Goal: Task Accomplishment & Management: Manage account settings

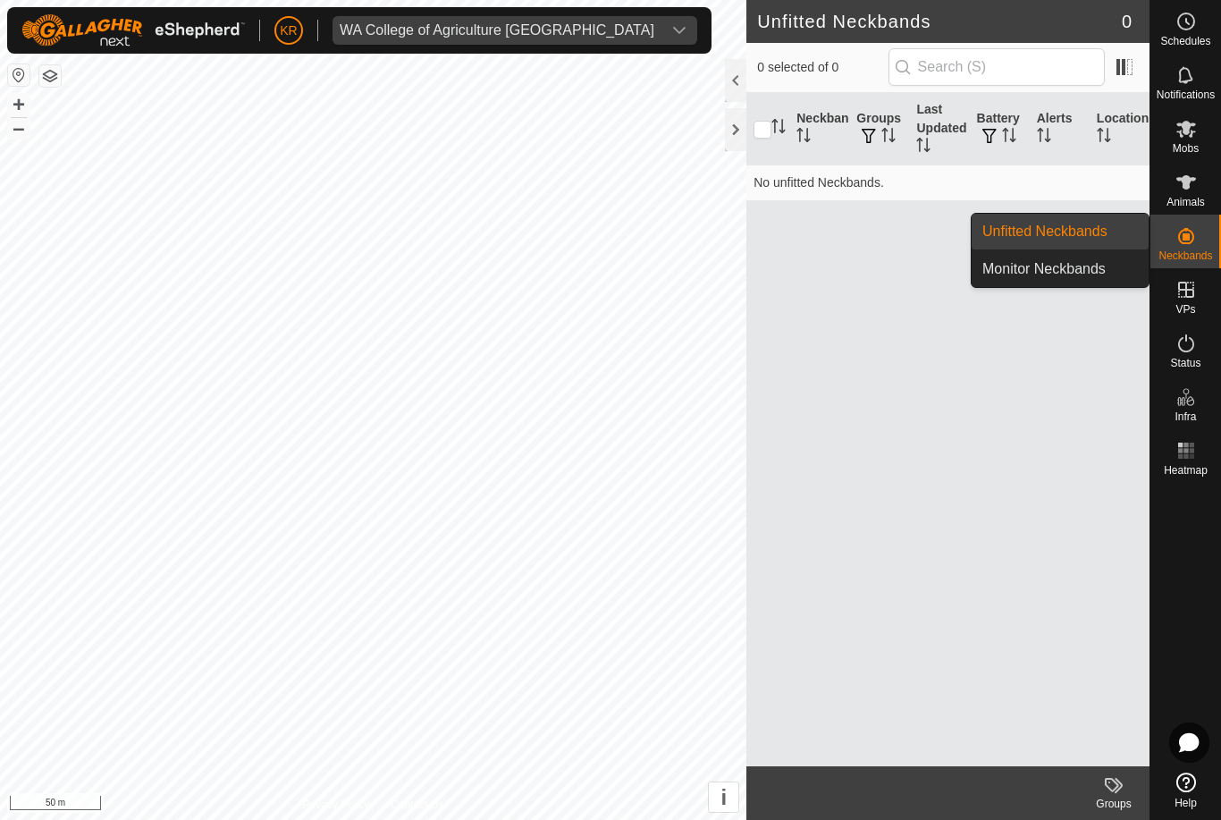
click at [1104, 231] on span "Unfitted Neckbands" at bounding box center [1044, 231] width 125 height 21
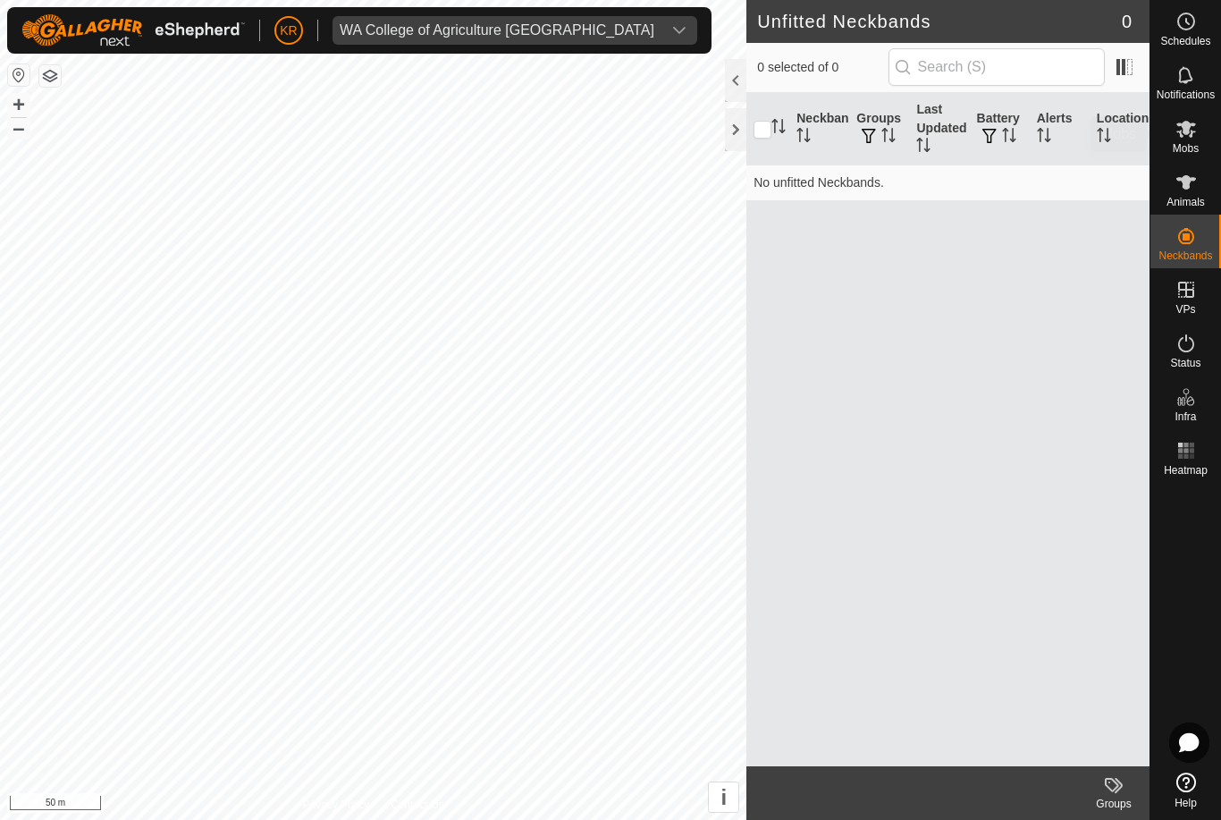
click at [1189, 139] on es-mob-svg-icon at bounding box center [1186, 128] width 32 height 29
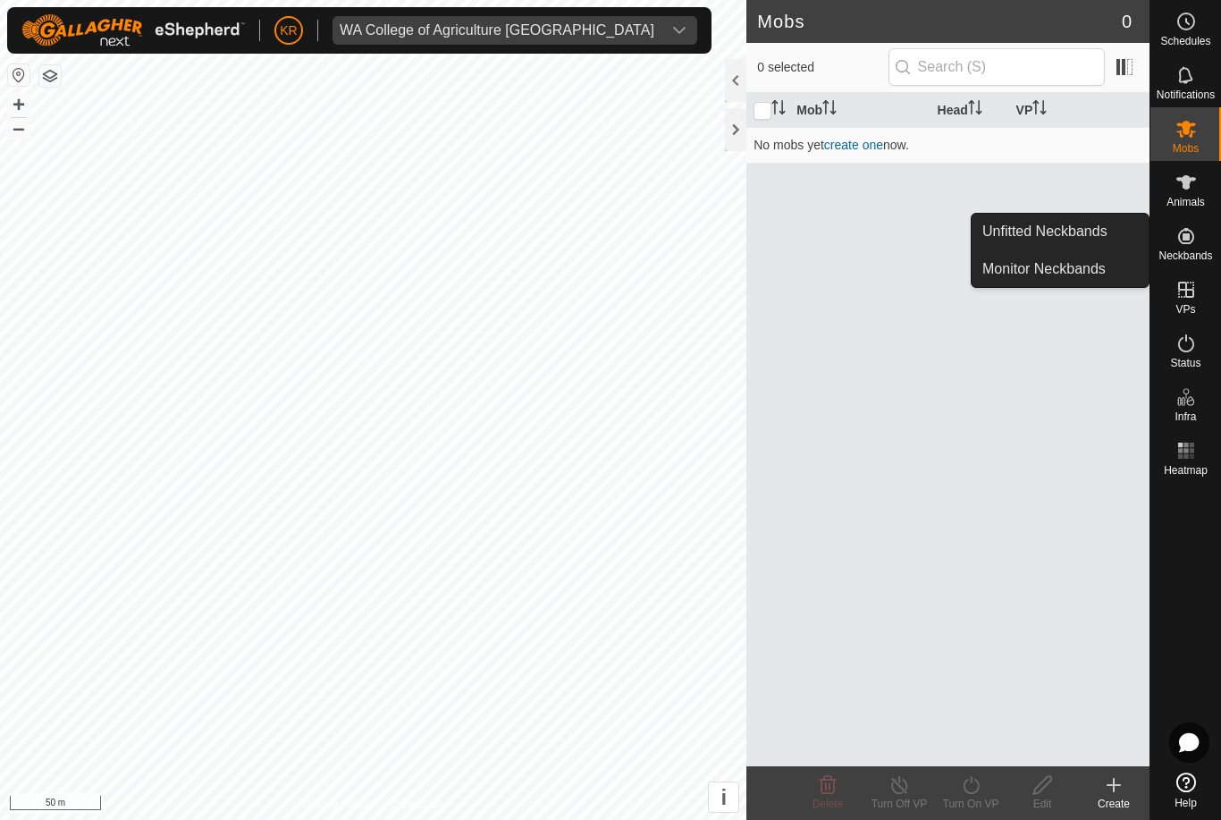
click at [1120, 239] on link "Unfitted Neckbands" at bounding box center [1060, 232] width 177 height 36
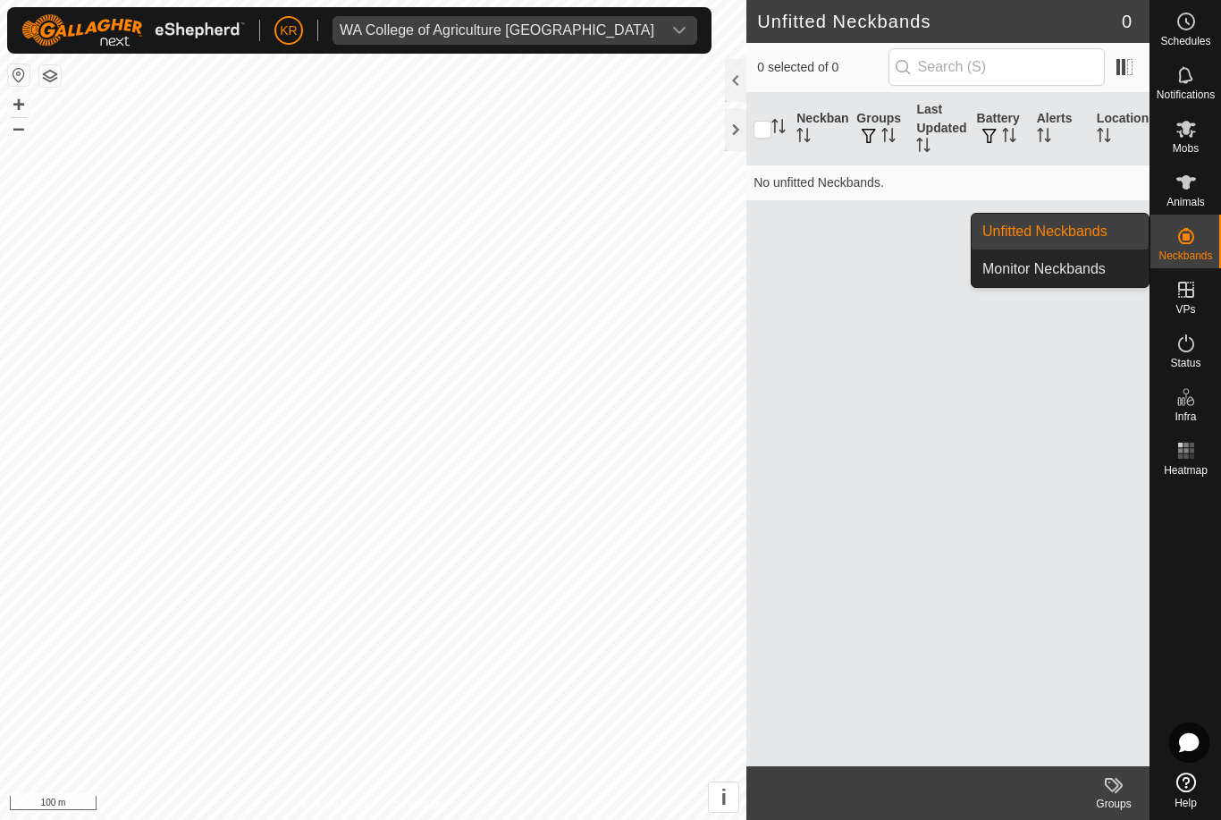
click at [1091, 232] on span "Unfitted Neckbands" at bounding box center [1044, 231] width 125 height 21
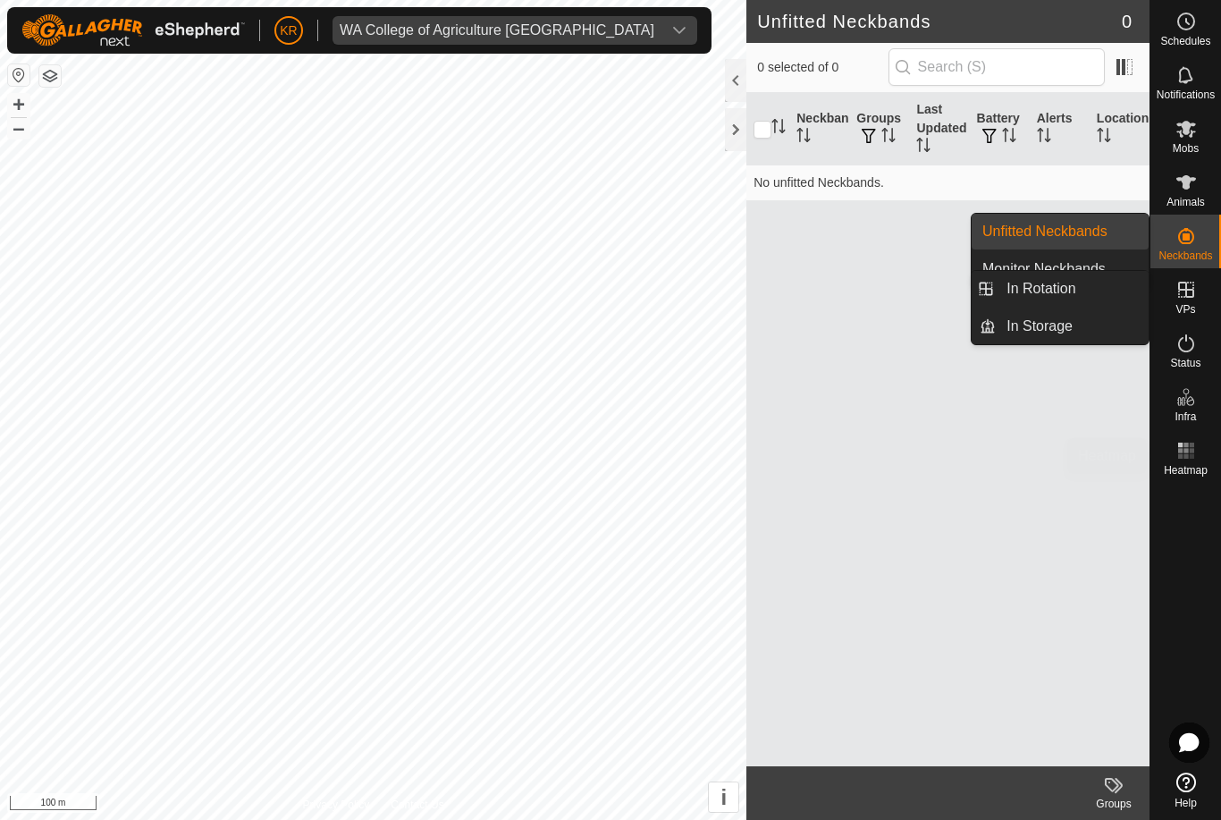
click at [1153, 473] on div "Heatmap" at bounding box center [1185, 456] width 71 height 54
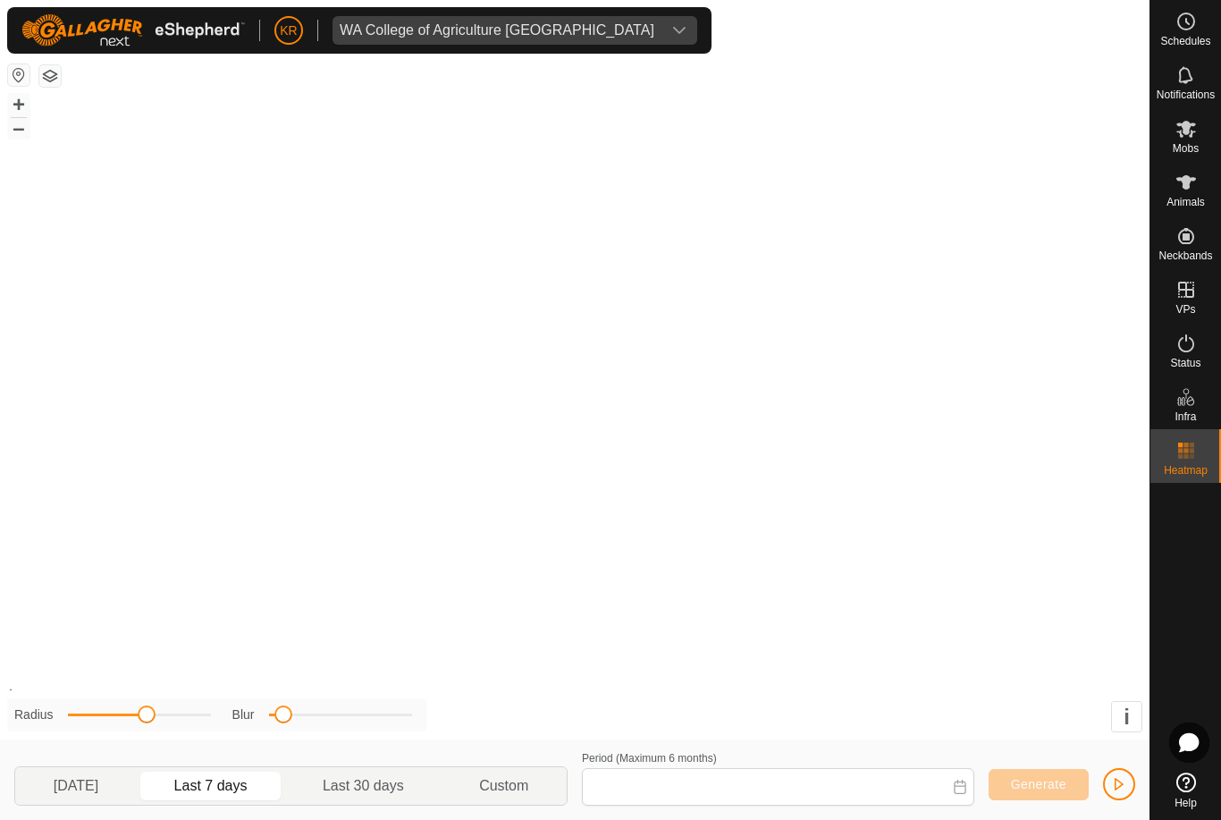
type input "06 Aug, 2025 - 12 Aug, 2025"
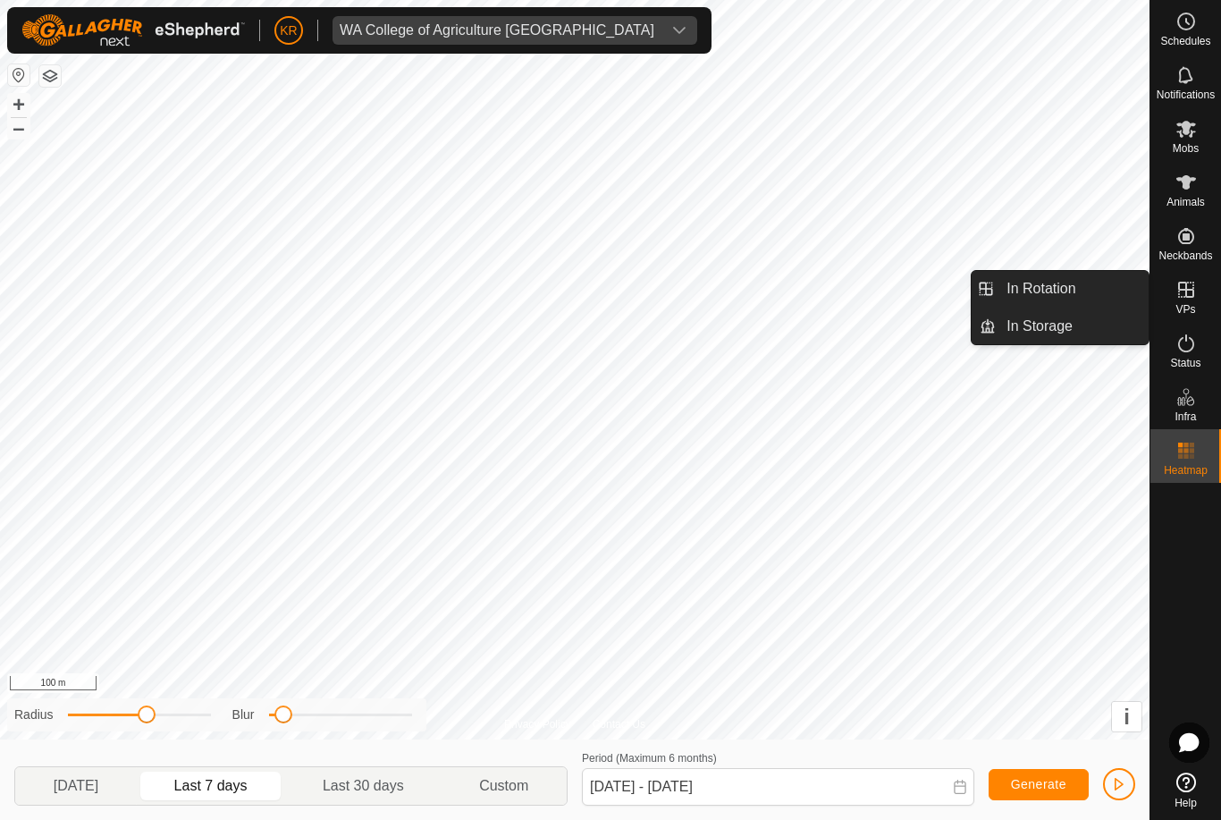
click at [1201, 296] on es-virtualpaddocks-svg-icon at bounding box center [1186, 289] width 32 height 29
click at [1083, 286] on link "In Rotation" at bounding box center [1072, 289] width 153 height 36
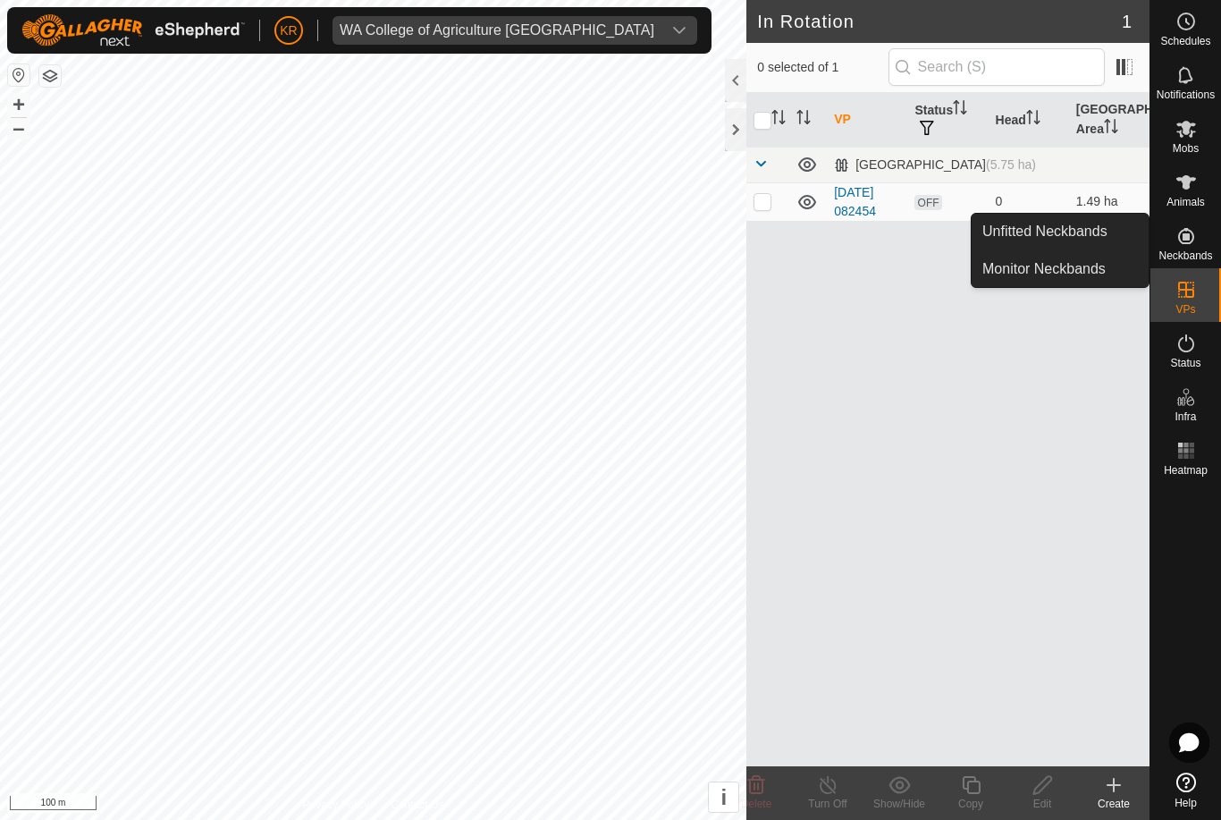
click at [1096, 232] on span "Unfitted Neckbands" at bounding box center [1044, 231] width 125 height 21
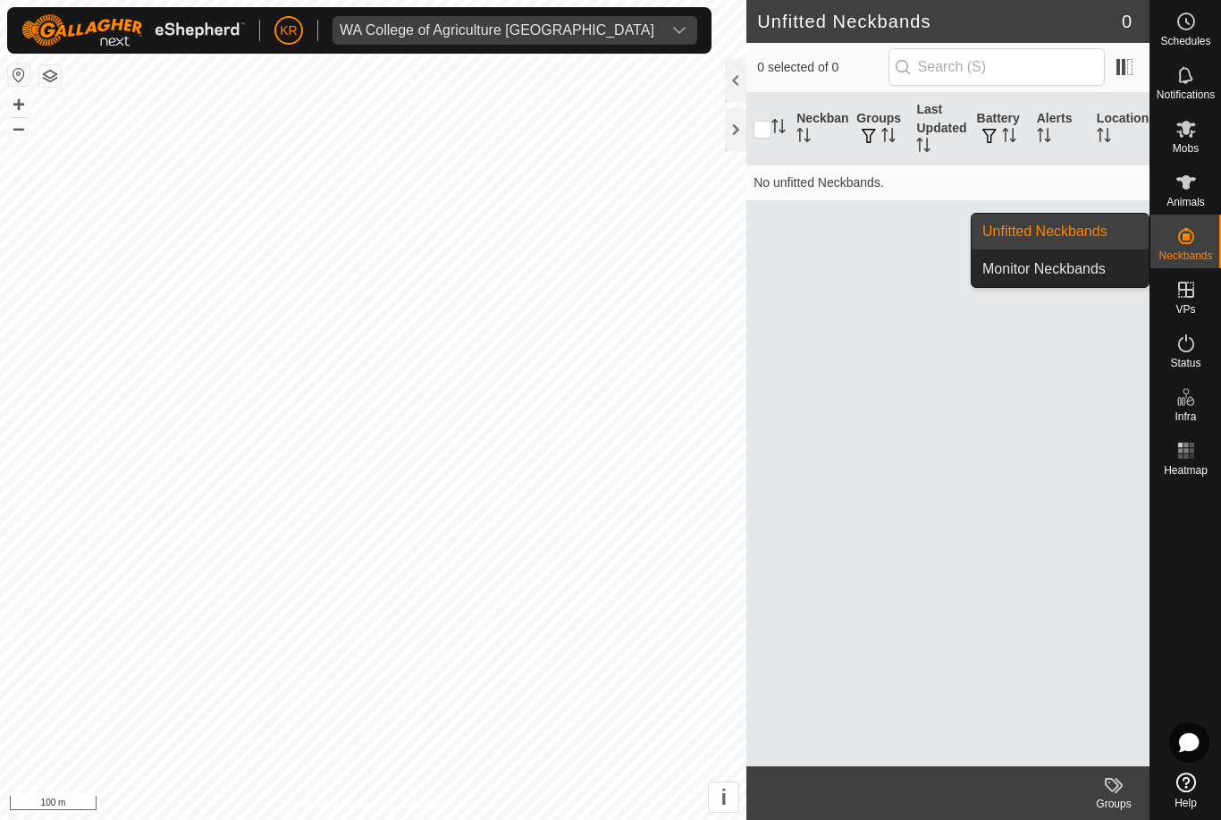
click at [1098, 274] on span "Monitor Neckbands" at bounding box center [1043, 268] width 123 height 21
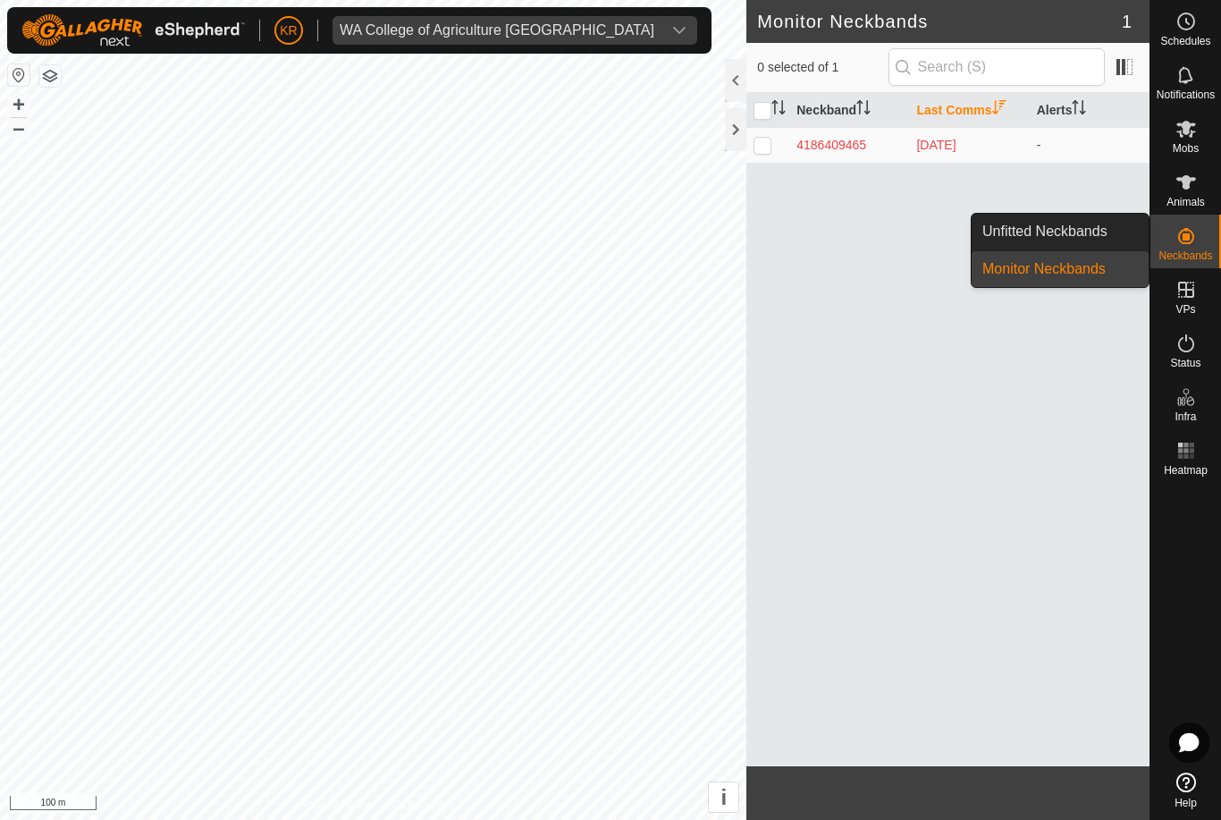
click at [1105, 227] on span "Unfitted Neckbands" at bounding box center [1044, 231] width 125 height 21
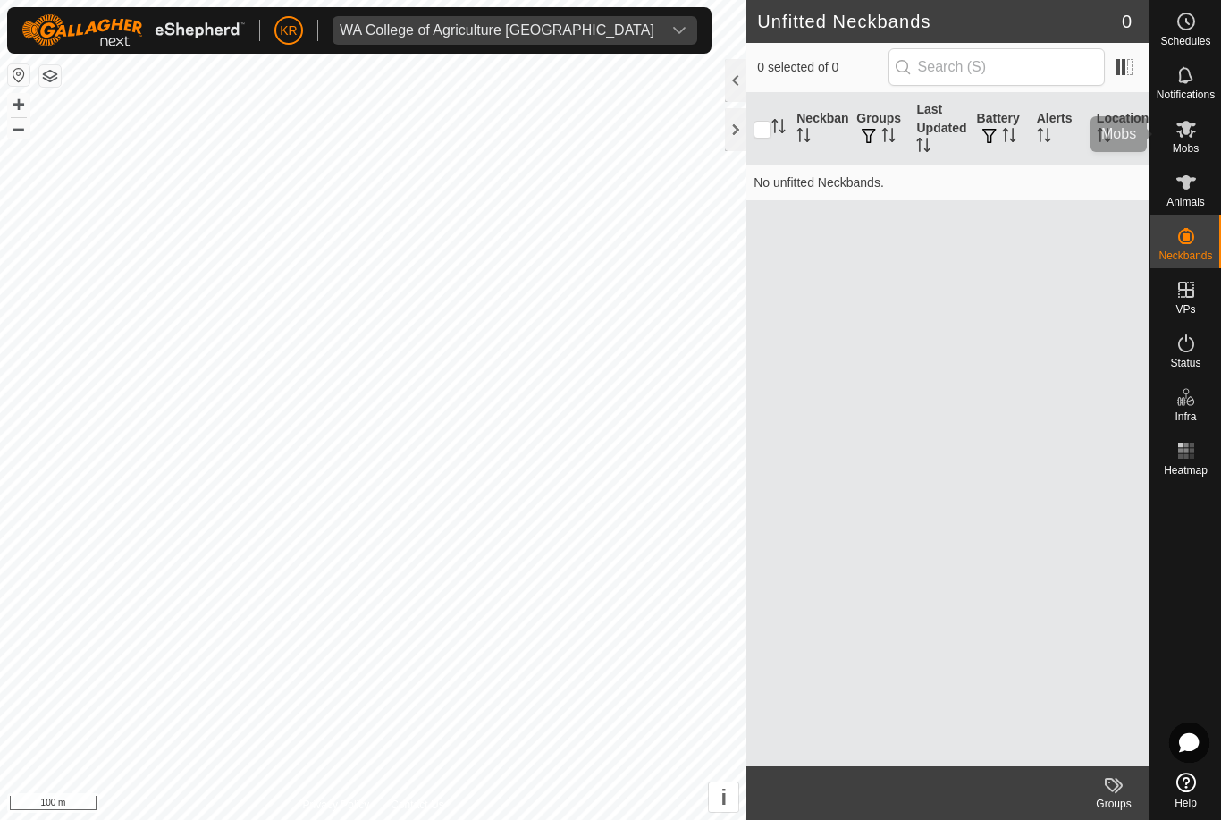
click at [1197, 134] on es-mob-svg-icon at bounding box center [1186, 128] width 32 height 29
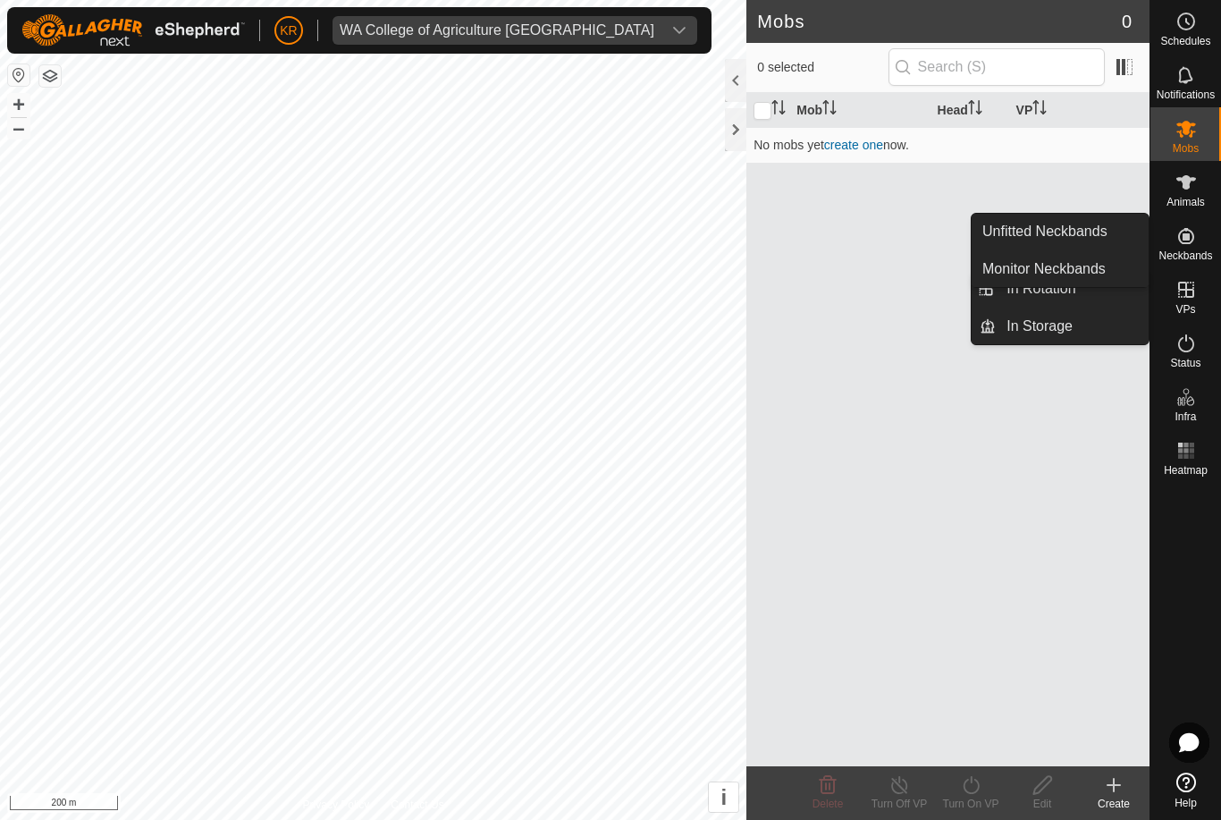
click at [1090, 240] on span "Unfitted Neckbands" at bounding box center [1044, 231] width 125 height 21
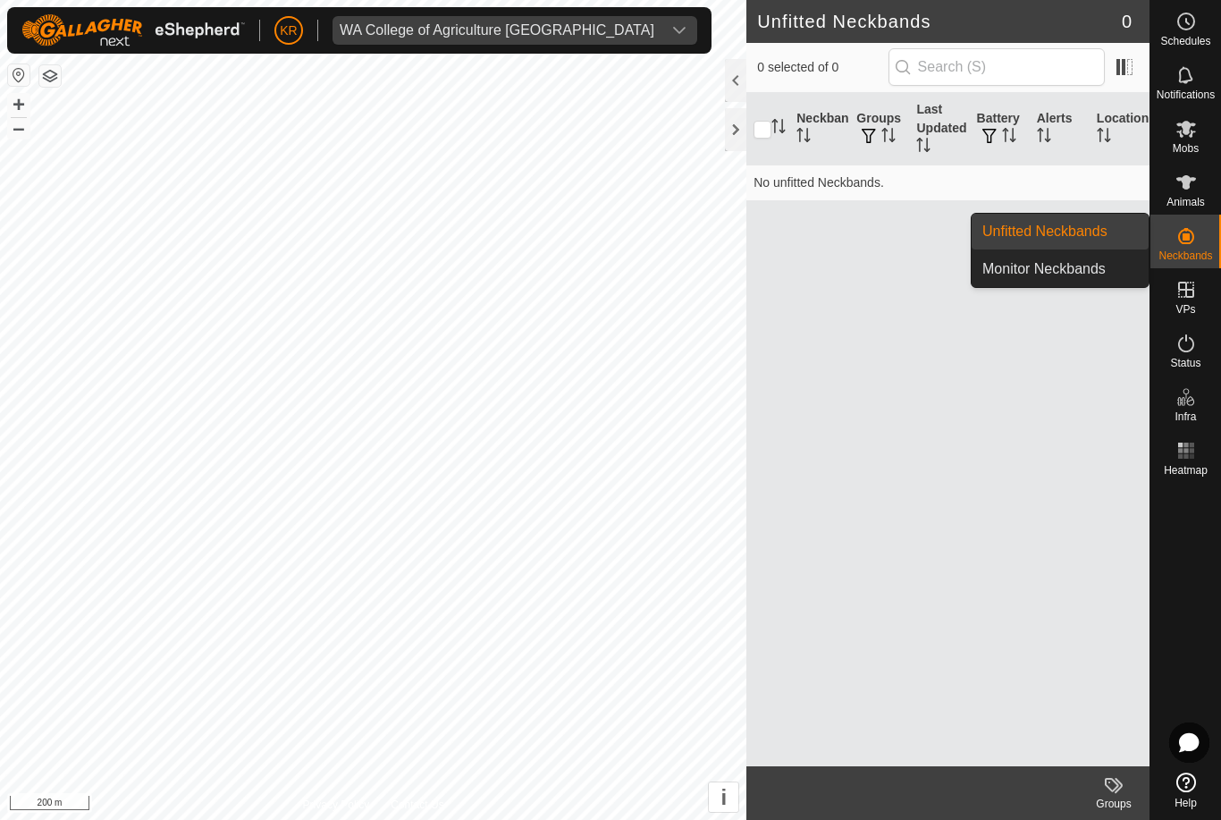
click at [1091, 239] on span "Unfitted Neckbands" at bounding box center [1044, 231] width 125 height 21
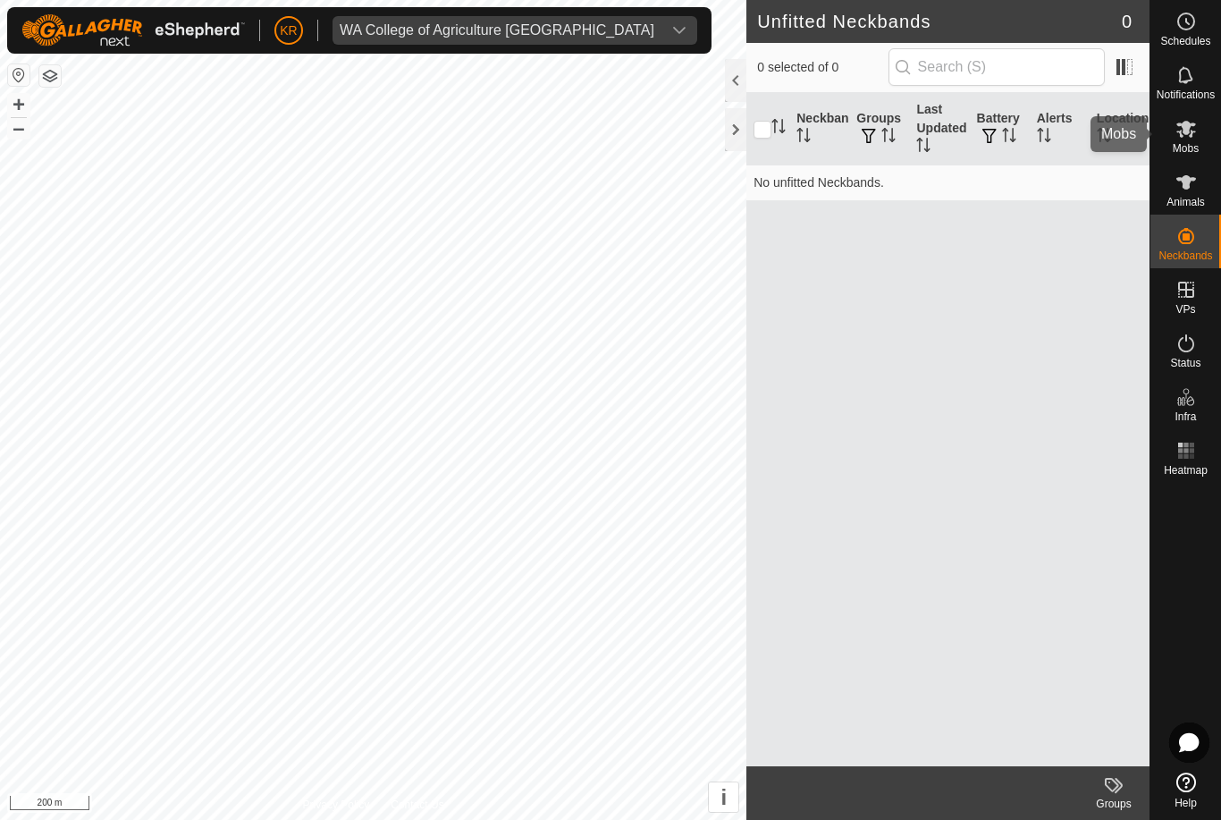
click at [1181, 143] on span "Mobs" at bounding box center [1186, 148] width 26 height 11
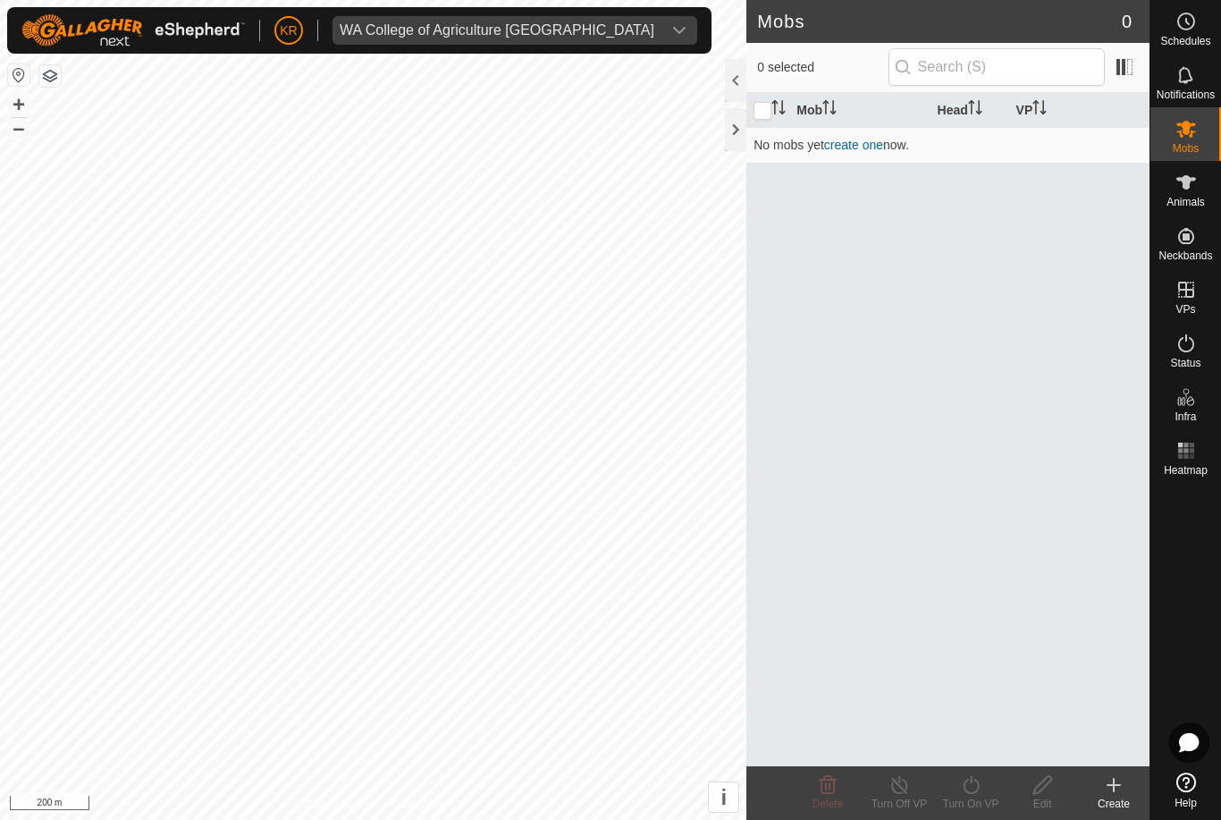
click at [1204, 136] on div "Mobs" at bounding box center [1185, 134] width 71 height 54
click at [535, 30] on div "WA College of Agriculture [GEOGRAPHIC_DATA]" at bounding box center [497, 30] width 315 height 14
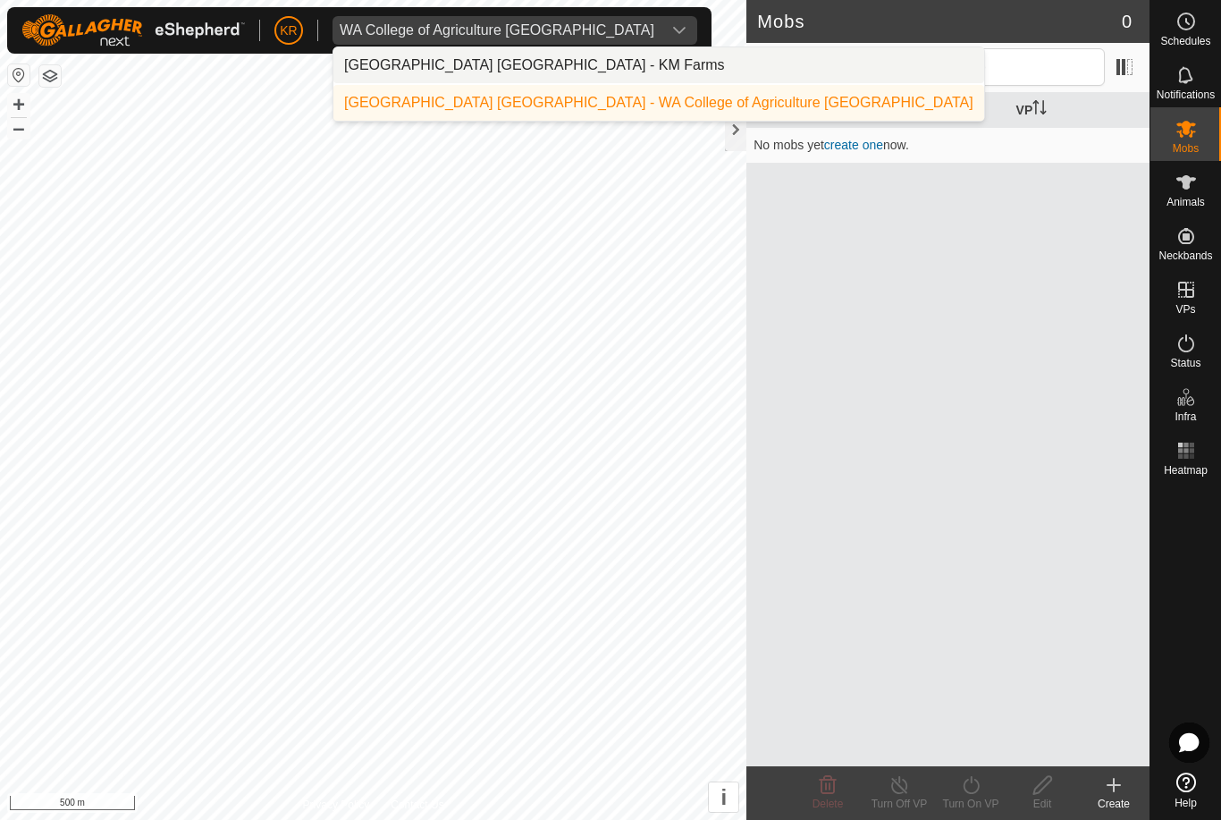
click at [524, 65] on li "Kent Rochester - KM Farms" at bounding box center [658, 65] width 651 height 36
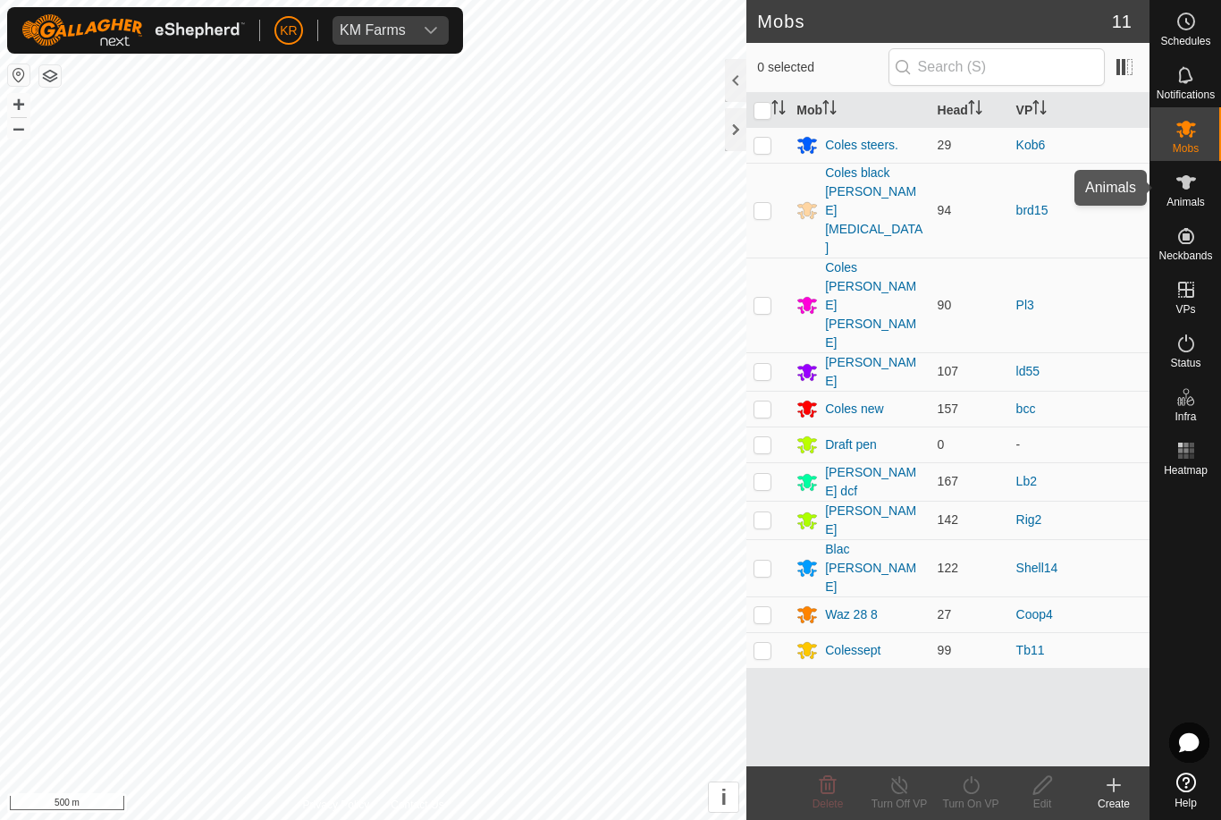
click at [1206, 201] on div "Animals" at bounding box center [1185, 188] width 71 height 54
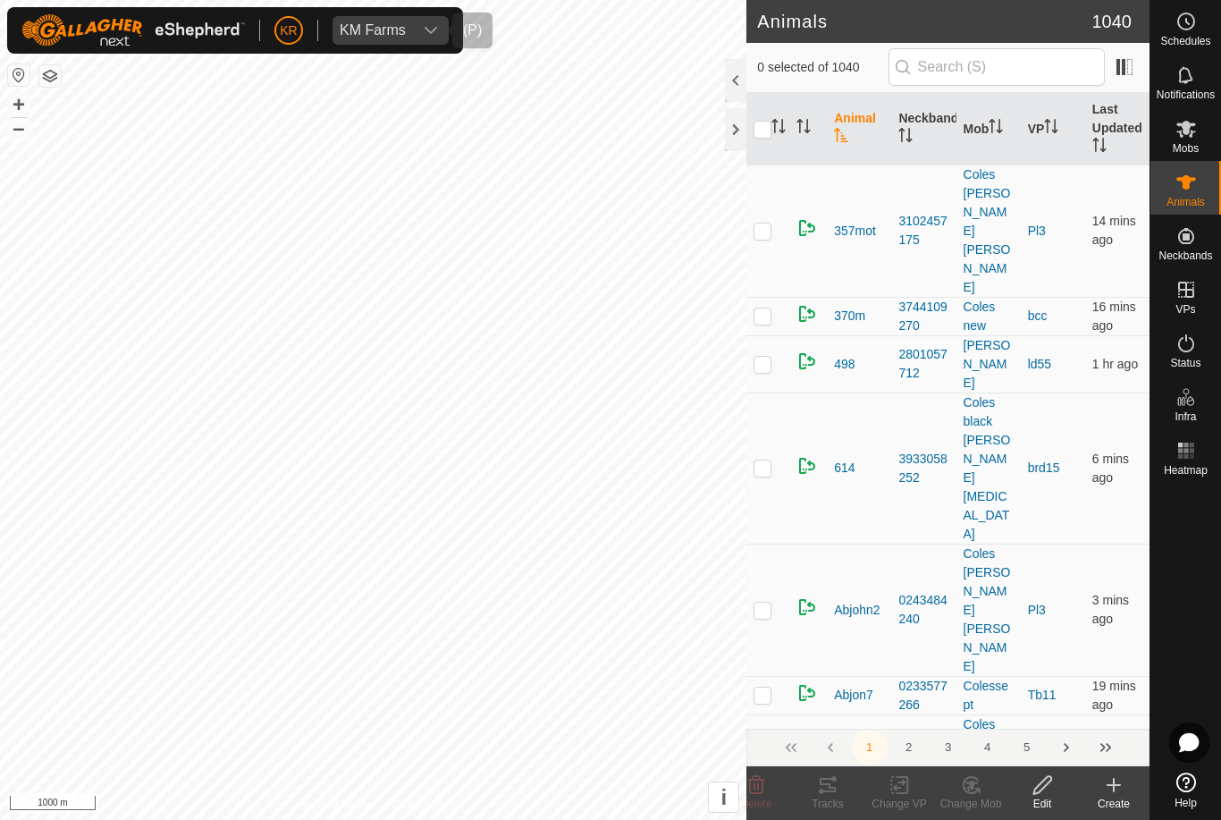
click at [428, 33] on icon "dropdown trigger" at bounding box center [431, 30] width 14 height 14
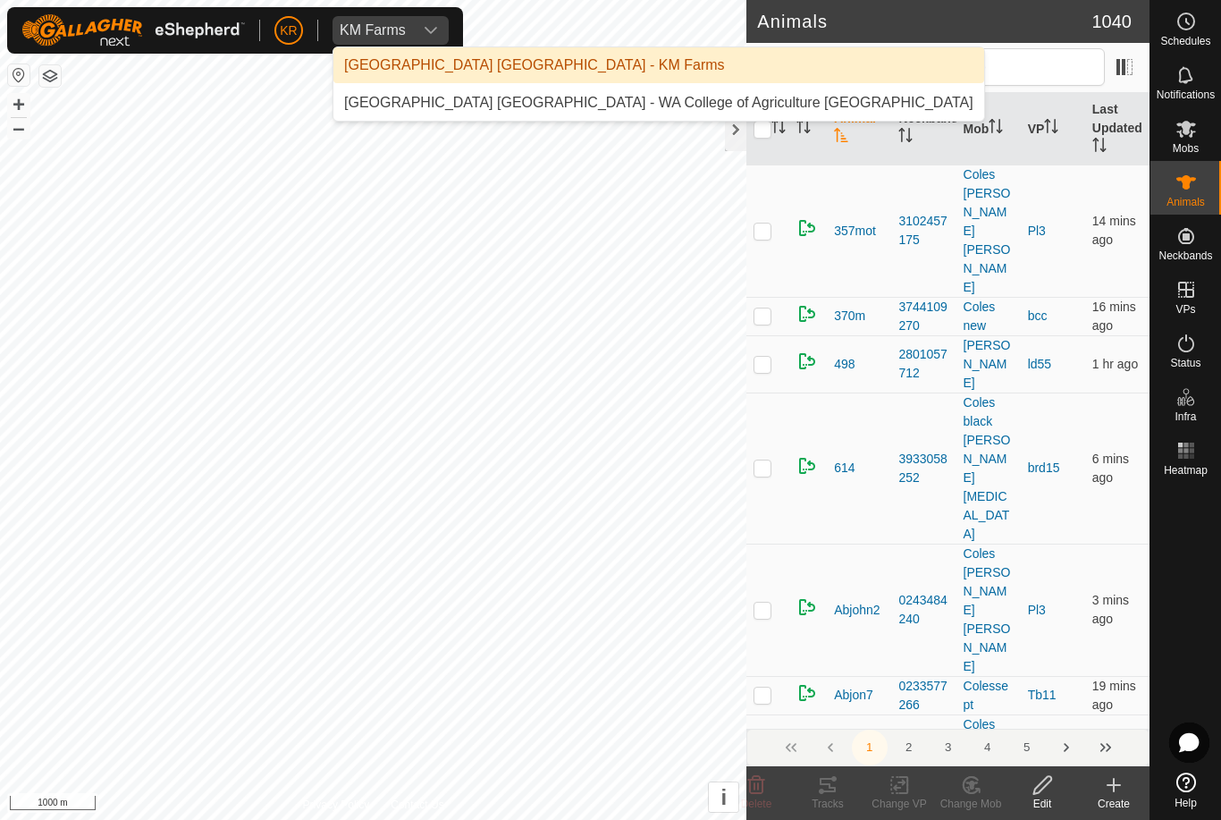
click at [495, 107] on div "Kent Rochester - WA College of Agriculture Denmark" at bounding box center [658, 102] width 629 height 21
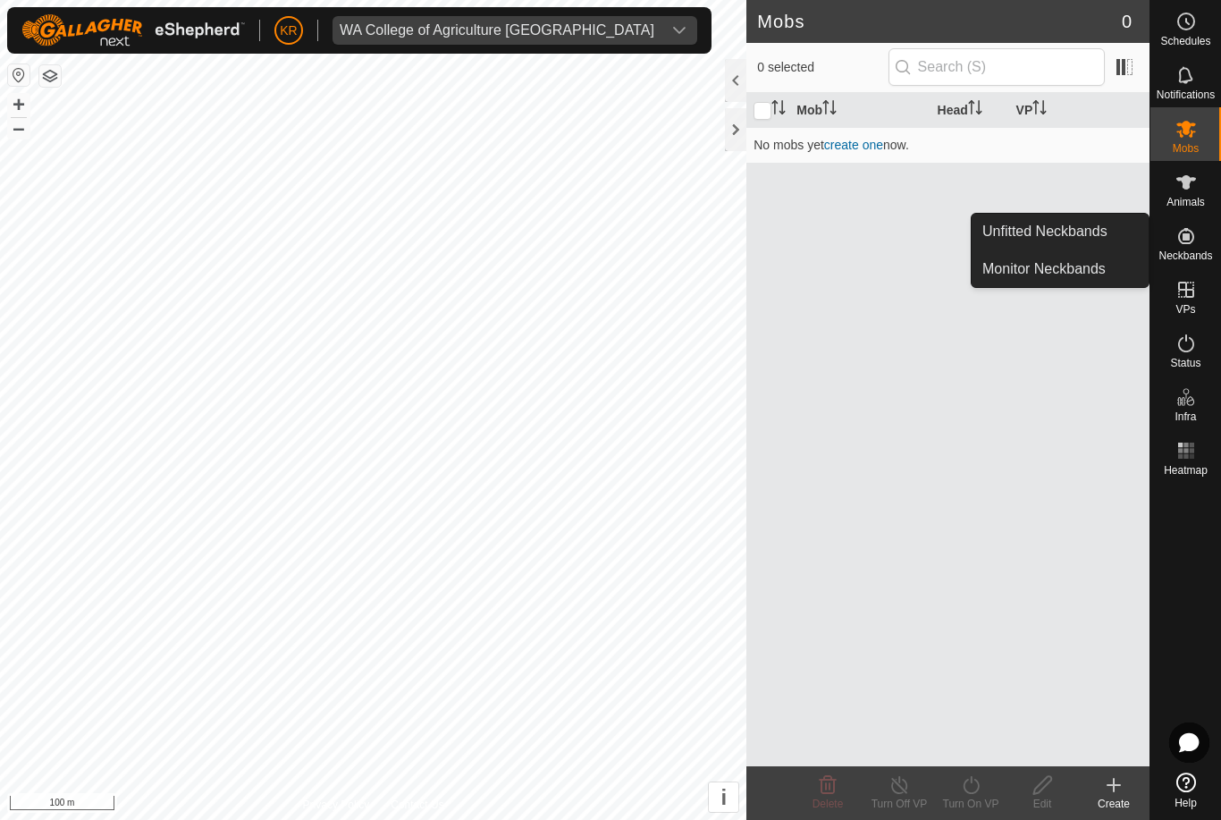
click at [1088, 237] on span "Unfitted Neckbands" at bounding box center [1044, 231] width 125 height 21
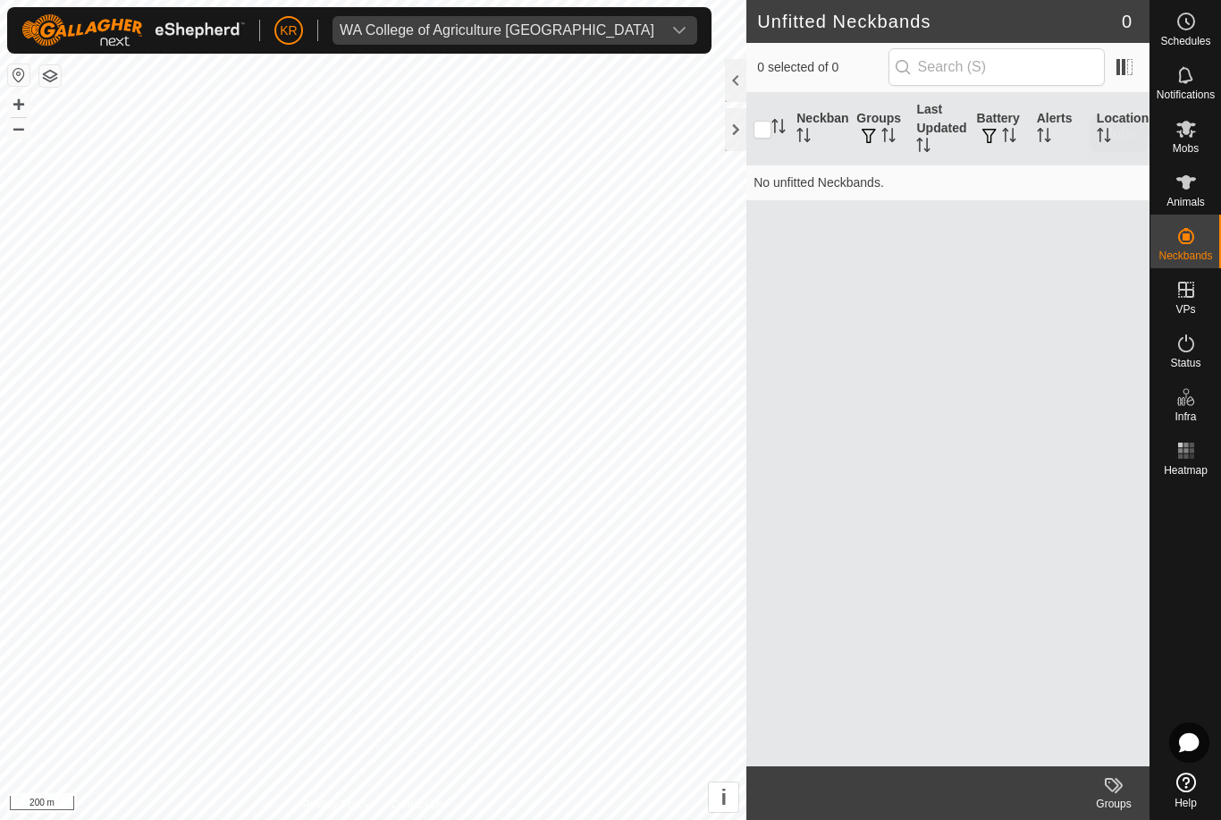
click at [1211, 122] on div "Mobs" at bounding box center [1185, 134] width 71 height 54
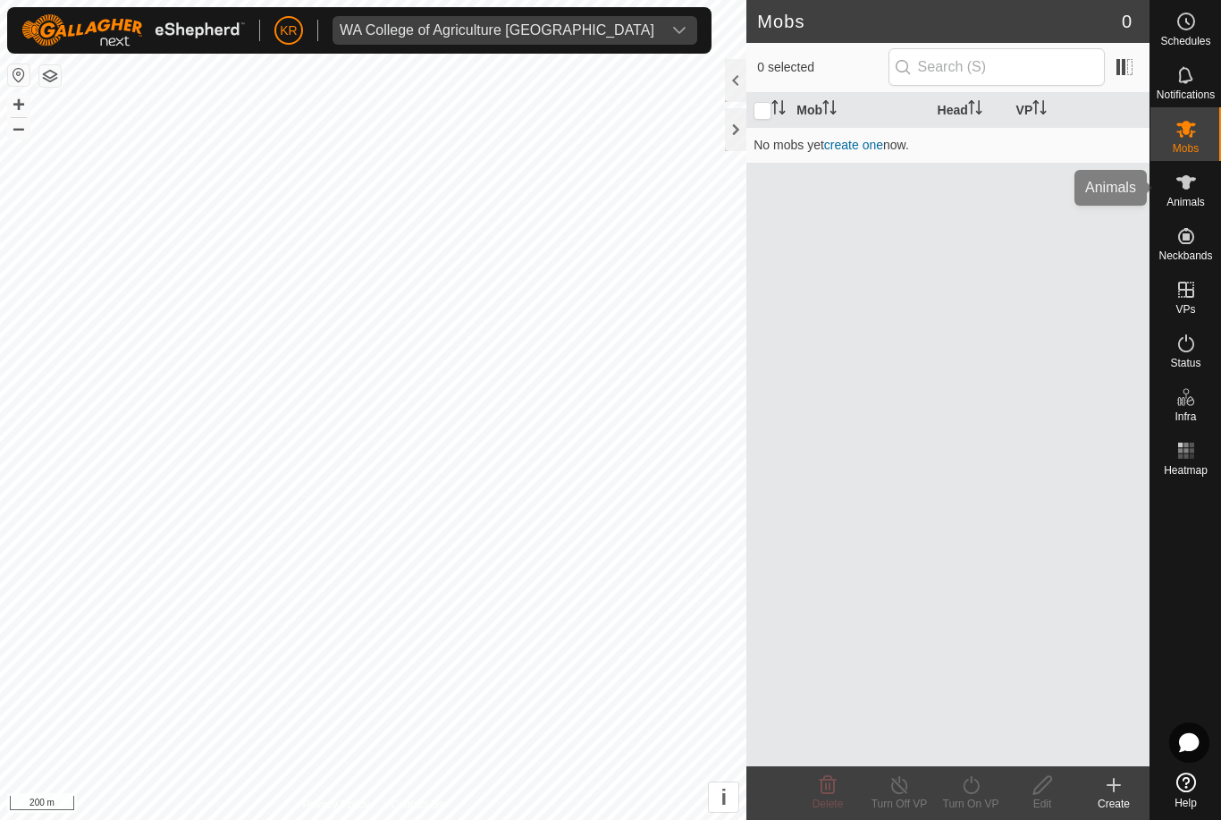
click at [1194, 200] on span "Animals" at bounding box center [1186, 202] width 38 height 11
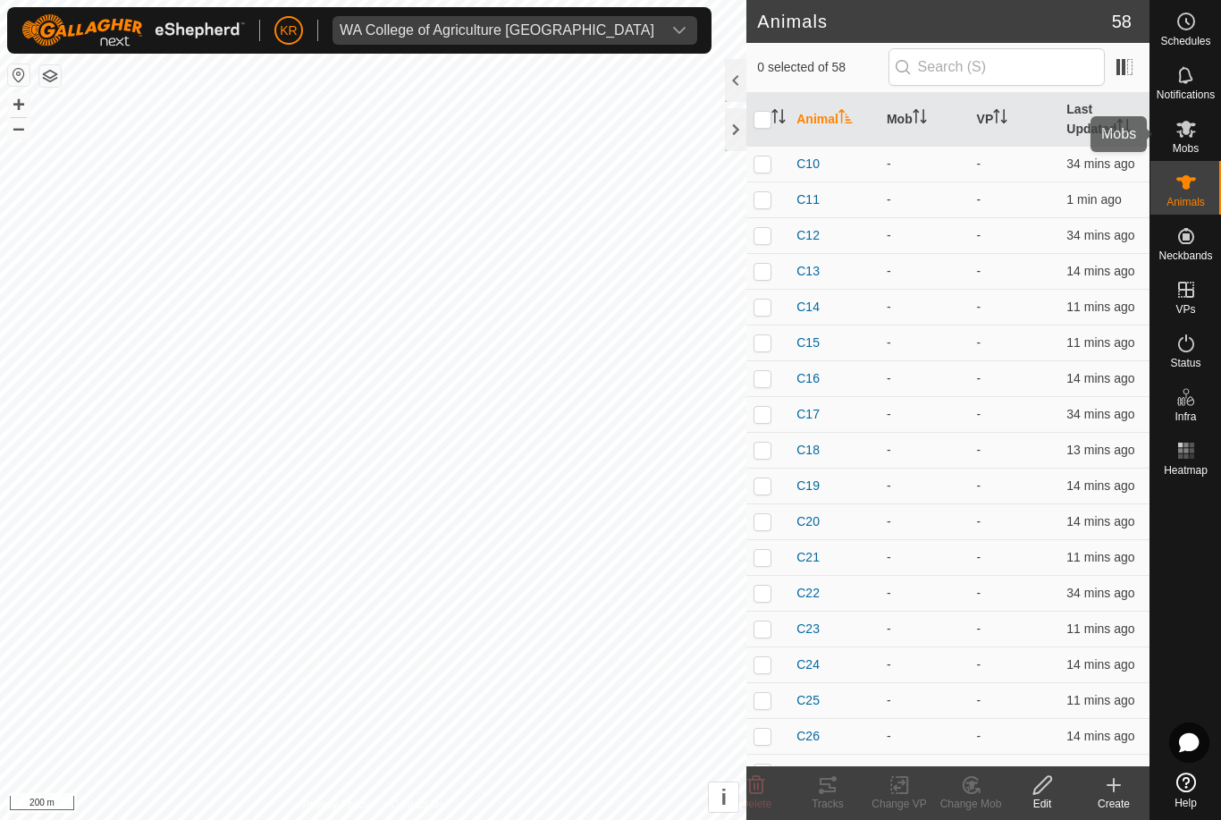
click at [1200, 141] on es-mob-svg-icon at bounding box center [1186, 128] width 32 height 29
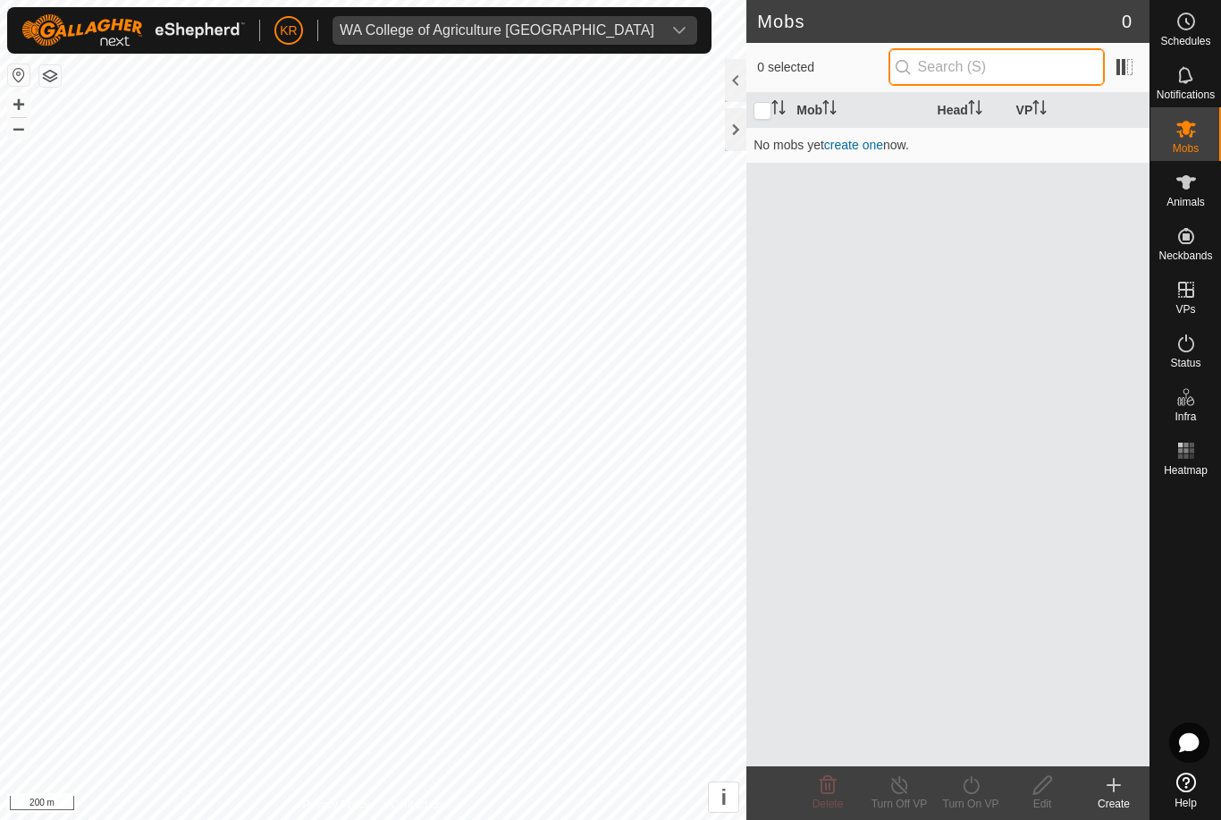
click at [1083, 67] on input "text" at bounding box center [997, 67] width 216 height 38
type input "A"
type input "Ag steers"
click at [1110, 785] on icon at bounding box center [1114, 785] width 13 height 0
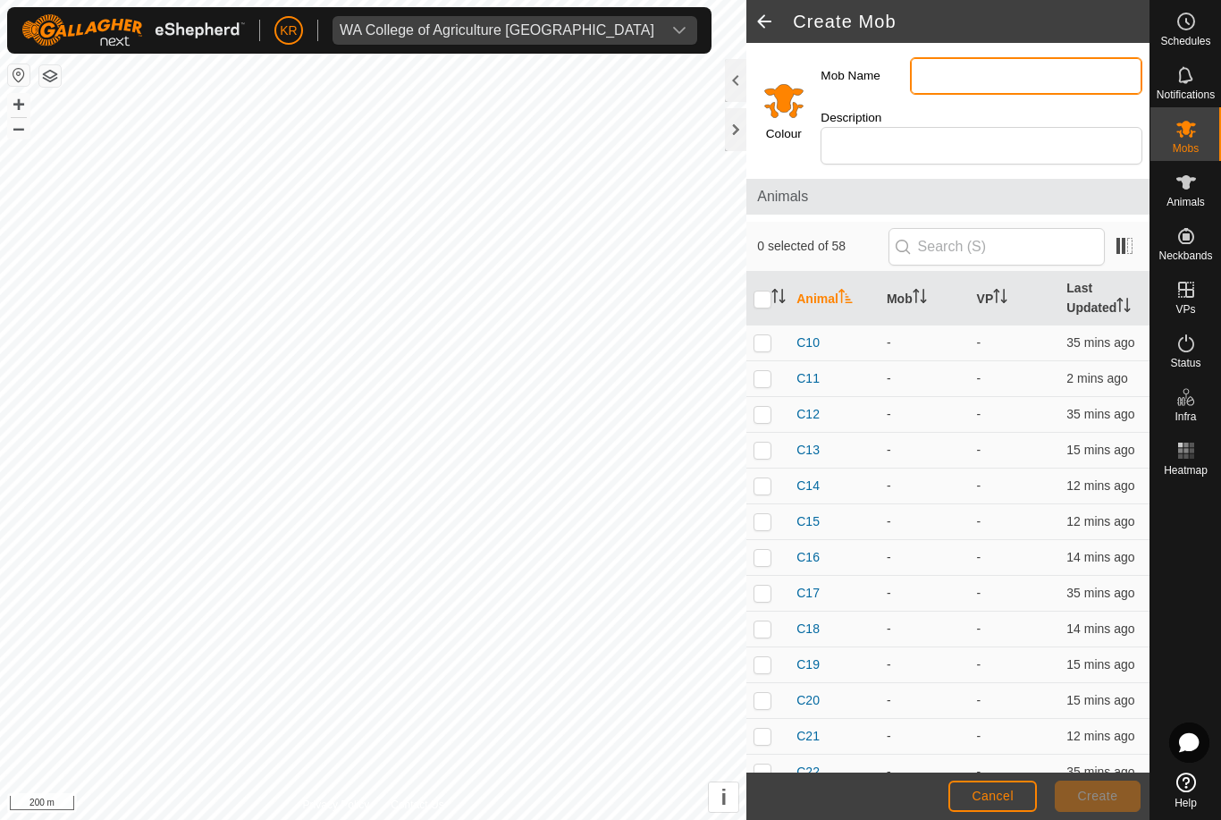
click at [970, 69] on input "Mob Name" at bounding box center [1026, 76] width 232 height 38
click at [1081, 83] on input "Agsteers" at bounding box center [1026, 76] width 232 height 38
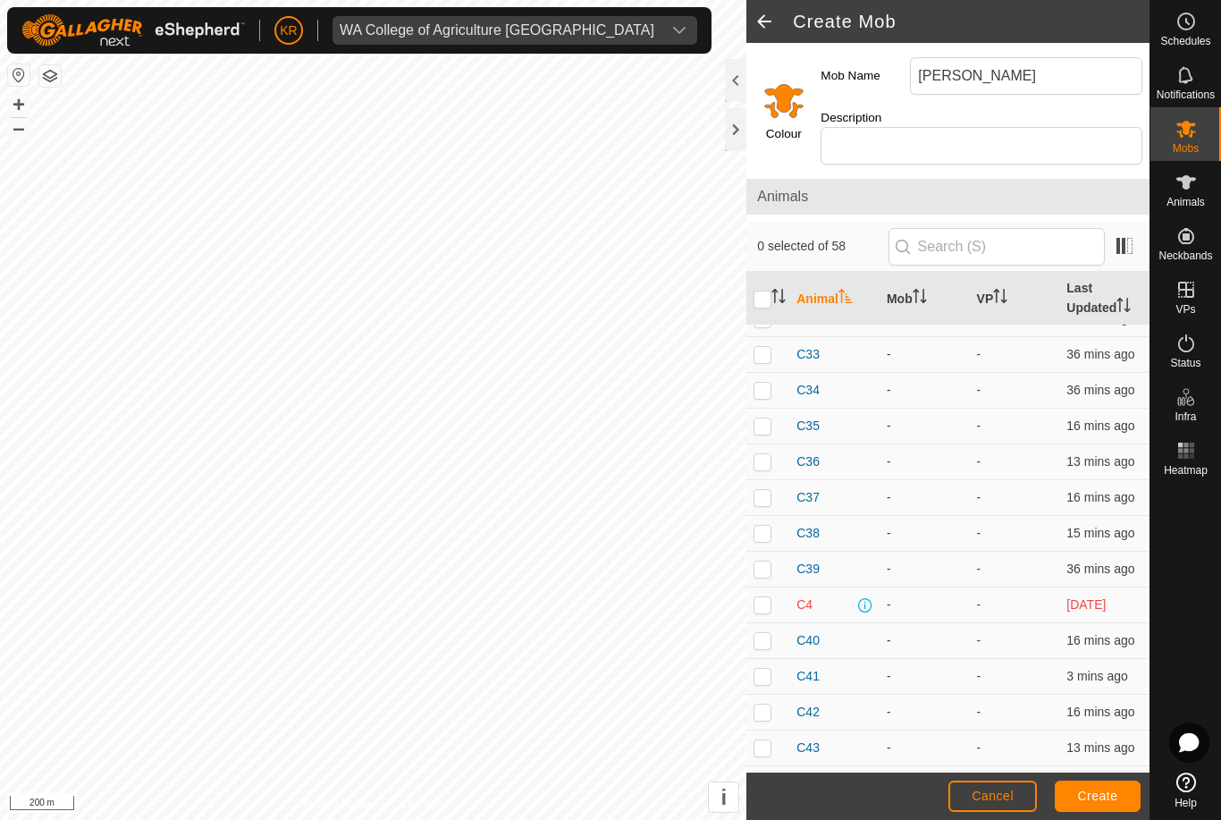
scroll to position [847, 0]
type input "[PERSON_NAME]"
click at [782, 89] on input "Select a color" at bounding box center [784, 100] width 43 height 43
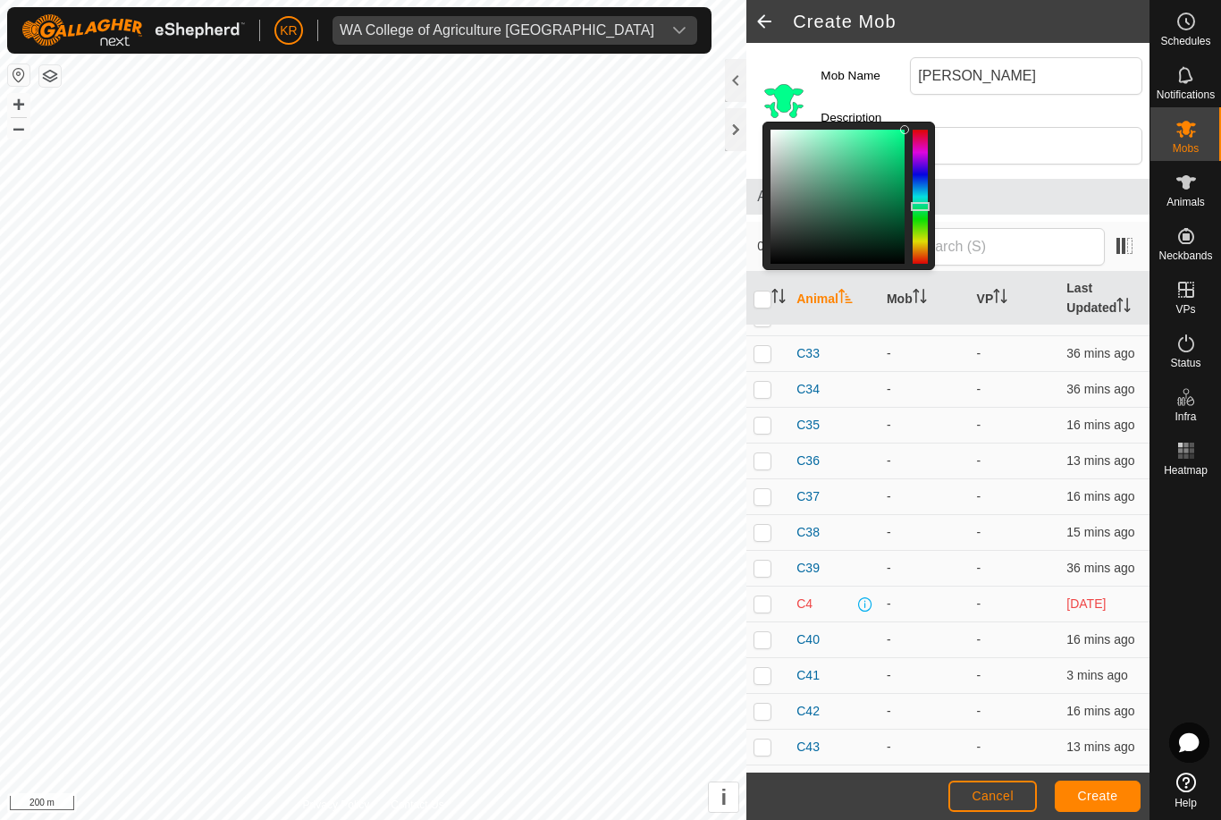
click at [1106, 782] on button "Create" at bounding box center [1098, 795] width 86 height 31
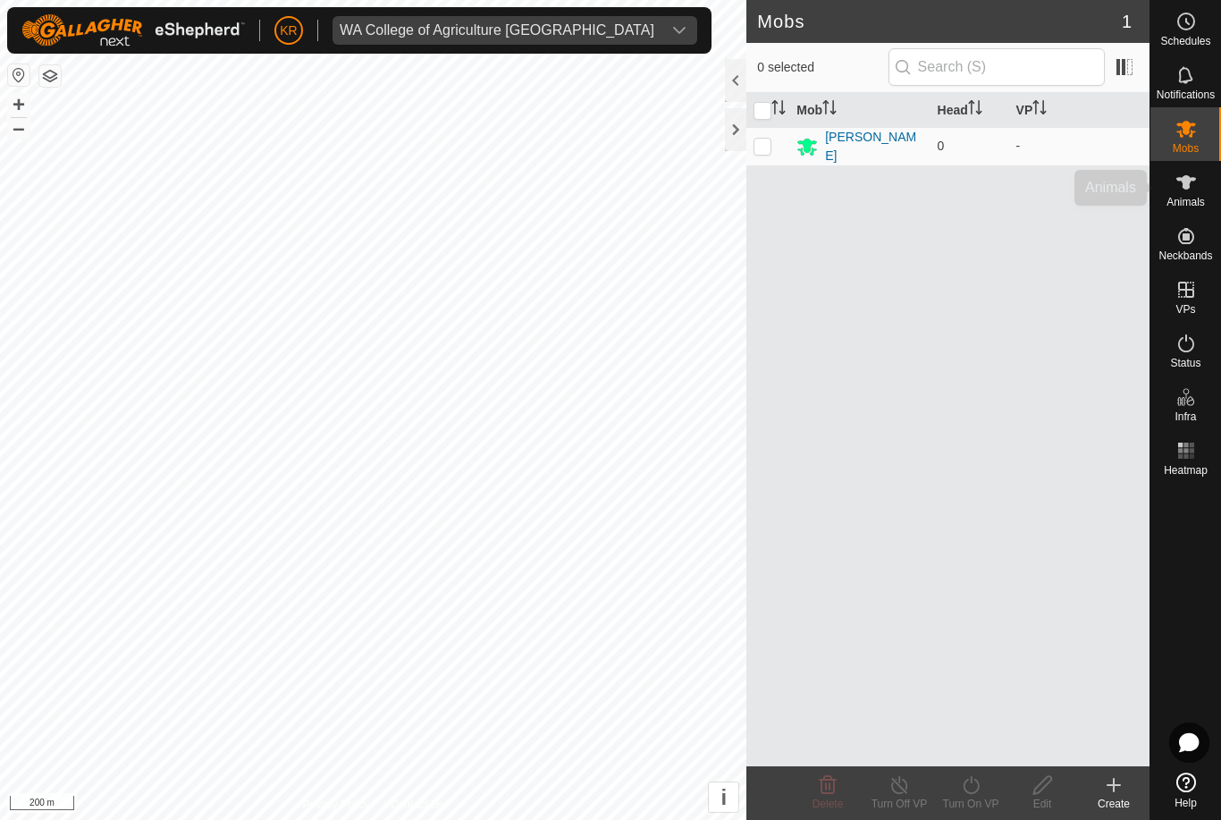
click at [1201, 198] on span "Animals" at bounding box center [1186, 202] width 38 height 11
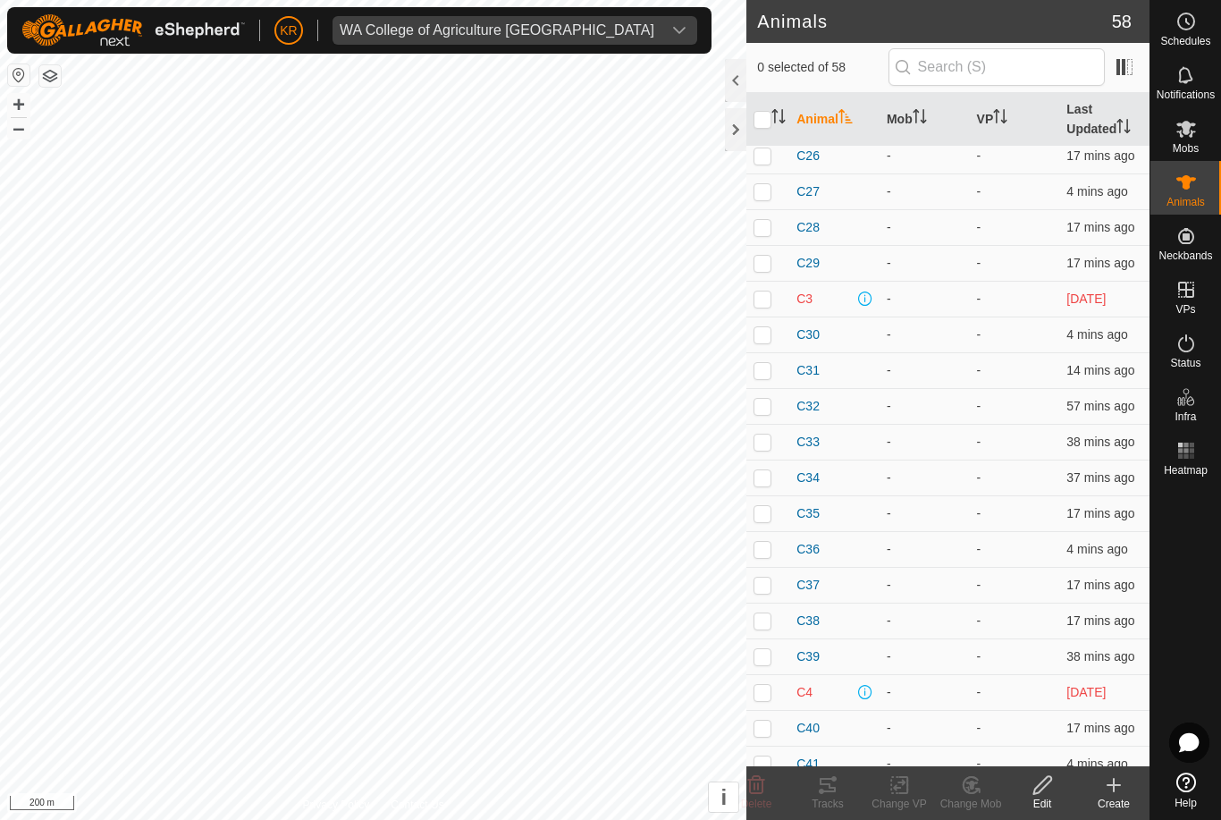
scroll to position [590, 0]
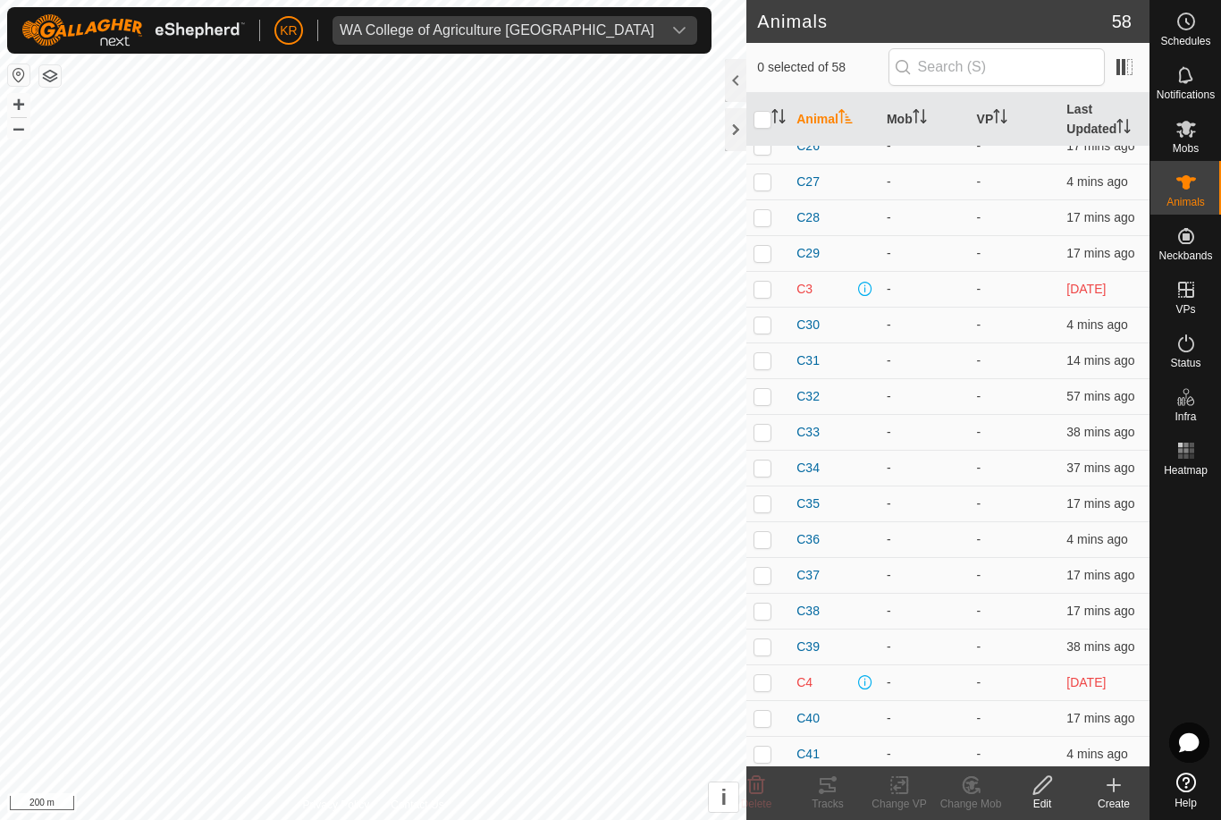
click at [771, 293] on p-checkbox at bounding box center [763, 289] width 18 height 14
checkbox input "true"
click at [759, 682] on p-checkbox at bounding box center [763, 682] width 18 height 14
checkbox input "true"
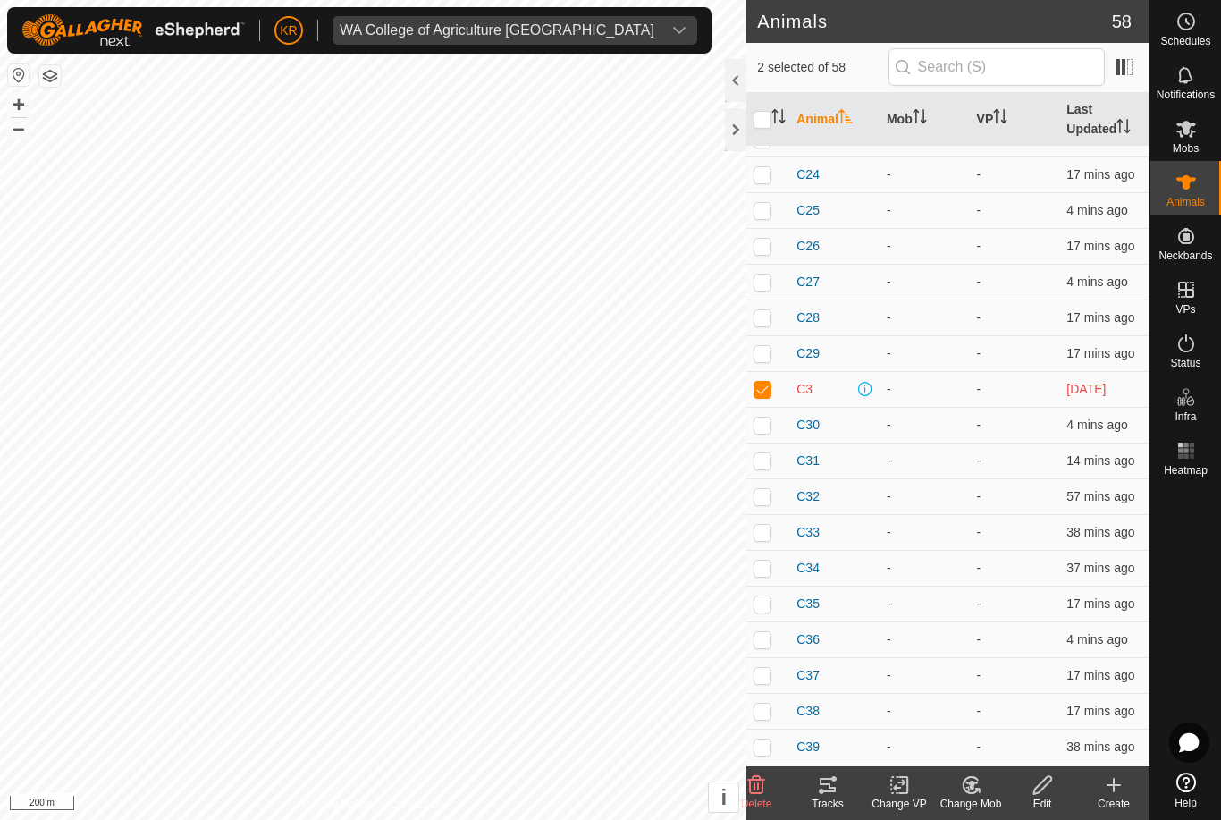
scroll to position [510, 0]
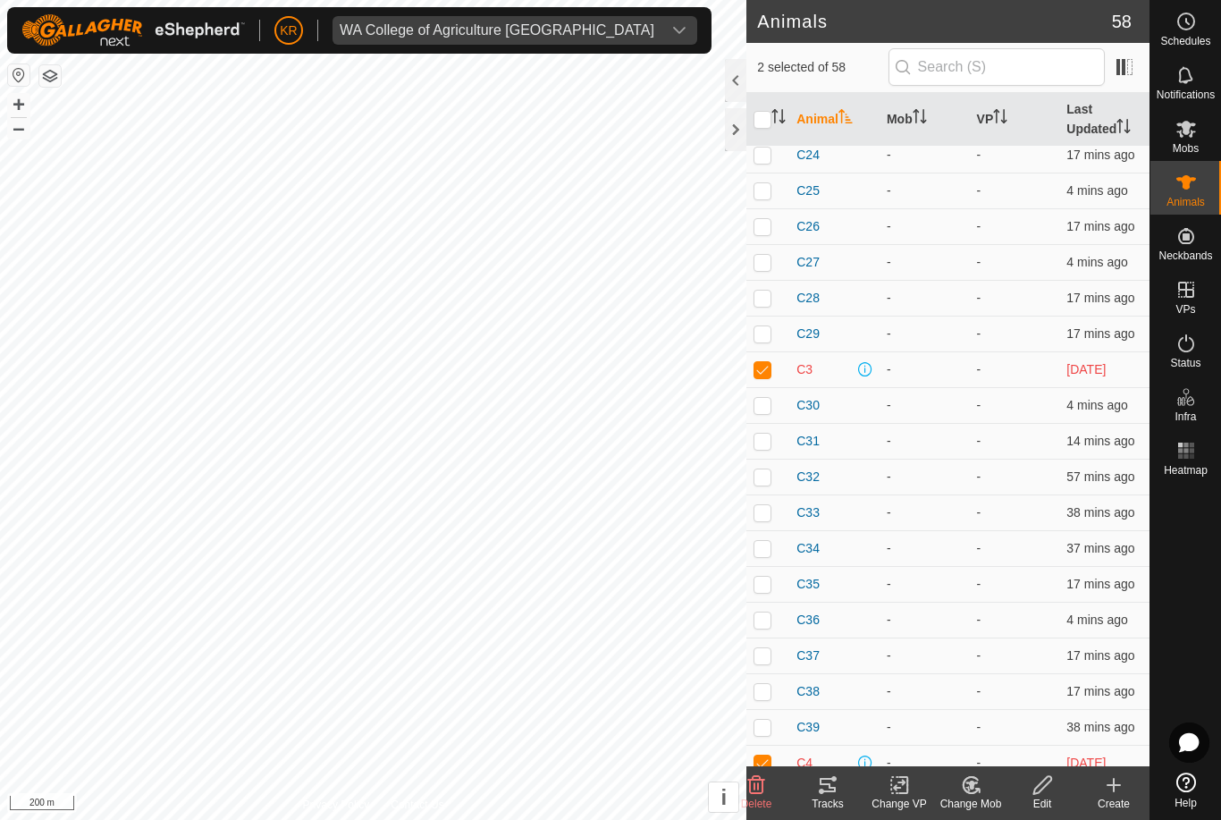
click at [777, 114] on icon "Activate to sort" at bounding box center [778, 116] width 14 height 14
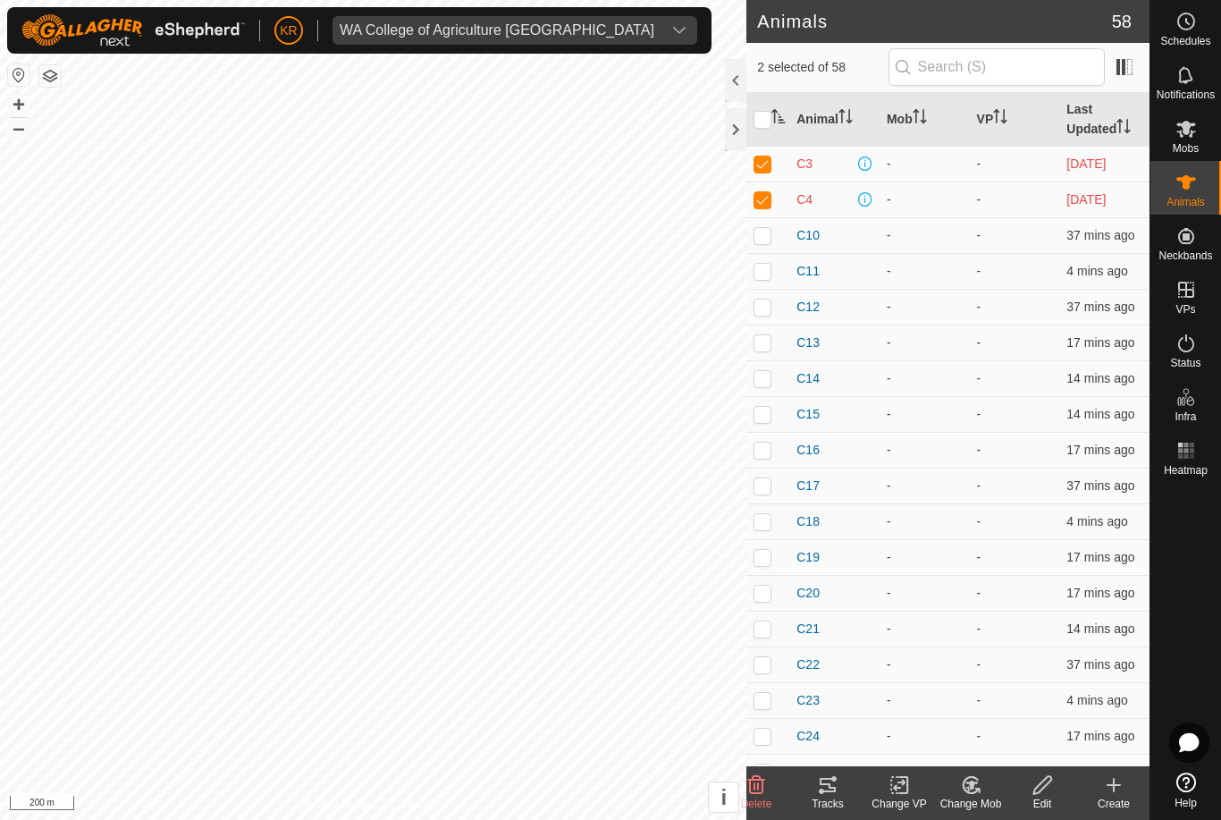
click at [760, 128] on input "checkbox" at bounding box center [763, 120] width 18 height 18
checkbox input "true"
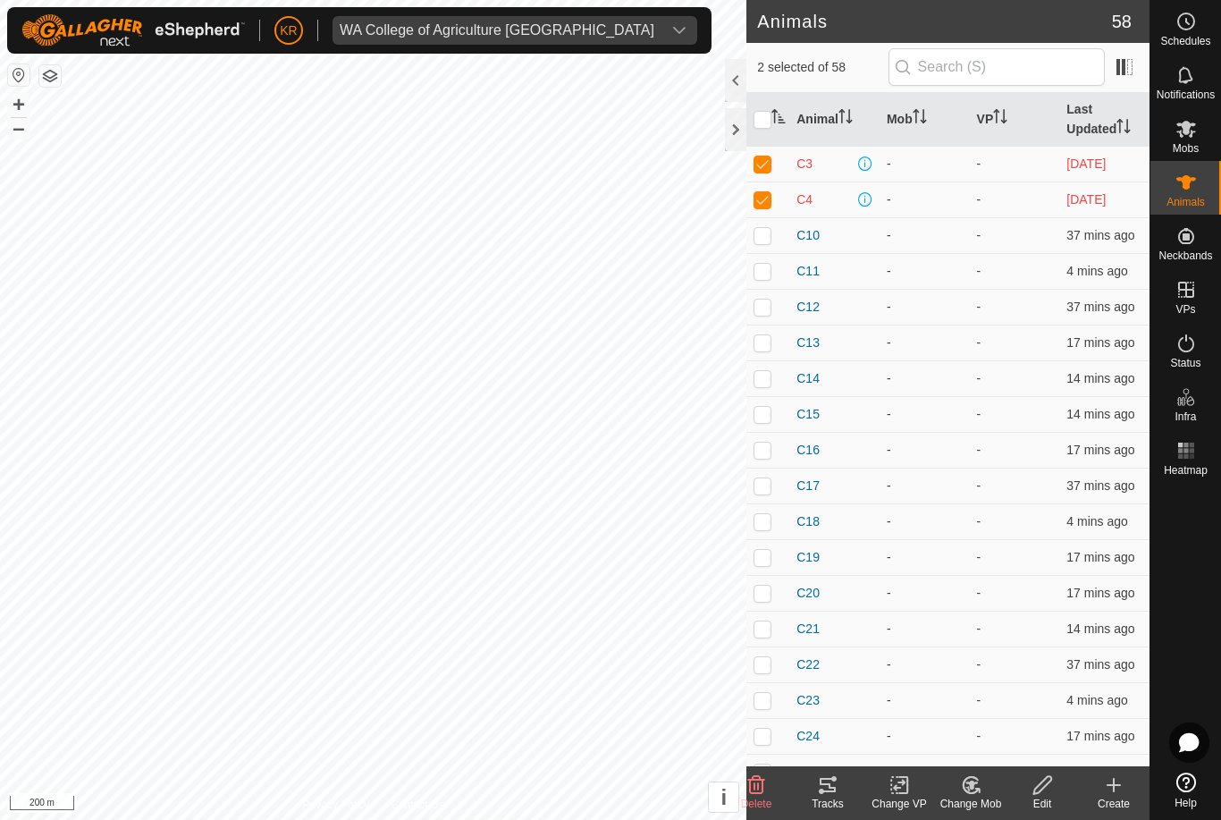
checkbox input "true"
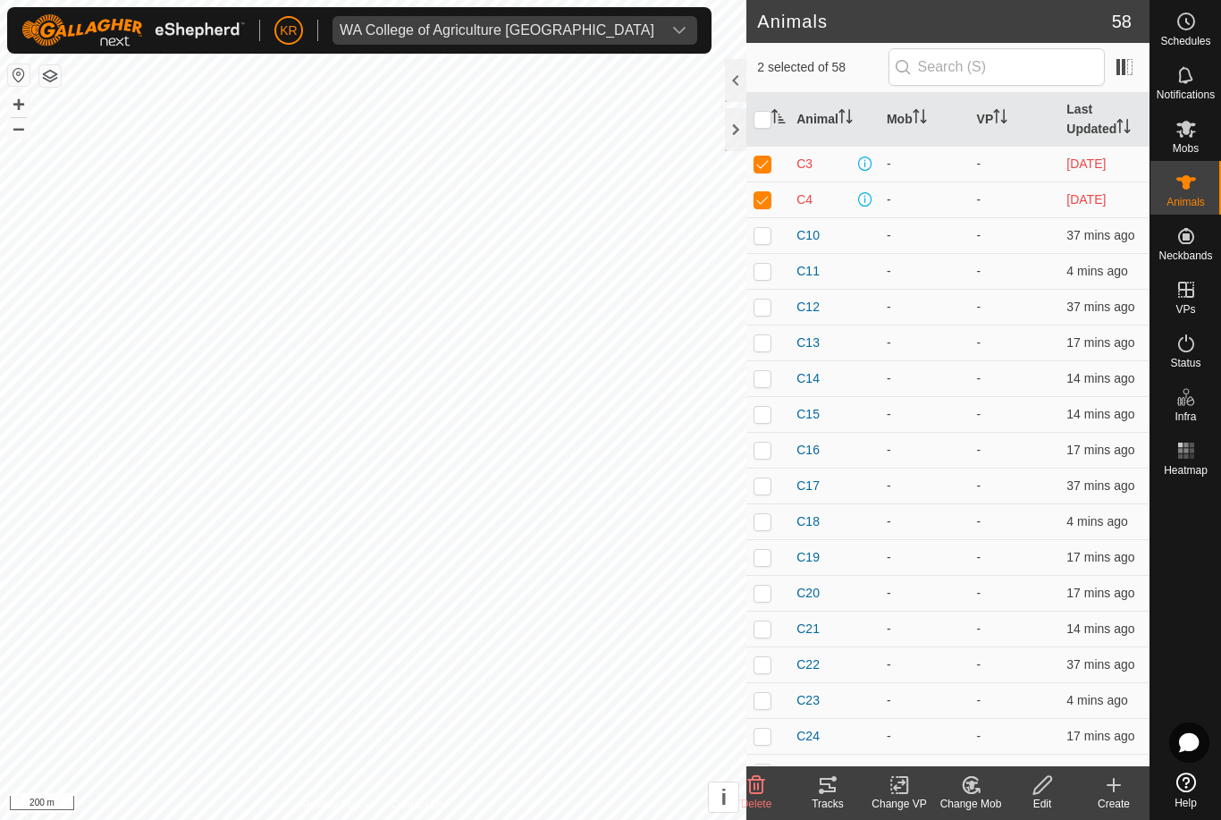
checkbox input "true"
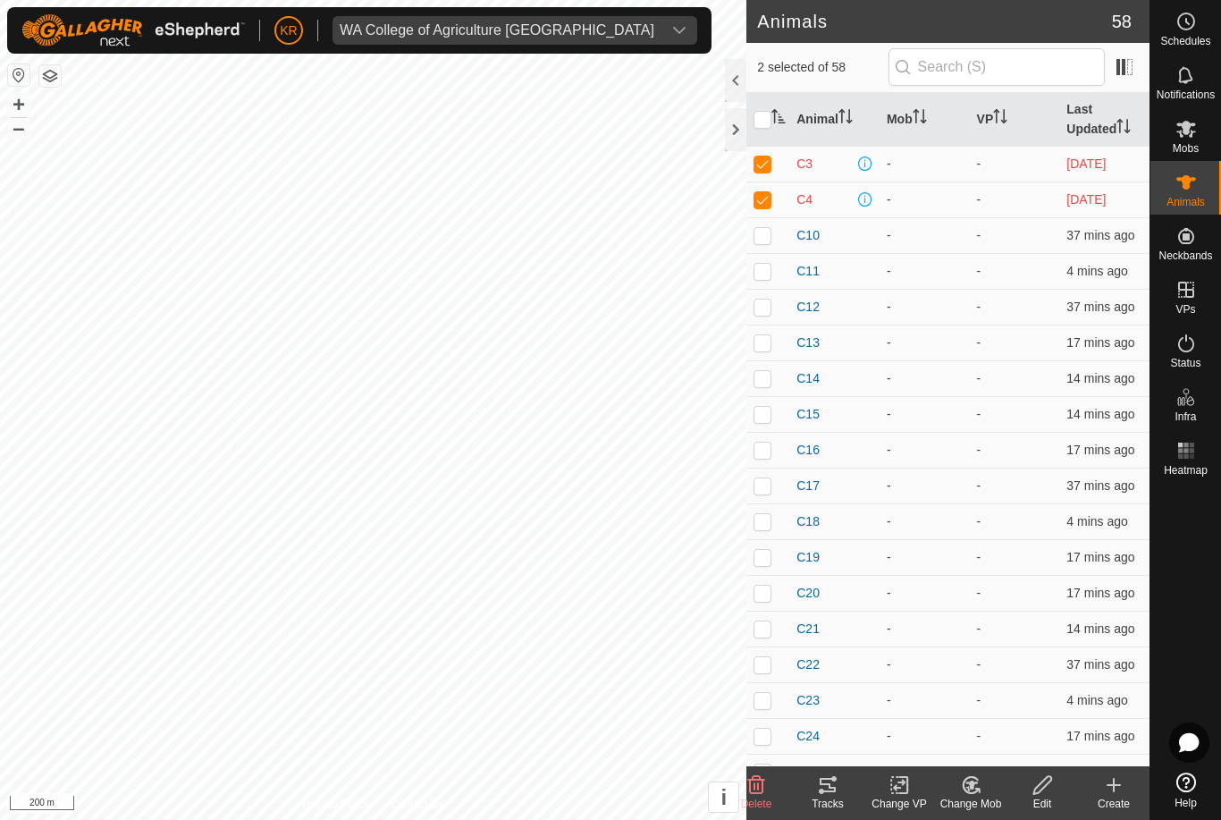
checkbox input "true"
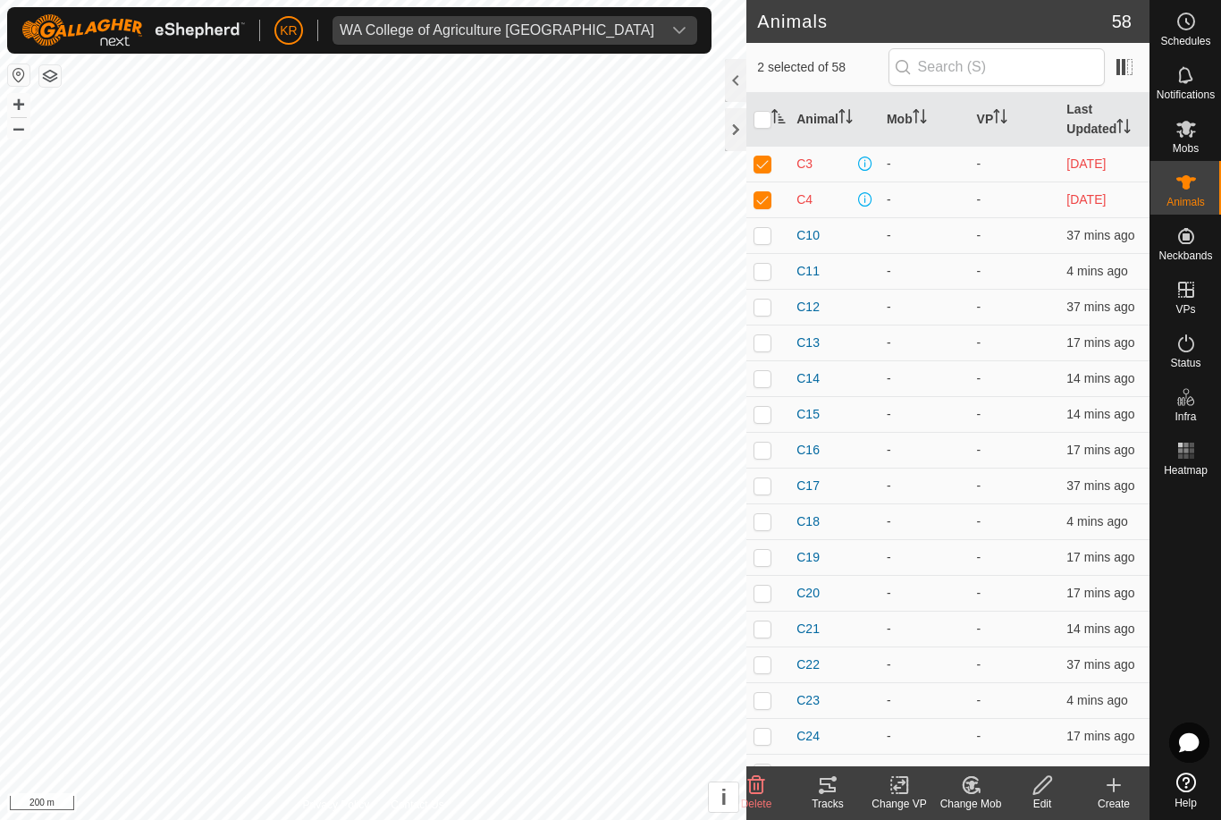
checkbox input "true"
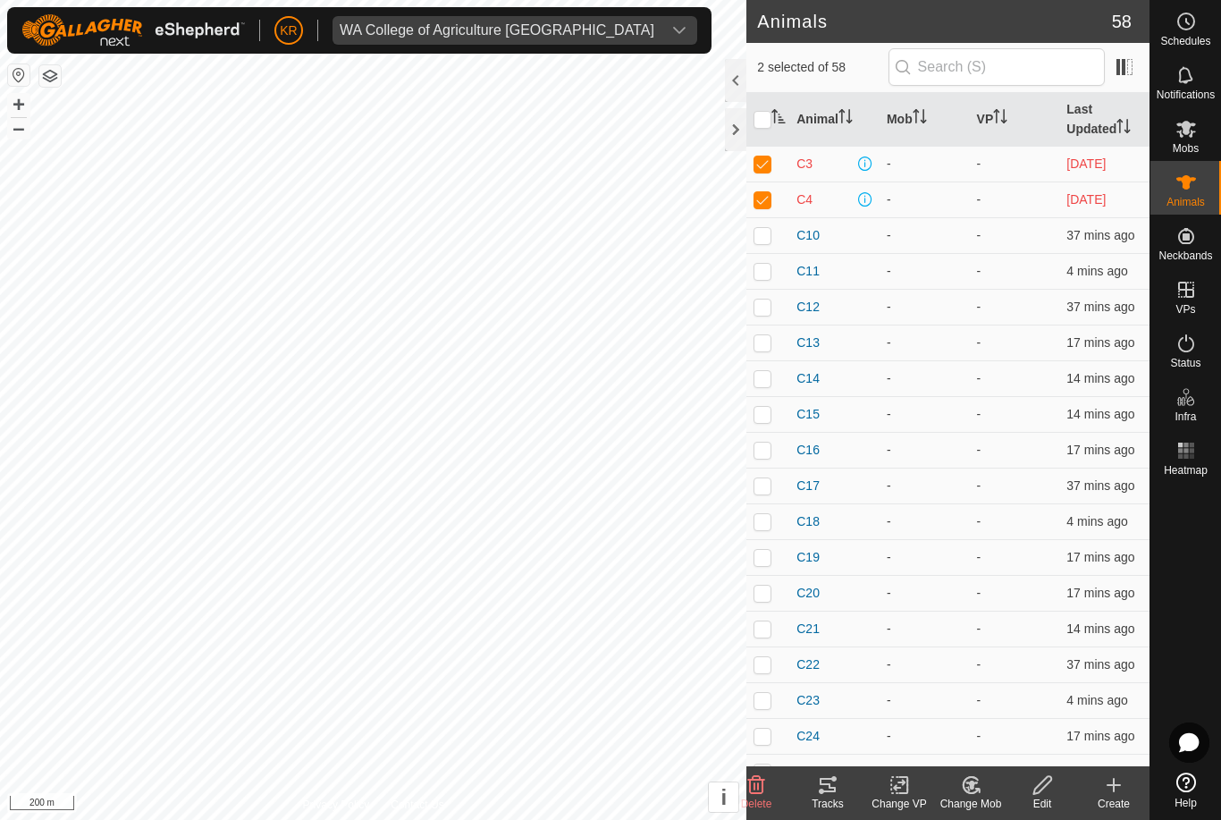
checkbox input "true"
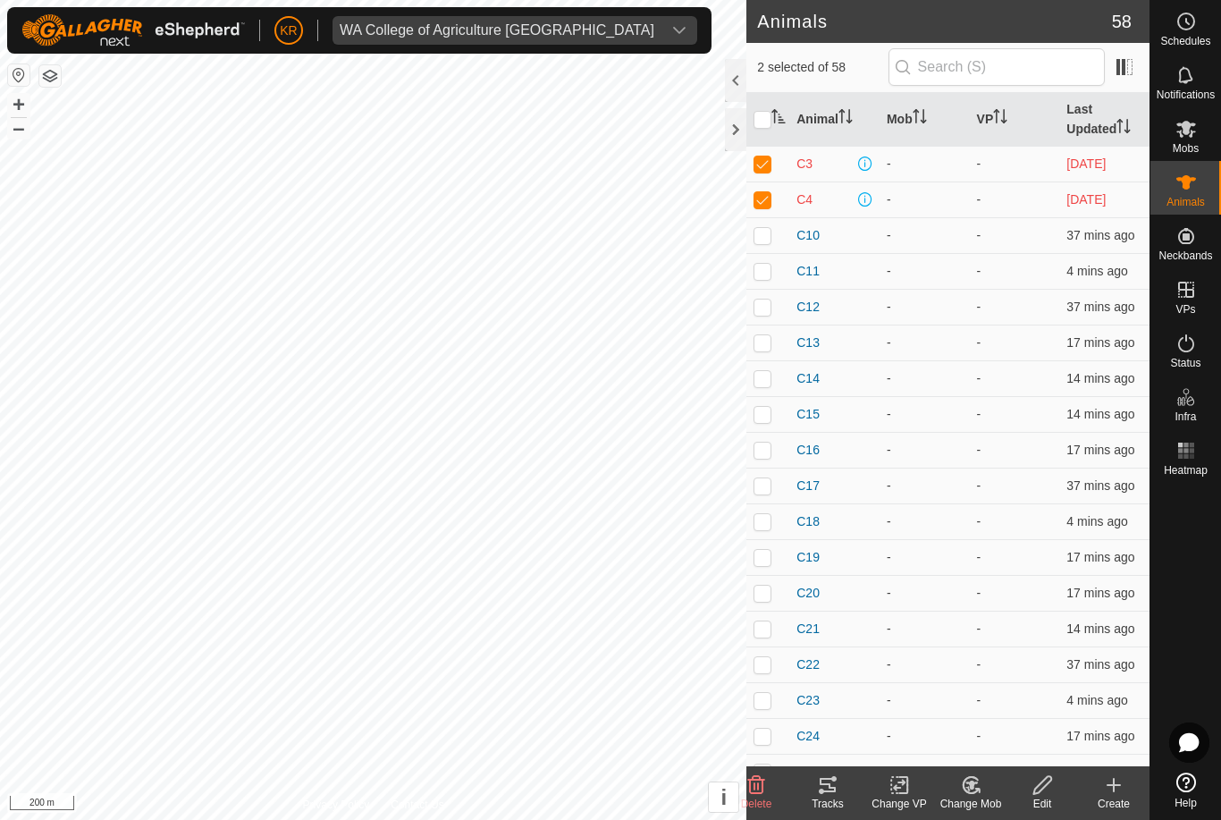
checkbox input "true"
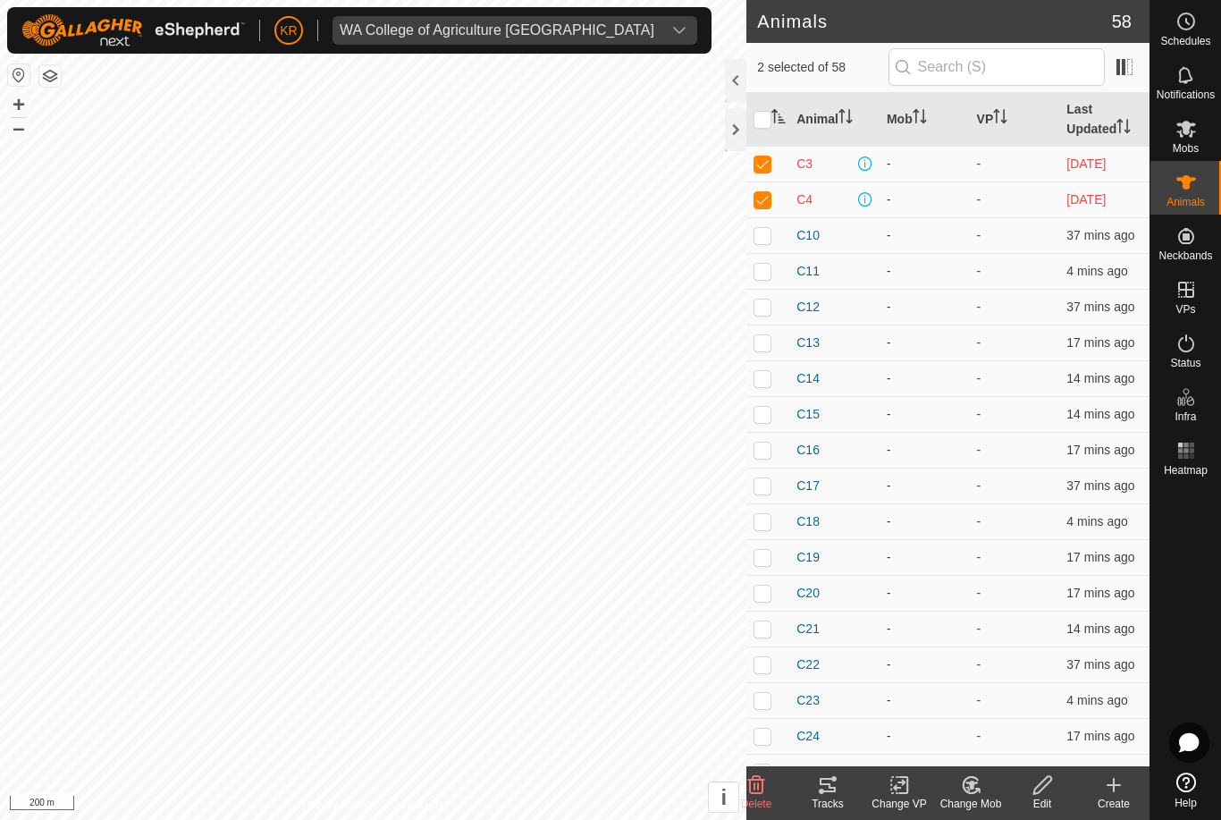
checkbox input "true"
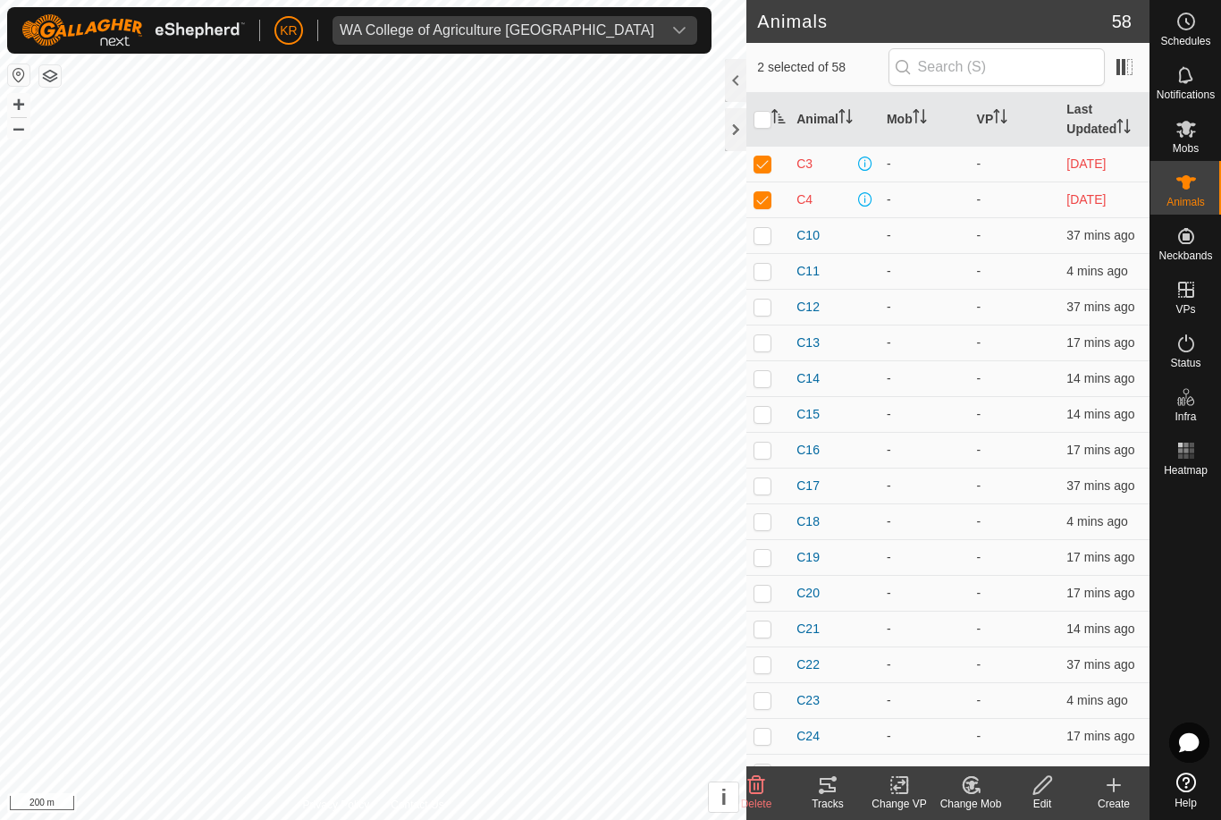
checkbox input "true"
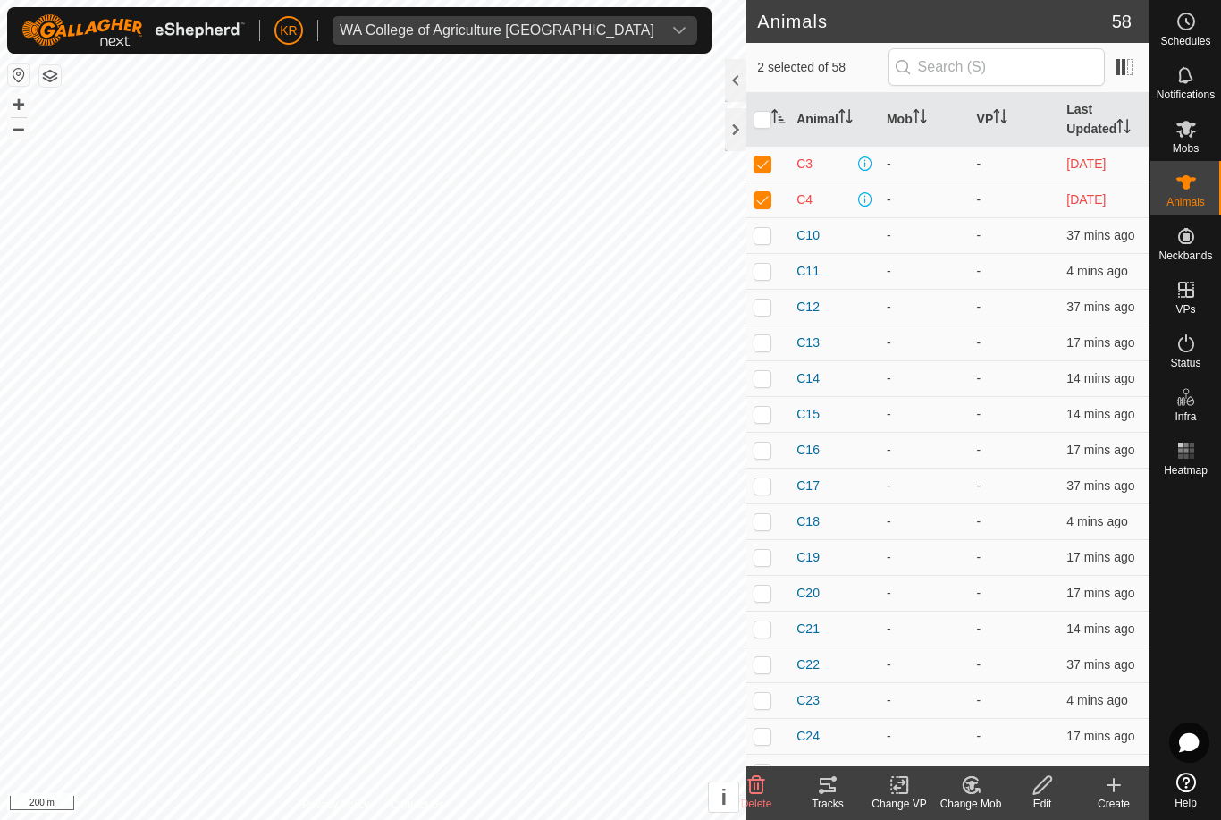
checkbox input "true"
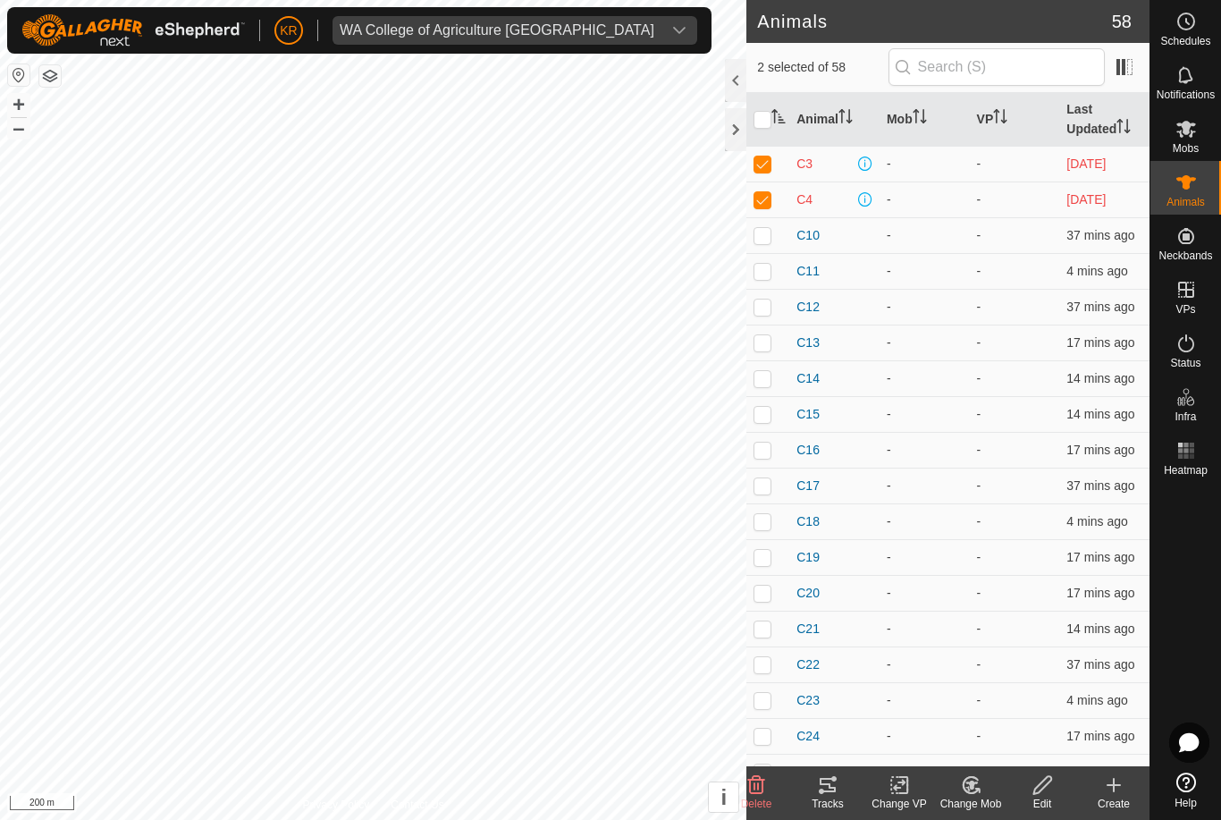
checkbox input "true"
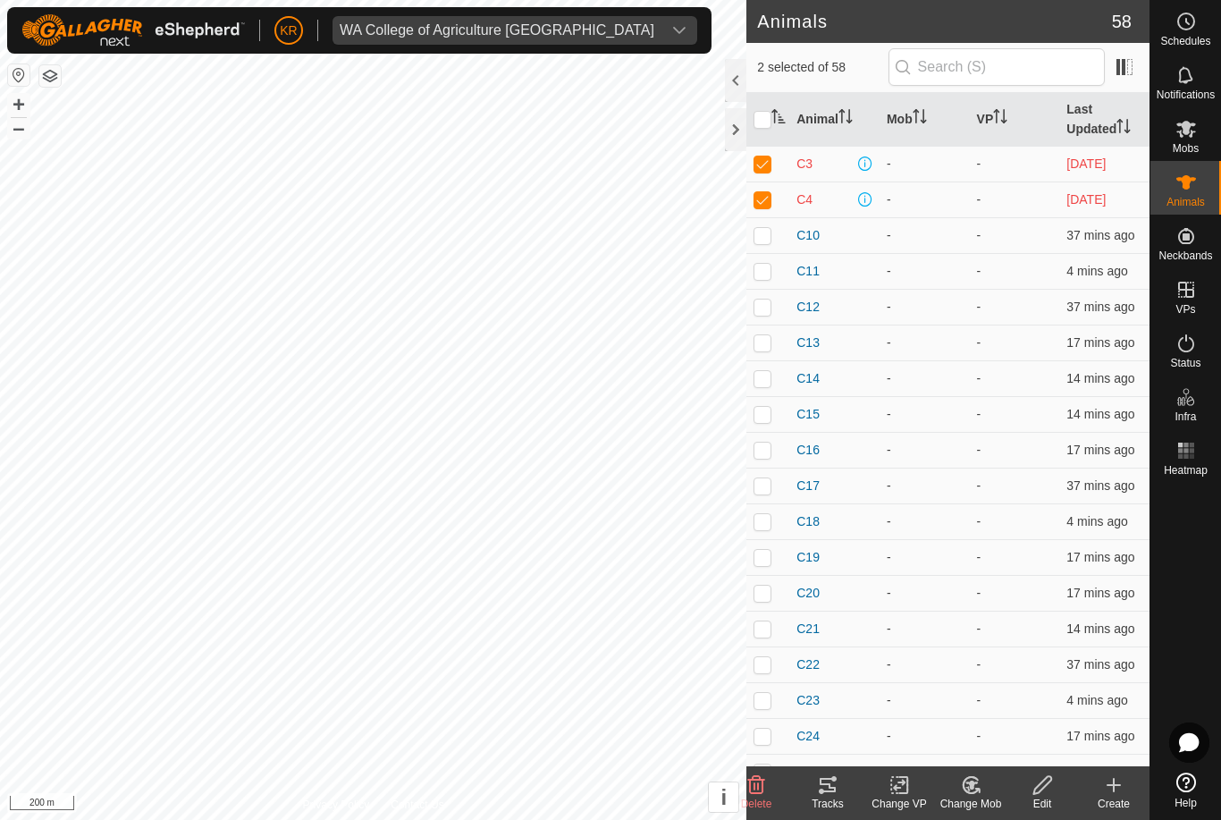
checkbox input "true"
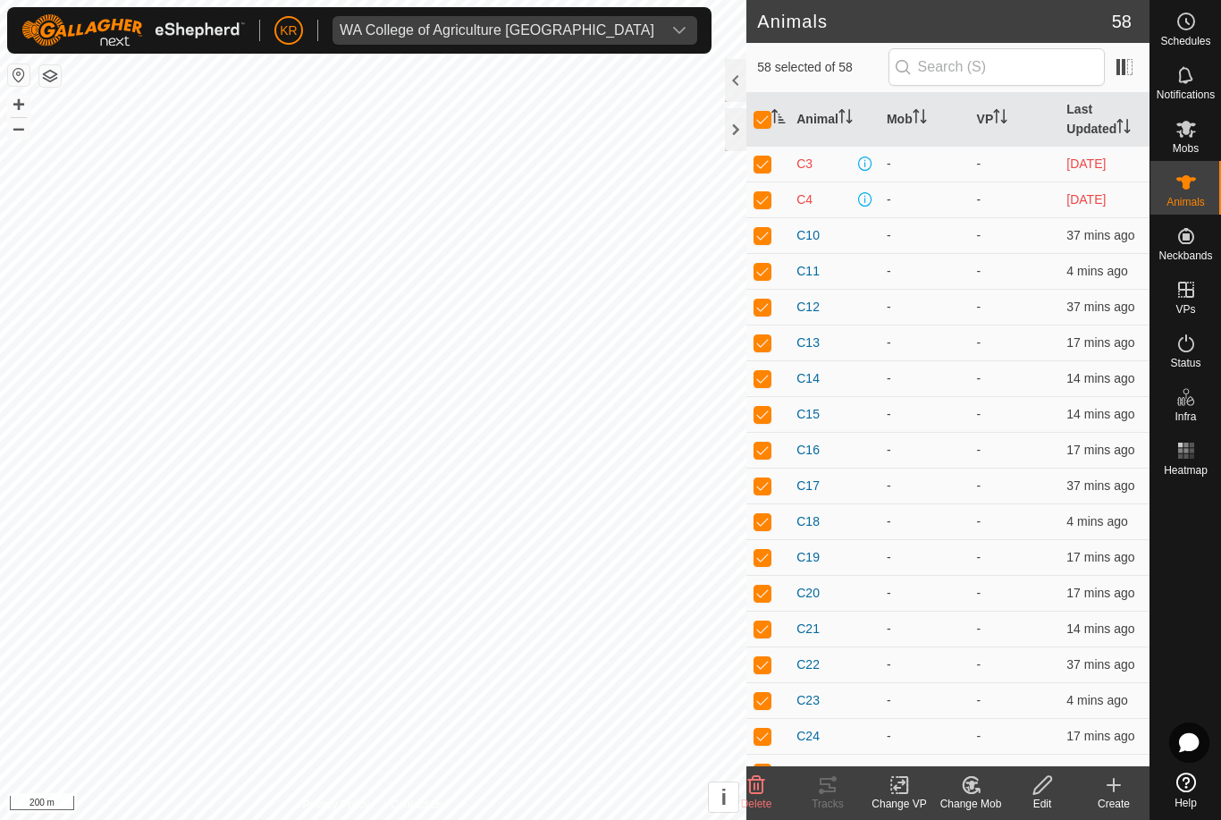
click at [763, 173] on td at bounding box center [767, 164] width 43 height 36
checkbox input "false"
click at [769, 215] on td at bounding box center [767, 199] width 43 height 36
checkbox input "false"
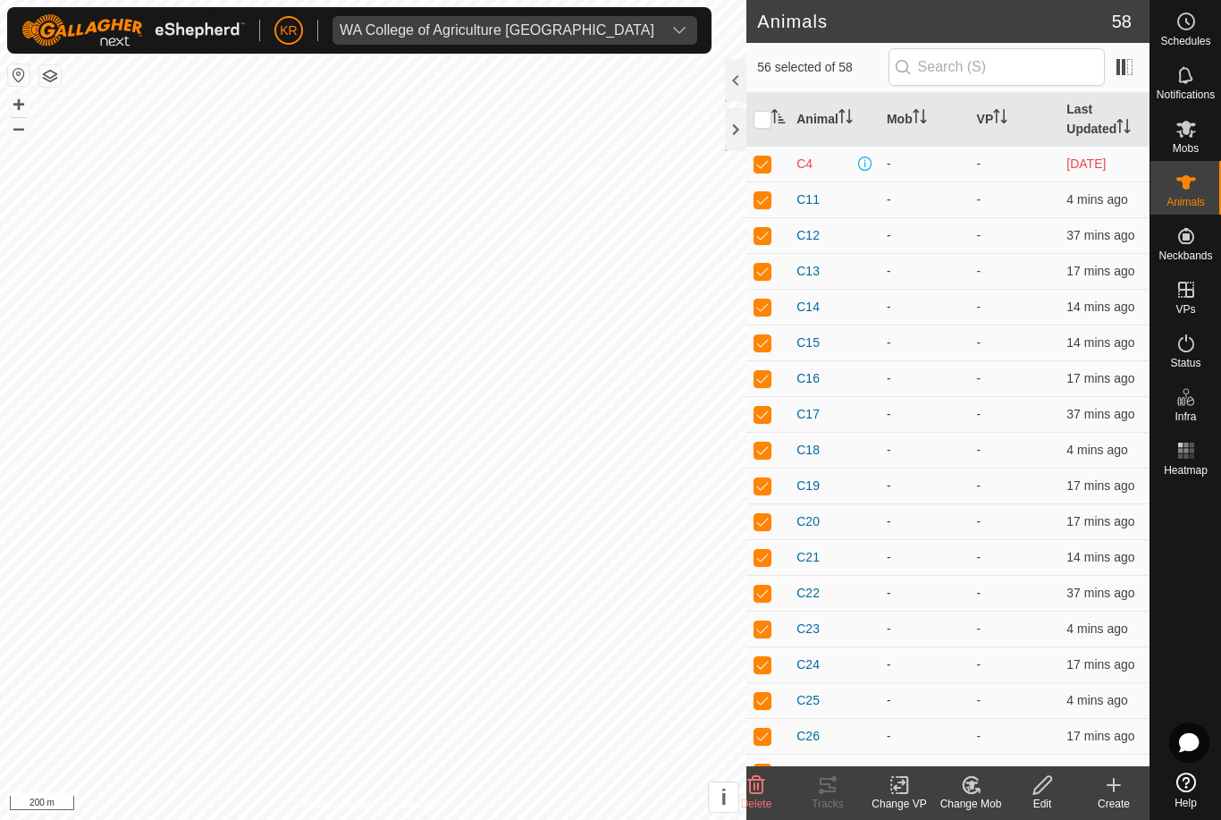
click at [764, 163] on p-checkbox at bounding box center [763, 163] width 18 height 14
checkbox input "false"
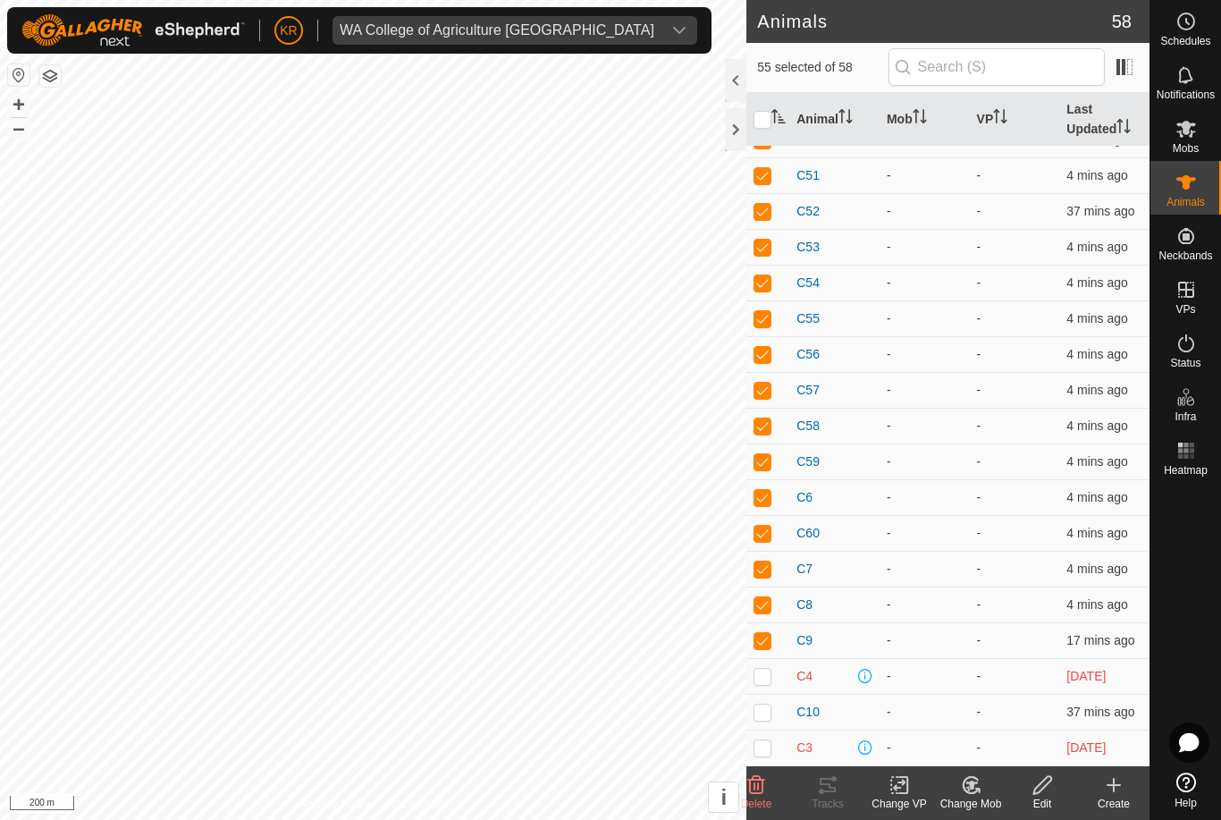
scroll to position [1454, 0]
click at [760, 708] on p-checkbox at bounding box center [763, 711] width 18 height 14
checkbox input "true"
click at [976, 791] on icon at bounding box center [970, 785] width 15 height 16
click at [1044, 707] on span "Choose Mob..." at bounding box center [1021, 707] width 93 height 21
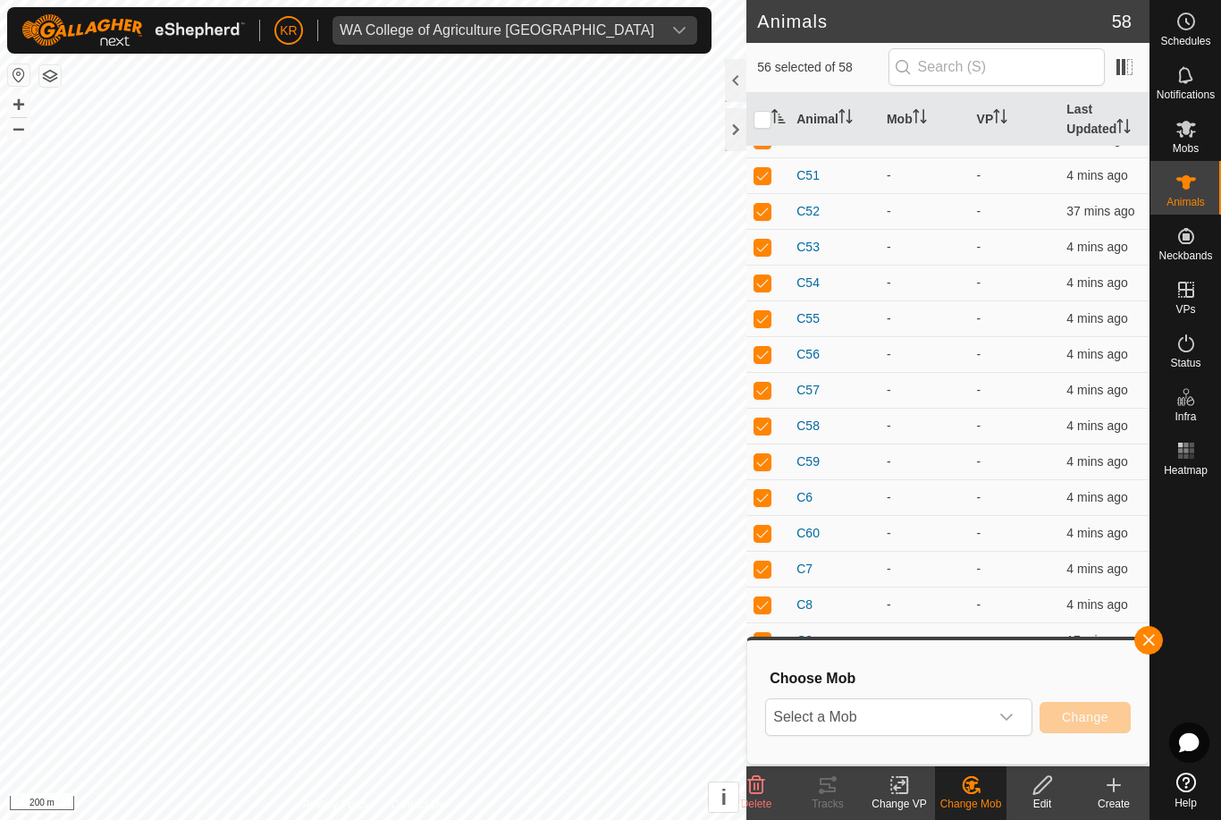
click at [983, 709] on span "Select a Mob" at bounding box center [877, 717] width 223 height 36
click at [957, 676] on li "[PERSON_NAME]" at bounding box center [899, 677] width 265 height 45
click at [1085, 720] on span "Change" at bounding box center [1085, 717] width 46 height 14
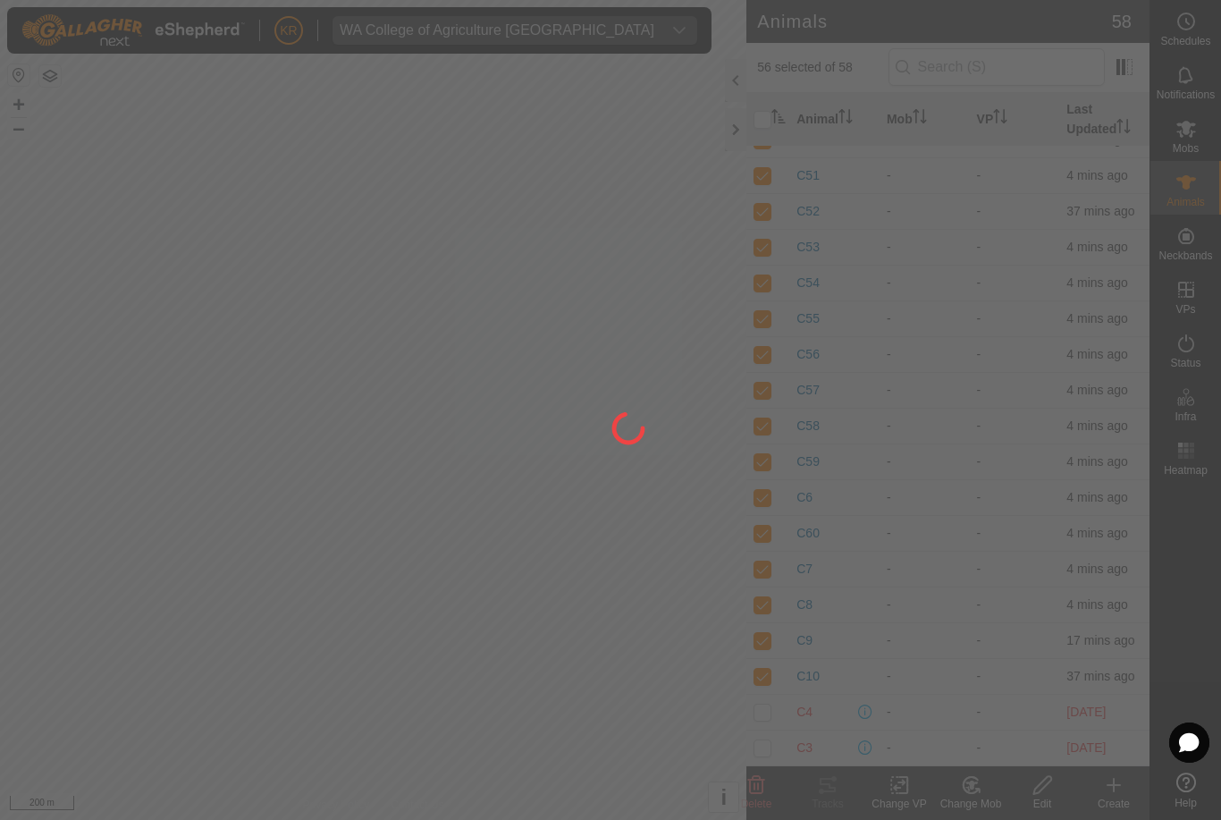
checkbox input "false"
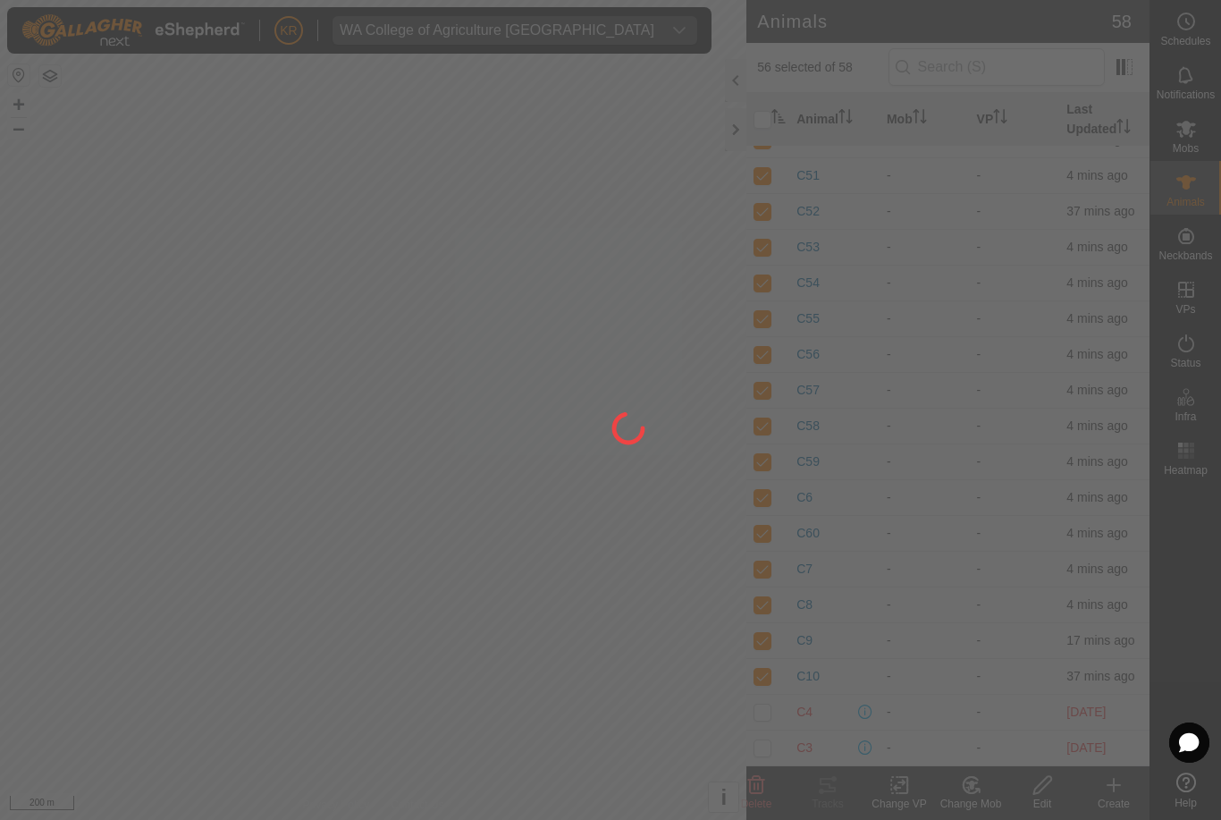
checkbox input "false"
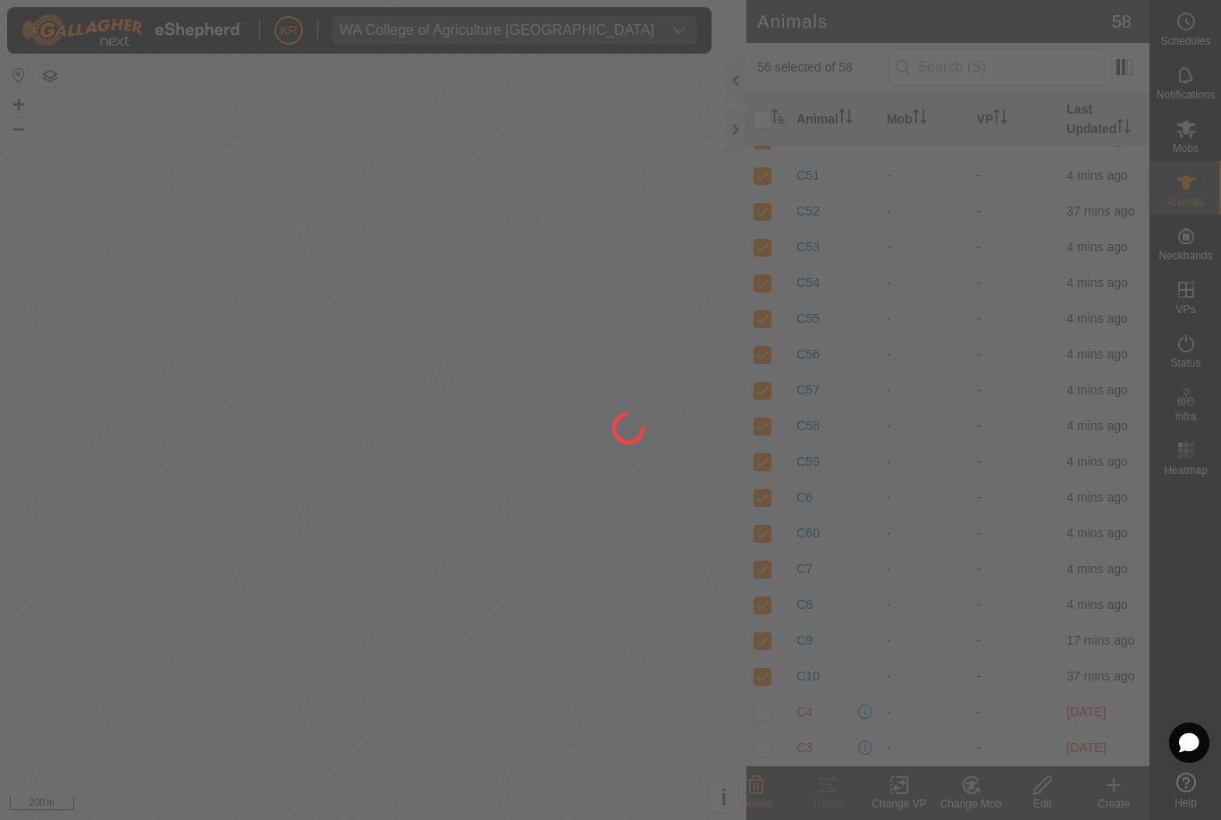
checkbox input "false"
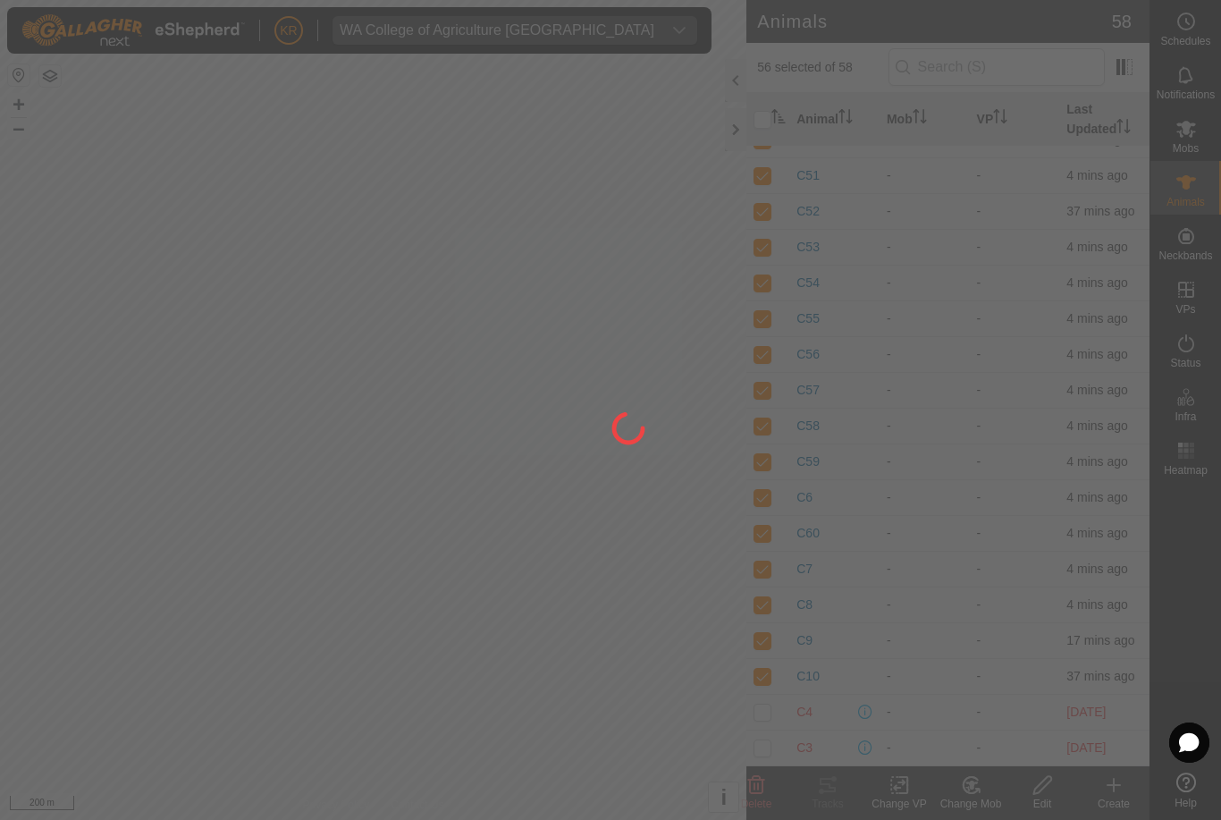
checkbox input "false"
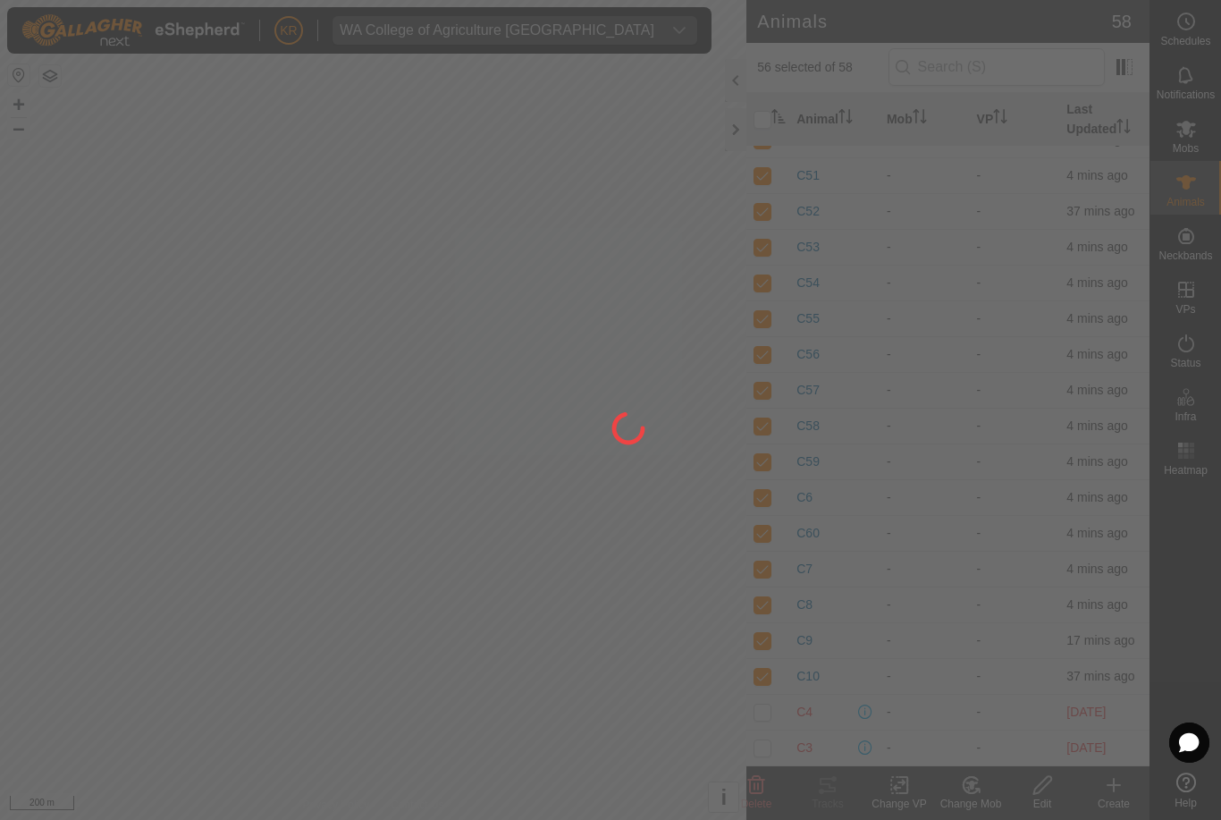
checkbox input "false"
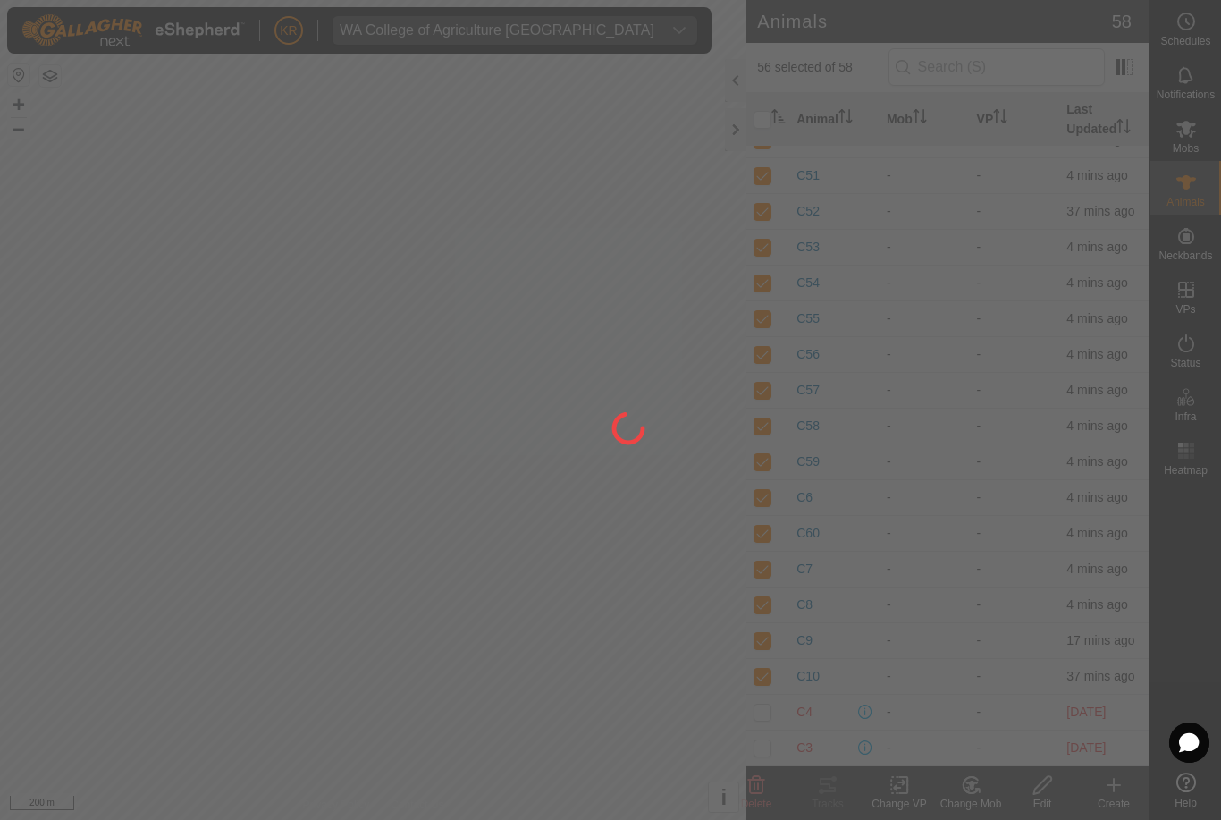
checkbox input "false"
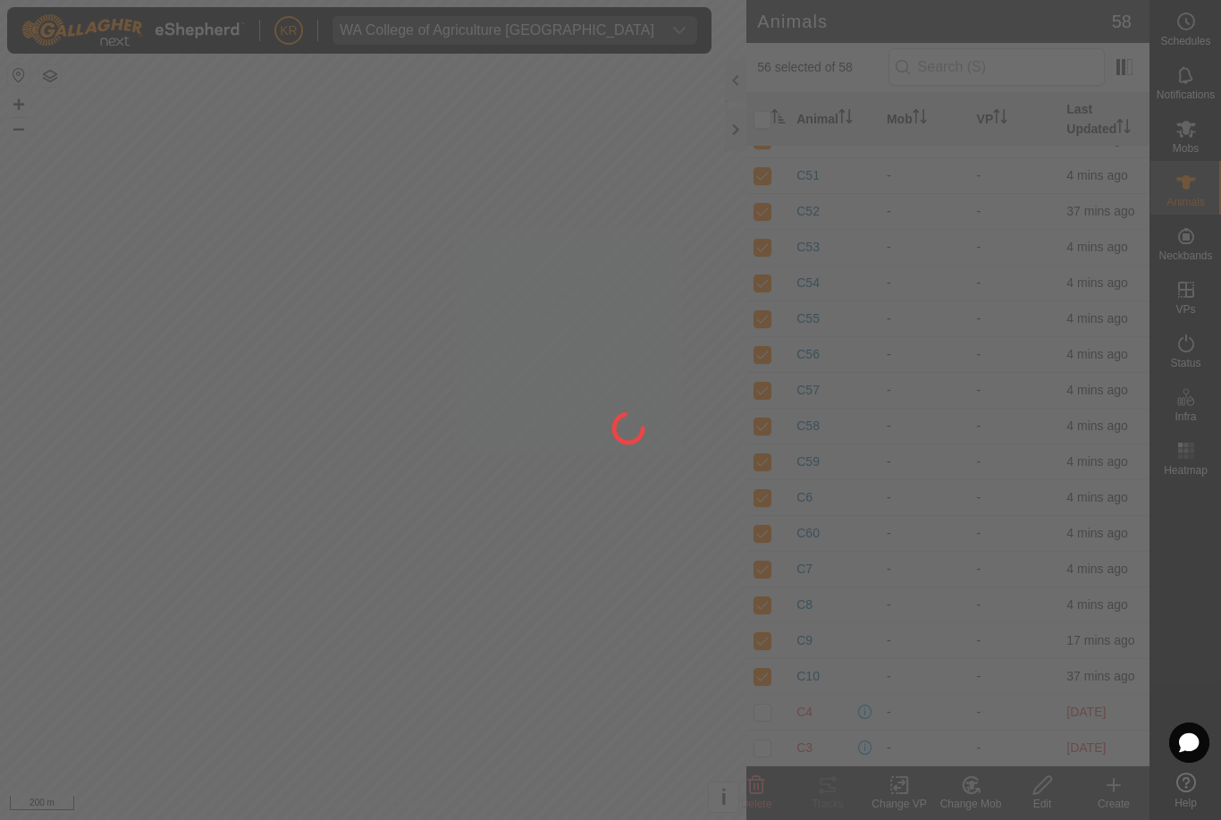
checkbox input "false"
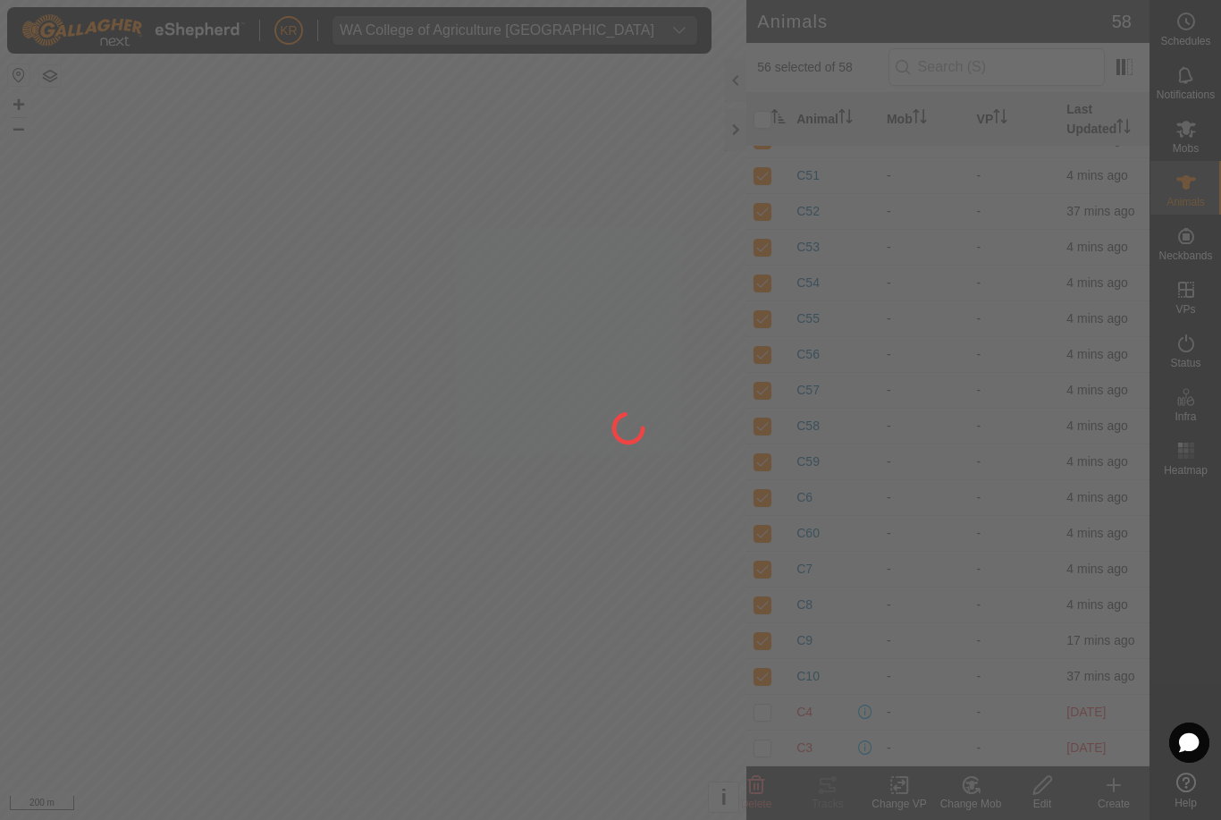
checkbox input "false"
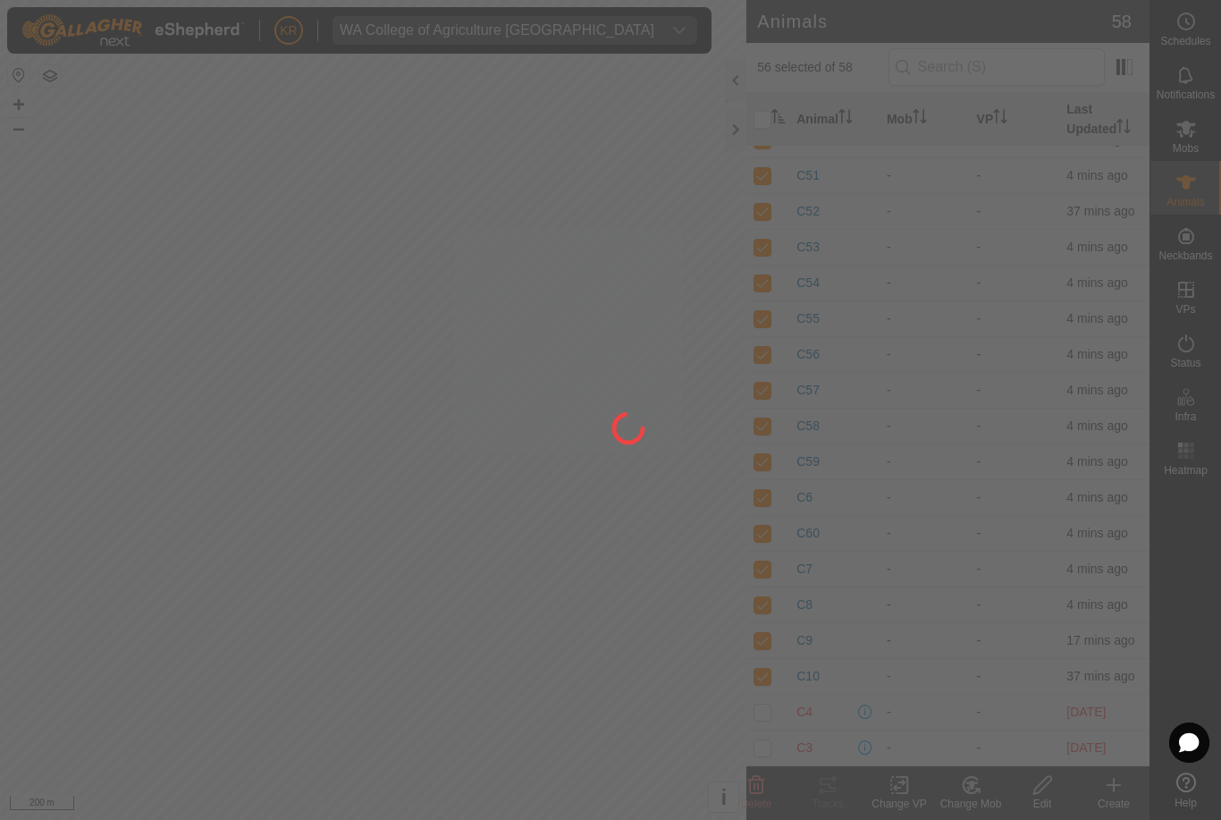
checkbox input "false"
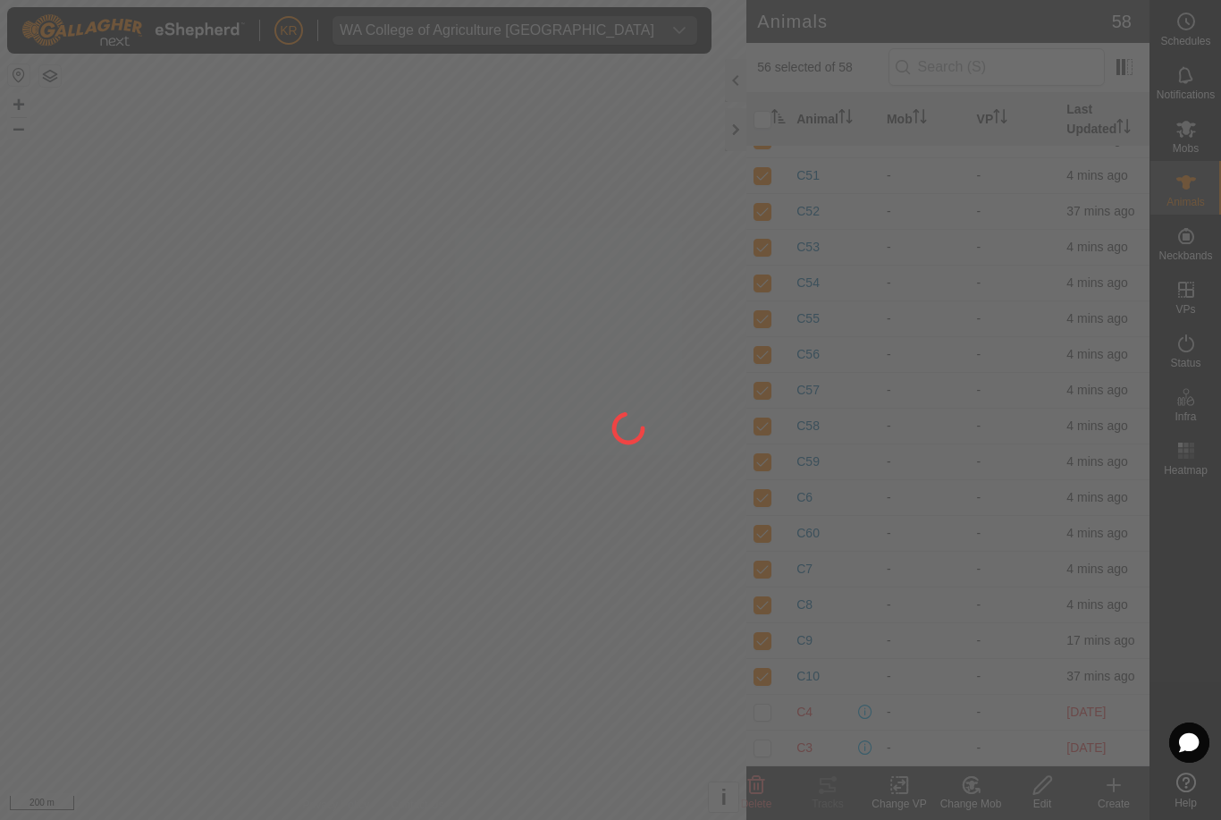
checkbox input "false"
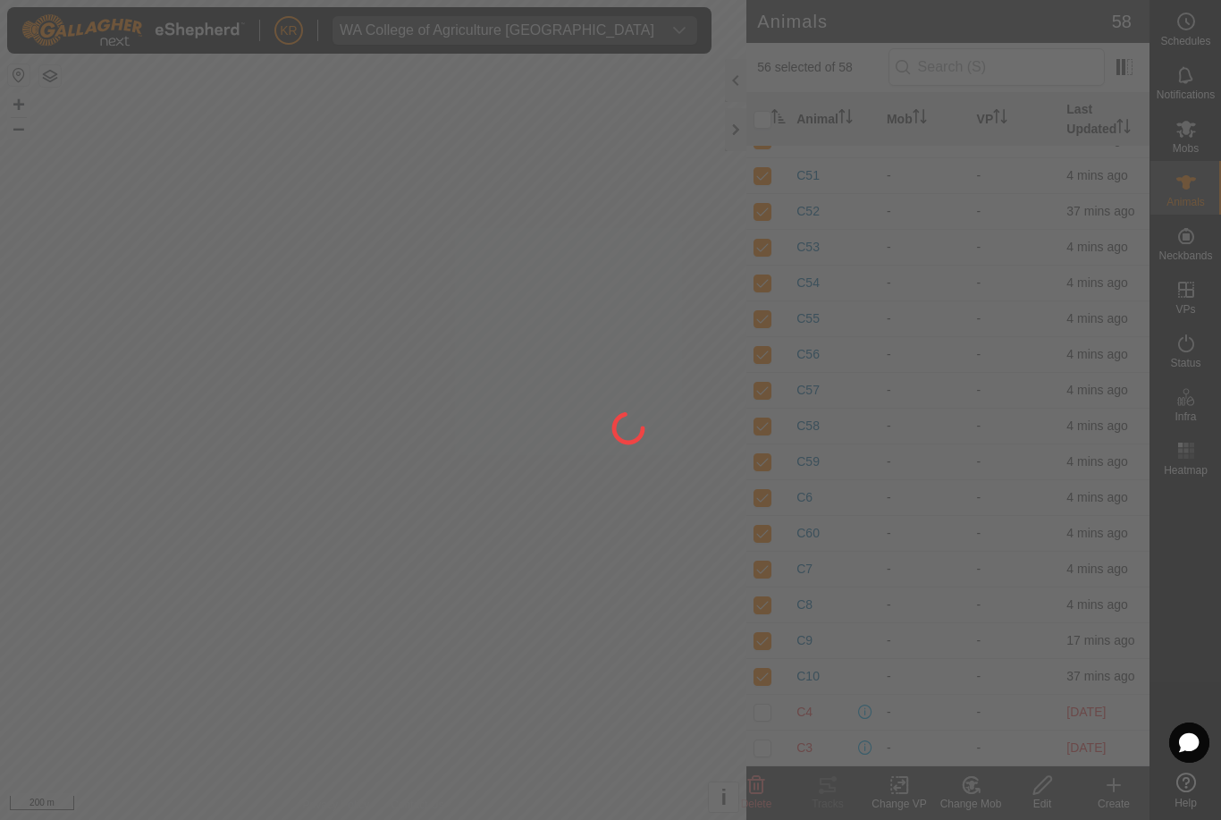
checkbox input "false"
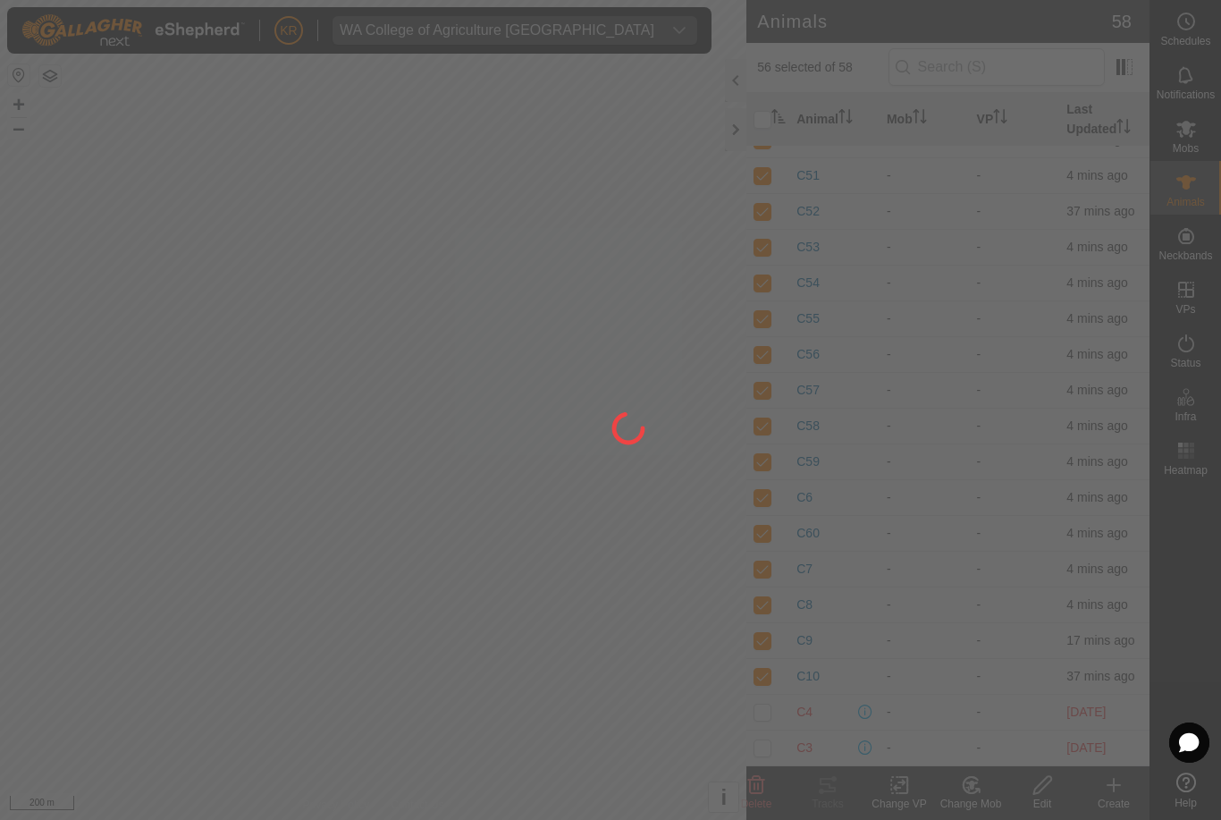
checkbox input "false"
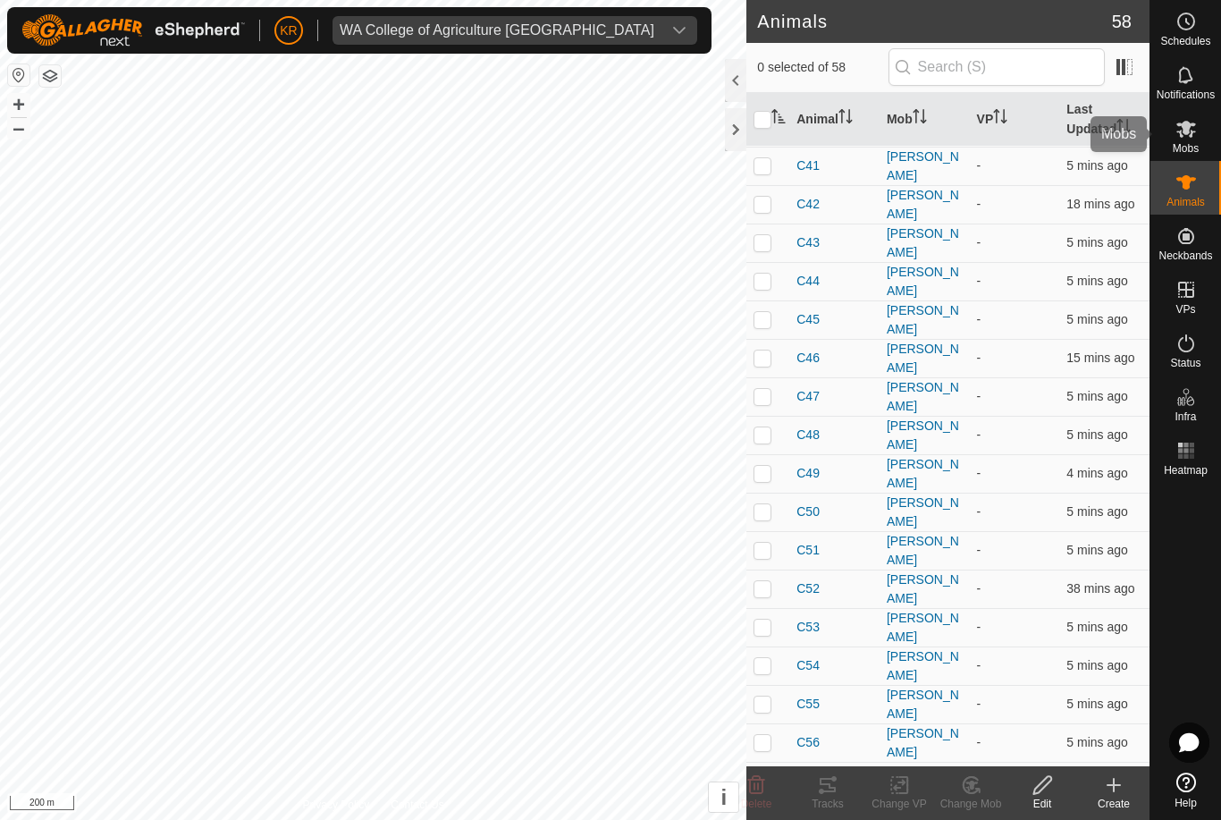
click at [1201, 143] on div "Mobs" at bounding box center [1185, 134] width 71 height 54
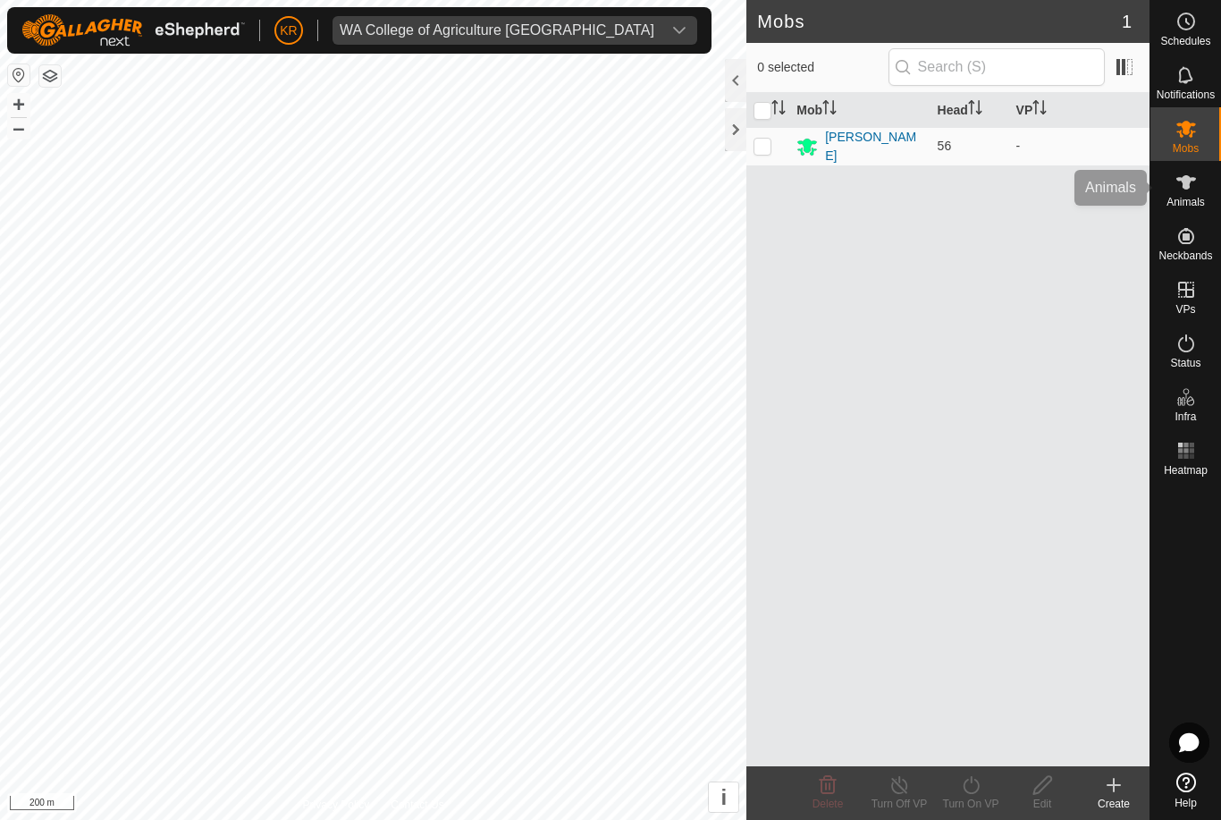
click at [1209, 198] on div "Animals" at bounding box center [1185, 188] width 71 height 54
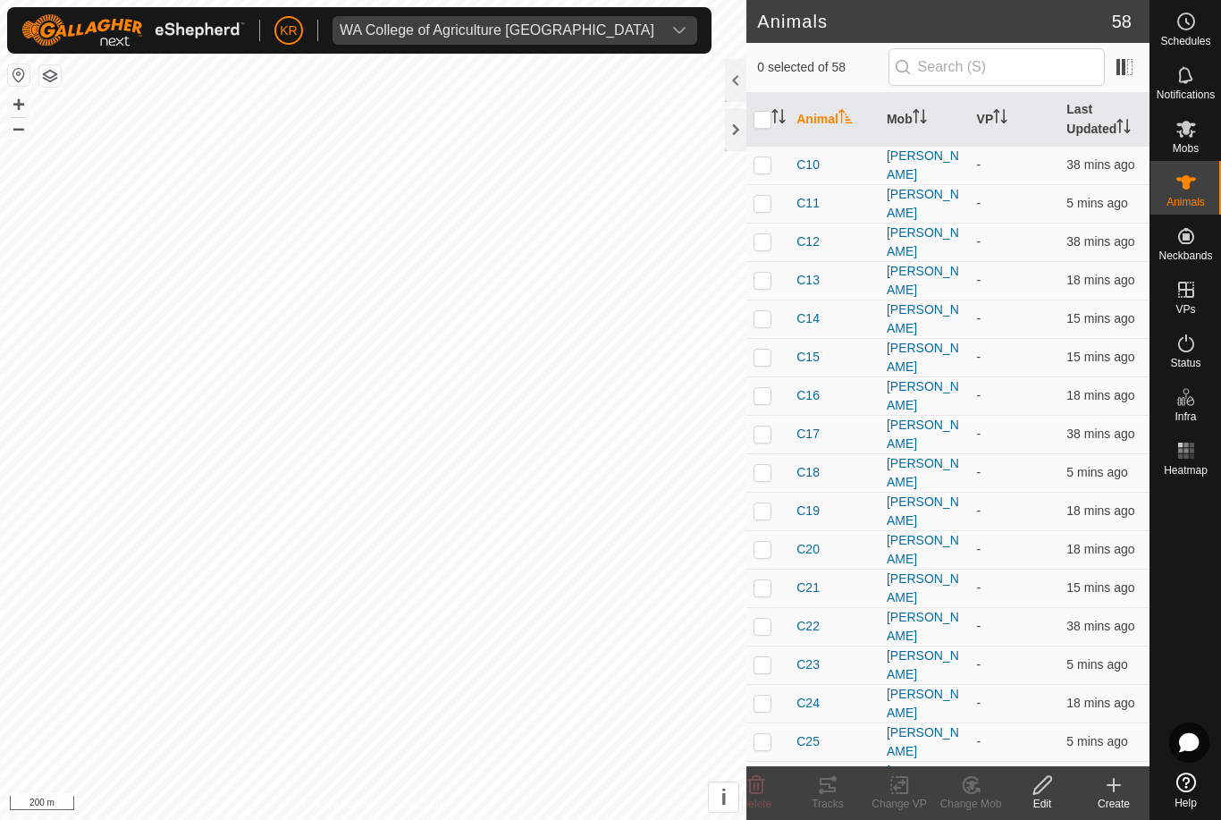
click at [1201, 197] on span "Animals" at bounding box center [1186, 202] width 38 height 11
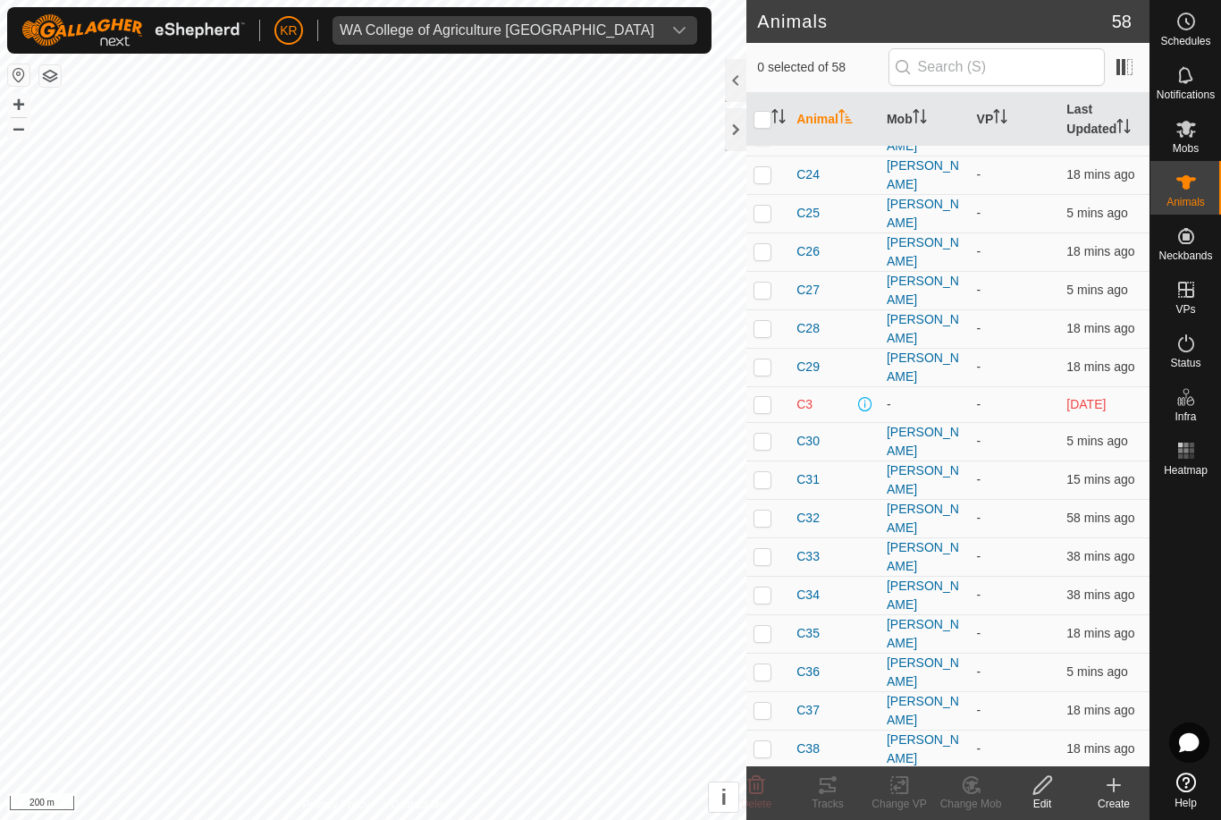
scroll to position [530, 0]
click at [809, 393] on span "C3" at bounding box center [804, 402] width 16 height 19
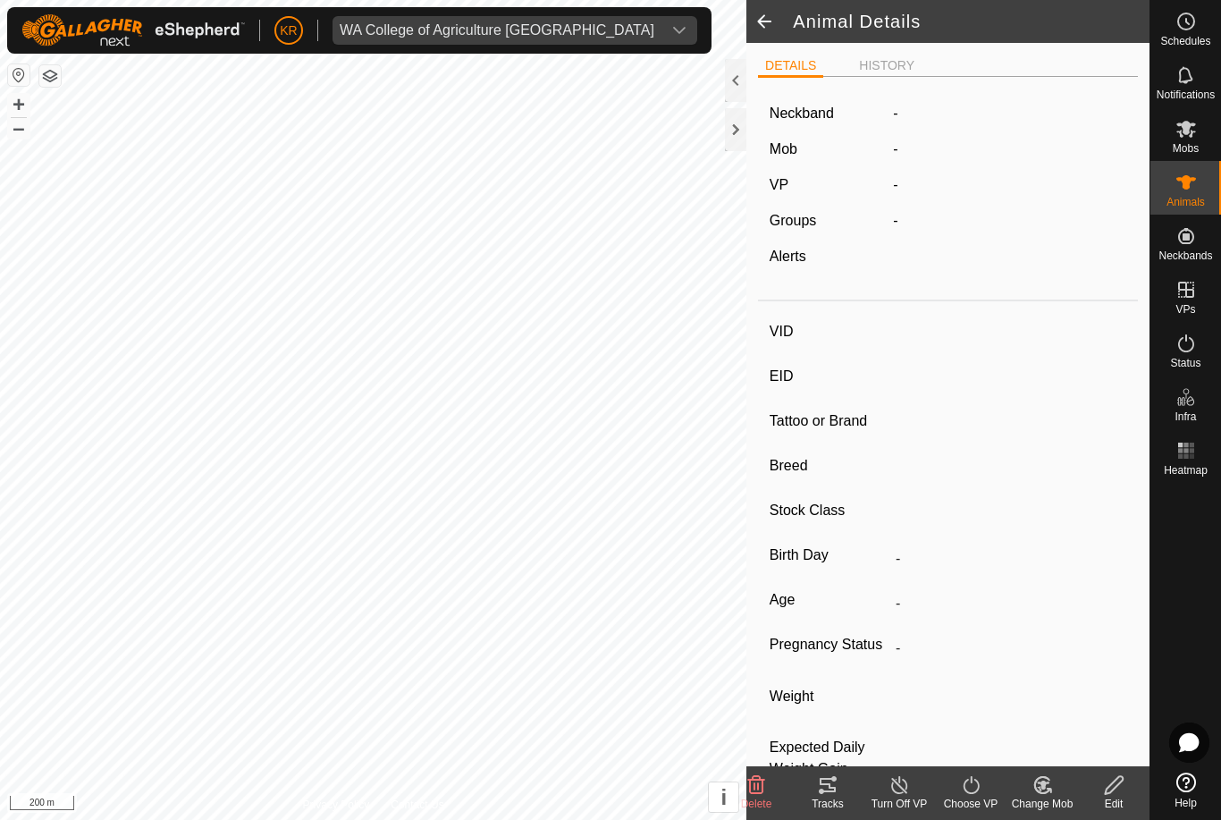
type input "C3"
type input "-"
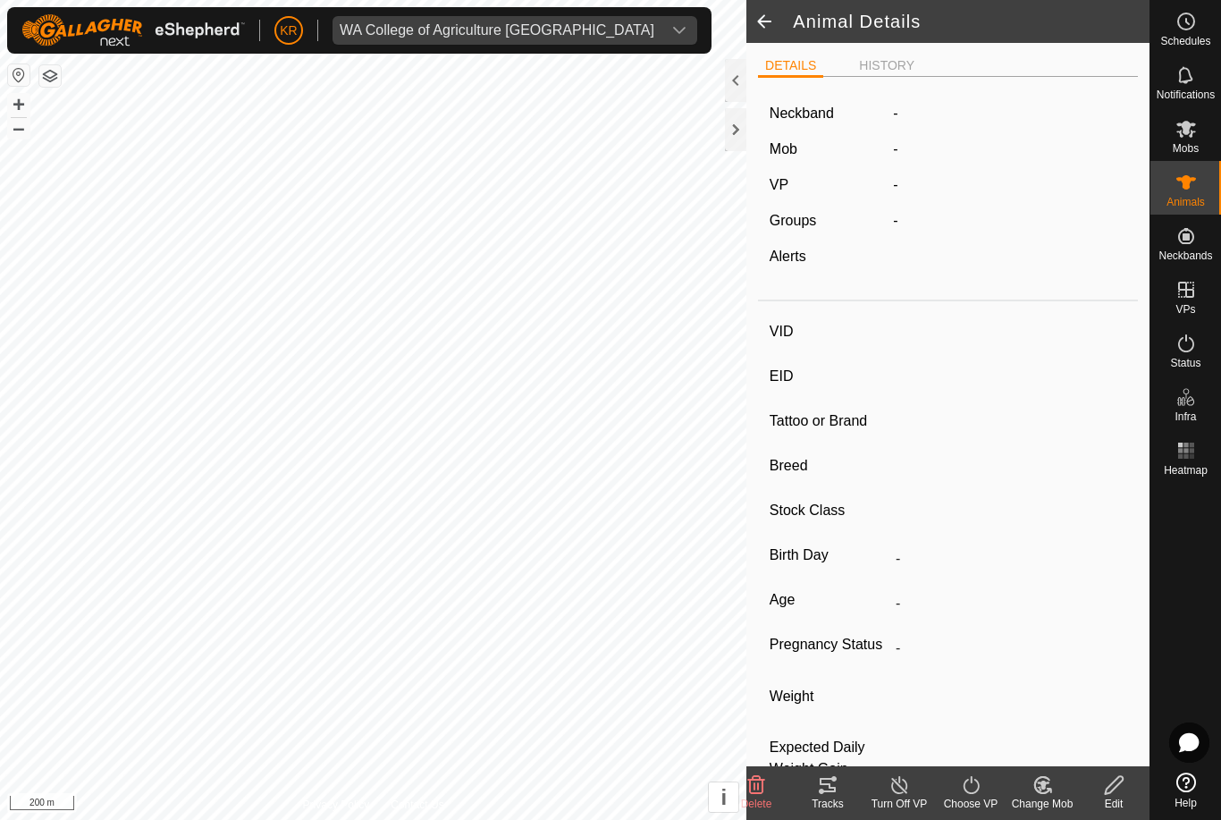
type input "-"
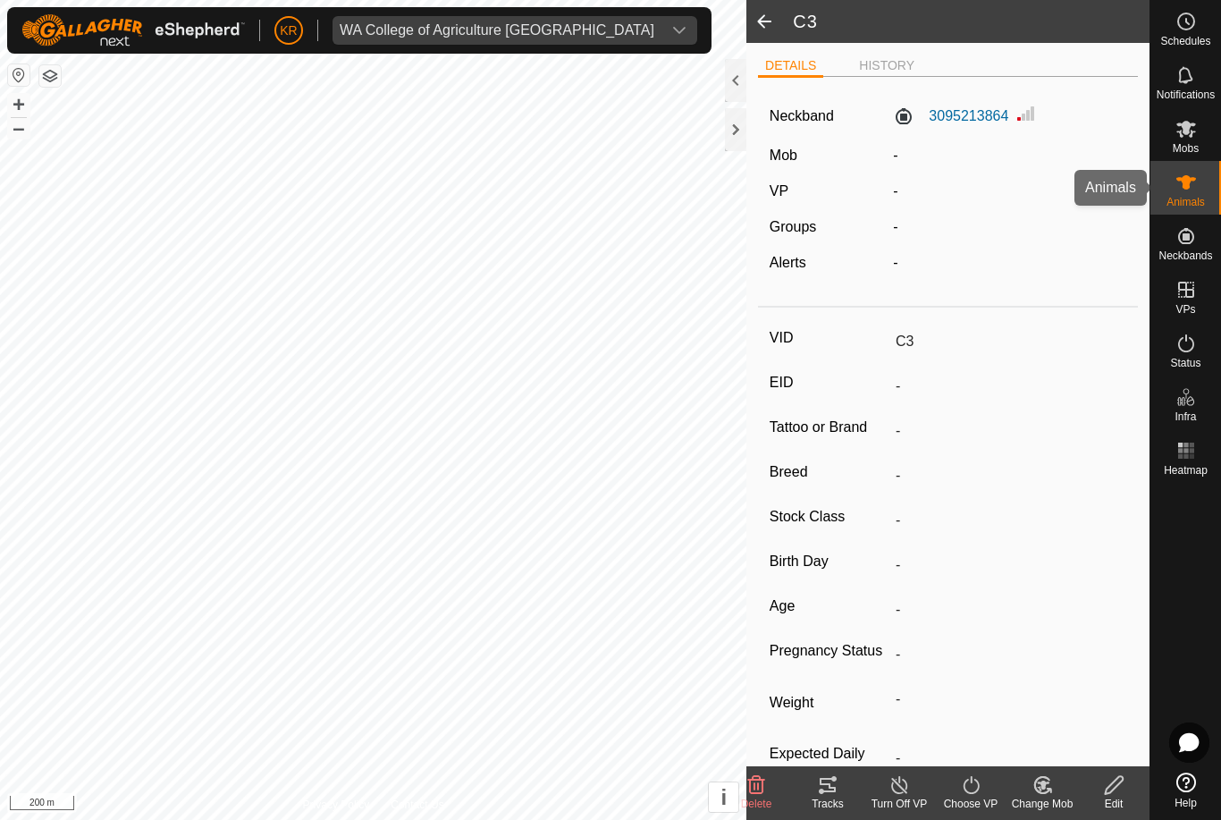
click at [1196, 198] on span "Animals" at bounding box center [1186, 202] width 38 height 11
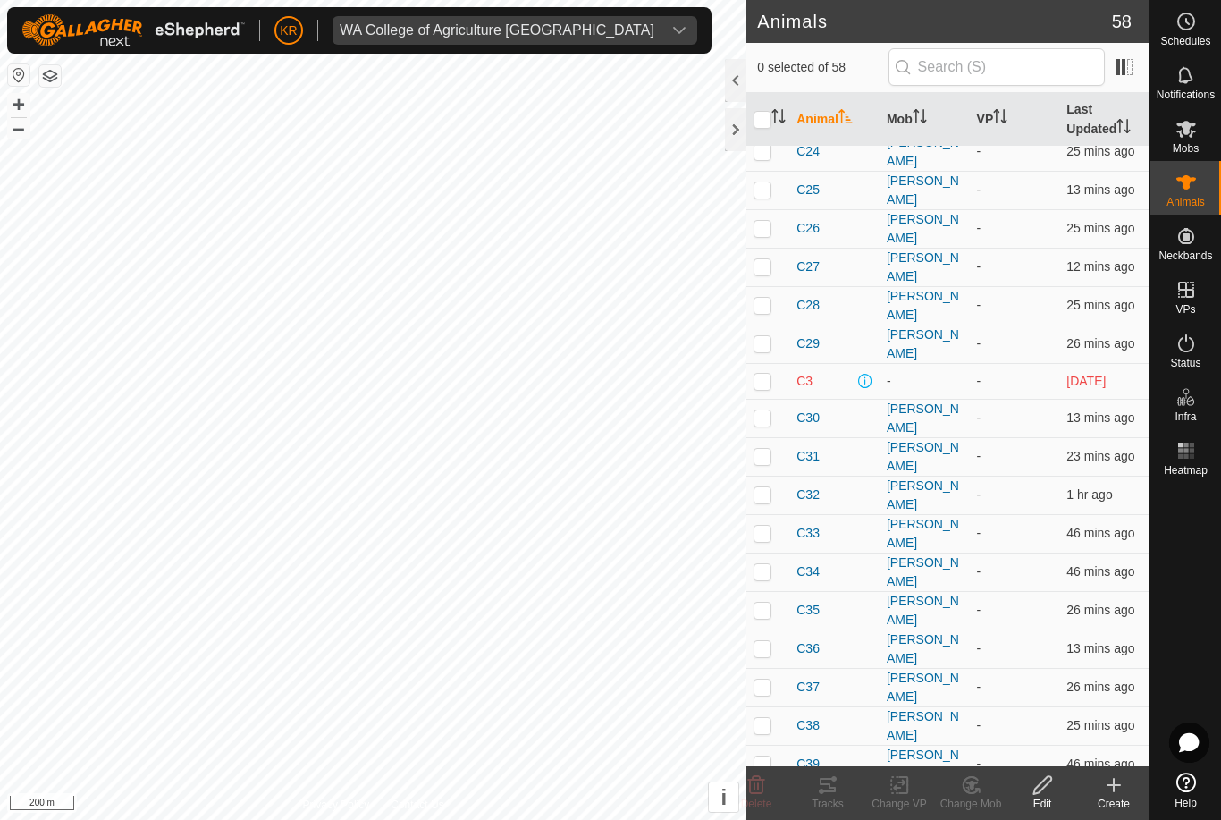
scroll to position [532, 0]
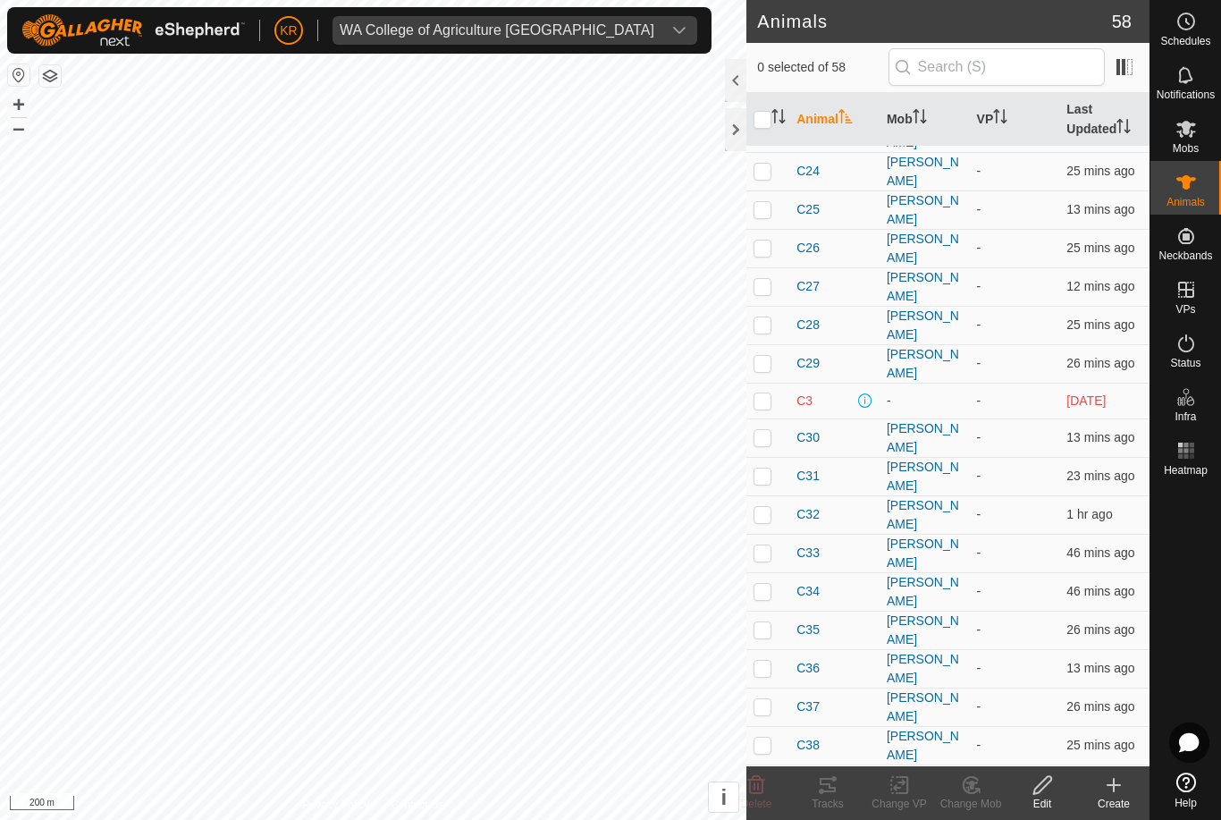
click at [1050, 383] on td "-" at bounding box center [1015, 401] width 90 height 36
click at [1092, 393] on span "1 day ago" at bounding box center [1085, 400] width 39 height 14
click at [1101, 813] on span "5 days ago" at bounding box center [1085, 820] width 39 height 14
click at [1106, 813] on span "5 days ago" at bounding box center [1085, 820] width 39 height 14
click at [801, 812] on span "C4" at bounding box center [804, 821] width 16 height 19
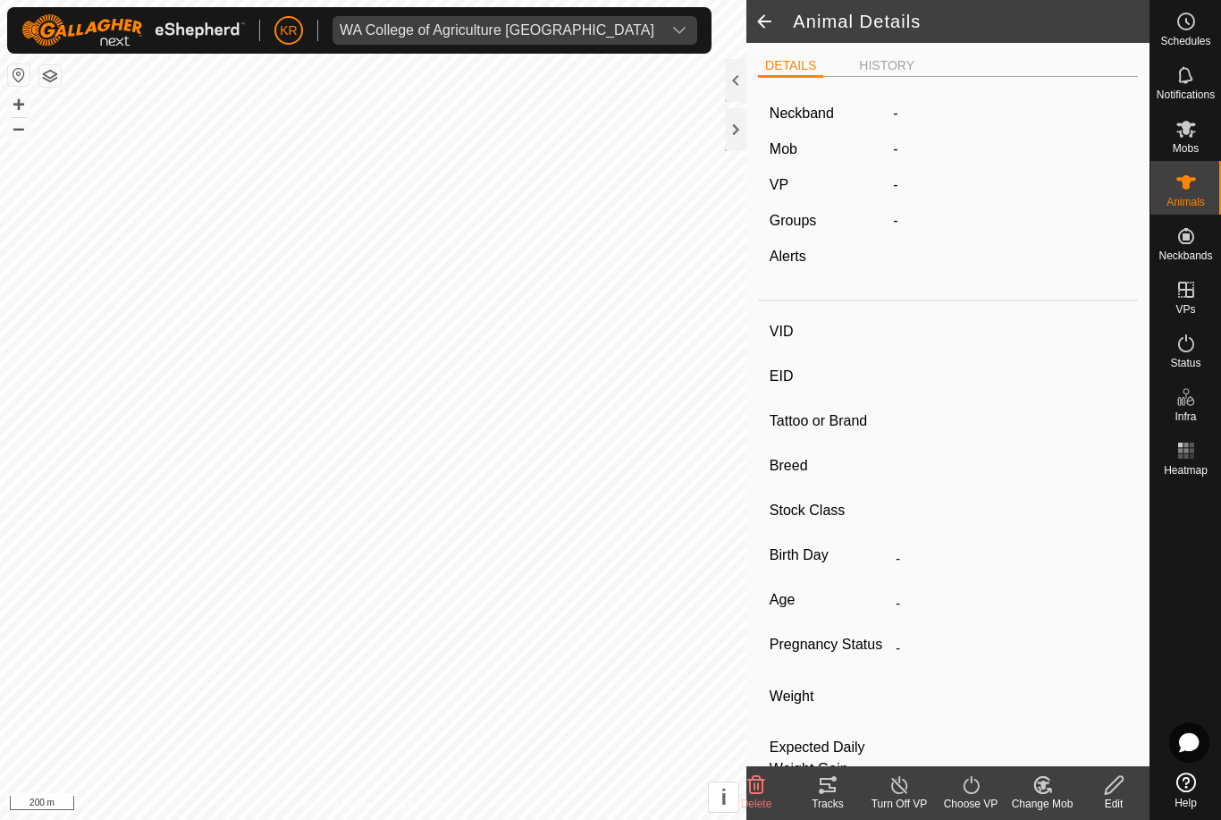
type input "C4"
type input "-"
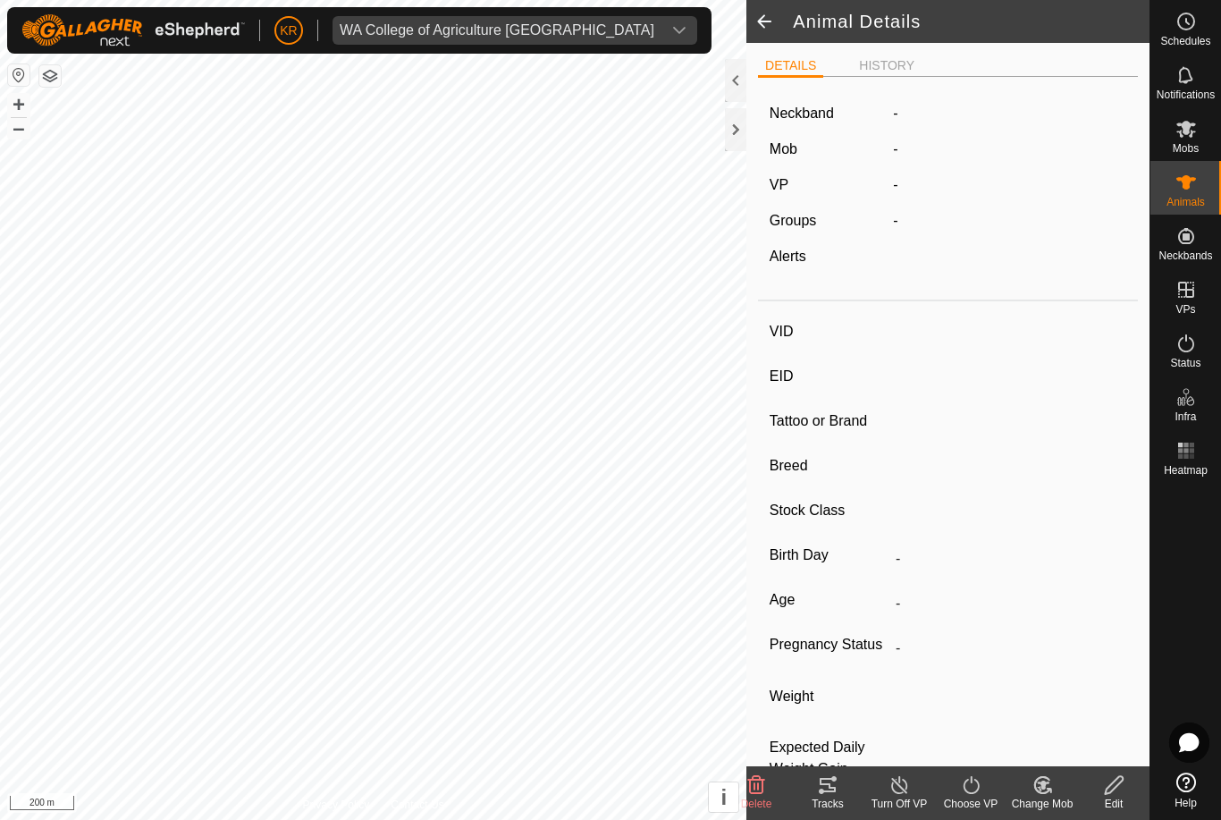
type input "-"
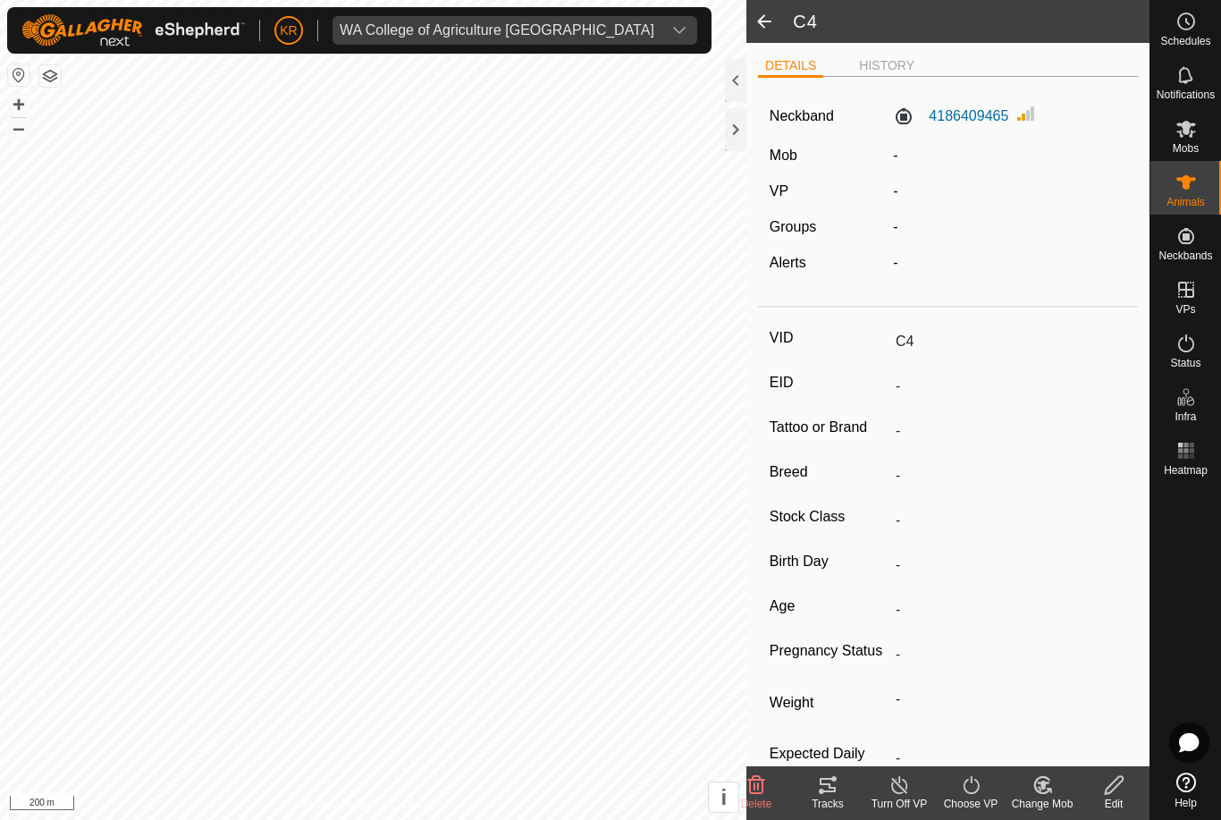
click at [761, 8] on span at bounding box center [764, 21] width 36 height 43
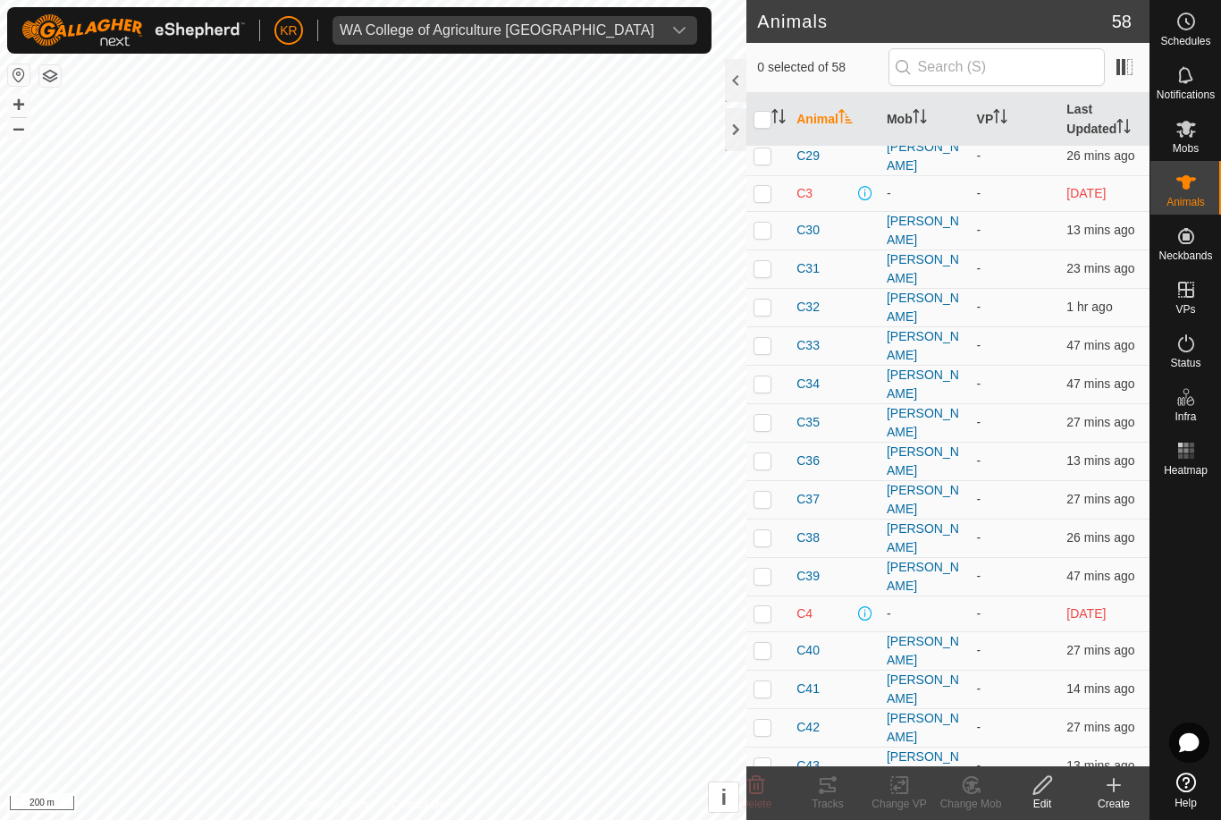
scroll to position [816, 0]
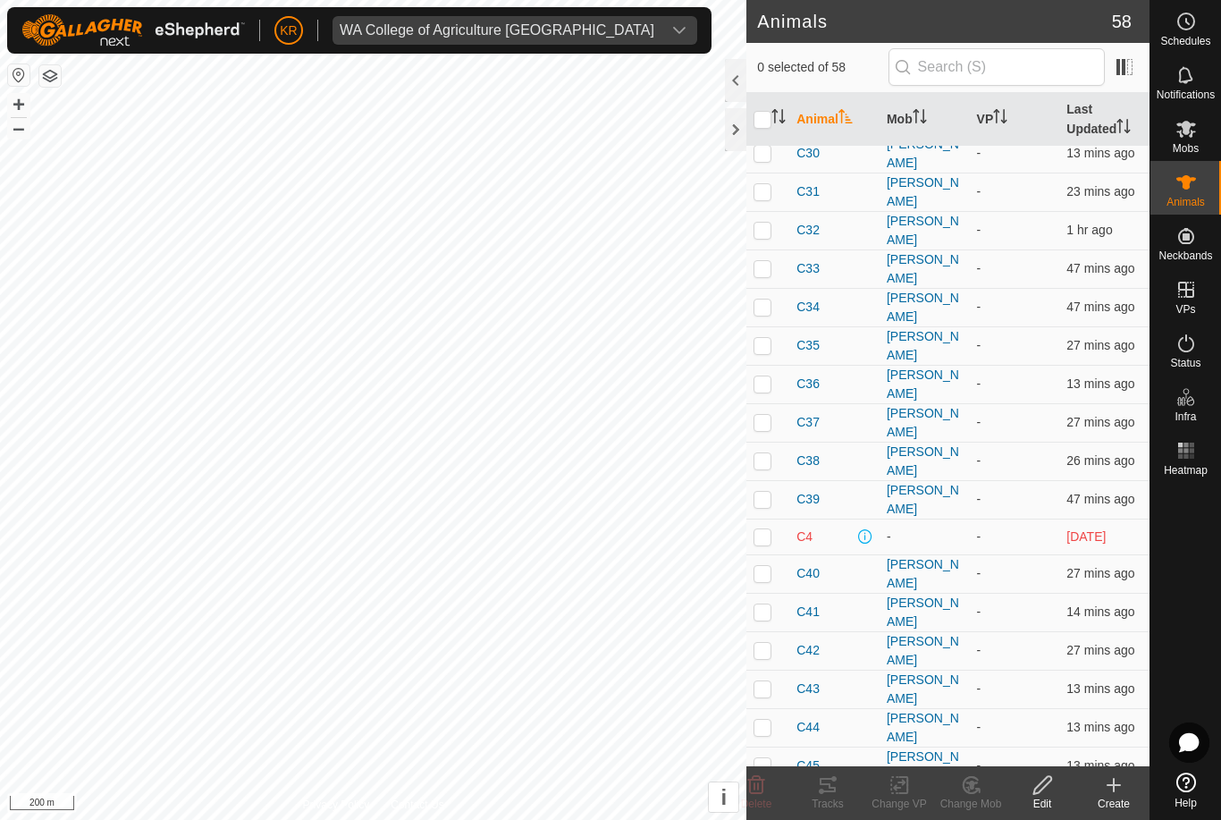
click at [749, 518] on td at bounding box center [767, 536] width 43 height 36
checkbox input "true"
click at [804, 527] on span "C4" at bounding box center [804, 536] width 16 height 19
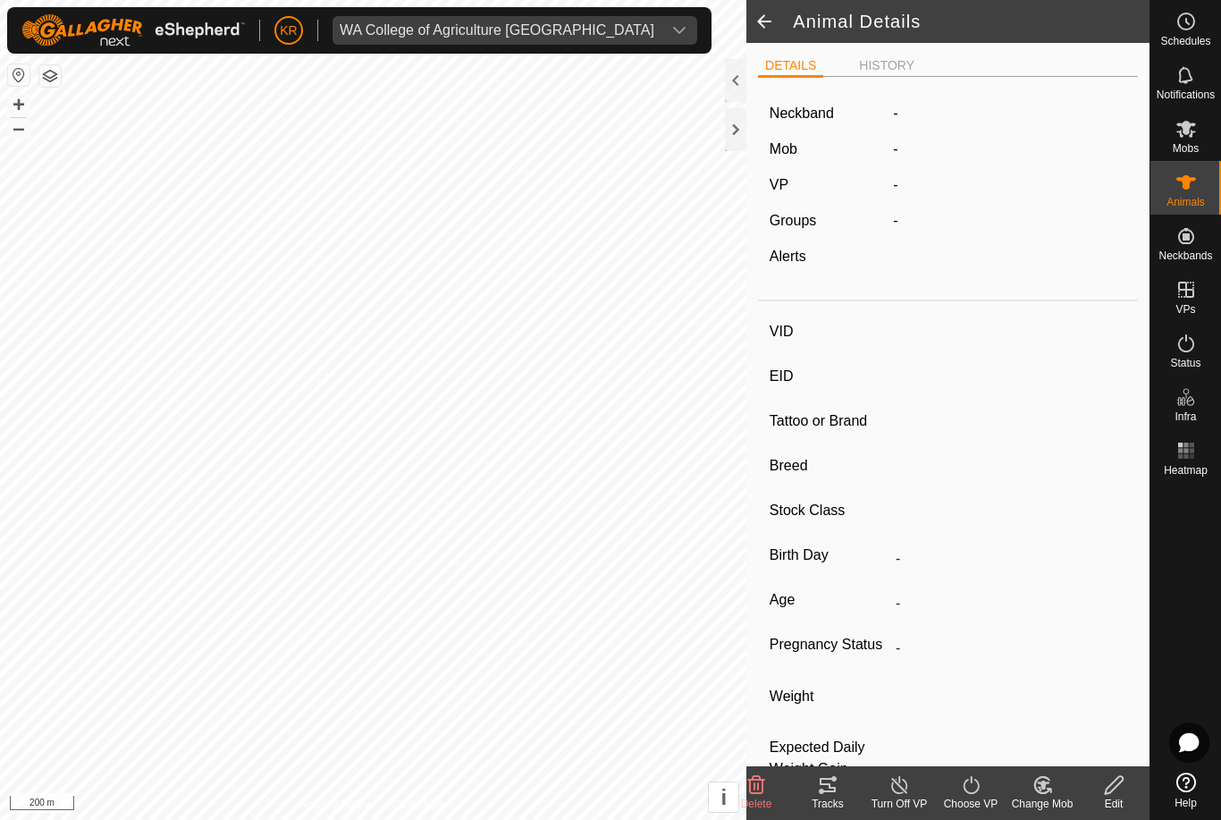
type input "C4"
type input "-"
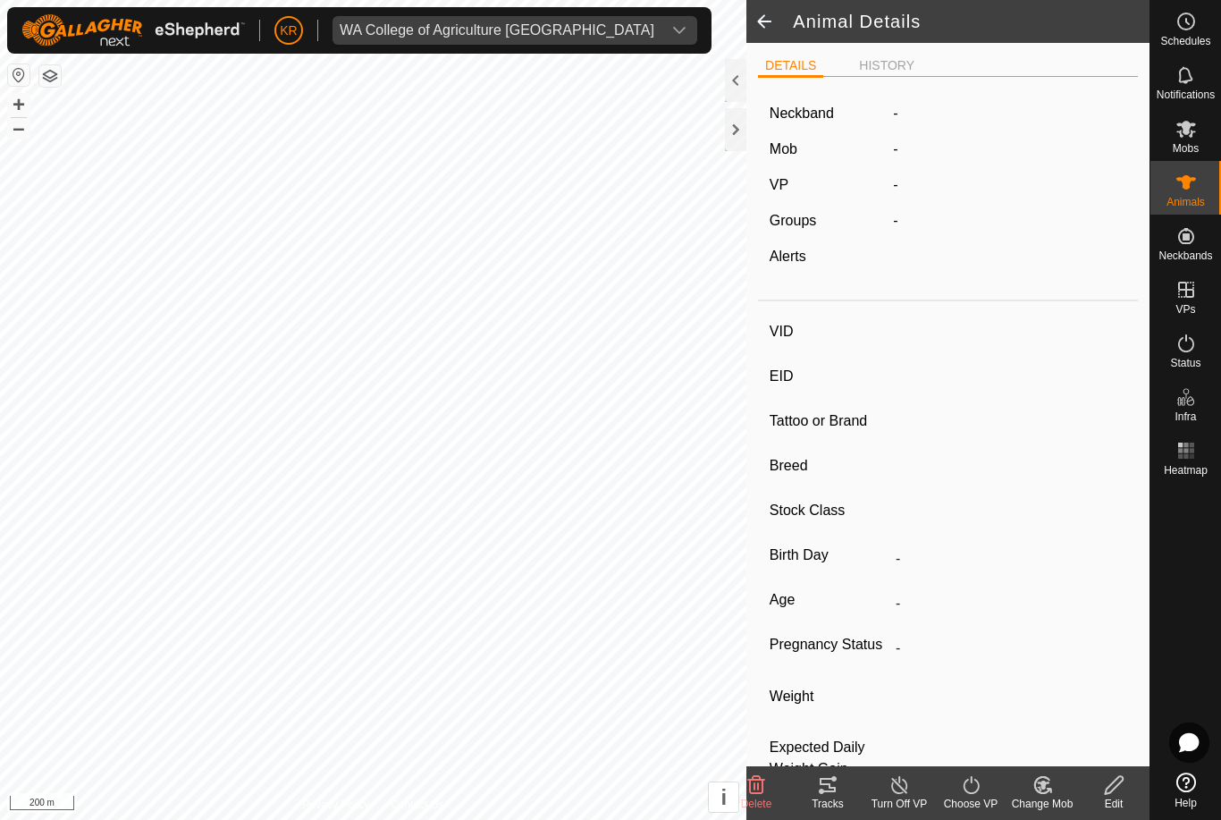
type input "-"
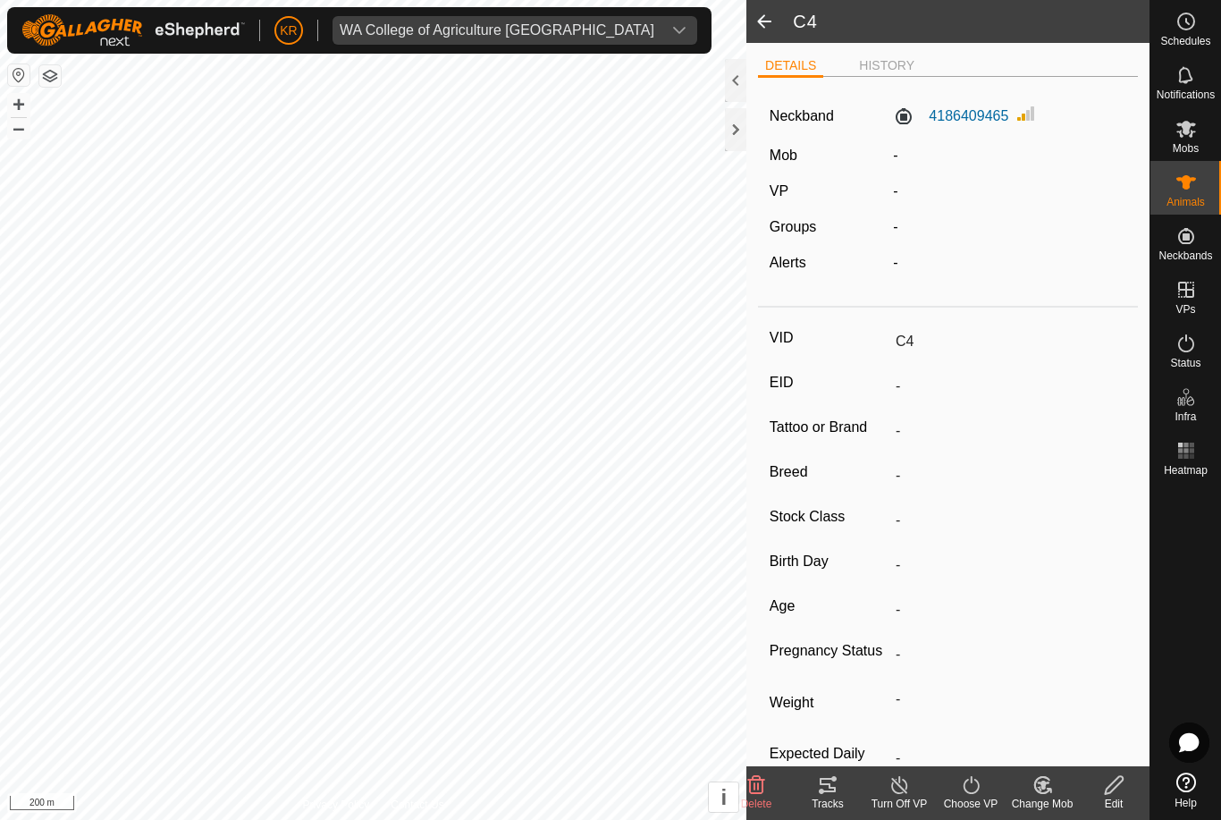
click at [769, 17] on span at bounding box center [764, 21] width 36 height 43
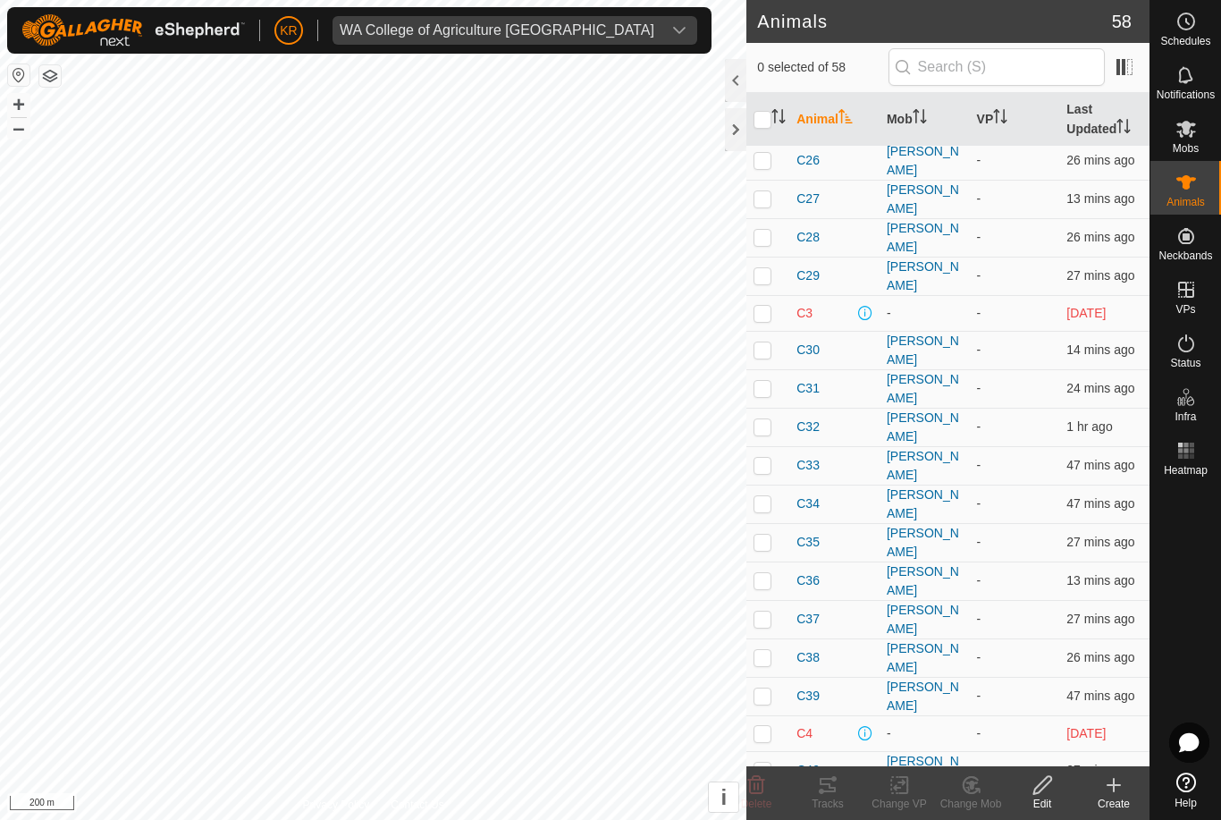
scroll to position [611, 0]
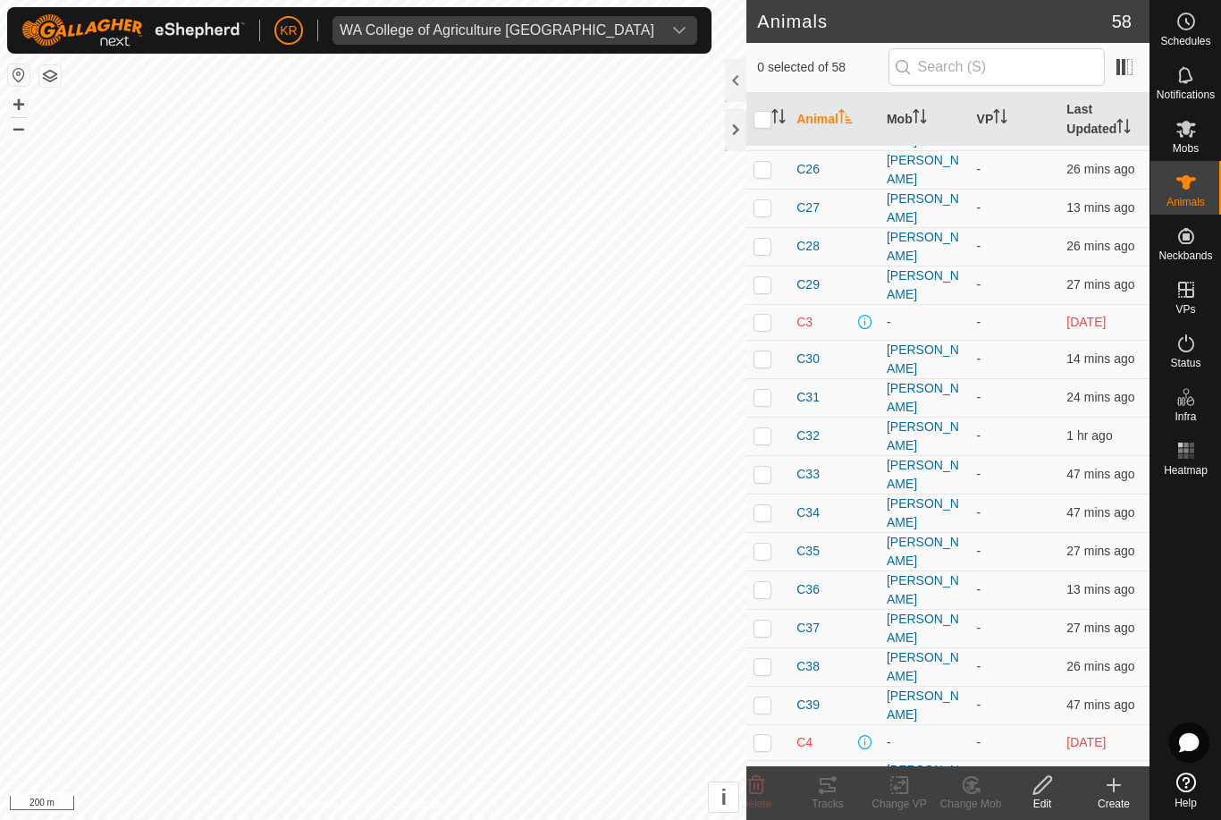
click at [789, 304] on td at bounding box center [767, 322] width 43 height 36
checkbox input "true"
click at [822, 304] on td "C3" at bounding box center [834, 322] width 90 height 36
click at [804, 313] on span "C3" at bounding box center [804, 322] width 16 height 19
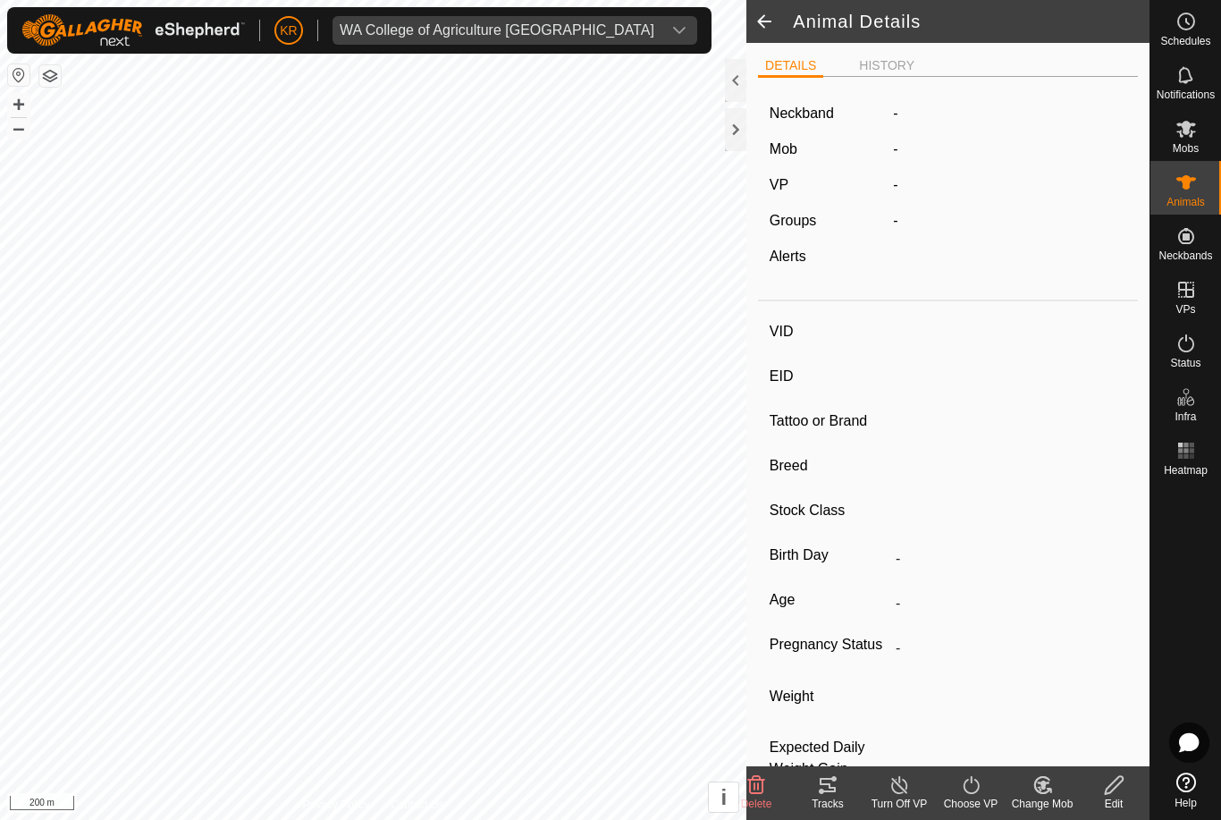
type input "C3"
type input "-"
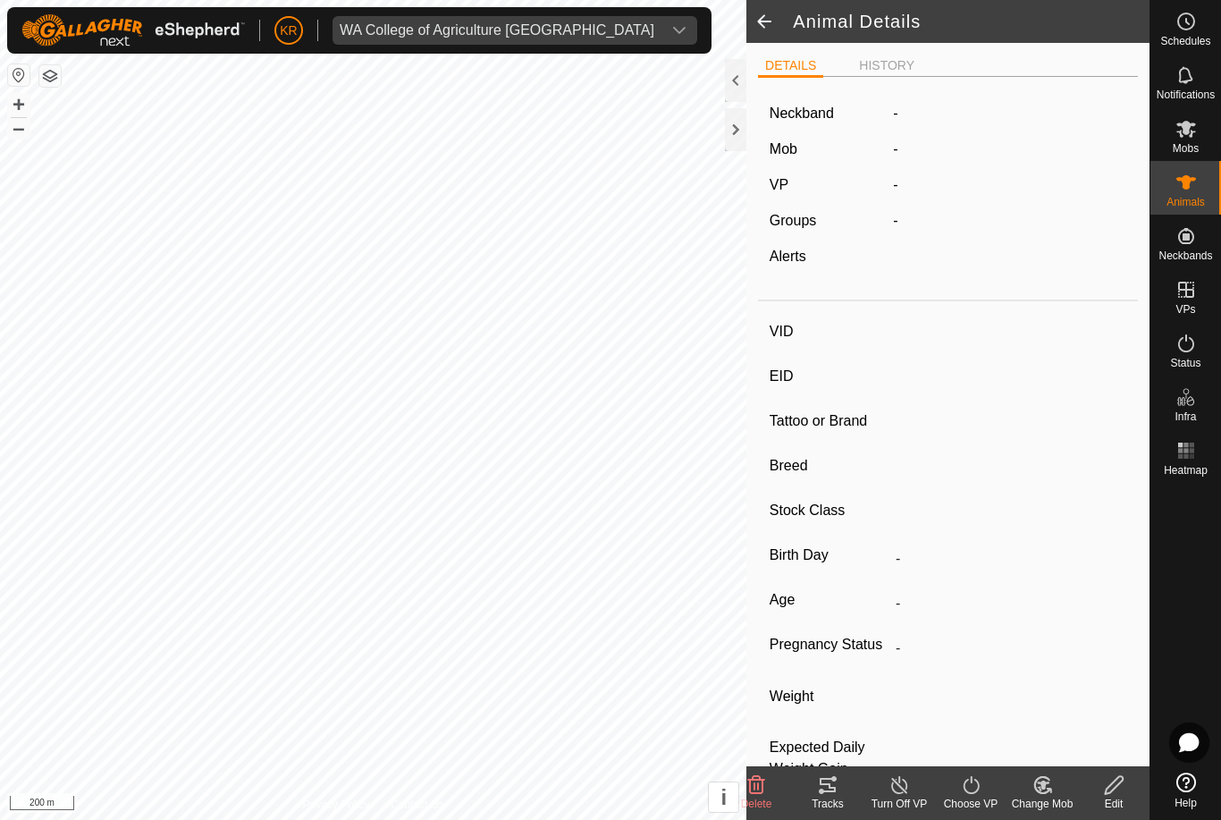
type input "-"
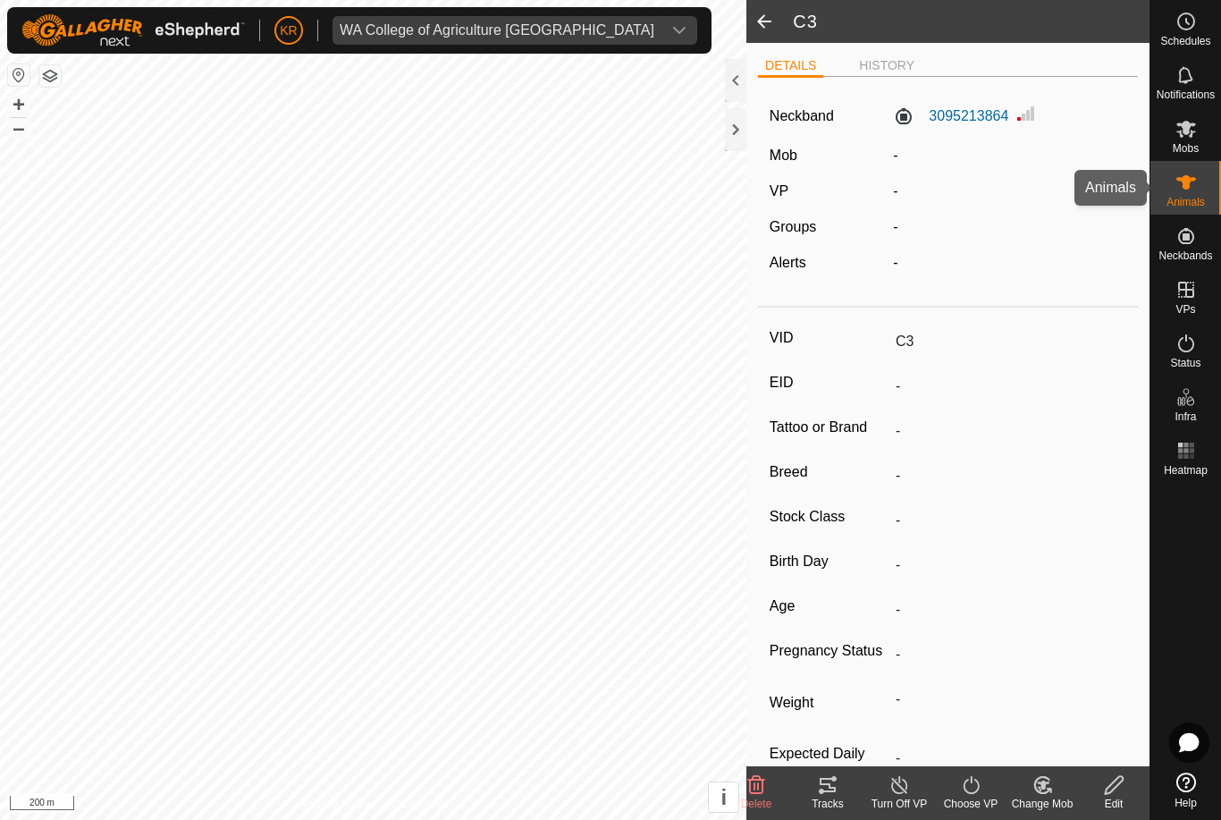
click at [1205, 182] on div "Animals" at bounding box center [1185, 188] width 71 height 54
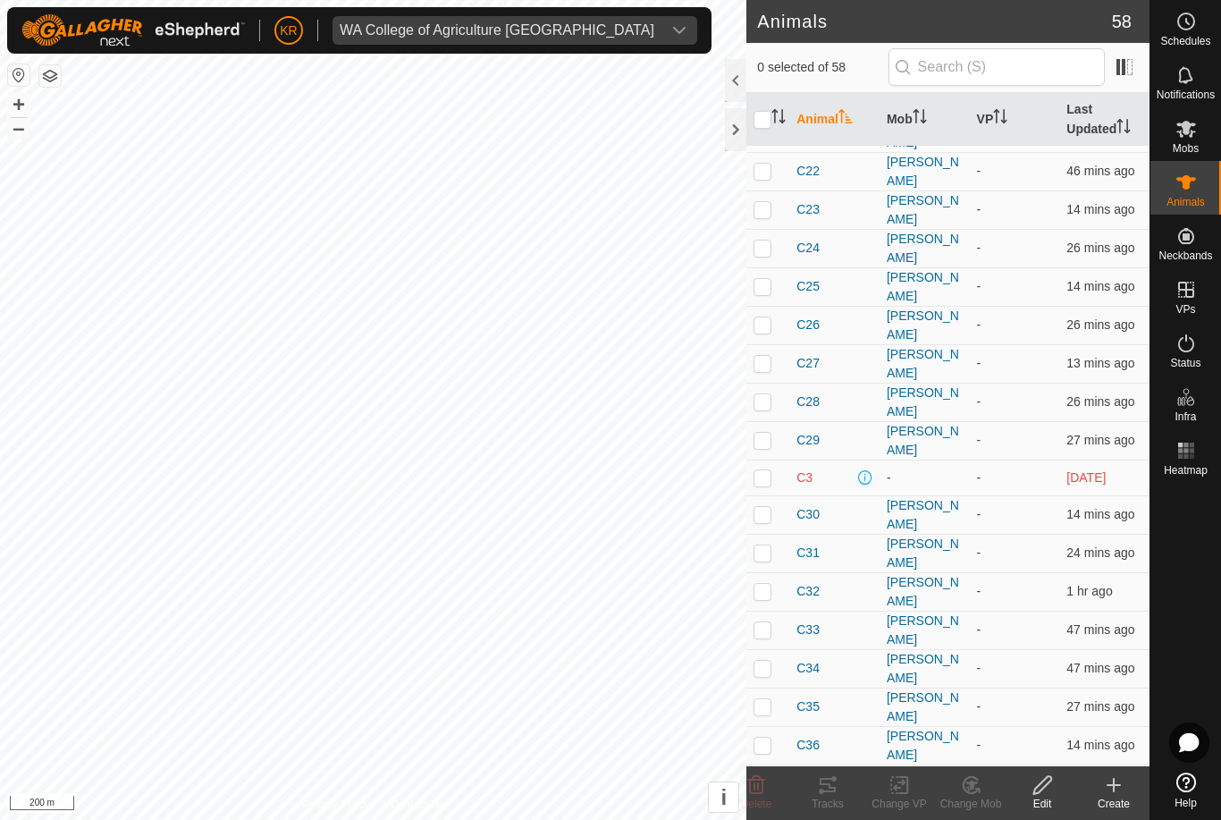
scroll to position [451, 0]
click at [774, 463] on td at bounding box center [767, 481] width 43 height 36
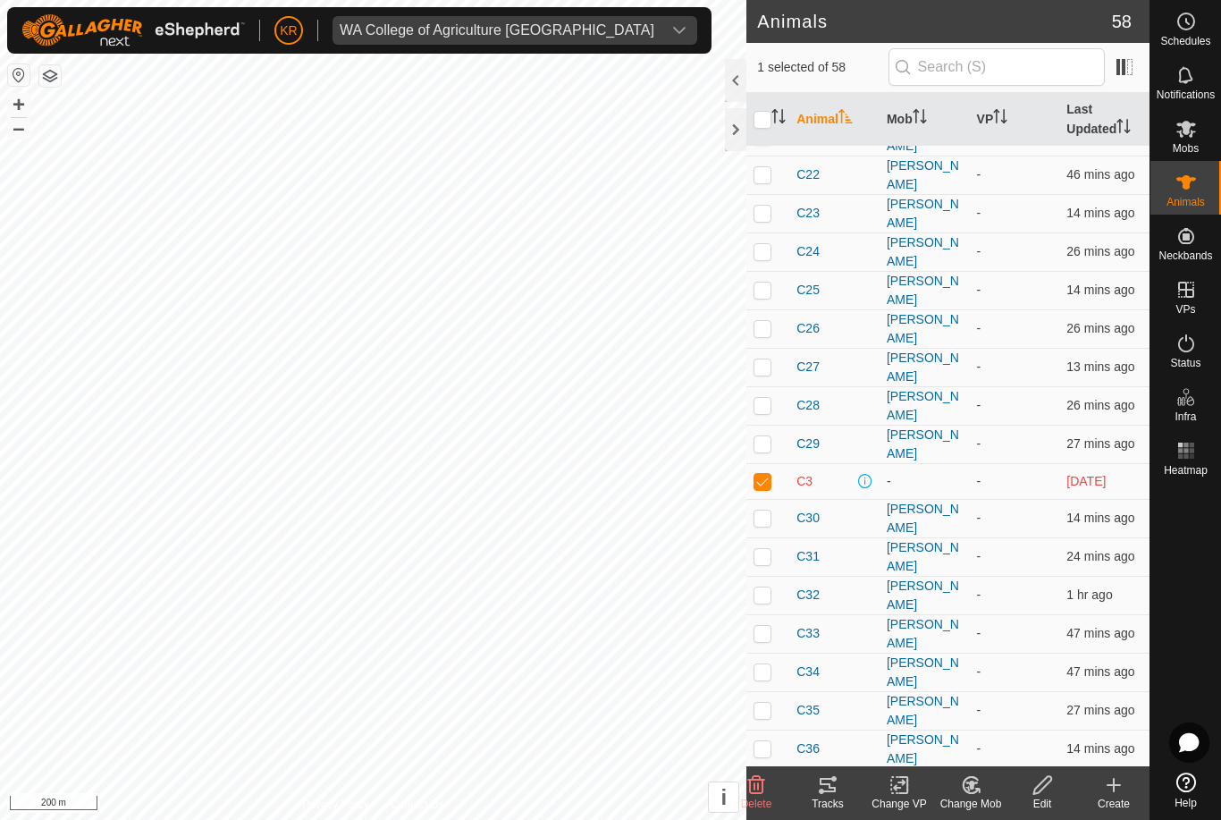
click at [759, 474] on p-checkbox at bounding box center [763, 481] width 18 height 14
checkbox input "false"
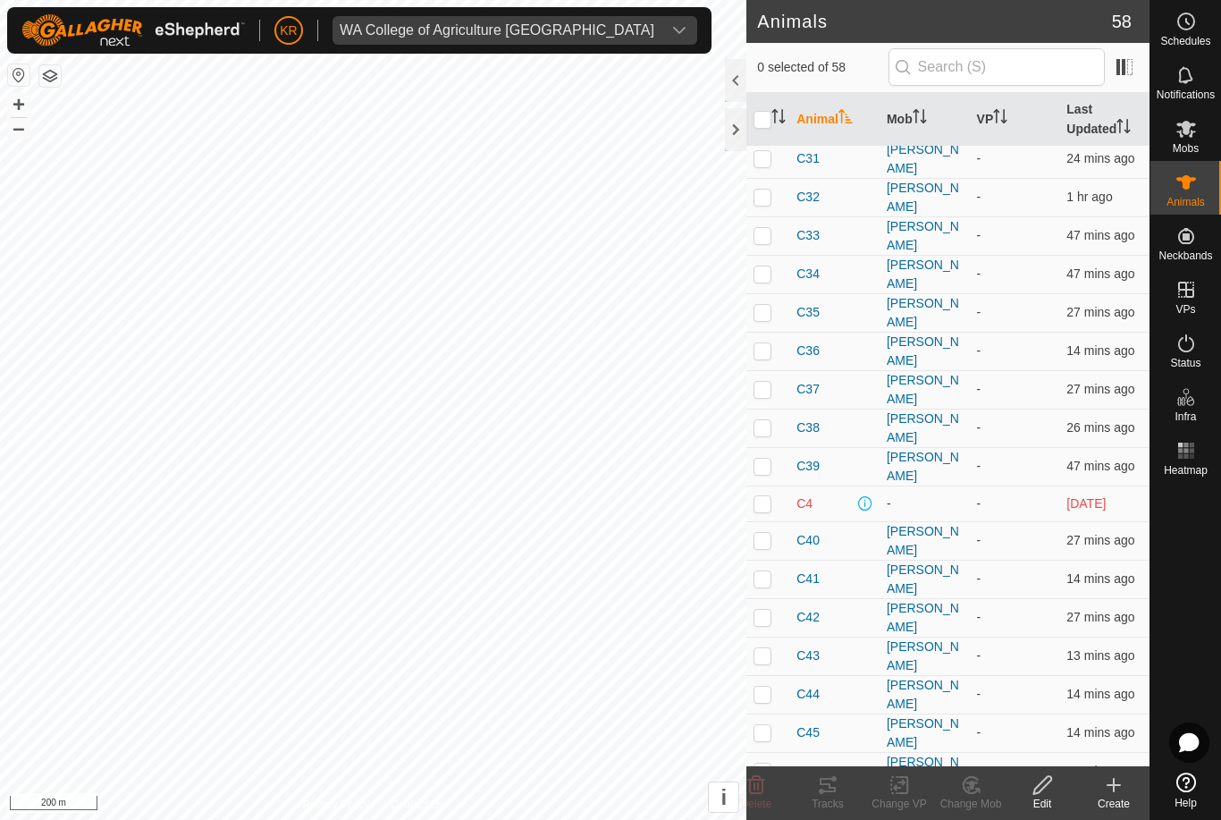
scroll to position [930, 0]
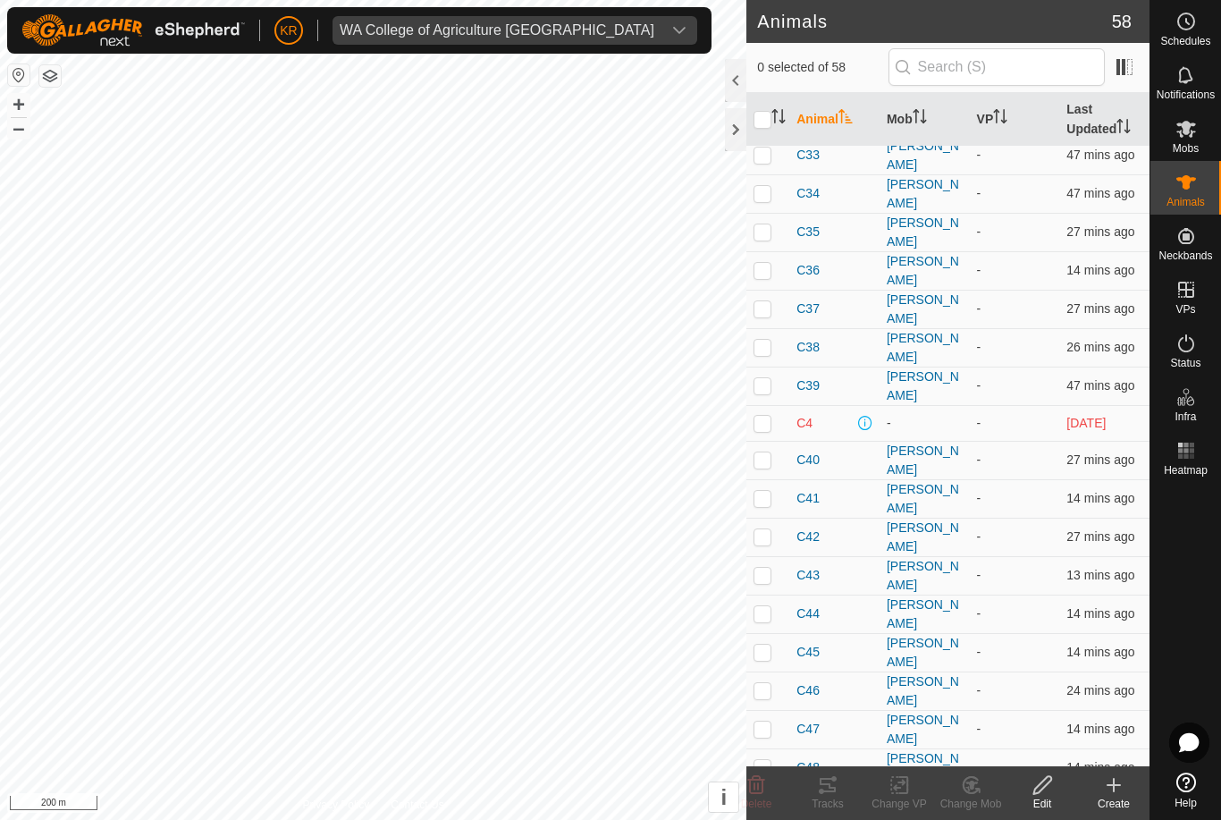
click at [753, 405] on td at bounding box center [767, 423] width 43 height 36
click at [773, 405] on td at bounding box center [767, 423] width 43 height 36
checkbox input "false"
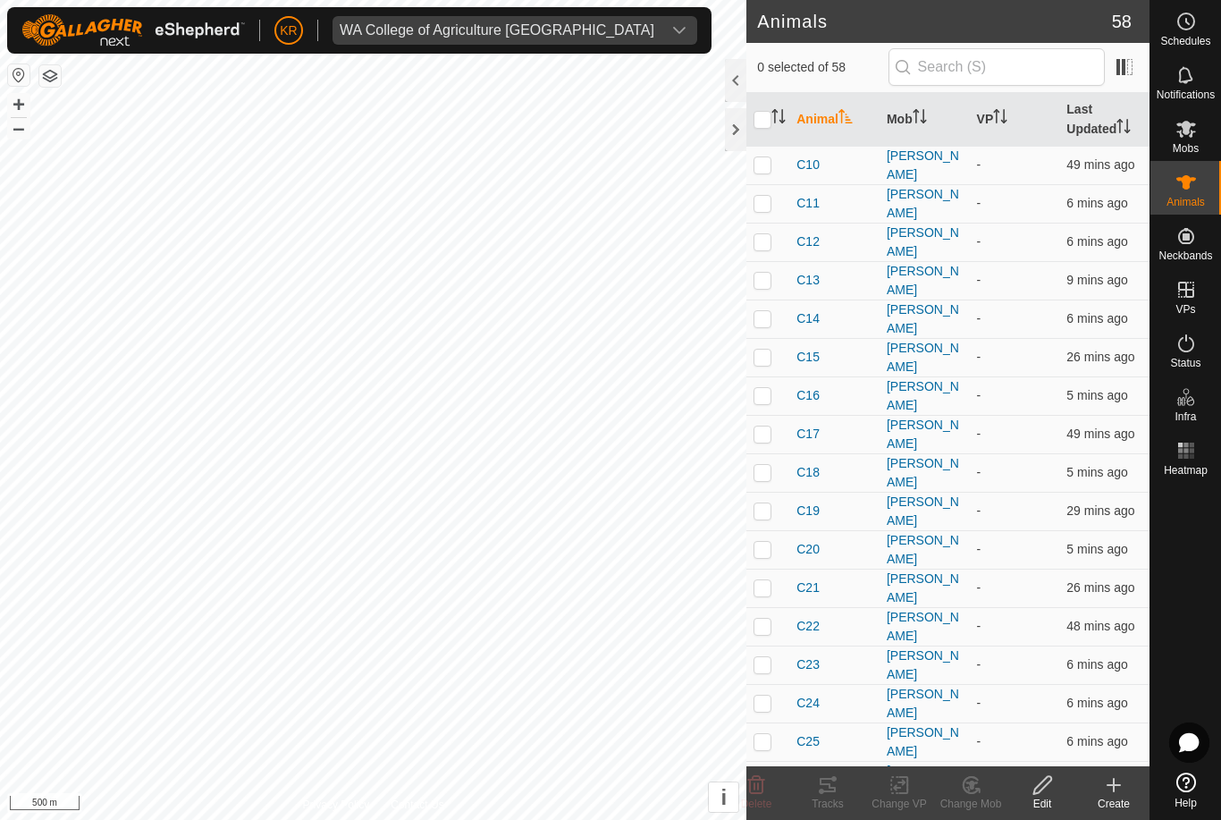
scroll to position [0, 0]
click at [1191, 128] on icon at bounding box center [1186, 128] width 21 height 21
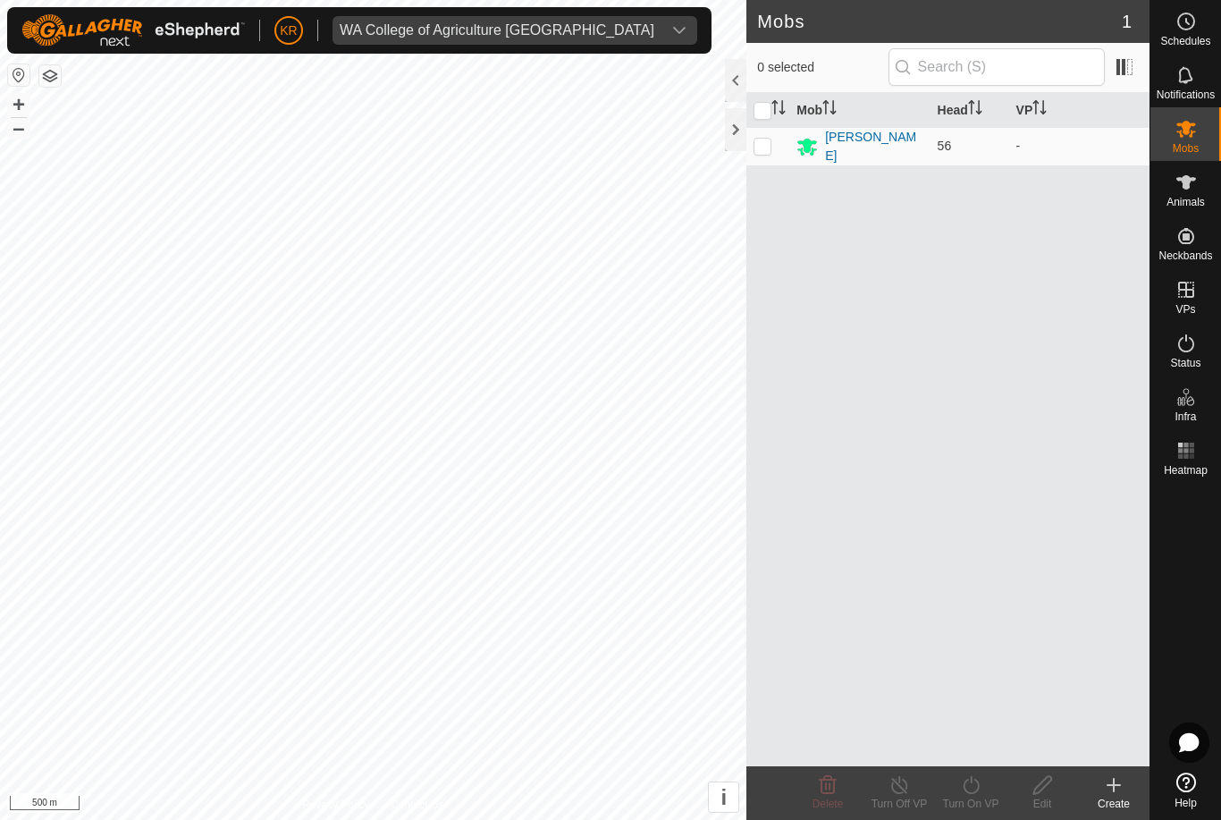
click at [768, 142] on p-checkbox at bounding box center [763, 146] width 18 height 14
checkbox input "true"
click at [813, 143] on icon at bounding box center [806, 146] width 21 height 21
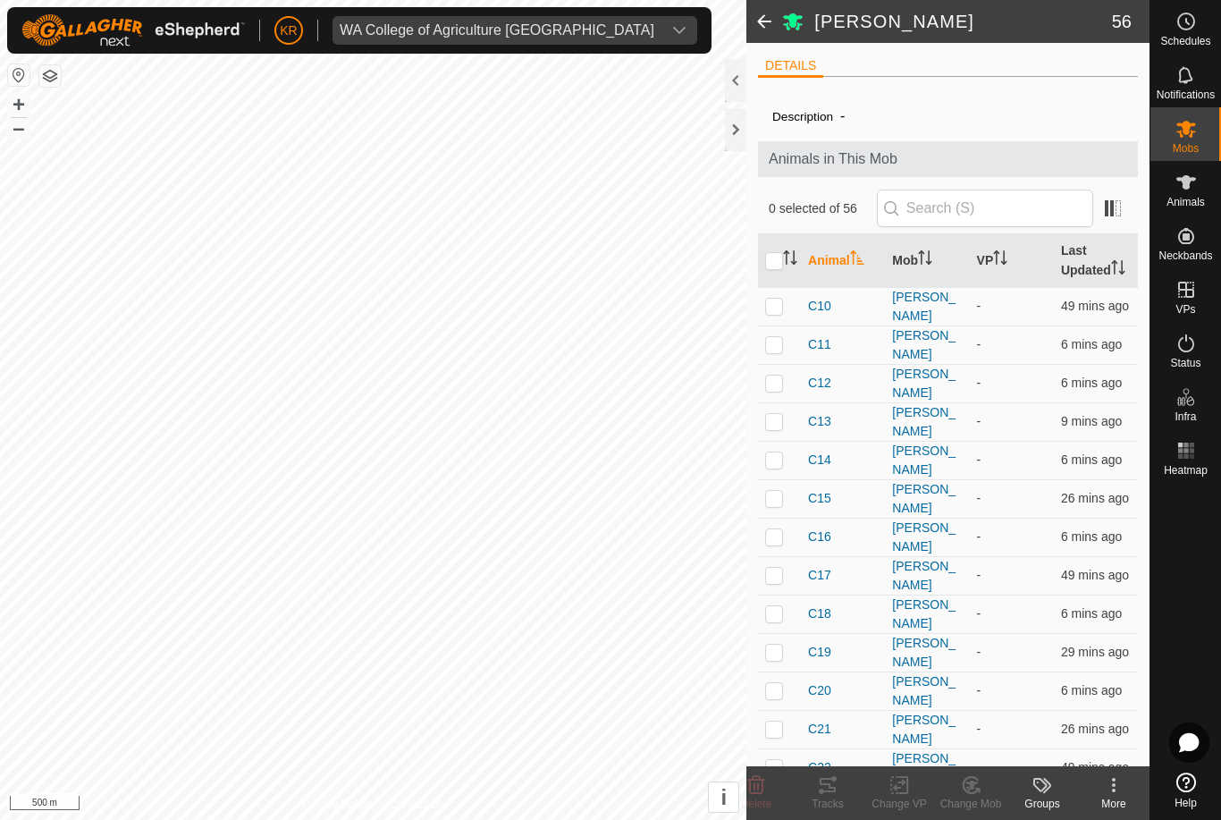
click at [1117, 795] on icon at bounding box center [1113, 784] width 21 height 21
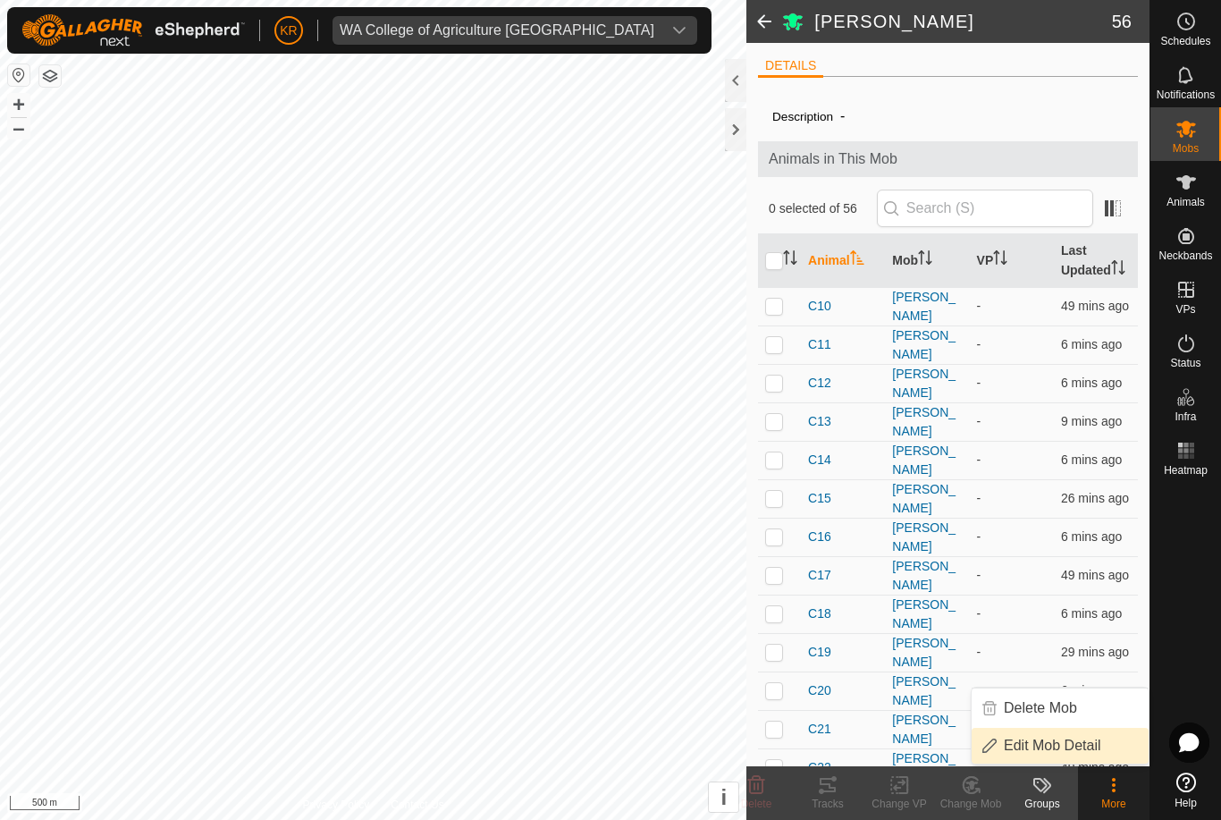
click at [1075, 747] on span "Edit Mob Detail" at bounding box center [1052, 745] width 97 height 21
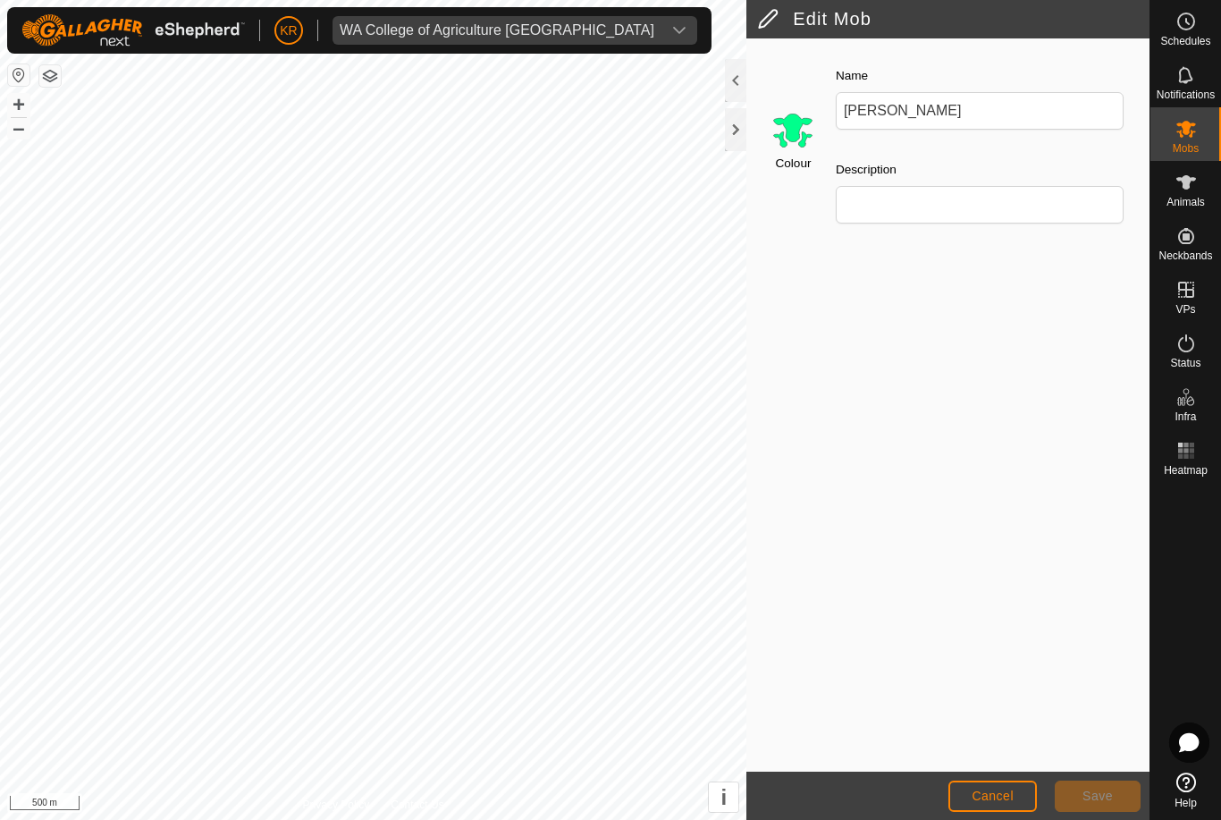
click at [794, 114] on input "Select a color" at bounding box center [792, 129] width 43 height 43
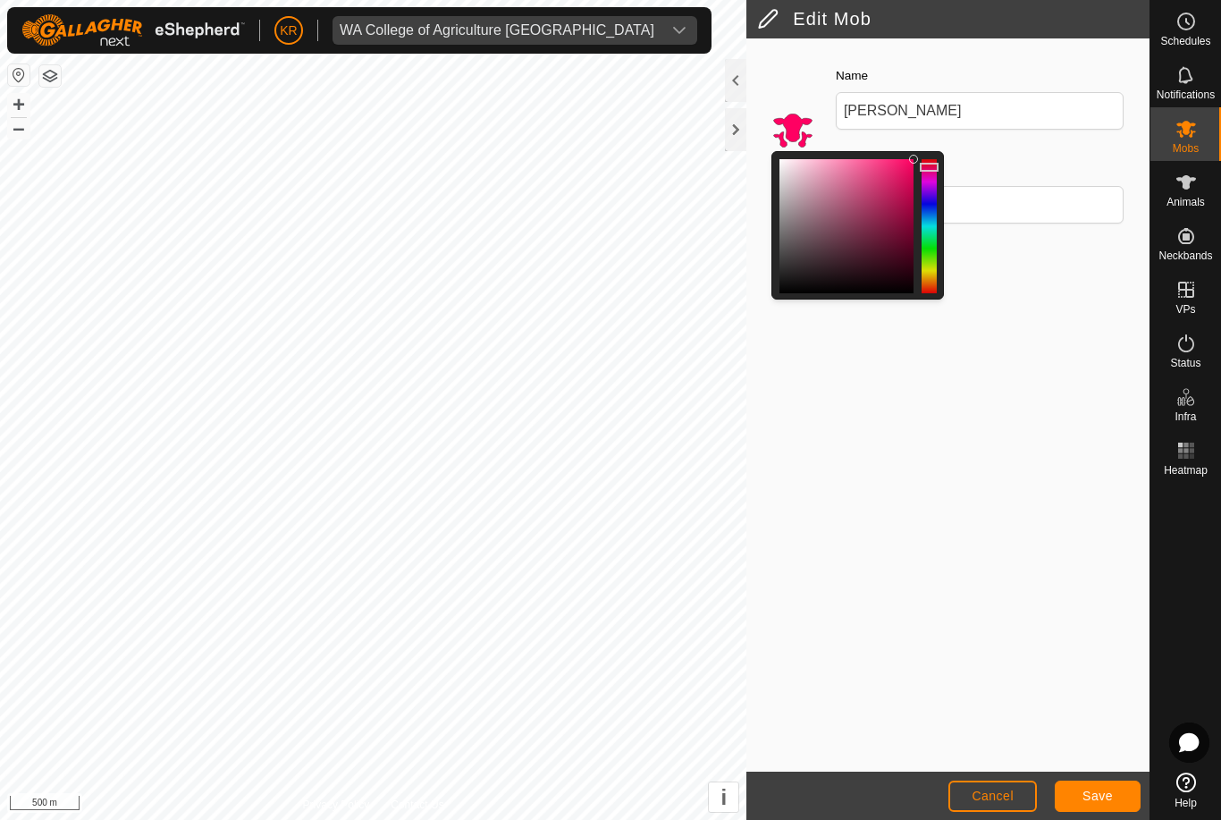
click at [1107, 789] on span "Save" at bounding box center [1098, 795] width 30 height 14
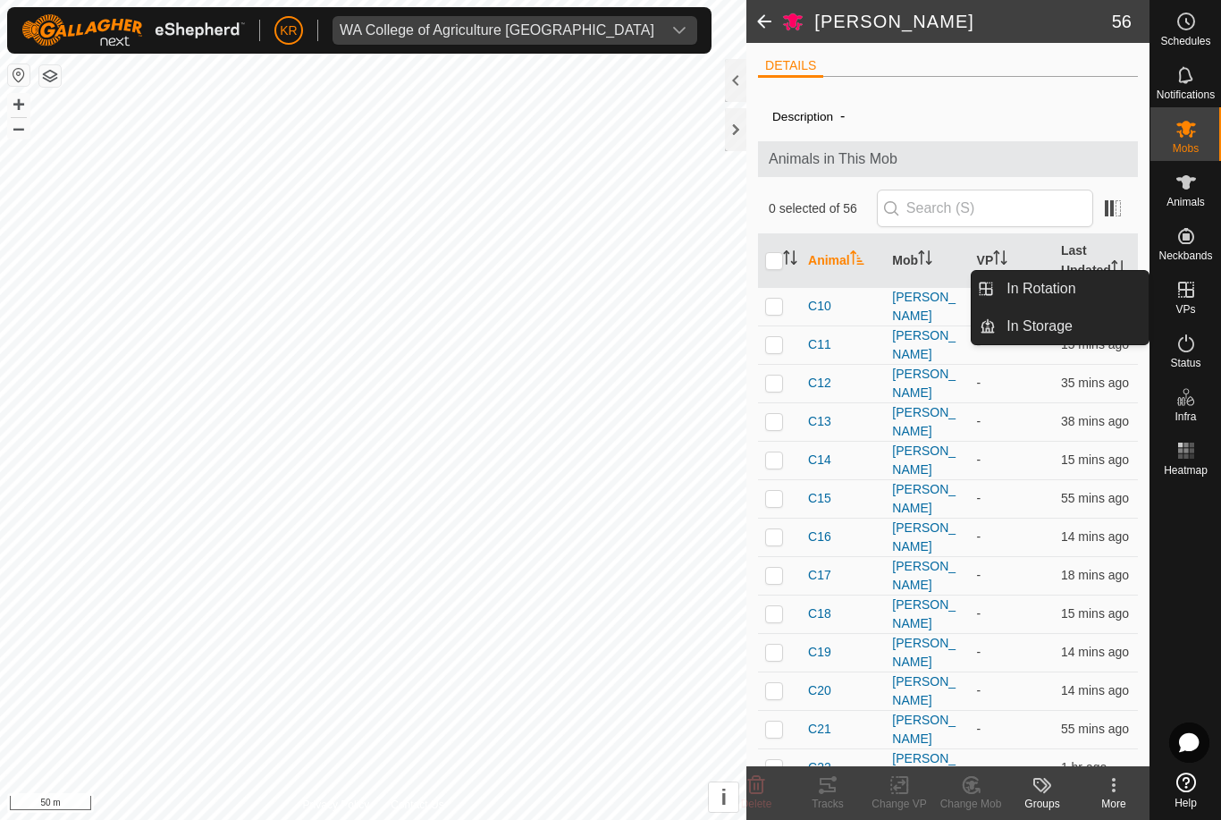
click at [1191, 304] on span "VPs" at bounding box center [1186, 309] width 20 height 11
click at [1090, 290] on link "In Rotation" at bounding box center [1072, 289] width 153 height 36
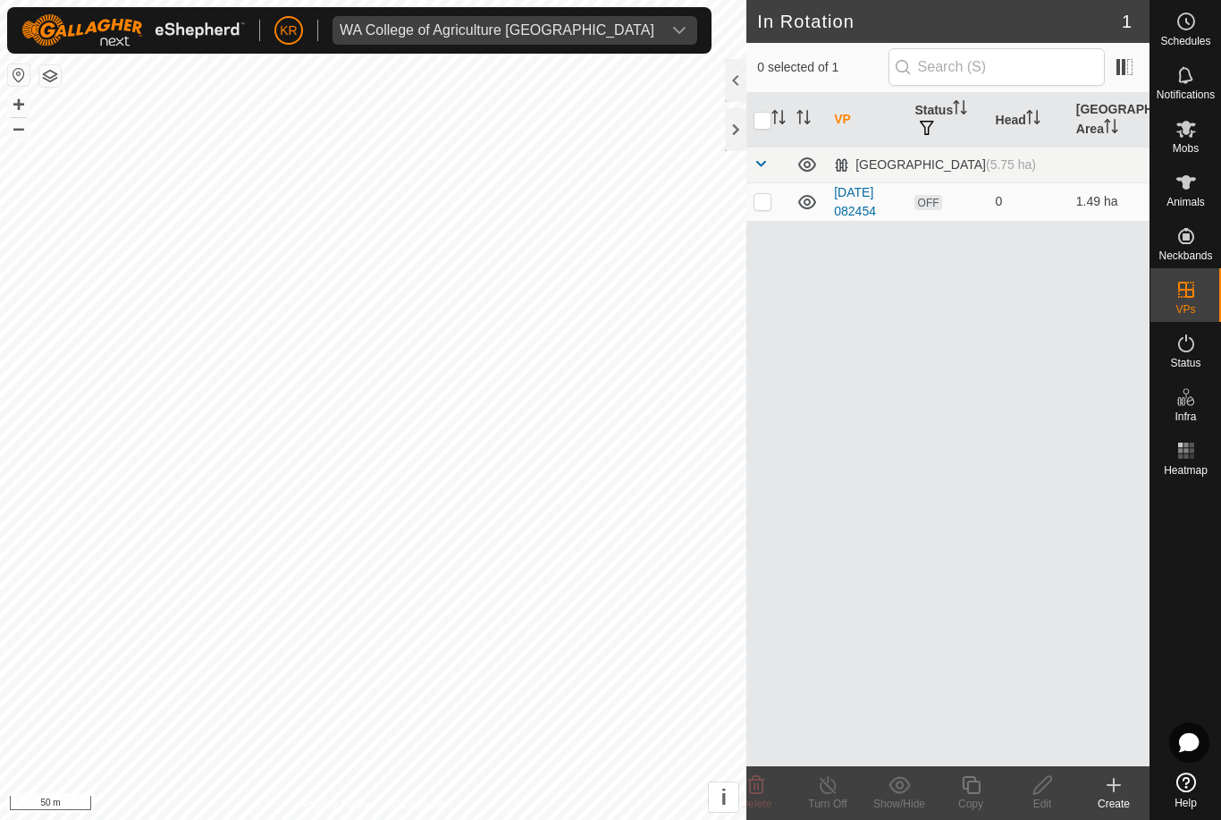
click at [1123, 785] on icon at bounding box center [1113, 784] width 21 height 21
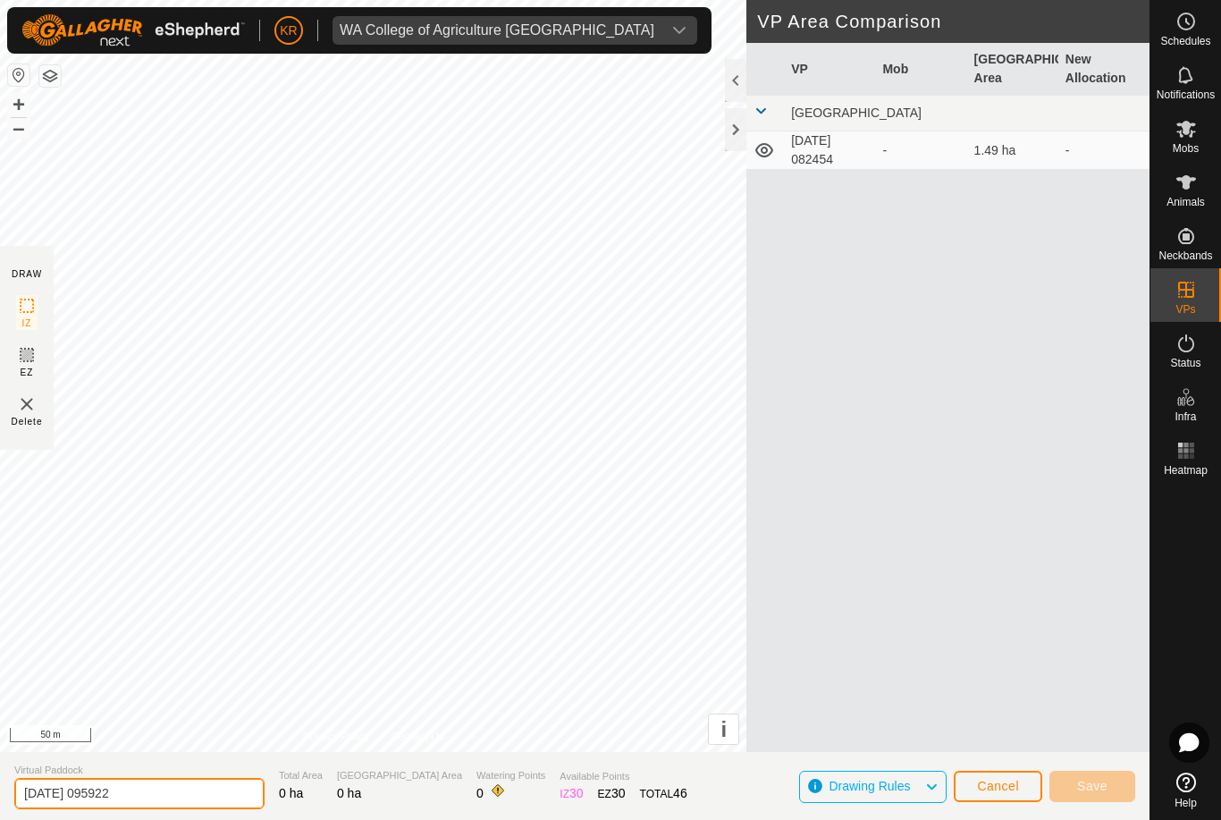
click at [150, 787] on input "[DATE] 095922" at bounding box center [139, 793] width 250 height 31
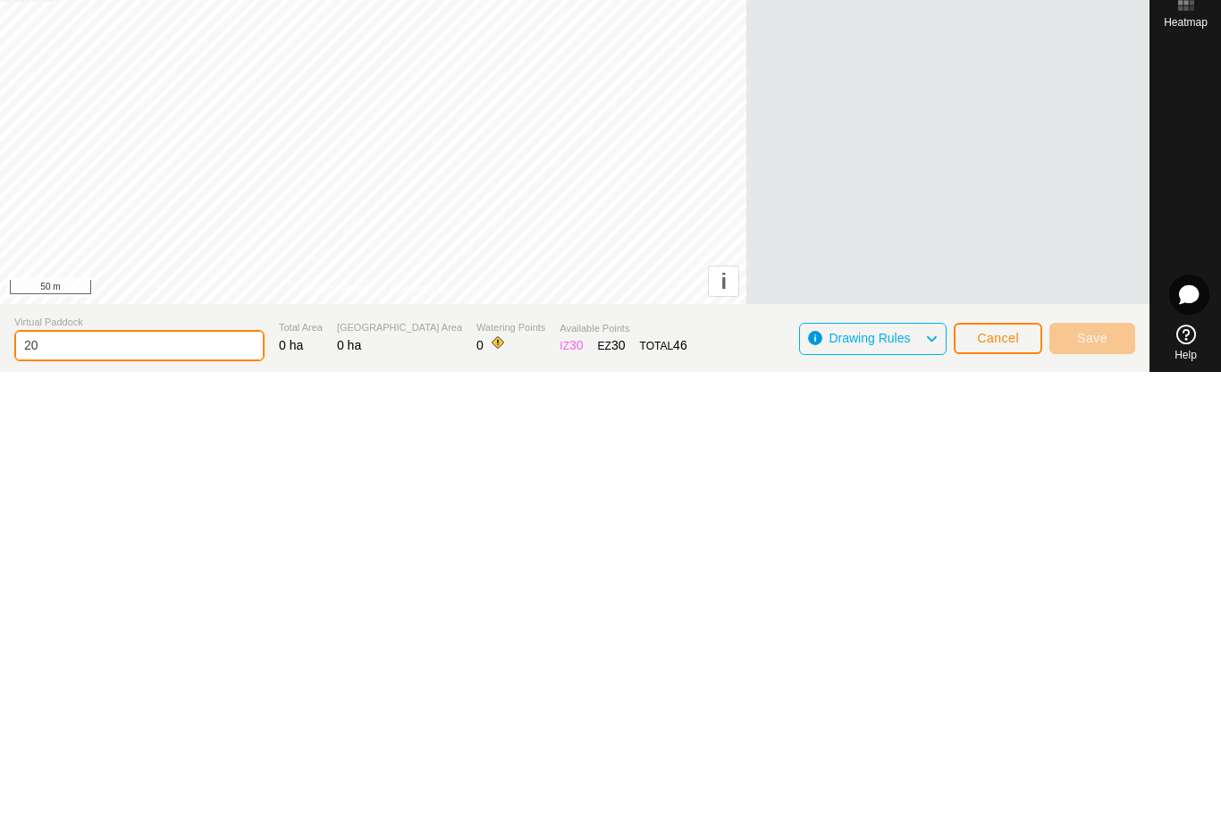
type input "2"
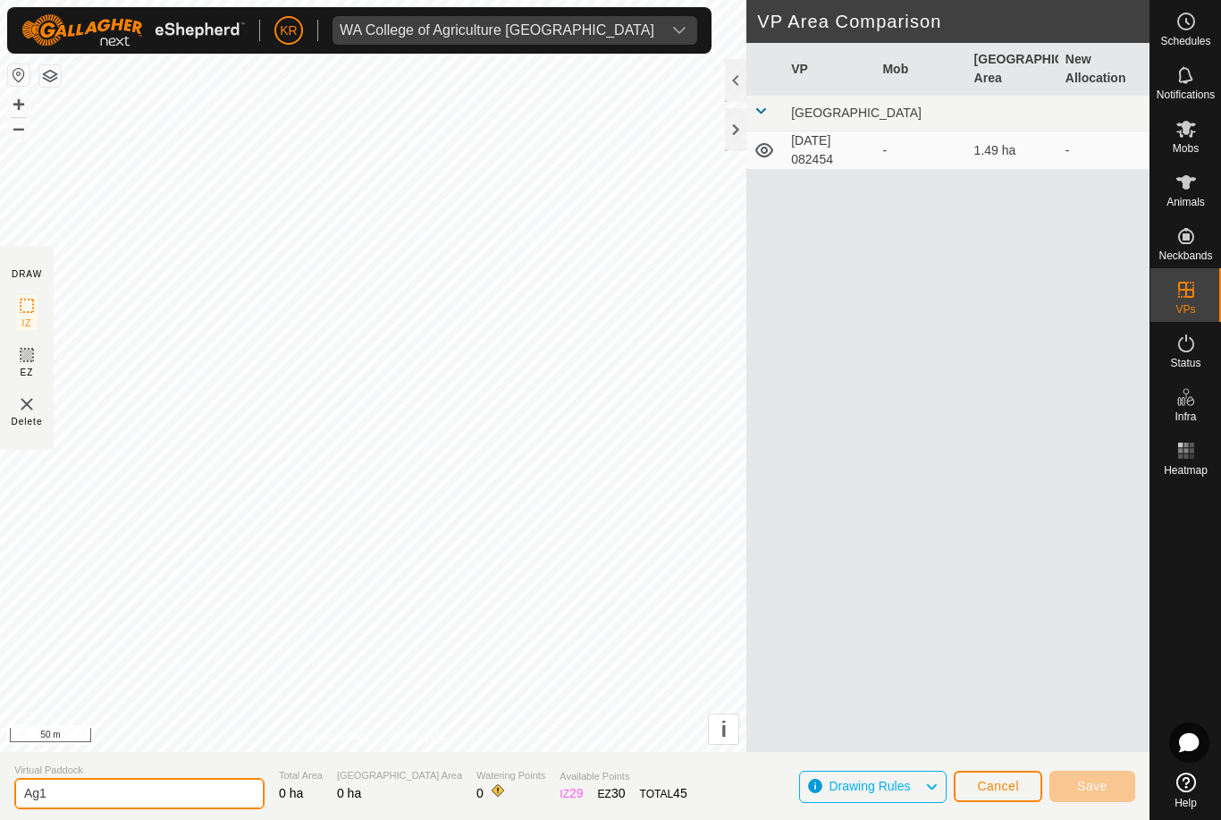
type input "Ag1"
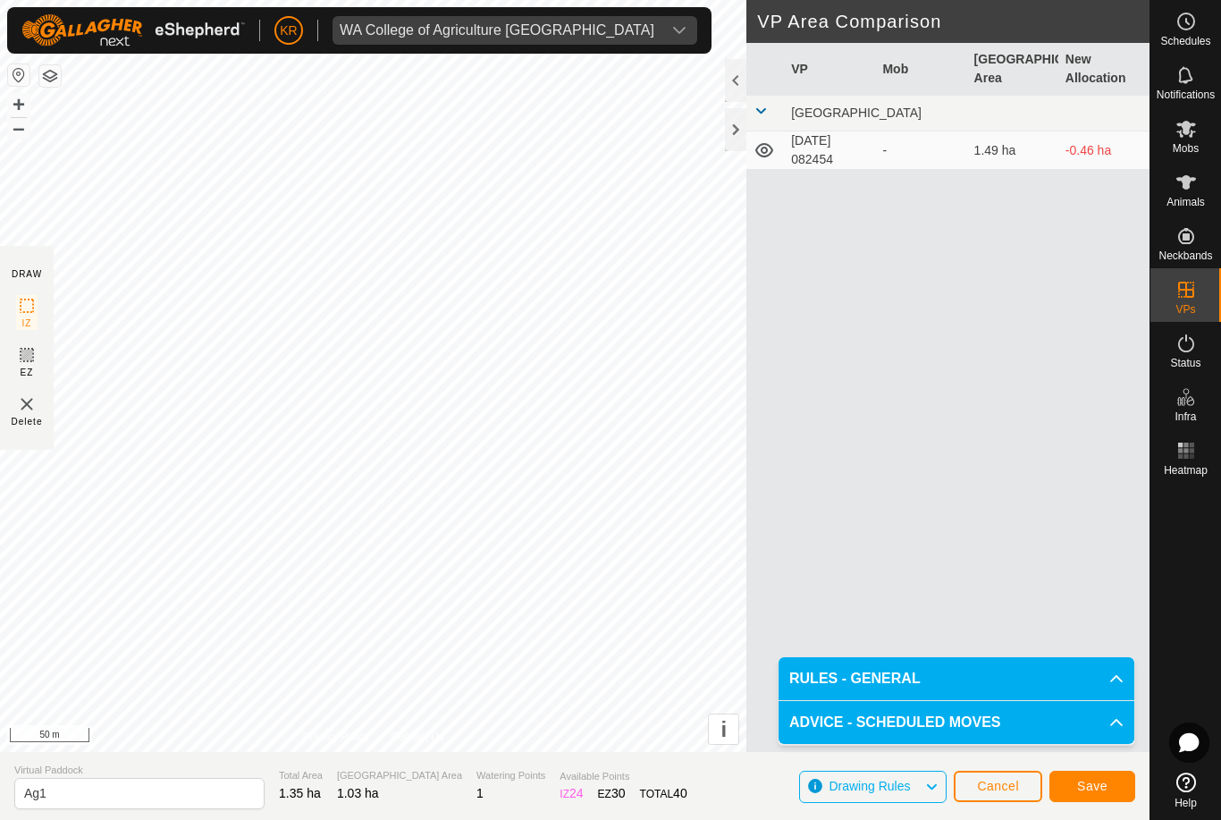
click at [1090, 783] on span "Save" at bounding box center [1092, 786] width 30 height 14
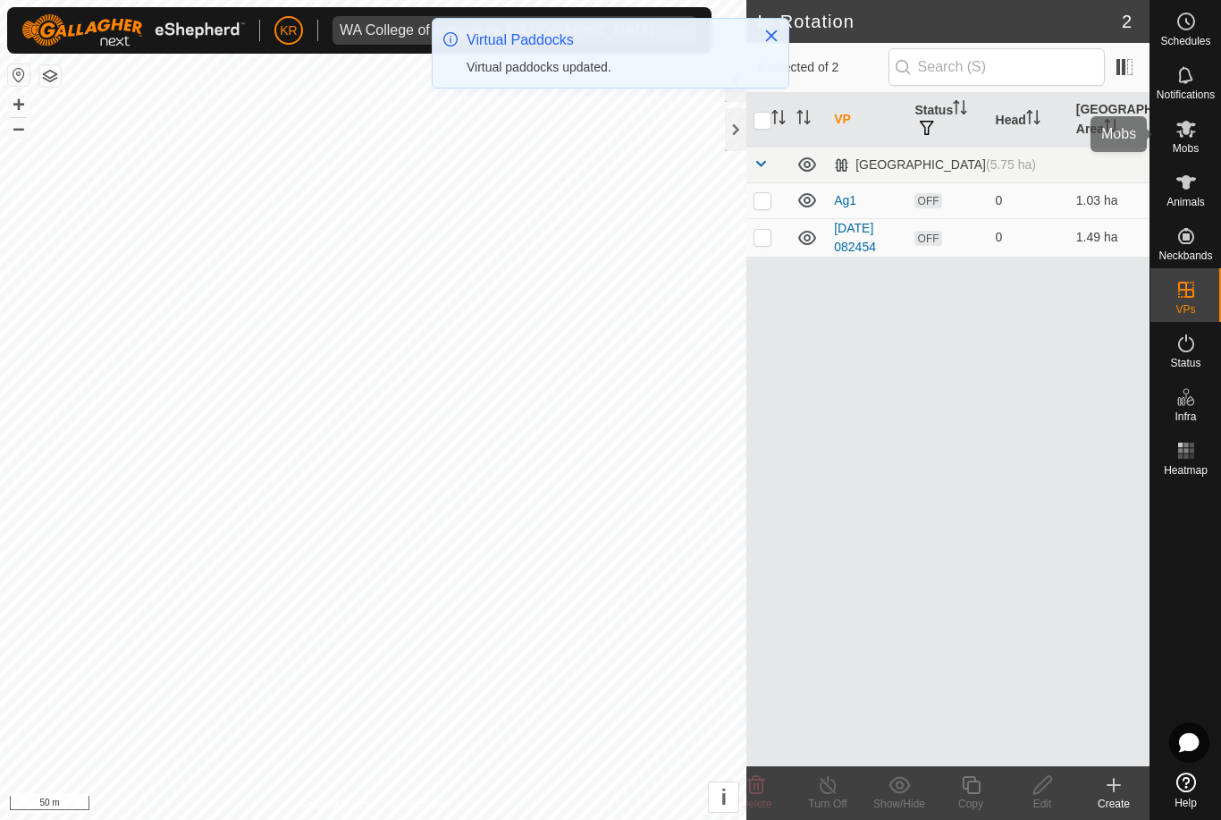
click at [1194, 133] on icon at bounding box center [1186, 128] width 21 height 21
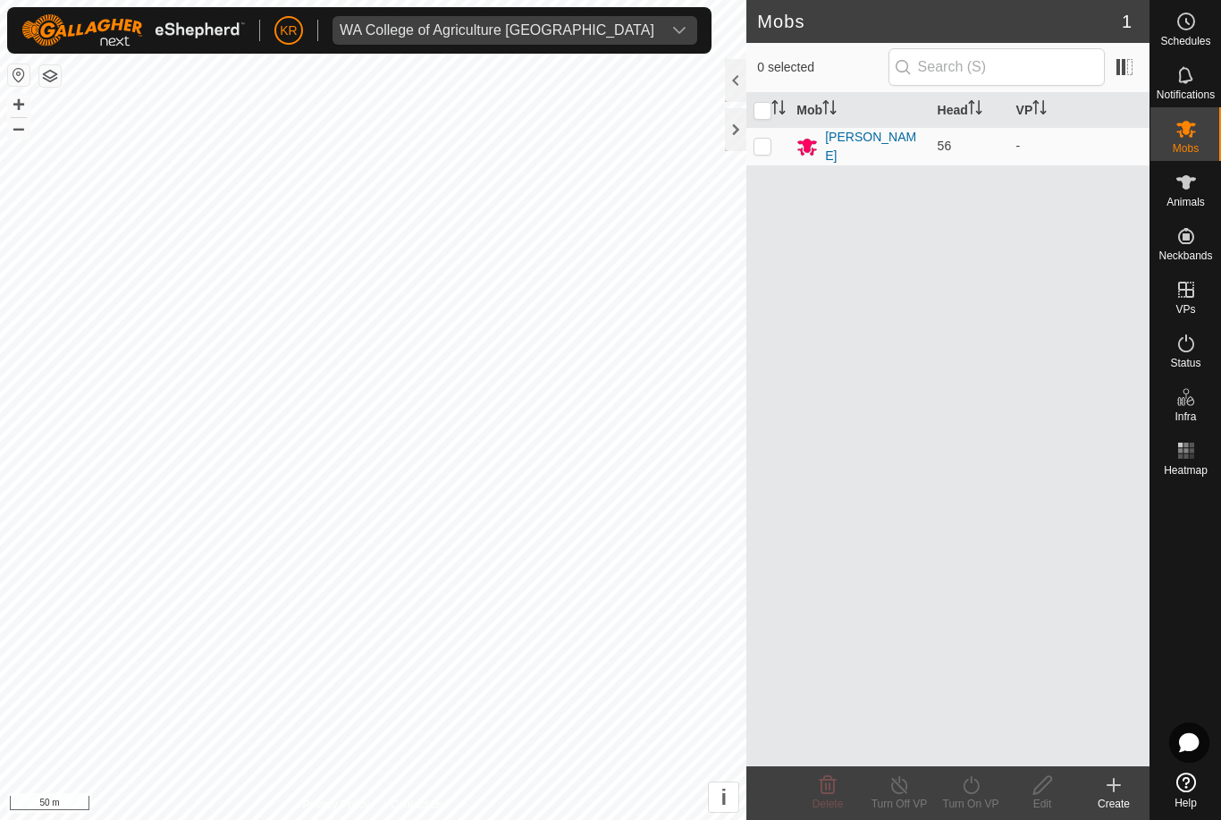
click at [785, 147] on td at bounding box center [767, 146] width 43 height 38
checkbox input "true"
click at [975, 788] on icon at bounding box center [971, 784] width 22 height 21
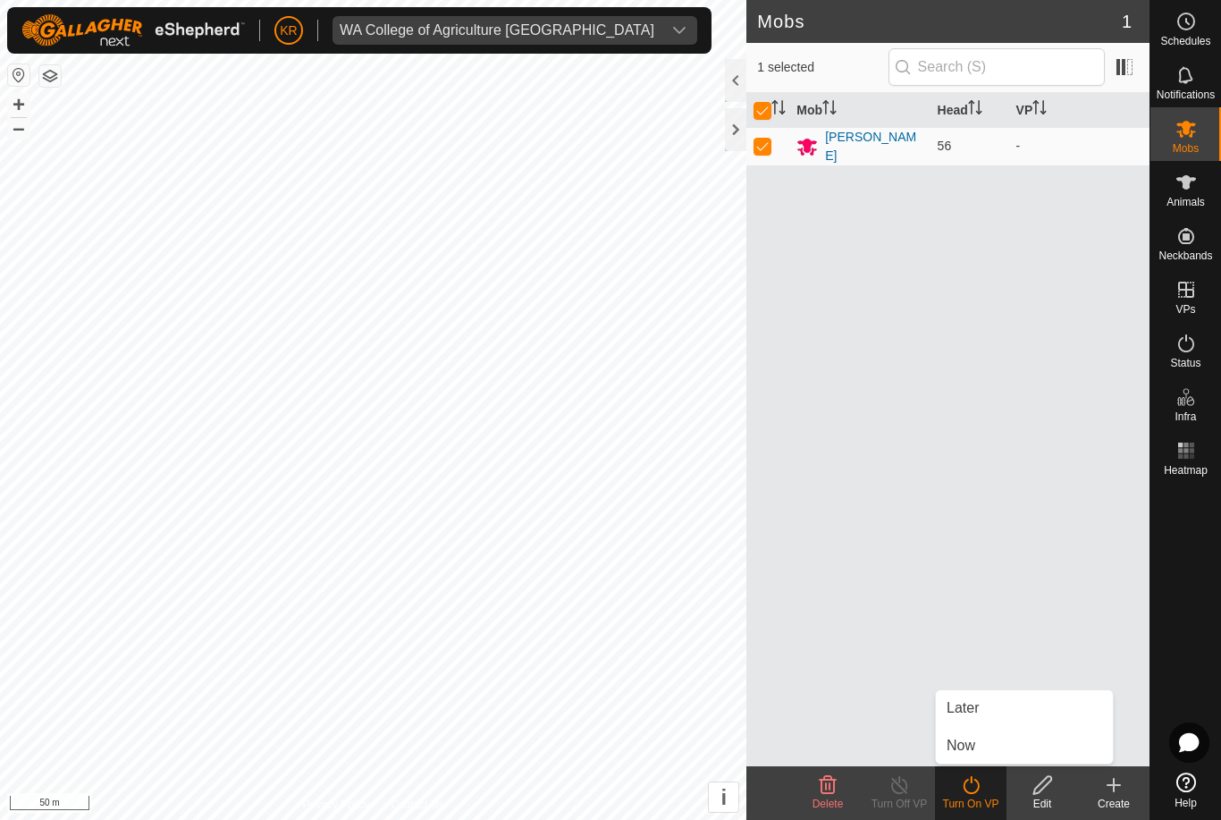
click at [1006, 744] on link "Now" at bounding box center [1024, 746] width 177 height 36
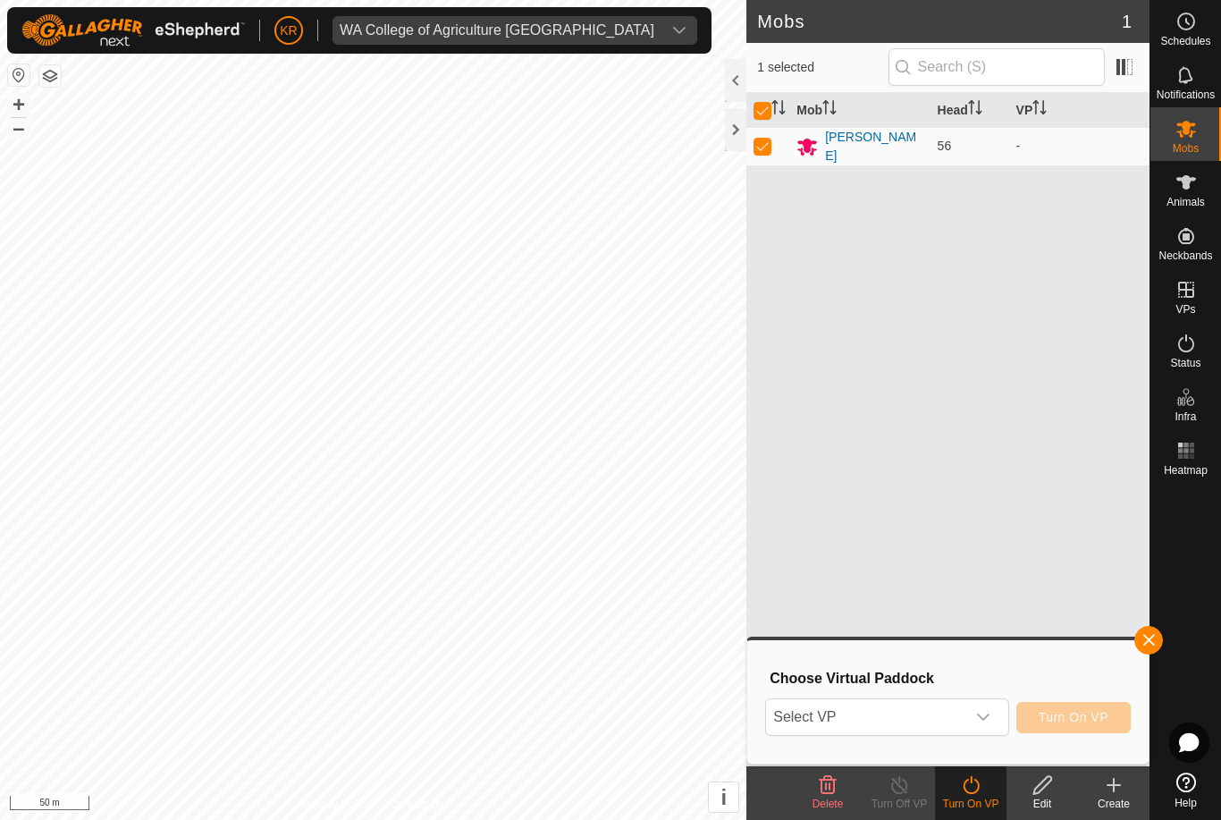
click at [982, 713] on icon "dropdown trigger" at bounding box center [983, 717] width 14 height 14
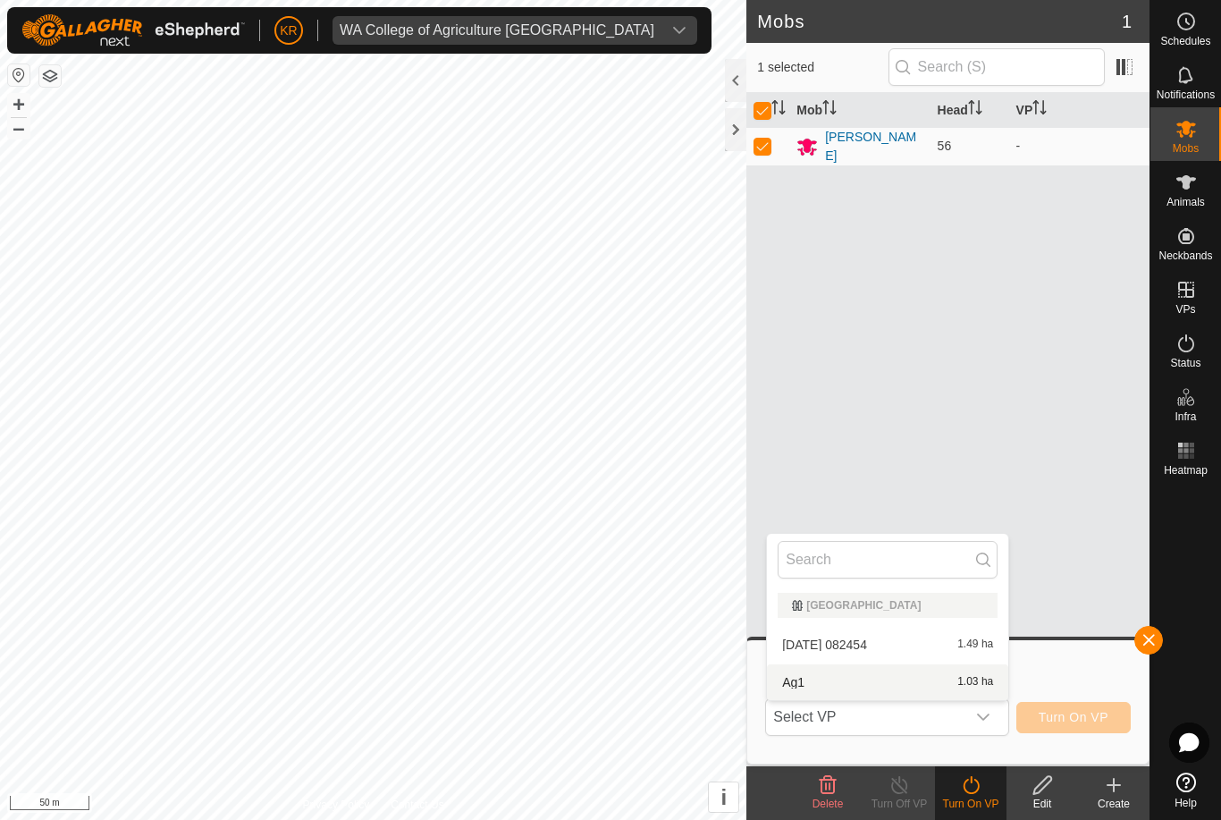
click at [863, 678] on div "Ag1 1.03 ha" at bounding box center [888, 681] width 220 height 21
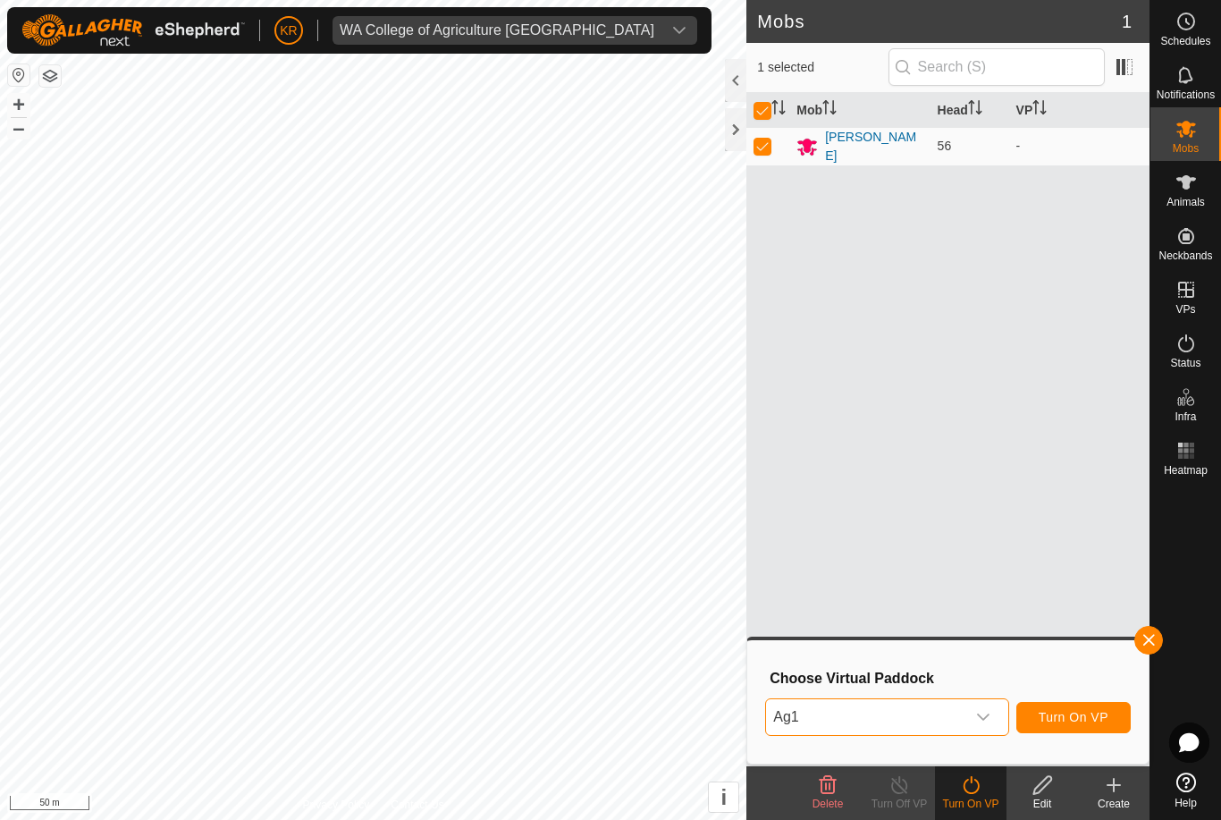
click at [1092, 712] on span "Turn On VP" at bounding box center [1074, 717] width 70 height 14
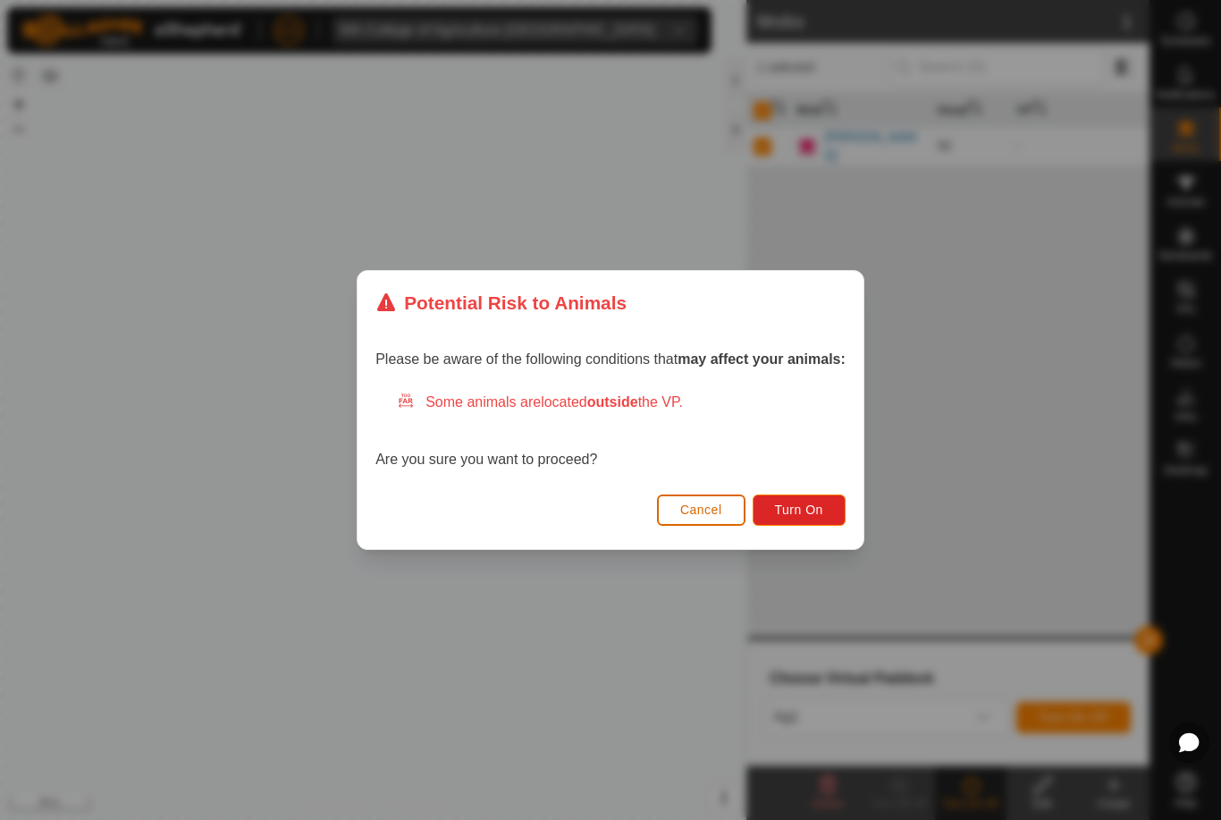
click at [795, 499] on button "Turn On" at bounding box center [799, 509] width 93 height 31
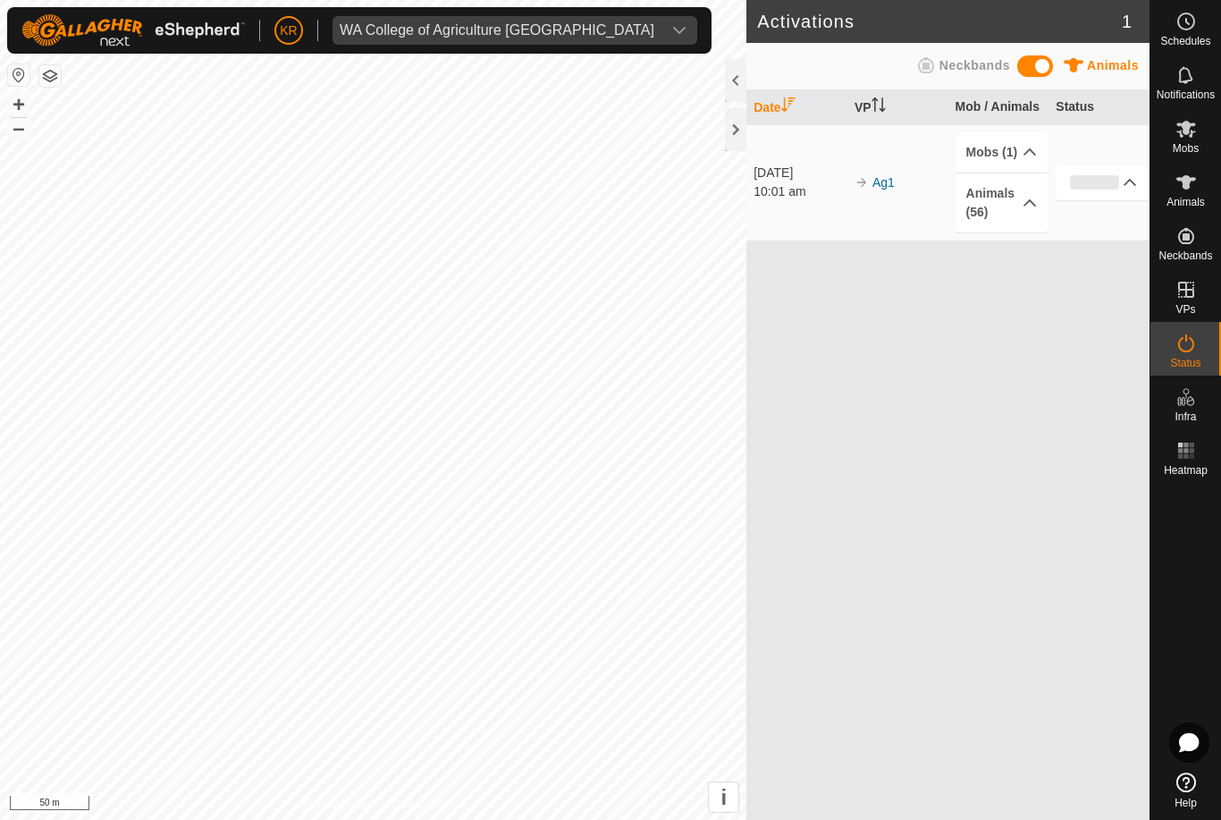
click at [936, 420] on div "Date VP Mob / Animals Status [DATE] 10:01 am Ag1 Mobs (1) [PERSON_NAME] Animals…" at bounding box center [947, 454] width 403 height 729
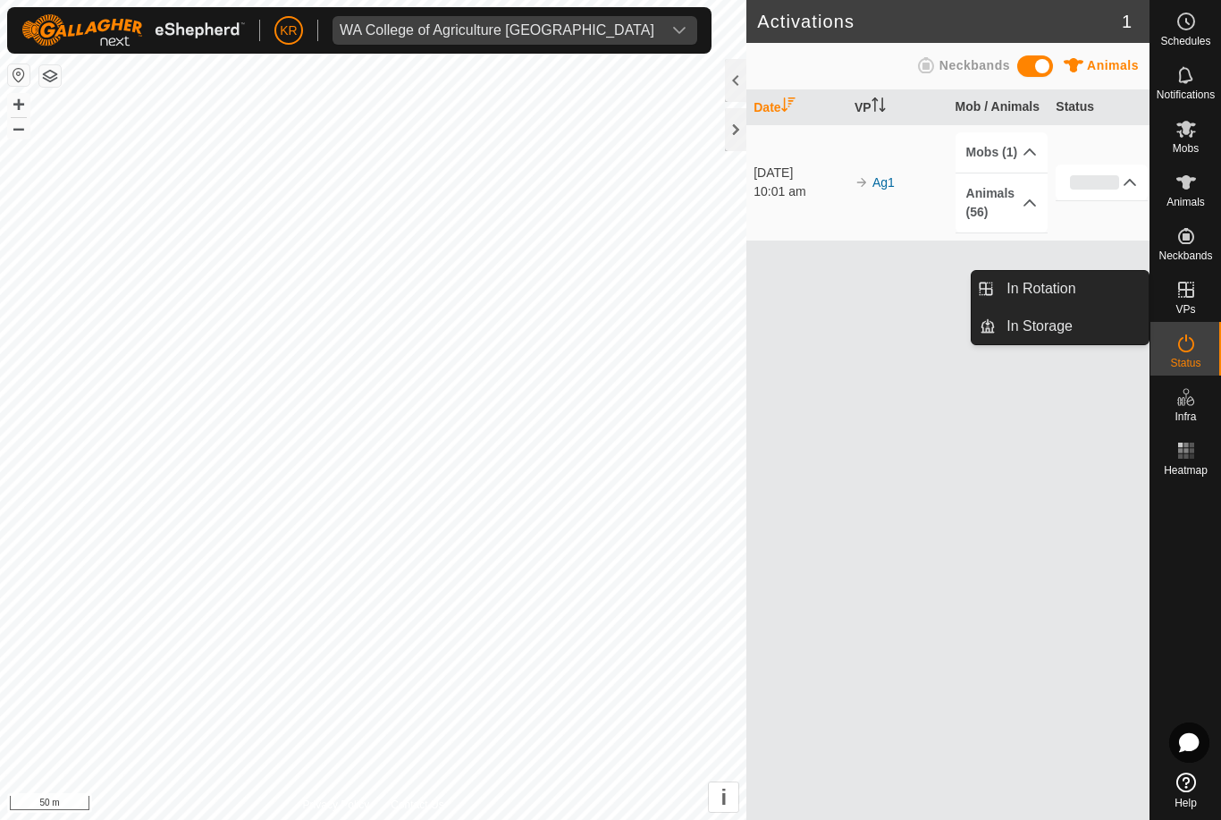
click at [1100, 293] on link "In Rotation" at bounding box center [1072, 289] width 153 height 36
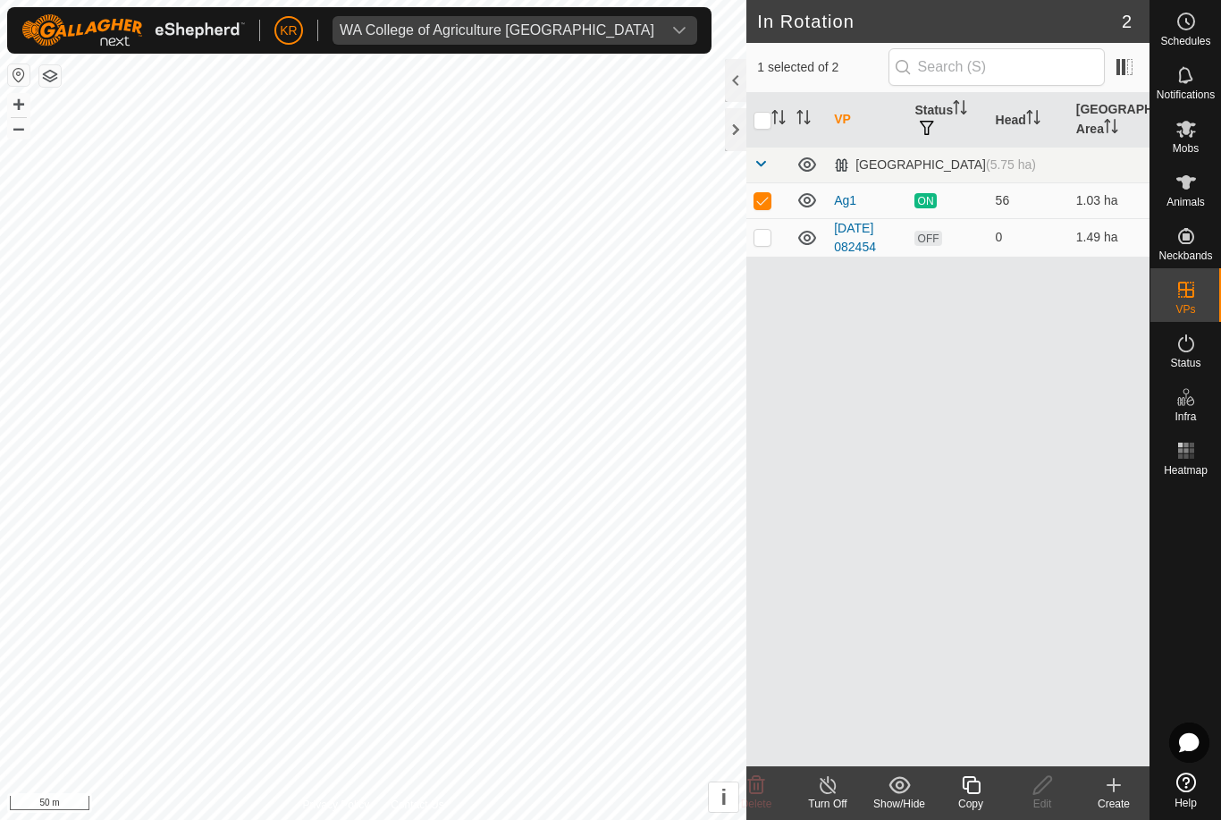
click at [974, 785] on icon at bounding box center [971, 784] width 22 height 21
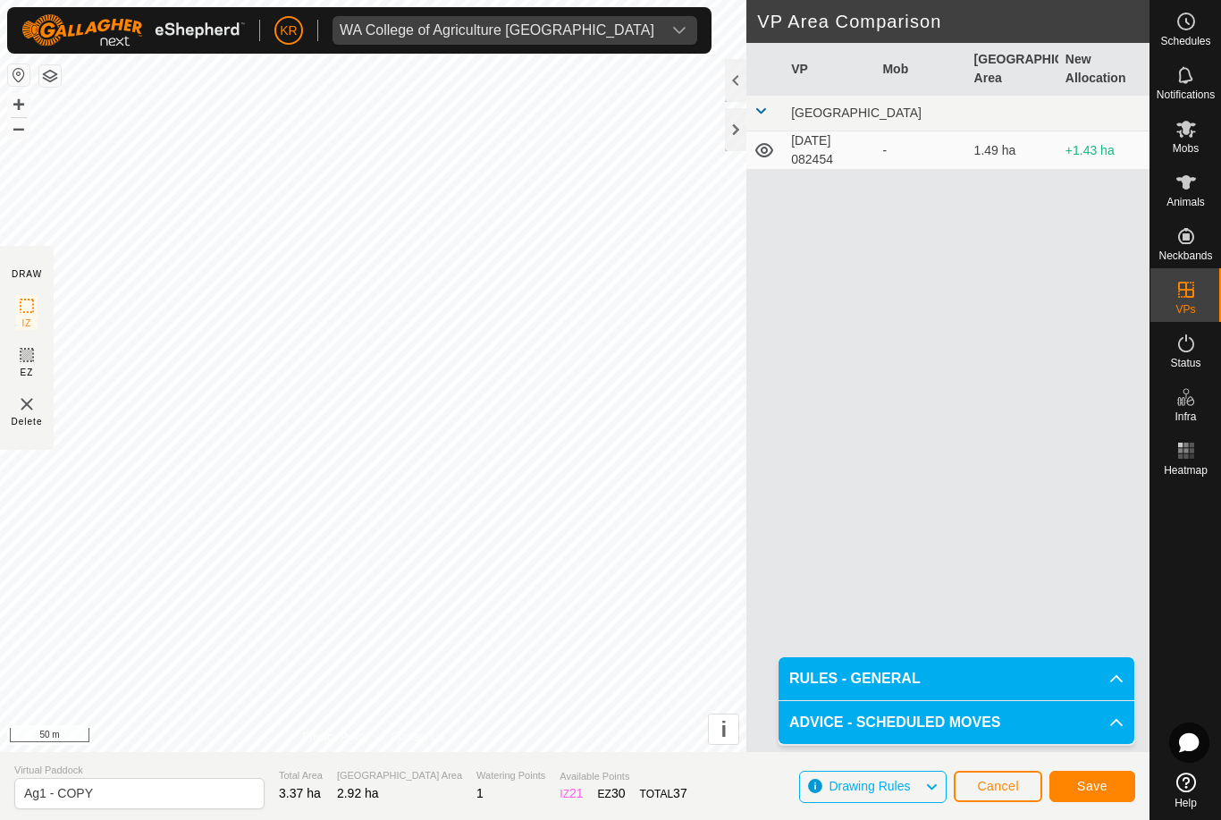
click at [196, 774] on span "Virtual Paddock" at bounding box center [139, 770] width 250 height 15
click at [156, 783] on input "Ag1 - COPY" at bounding box center [139, 793] width 250 height 31
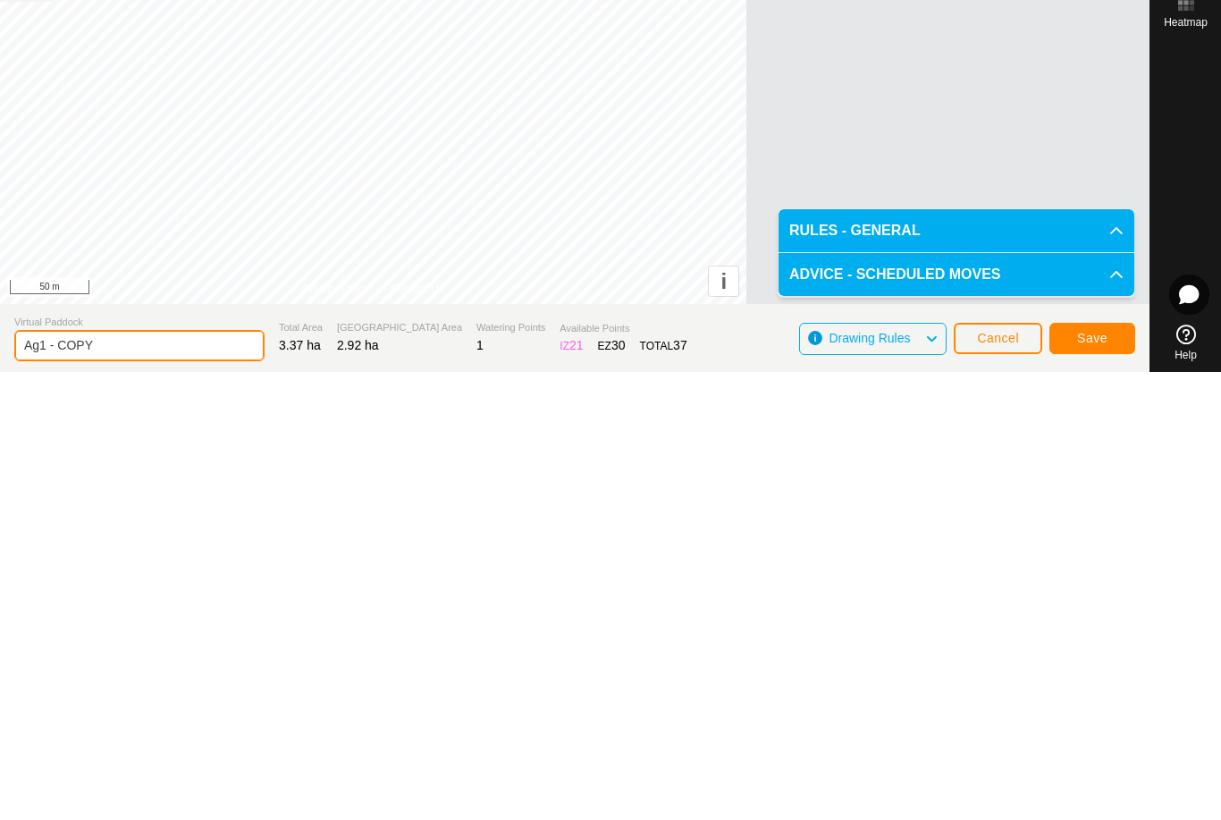
click at [174, 778] on input "Ag1 - COPY" at bounding box center [139, 793] width 250 height 31
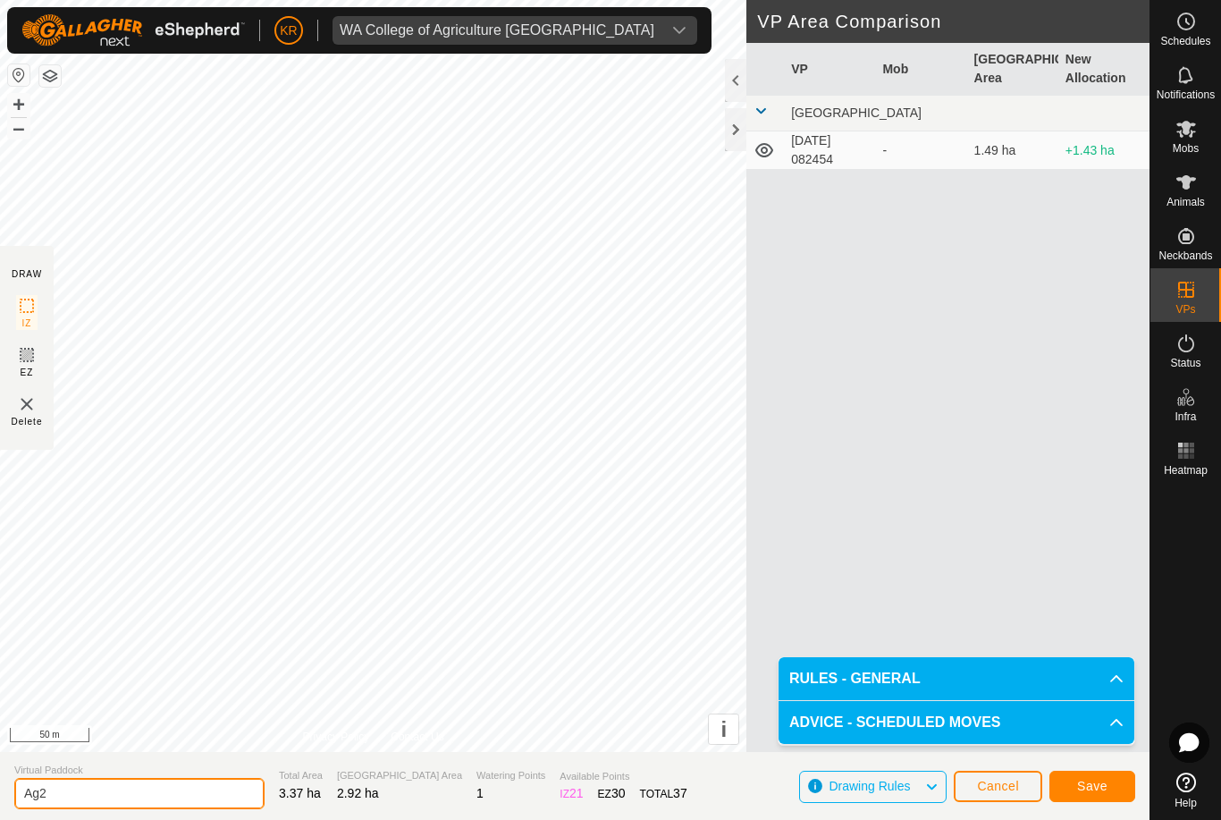
type input "Ag2"
click at [1102, 780] on span "Save" at bounding box center [1092, 786] width 30 height 14
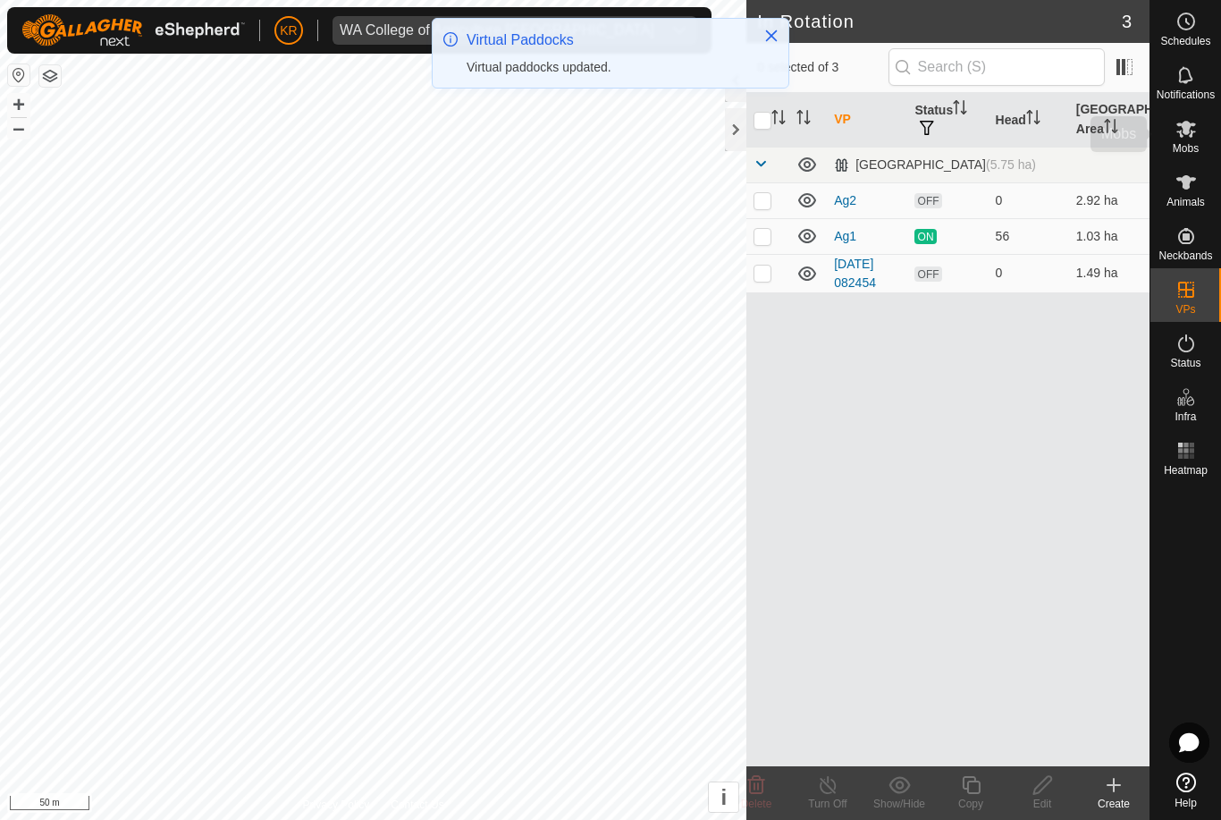
click at [1184, 133] on icon at bounding box center [1186, 129] width 20 height 17
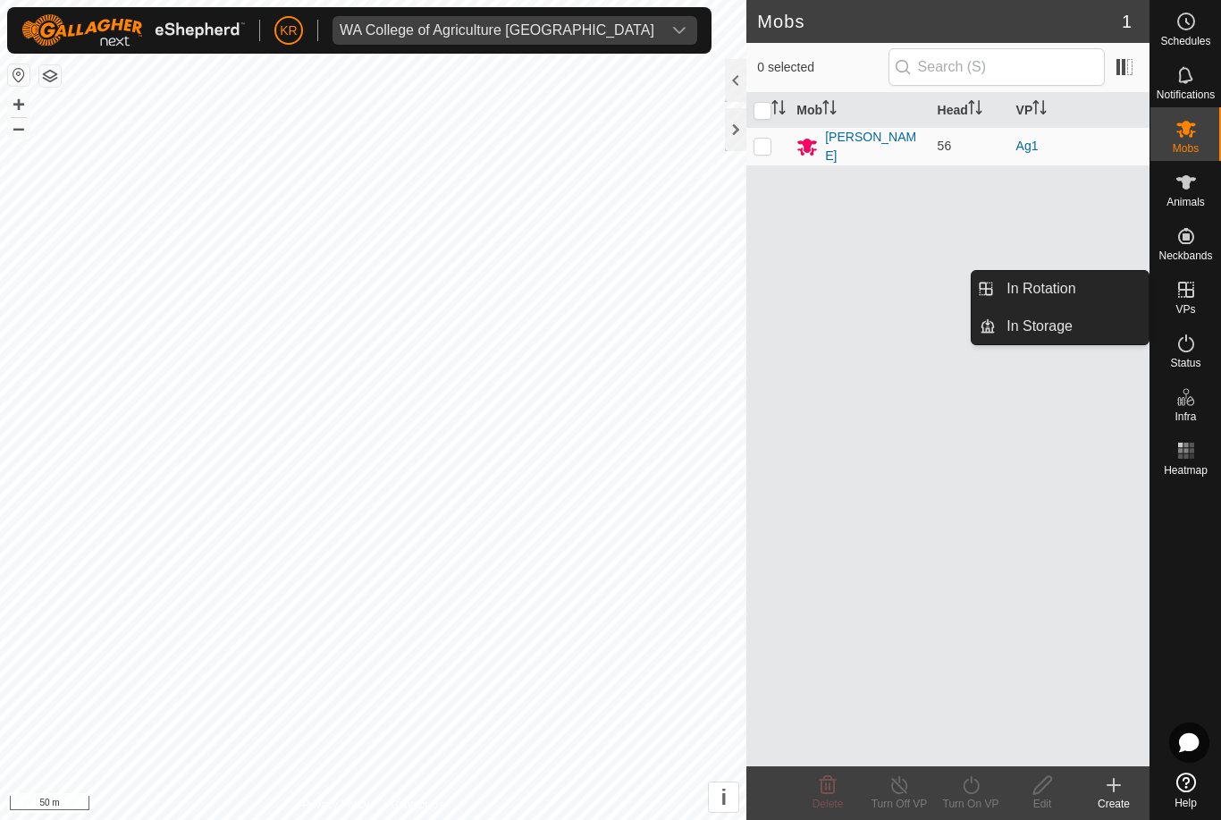
click at [1079, 293] on link "In Rotation" at bounding box center [1072, 289] width 153 height 36
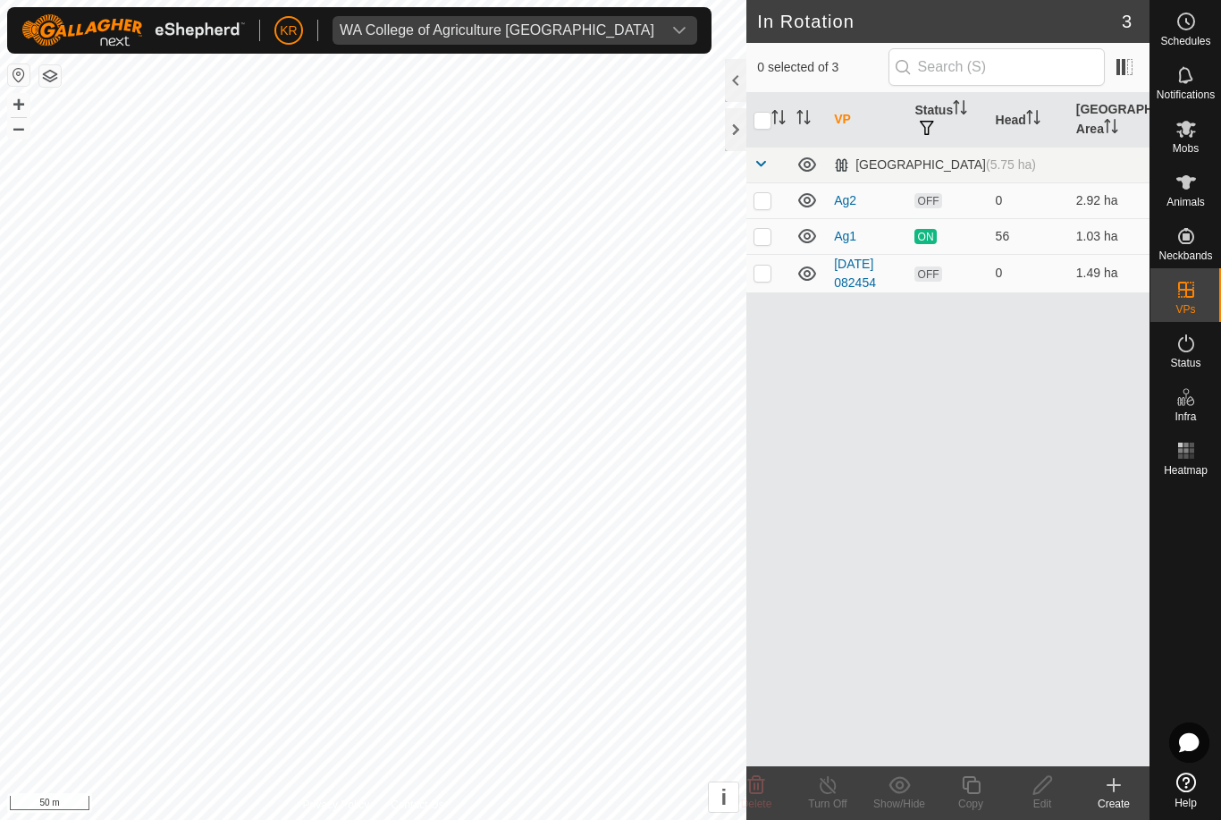
click at [783, 217] on td at bounding box center [767, 200] width 43 height 36
checkbox input "true"
click at [1106, 770] on div "Create" at bounding box center [1114, 793] width 72 height 54
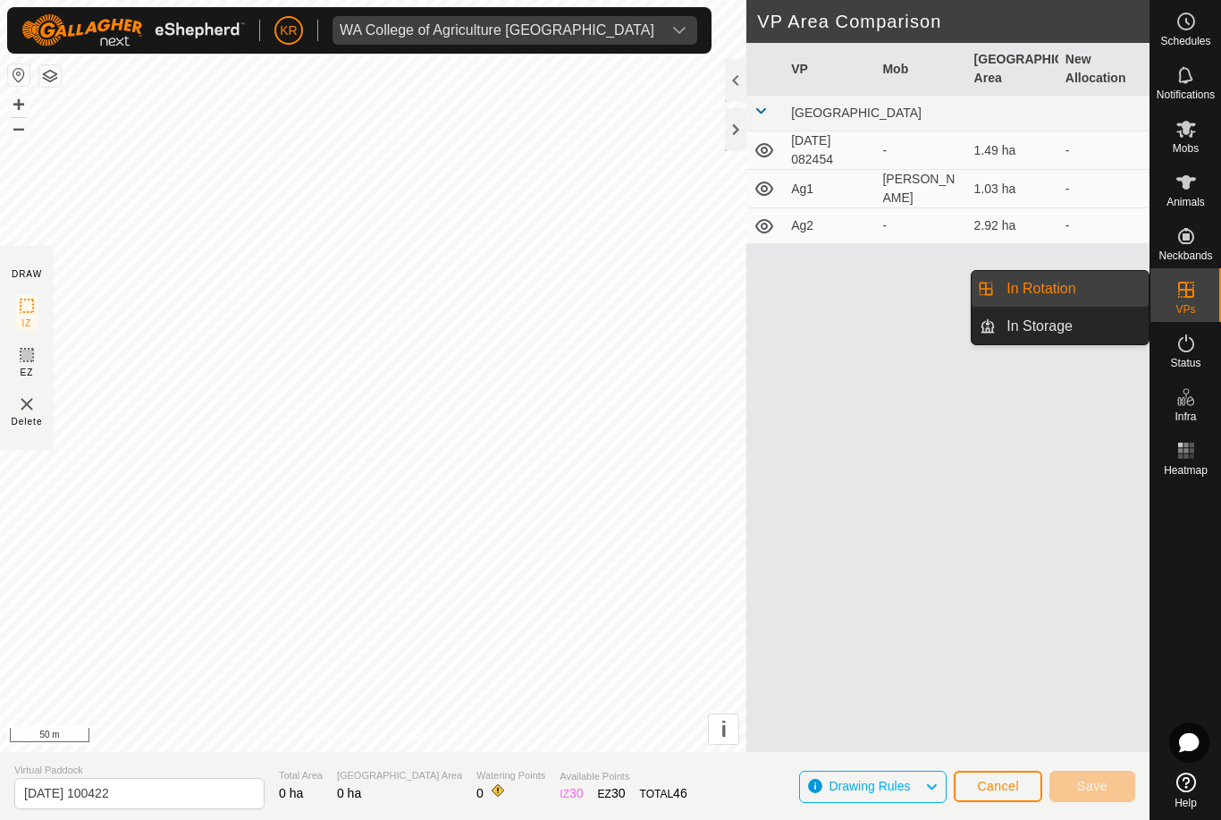
click at [1094, 304] on link "In Rotation" at bounding box center [1072, 289] width 153 height 36
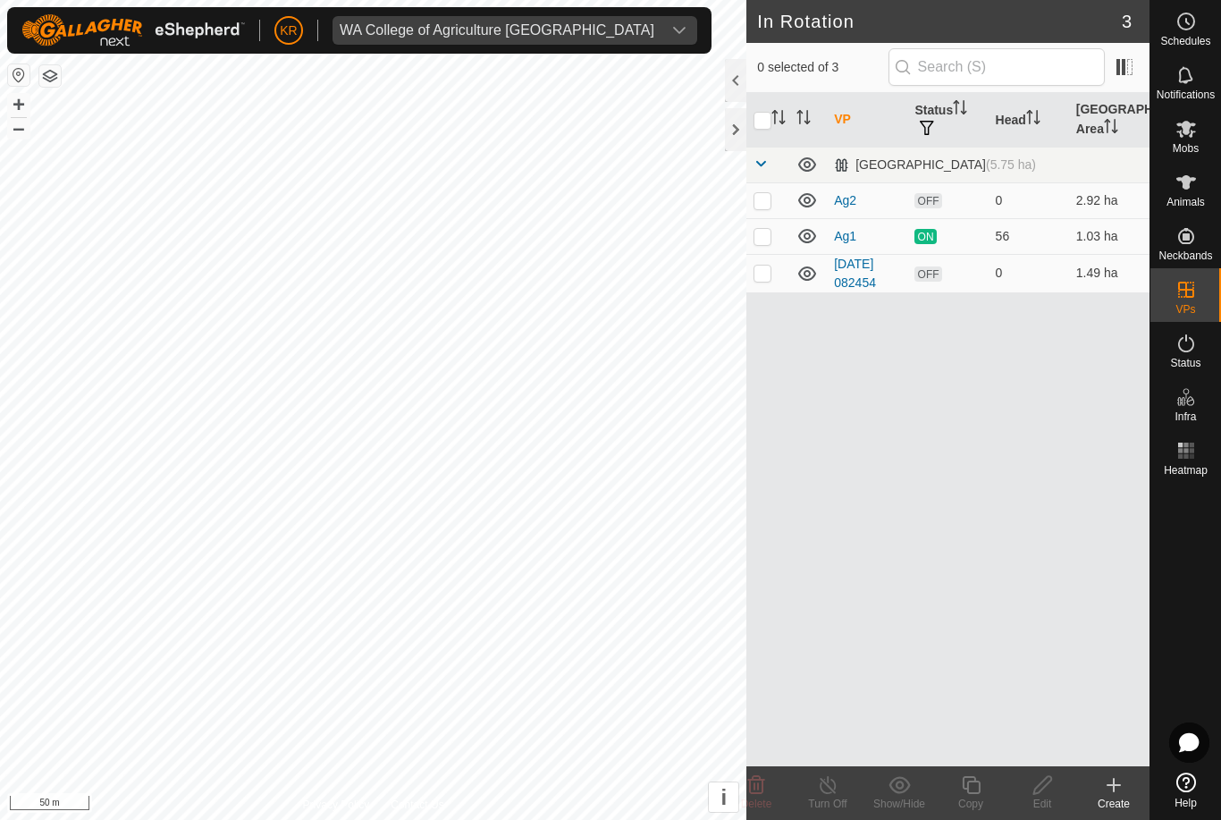
click at [1093, 285] on td "1.49 ha" at bounding box center [1109, 273] width 80 height 38
click at [767, 195] on p-checkbox at bounding box center [763, 200] width 18 height 14
checkbox input "true"
click at [973, 787] on icon at bounding box center [971, 784] width 22 height 21
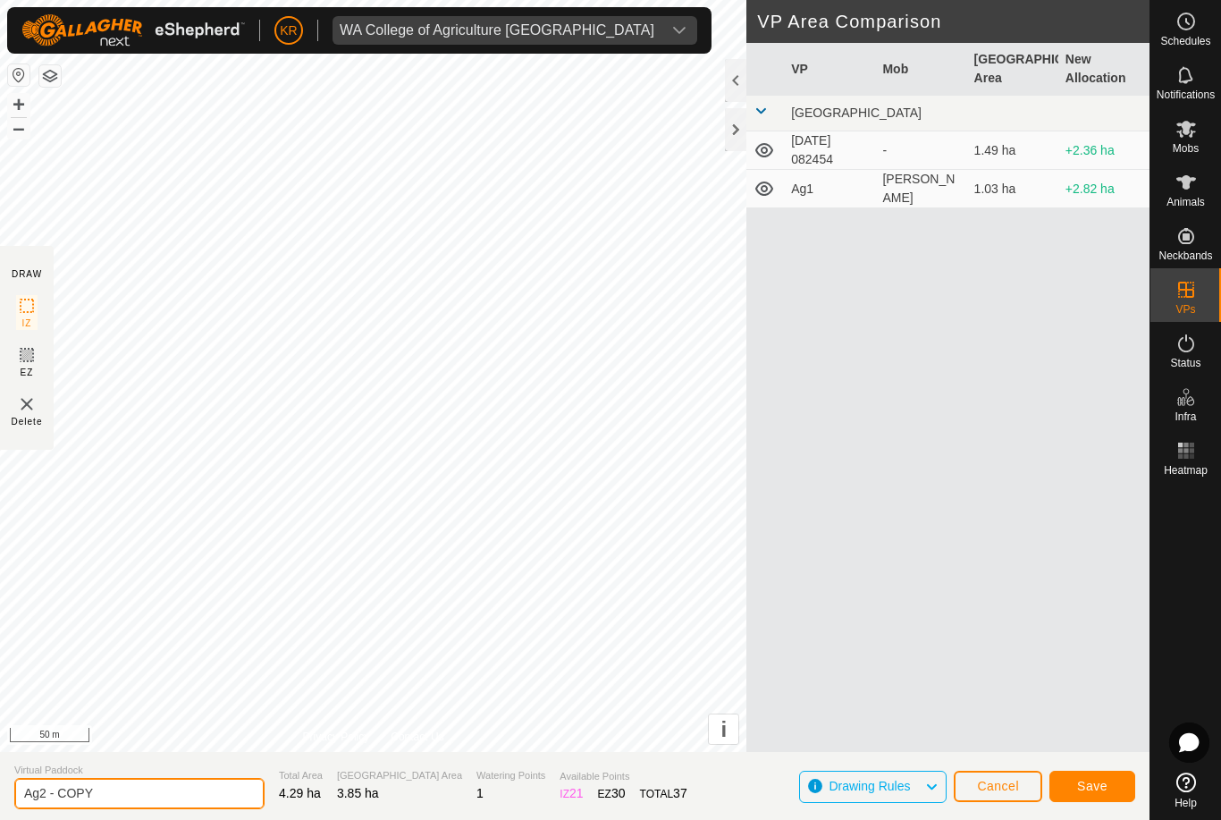
click at [139, 787] on input "Ag2 - COPY" at bounding box center [139, 793] width 250 height 31
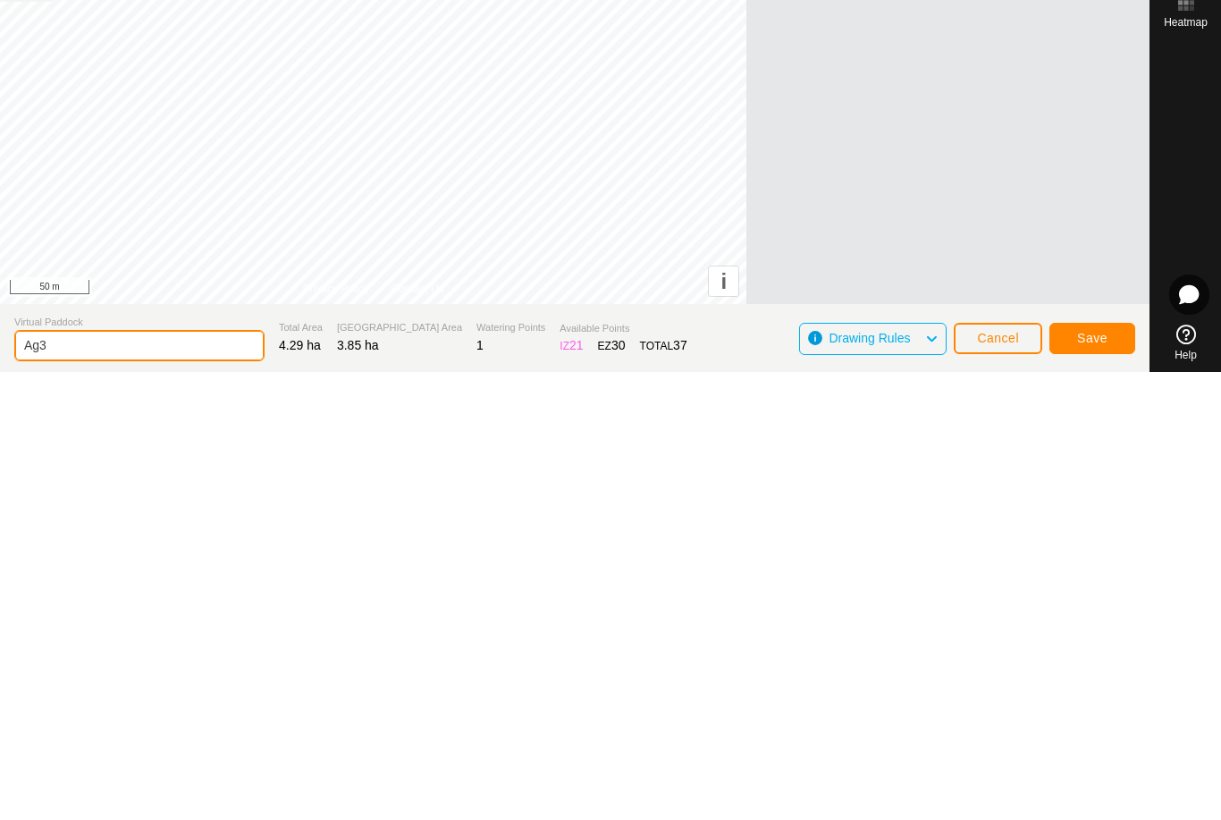
type input "Ag3"
click at [1100, 779] on span "Save" at bounding box center [1092, 786] width 30 height 14
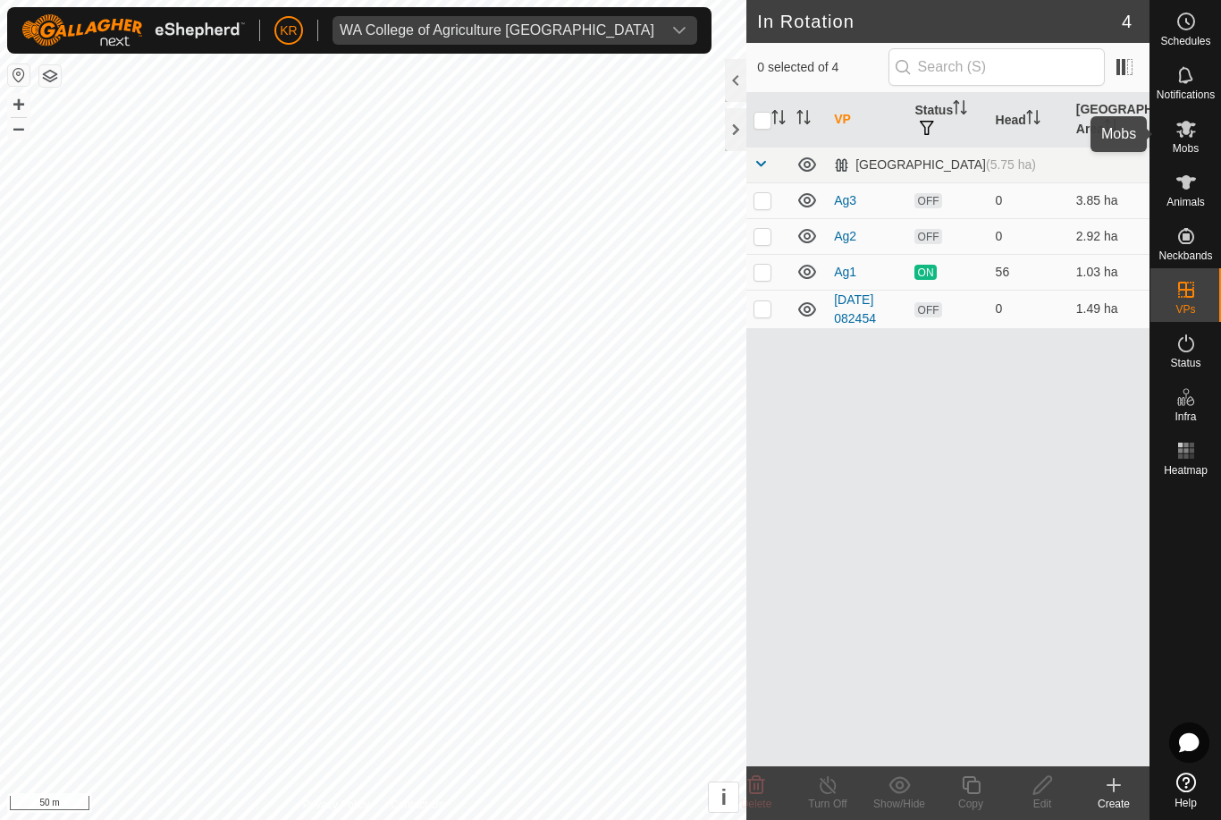
click at [1199, 138] on es-mob-svg-icon at bounding box center [1186, 128] width 32 height 29
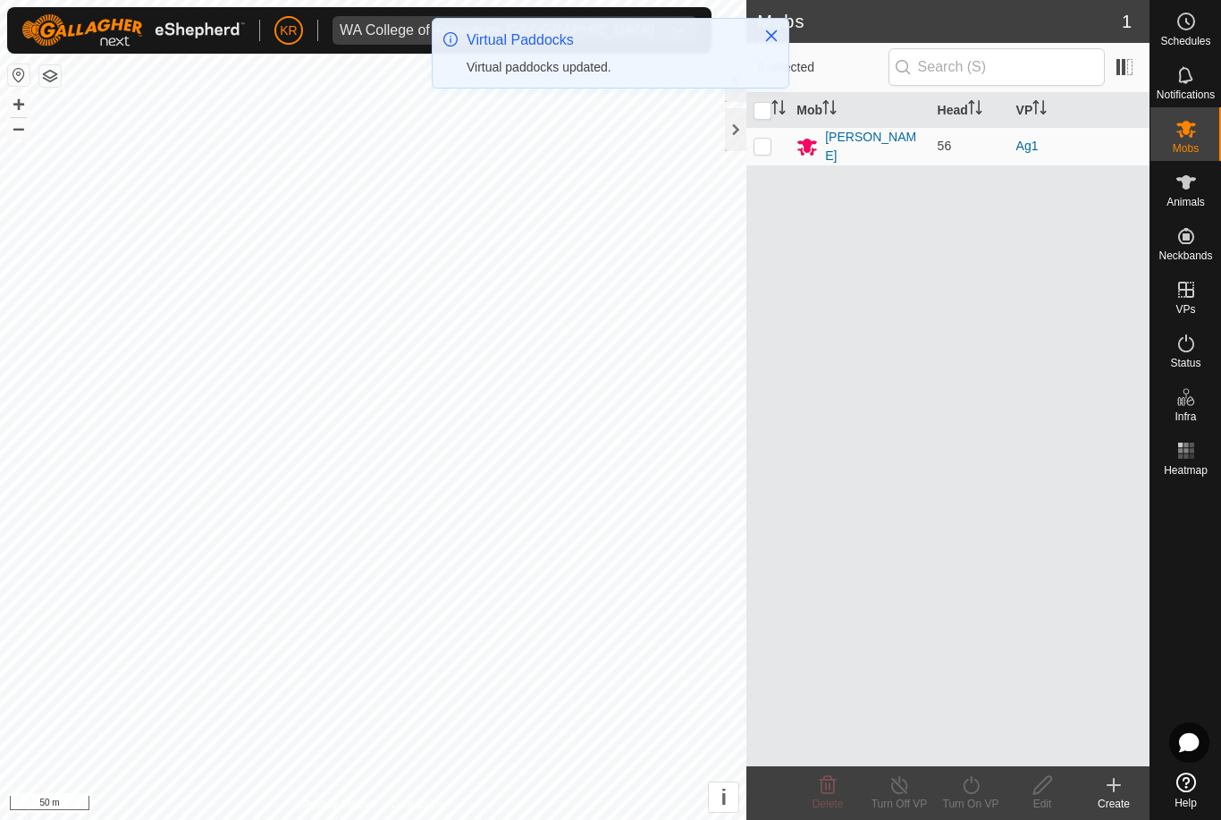
click at [756, 145] on p-checkbox at bounding box center [763, 146] width 18 height 14
checkbox input "true"
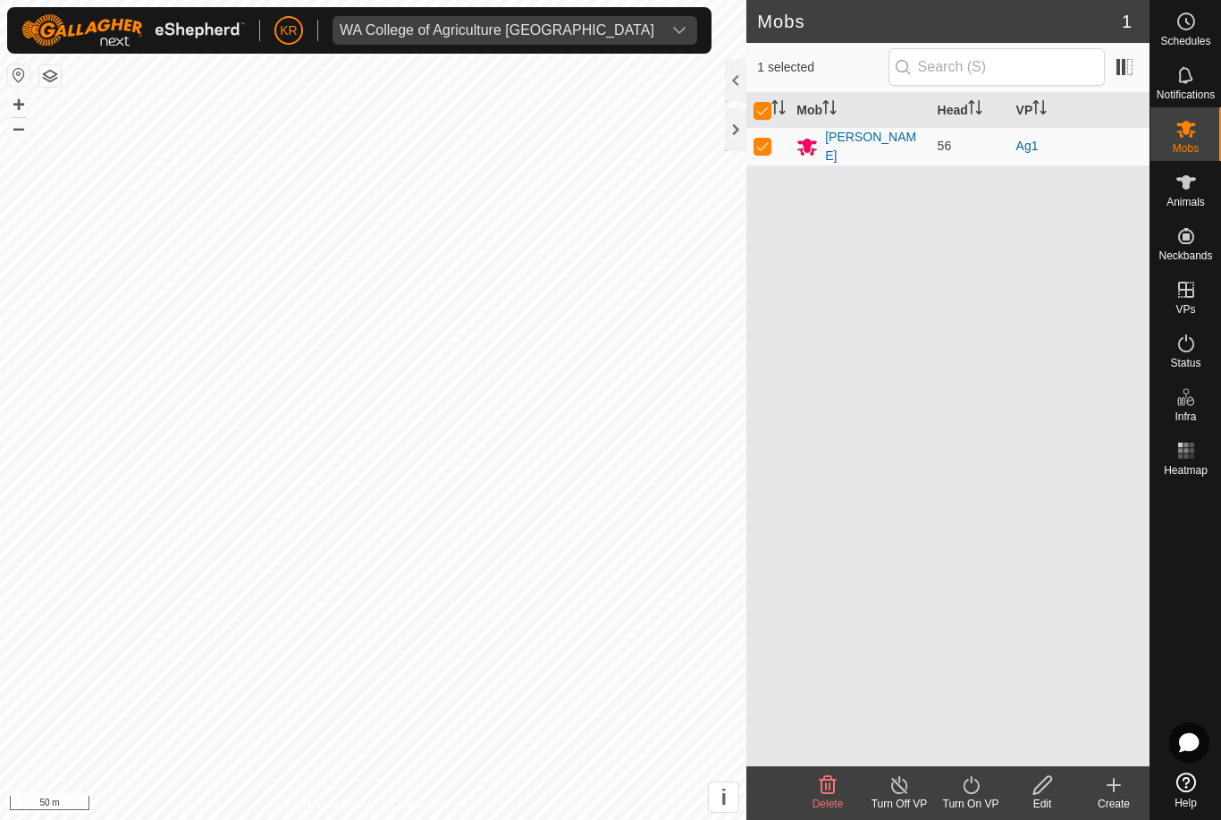
click at [976, 796] on div "Turn On VP" at bounding box center [971, 804] width 72 height 16
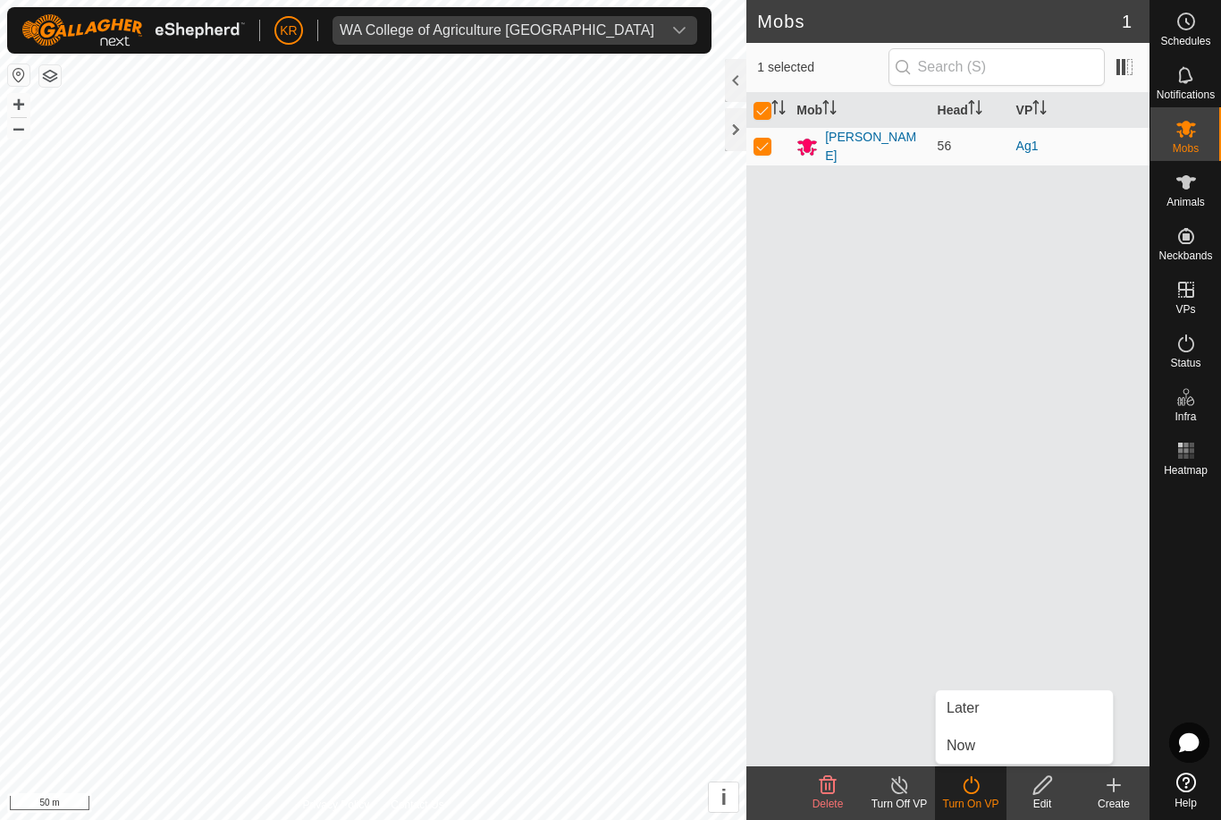
click at [1012, 702] on link "Later" at bounding box center [1024, 708] width 177 height 36
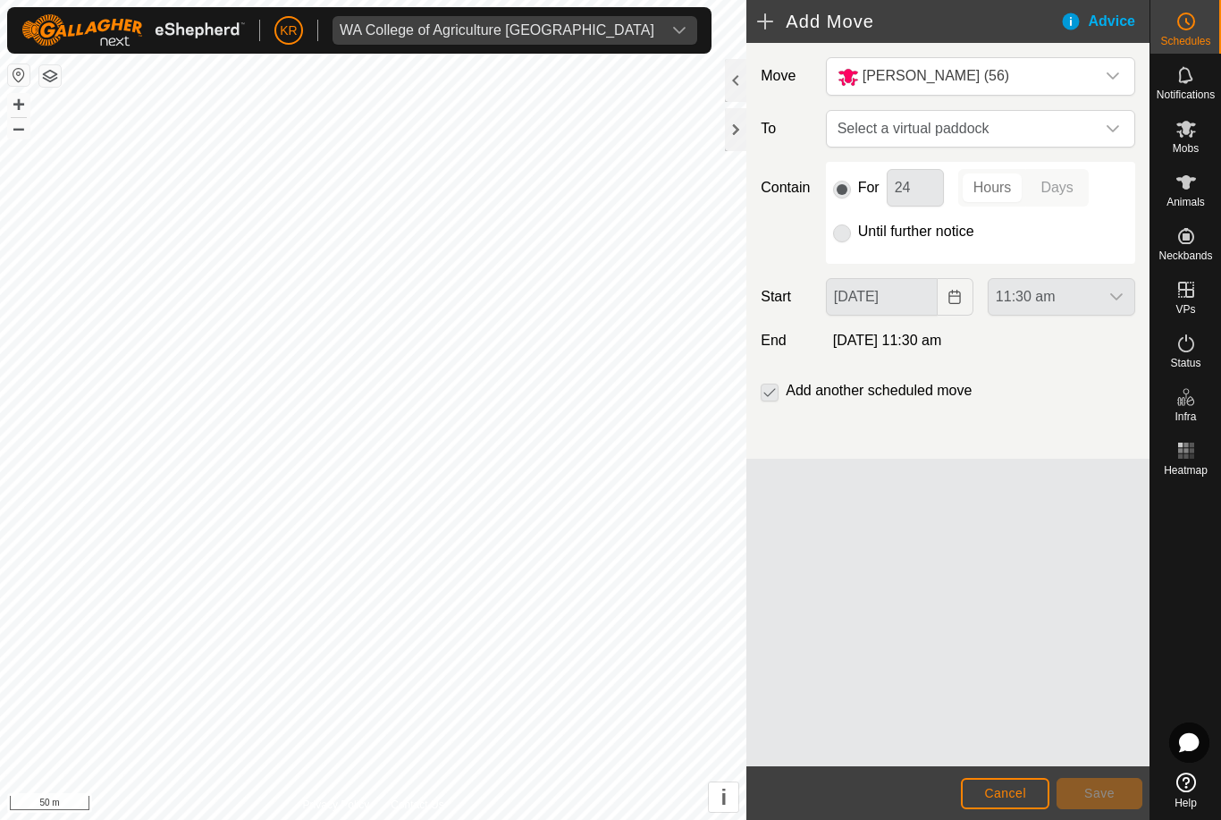
click at [1104, 115] on div "dropdown trigger" at bounding box center [1113, 129] width 36 height 36
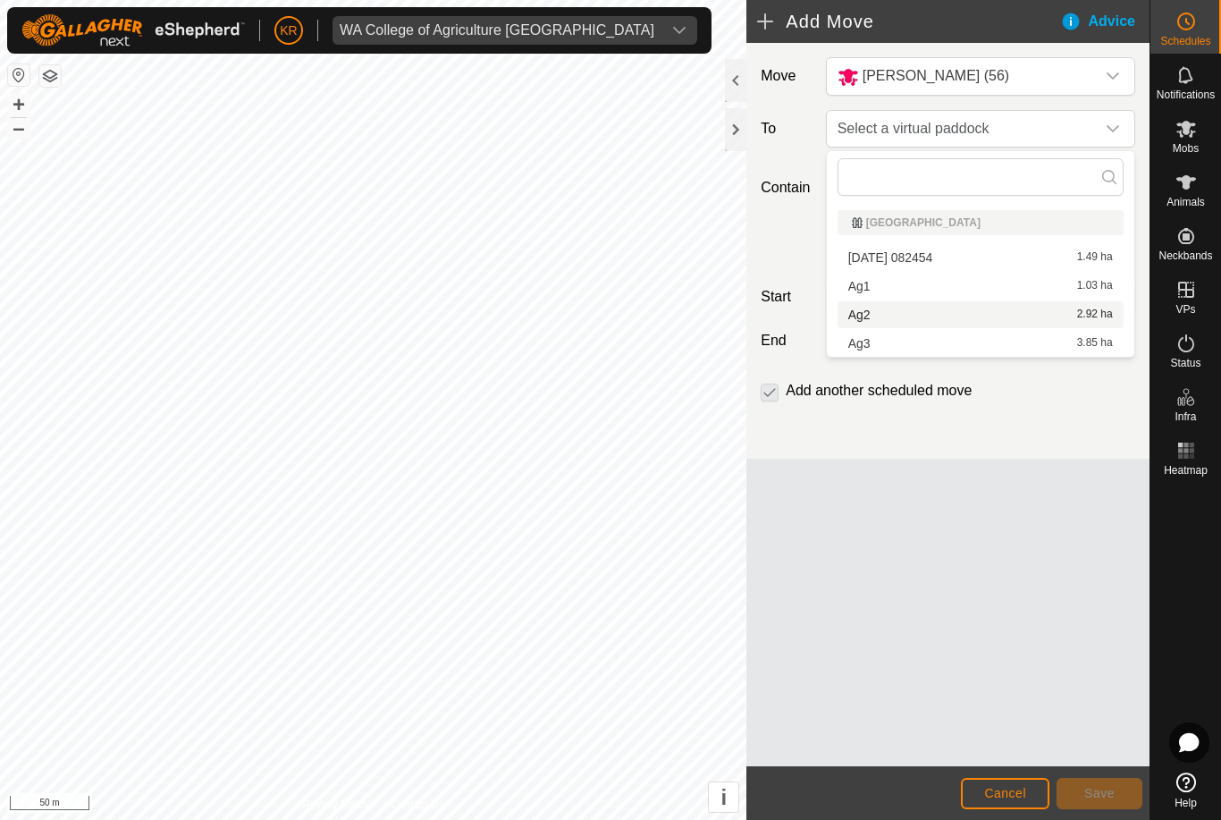
click at [893, 302] on li "Ag2 2.92 ha" at bounding box center [981, 314] width 286 height 27
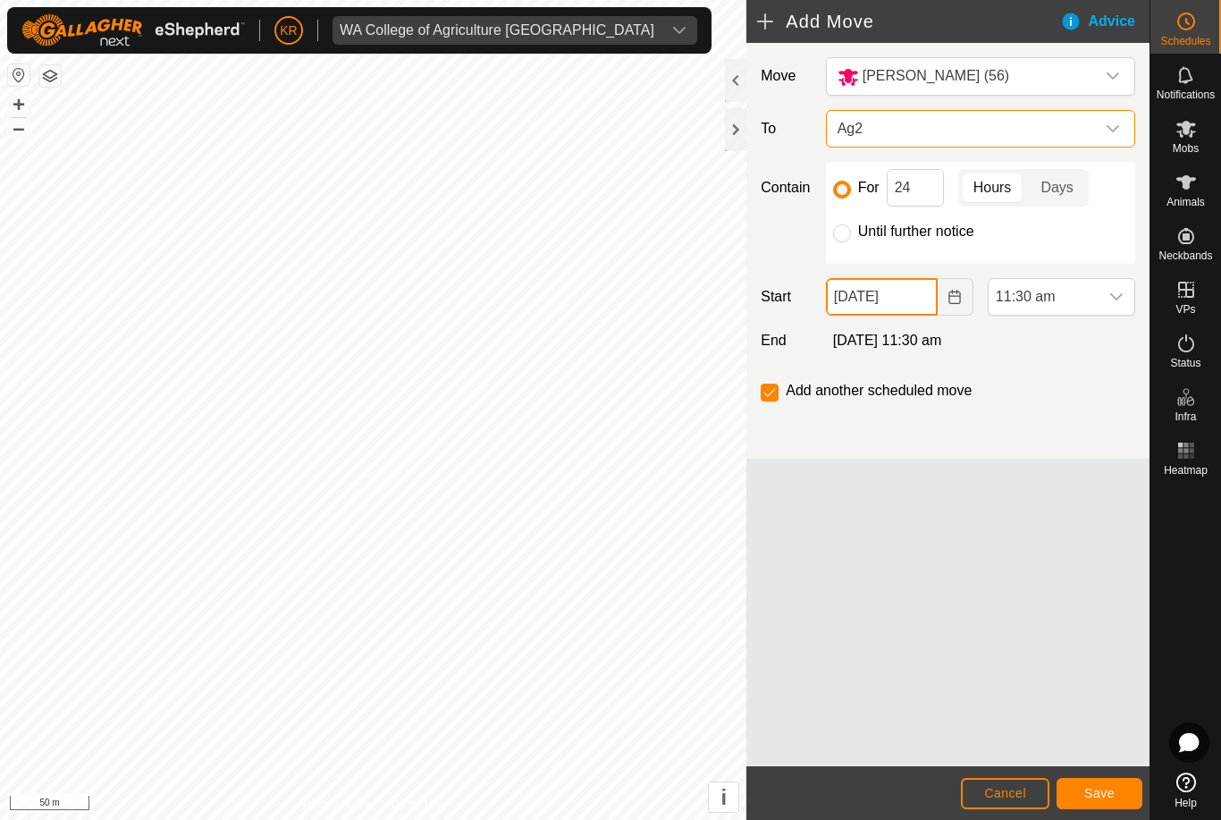
click at [906, 290] on input "13 Aug, 2025" at bounding box center [882, 297] width 112 height 38
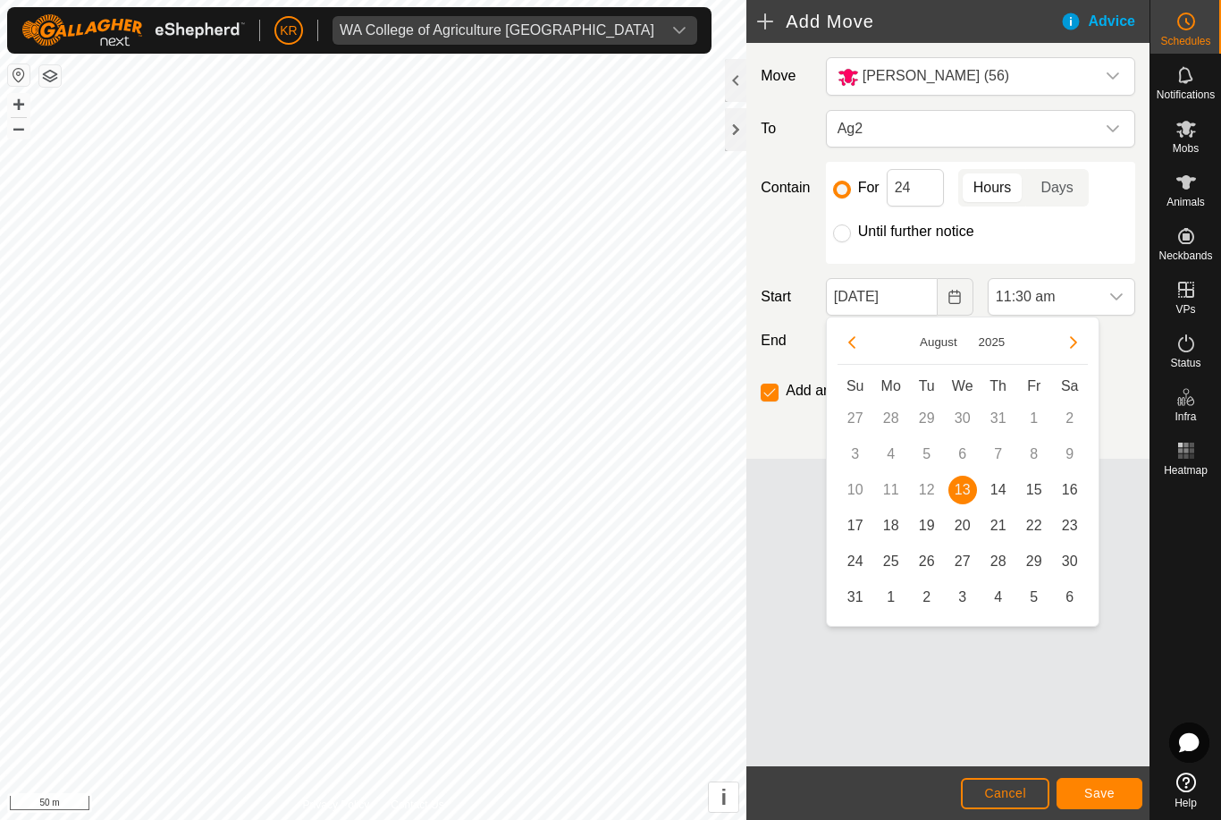
click at [1001, 491] on span "14" at bounding box center [998, 490] width 29 height 29
type input "14 Aug, 2025"
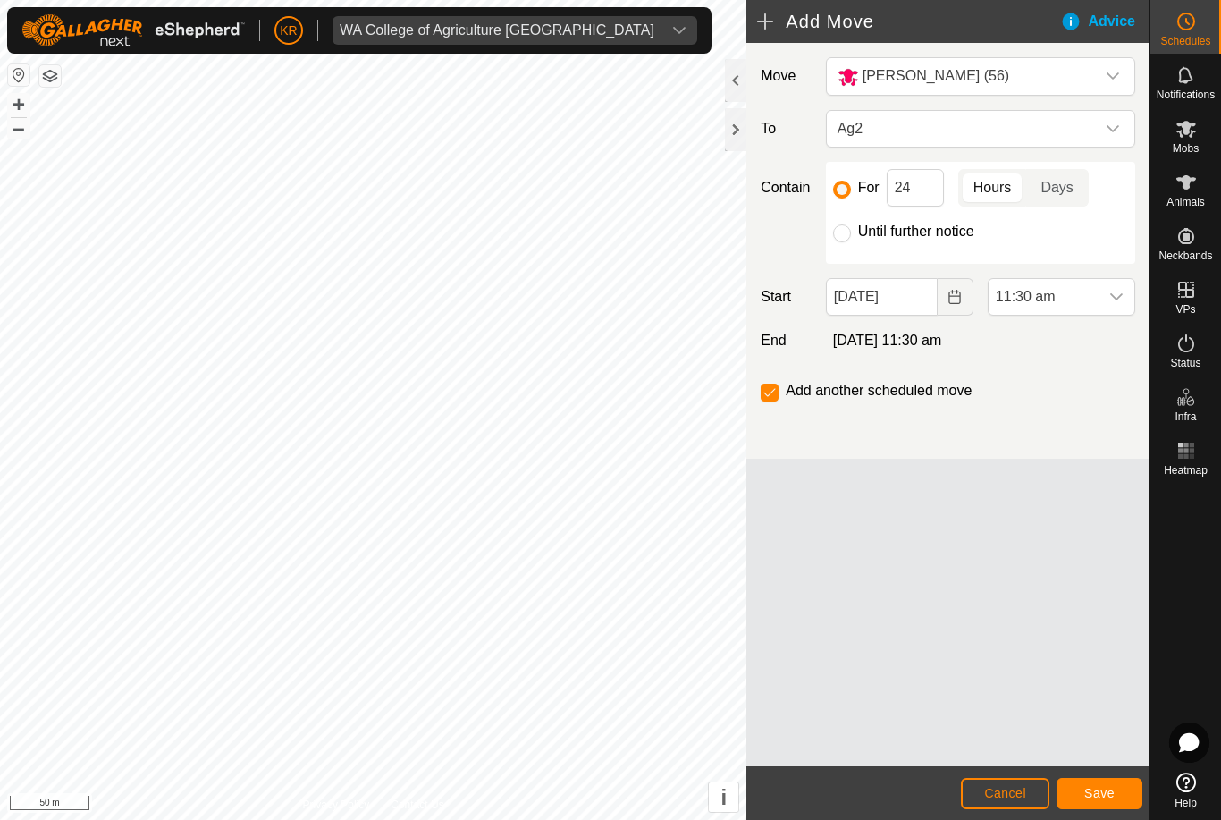
click at [1106, 786] on span "Save" at bounding box center [1099, 793] width 30 height 14
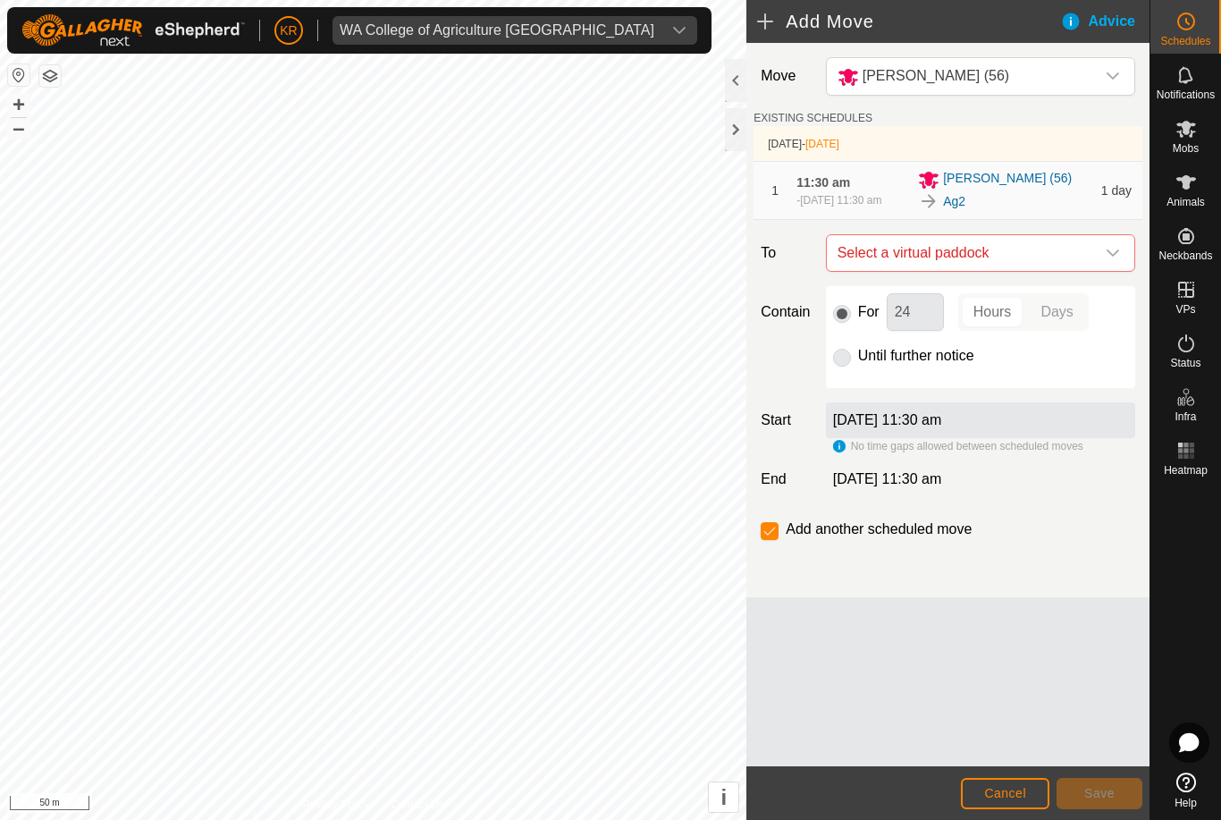
click at [1115, 260] on icon "dropdown trigger" at bounding box center [1113, 253] width 14 height 14
click at [1003, 395] on div "Ag3 3.85 ha" at bounding box center [980, 390] width 265 height 13
click at [1095, 791] on span "Save" at bounding box center [1099, 793] width 30 height 14
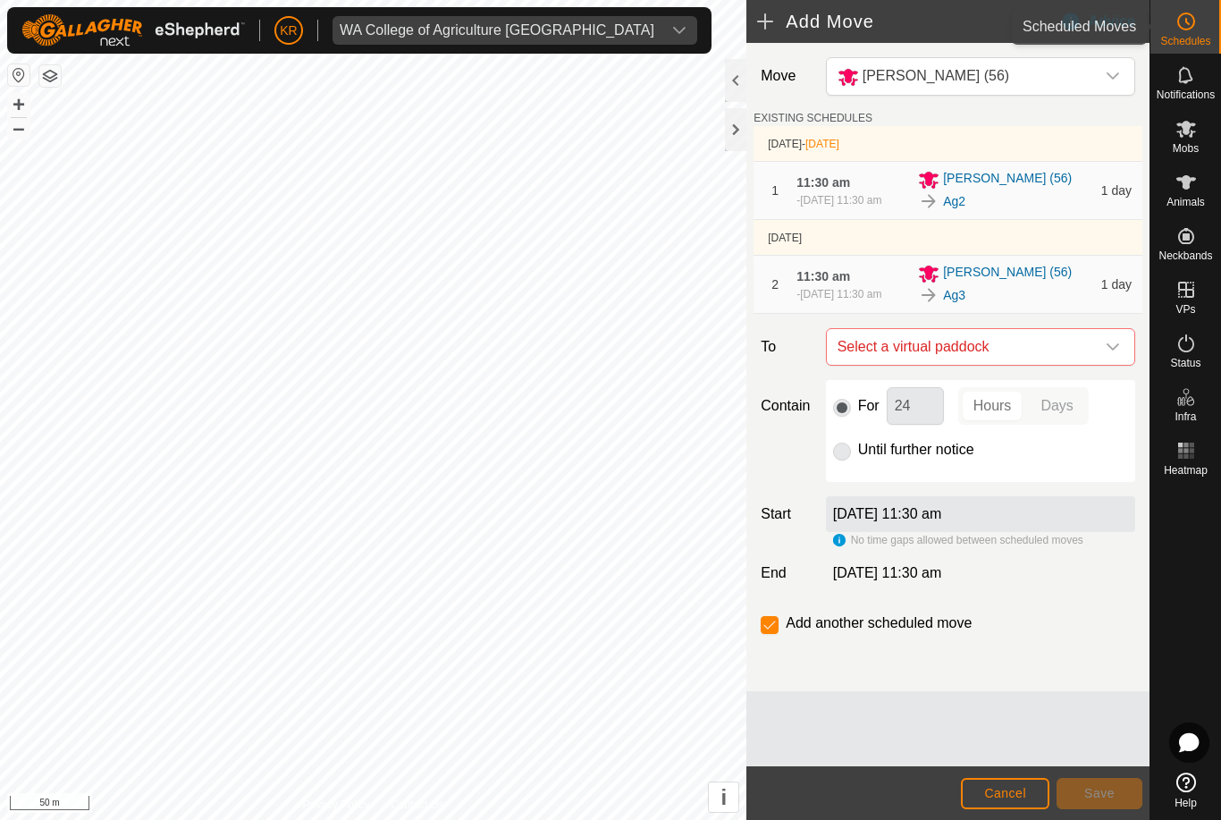
click at [1198, 26] on es-schedule-vp-svg-icon at bounding box center [1186, 21] width 32 height 29
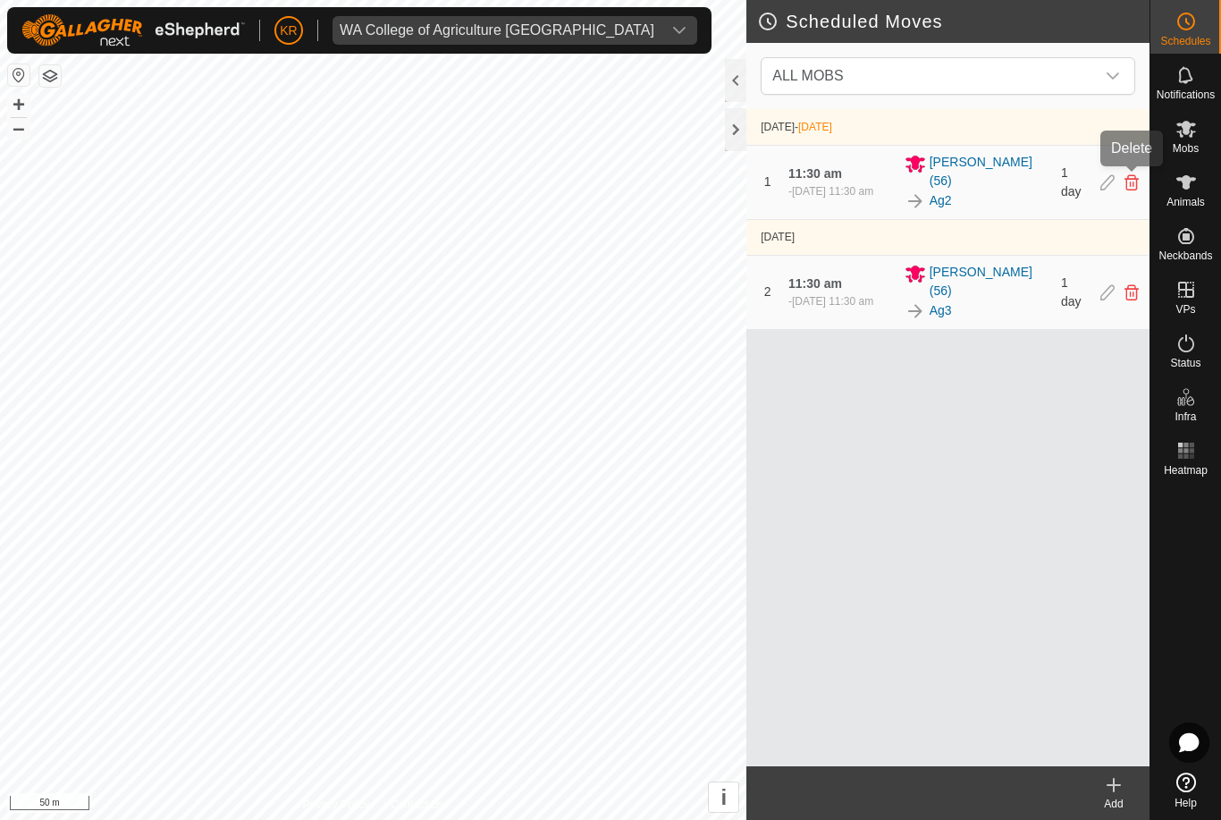
click at [1127, 179] on icon at bounding box center [1132, 182] width 14 height 16
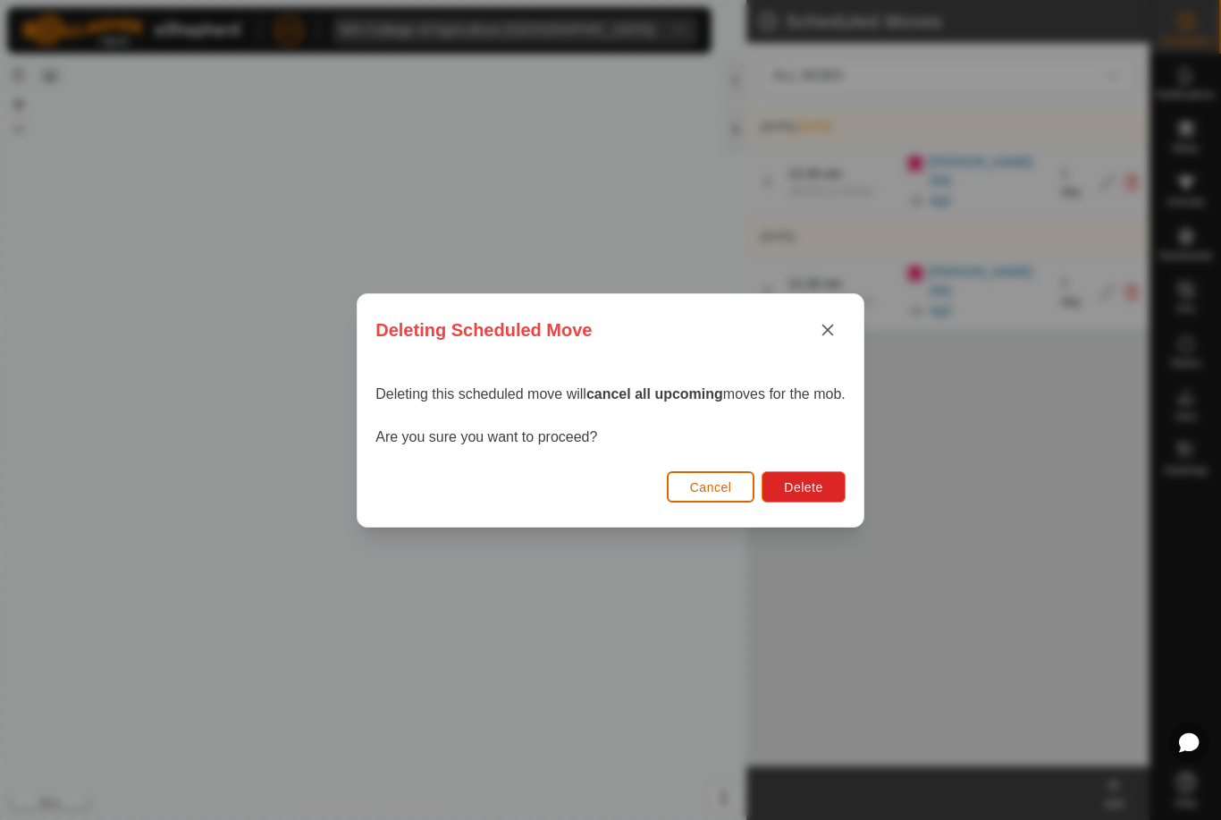
click at [836, 492] on button "Delete" at bounding box center [803, 486] width 83 height 31
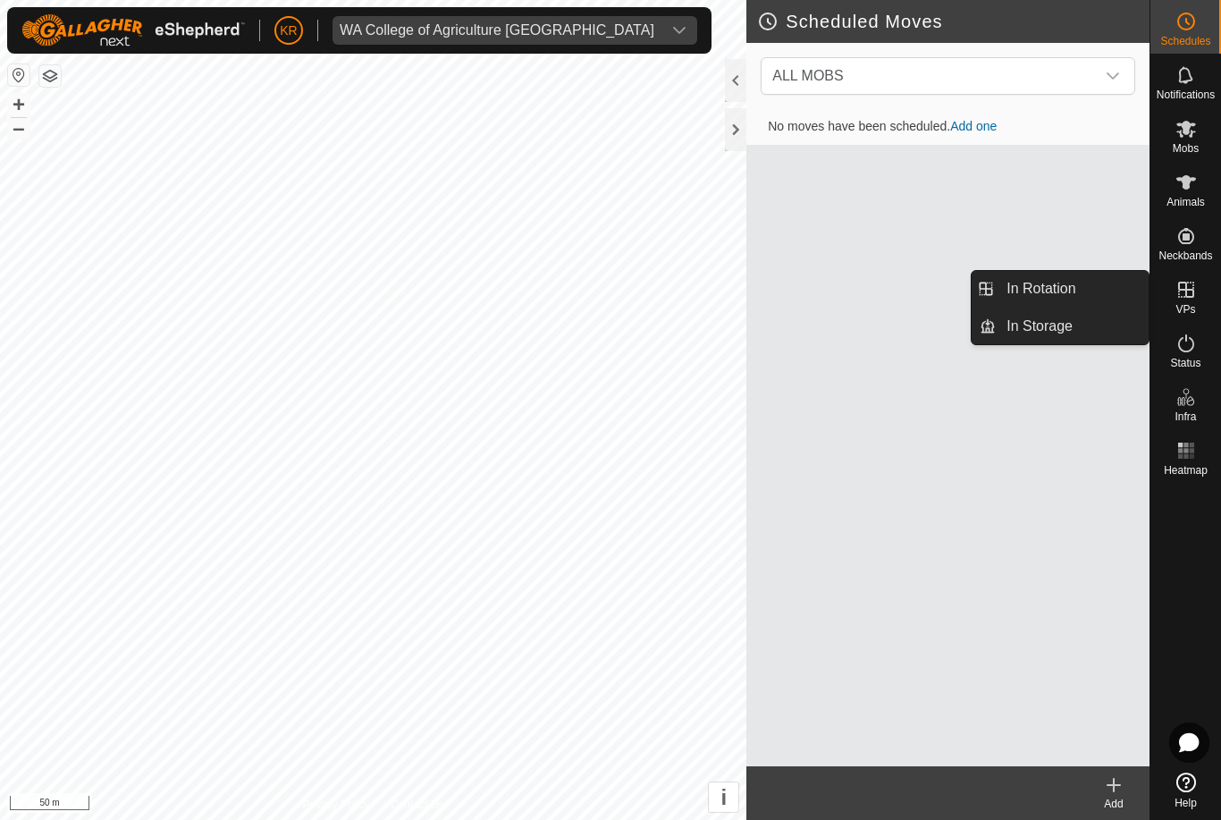
click at [1081, 289] on link "In Rotation" at bounding box center [1072, 289] width 153 height 36
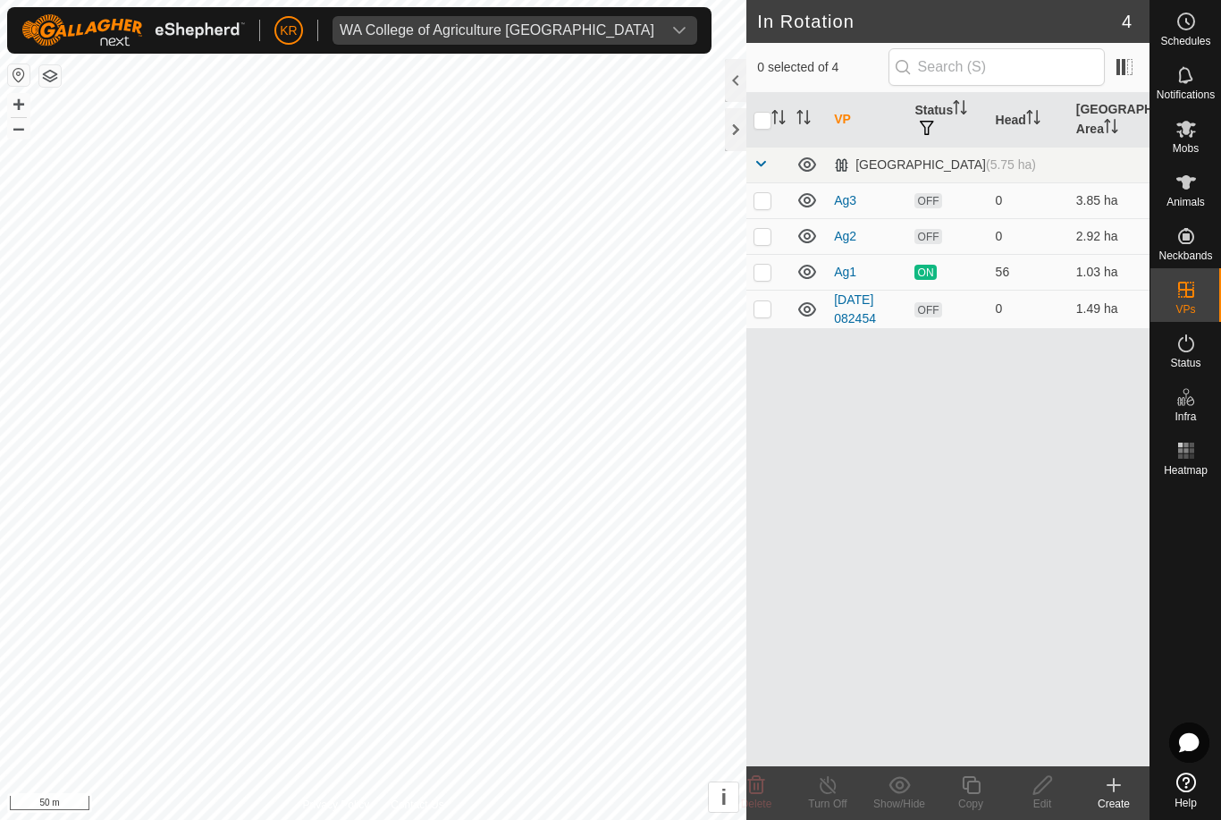
click at [765, 205] on p-checkbox at bounding box center [763, 200] width 18 height 14
checkbox input "true"
click at [1047, 778] on icon at bounding box center [1042, 785] width 18 height 18
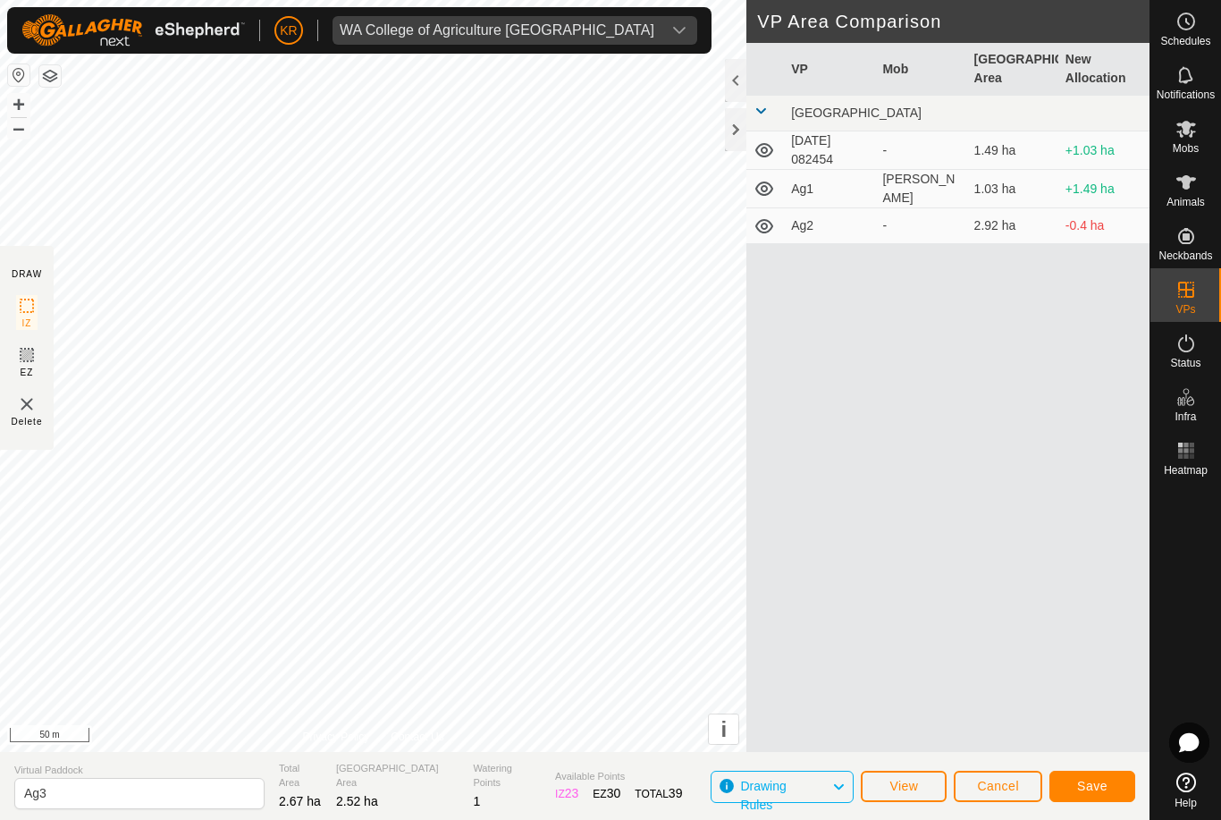
click at [1104, 790] on span "Save" at bounding box center [1092, 786] width 30 height 14
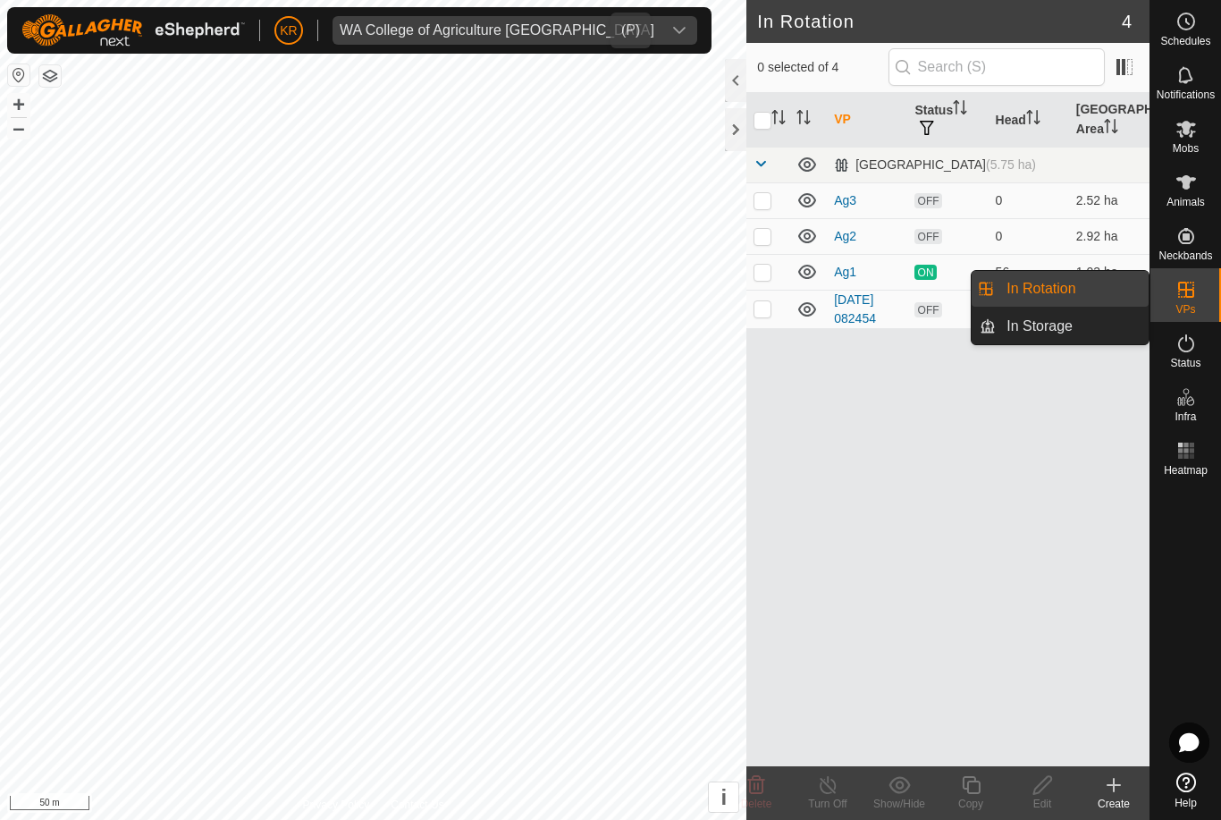
click at [672, 28] on icon "dropdown trigger" at bounding box center [679, 30] width 14 height 14
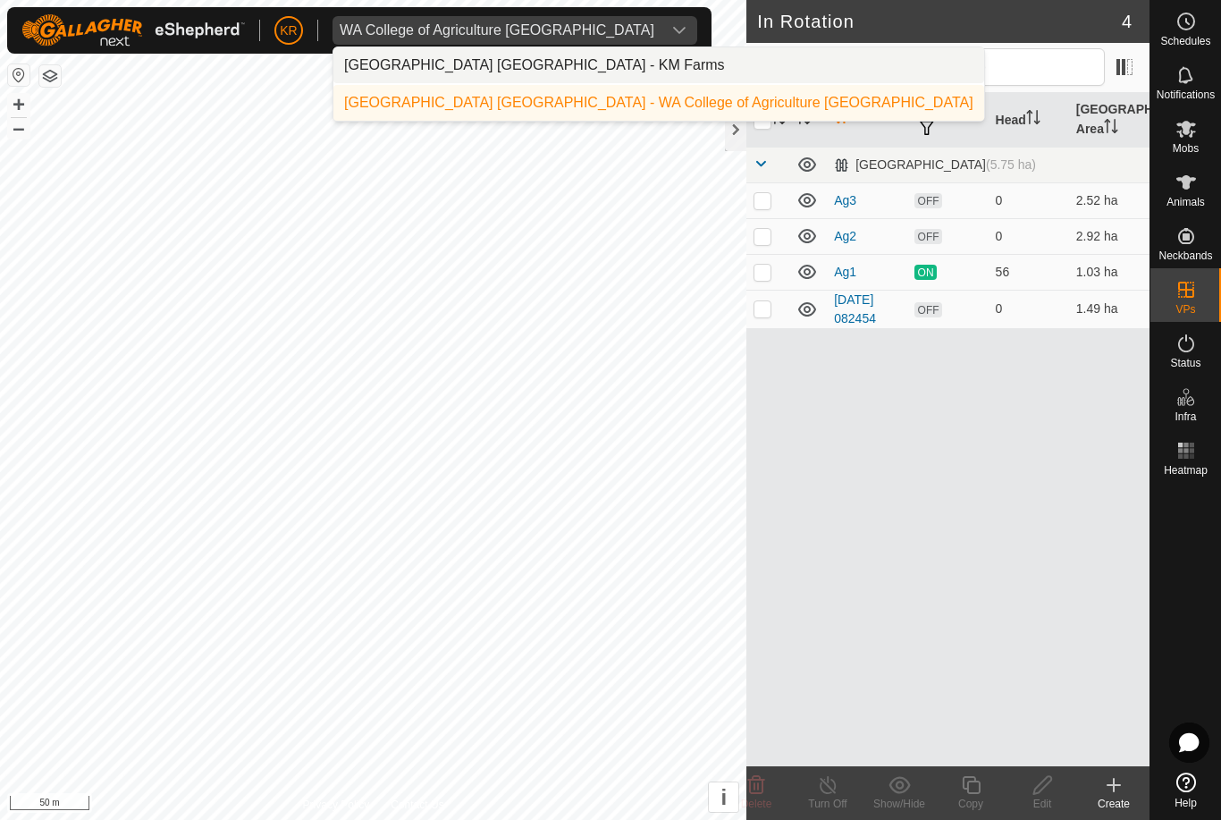
click at [577, 65] on li "Kent Rochester - KM Farms" at bounding box center [658, 65] width 651 height 36
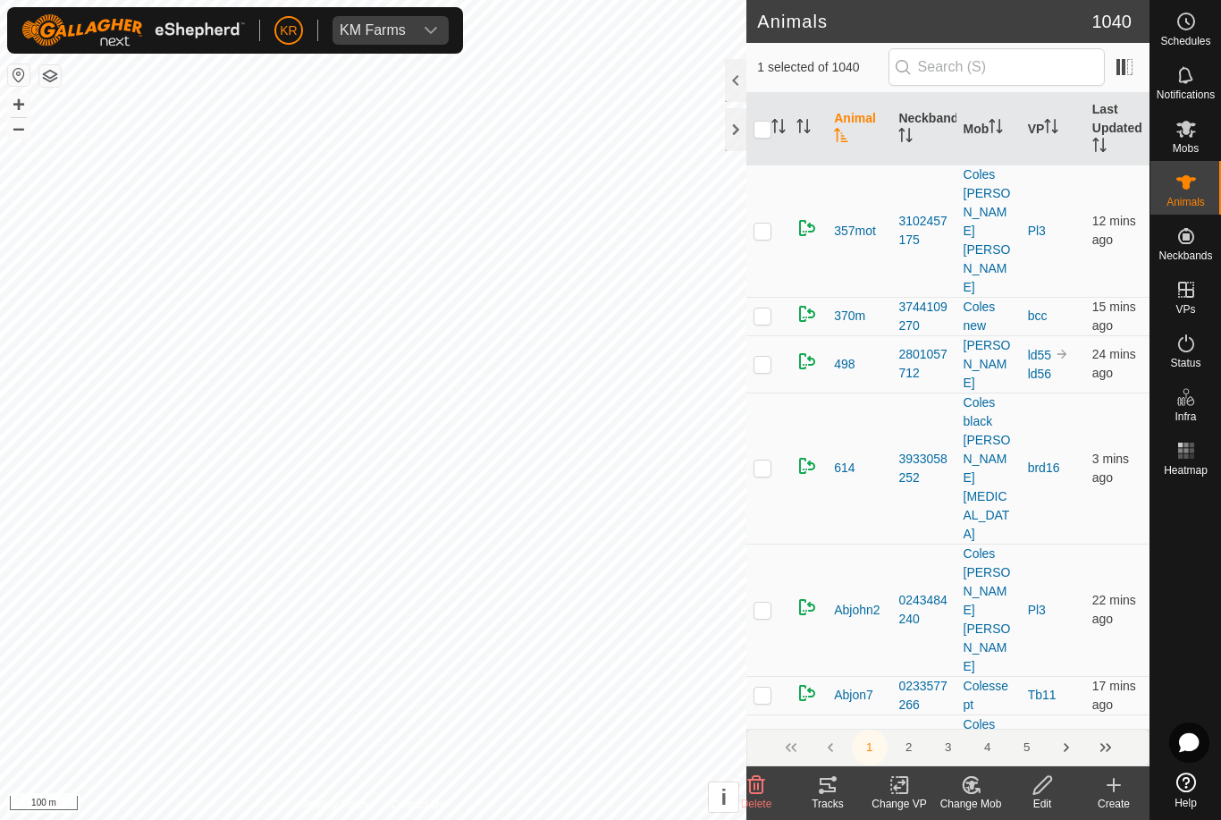
click at [905, 793] on icon at bounding box center [903, 785] width 8 height 16
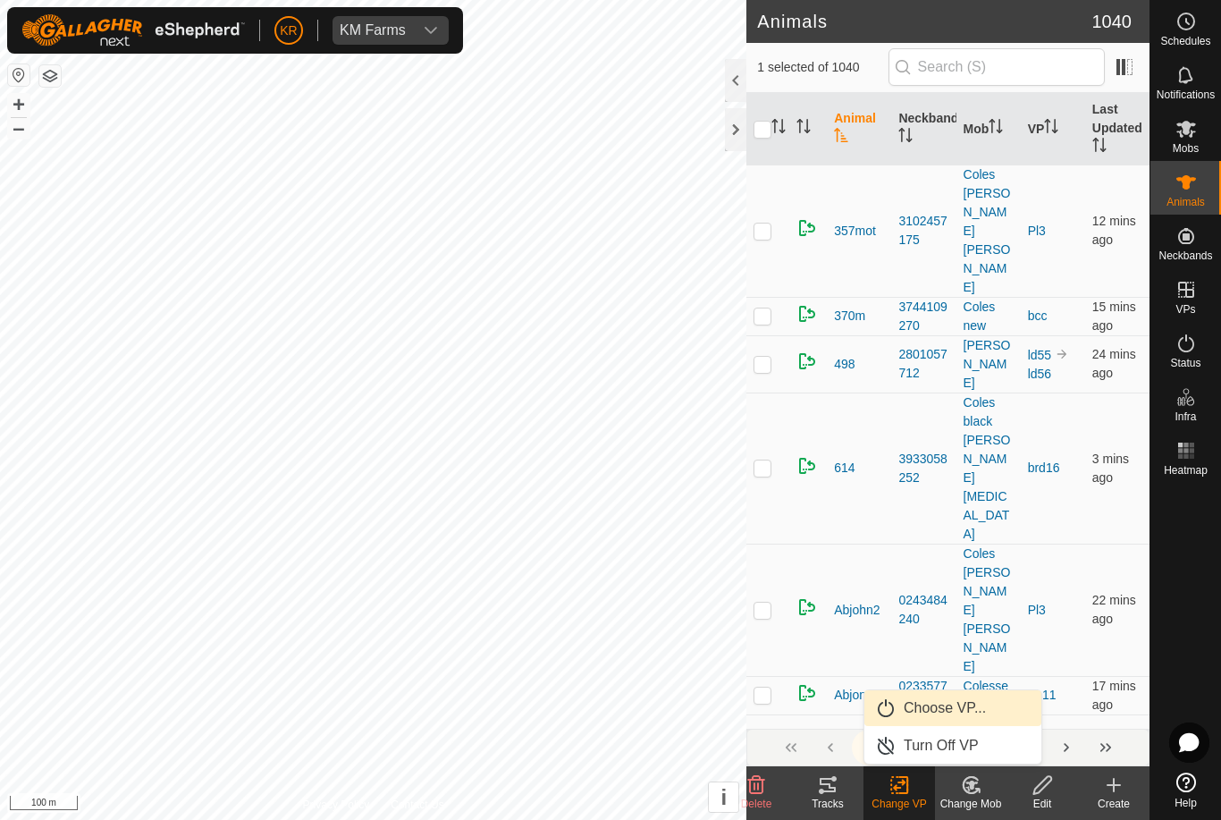
click at [960, 713] on span "Choose VP..." at bounding box center [945, 707] width 82 height 21
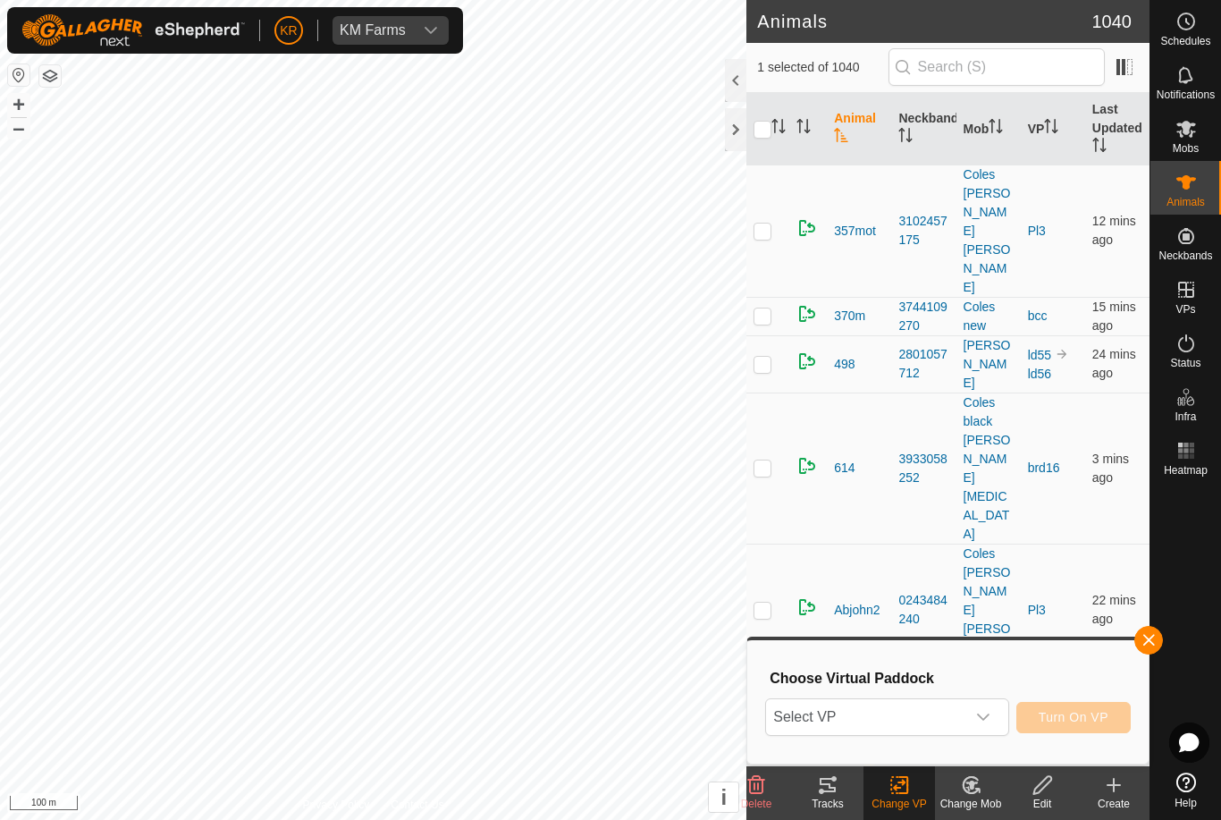
click at [980, 717] on icon "dropdown trigger" at bounding box center [983, 716] width 13 height 7
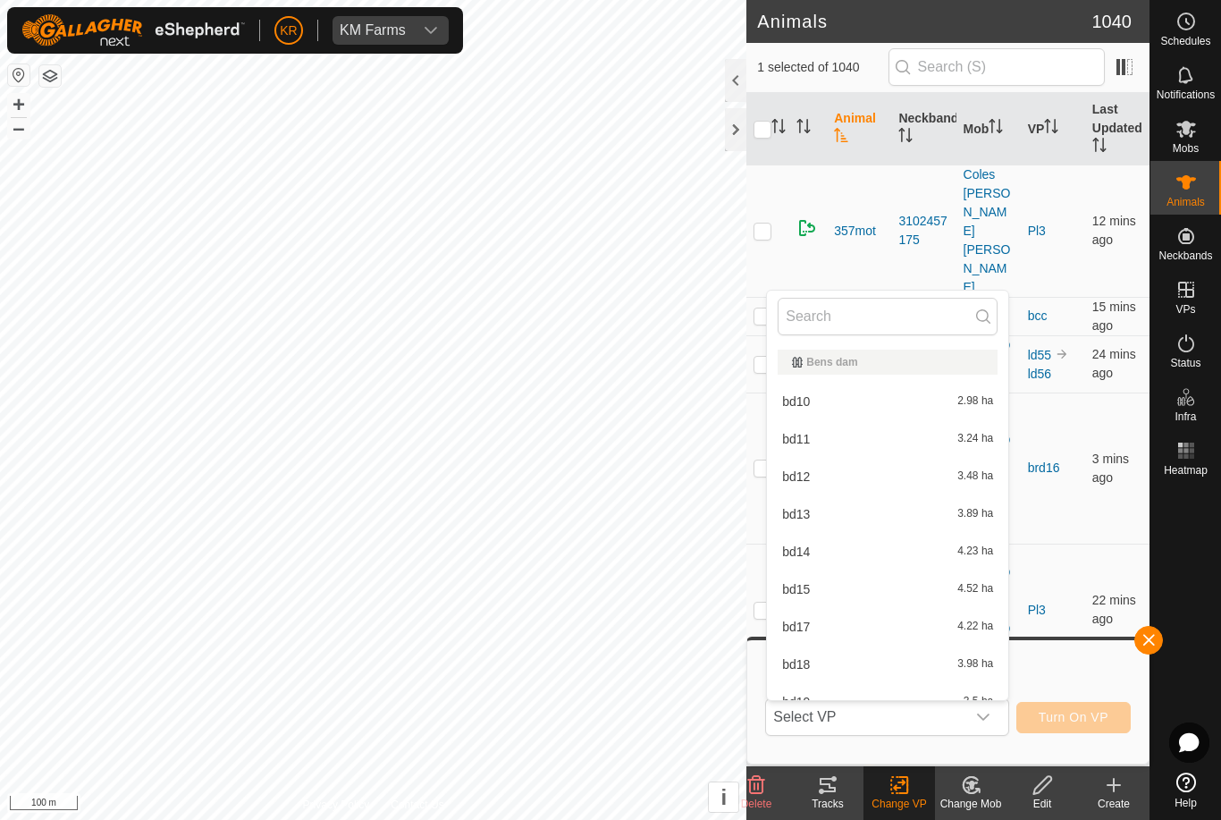
click at [1186, 554] on div at bounding box center [1185, 624] width 71 height 282
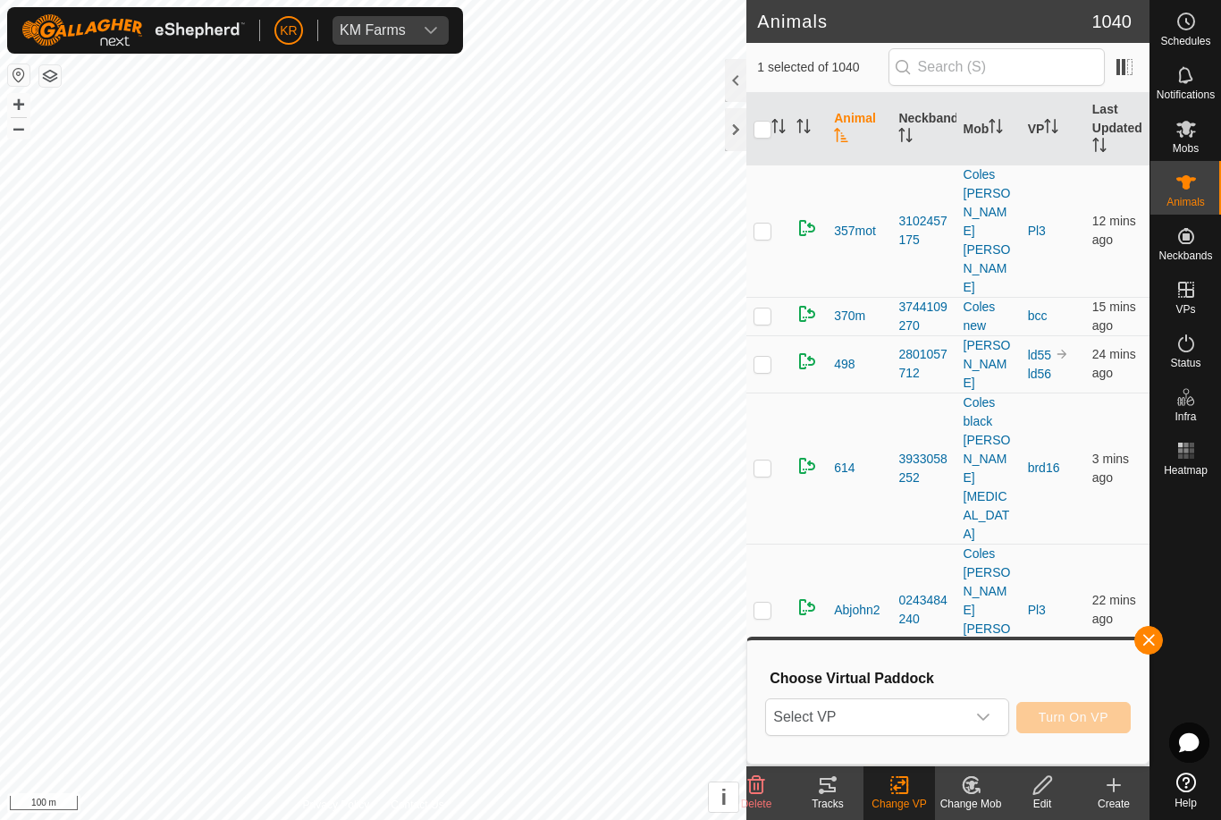
click at [975, 789] on icon at bounding box center [971, 784] width 22 height 21
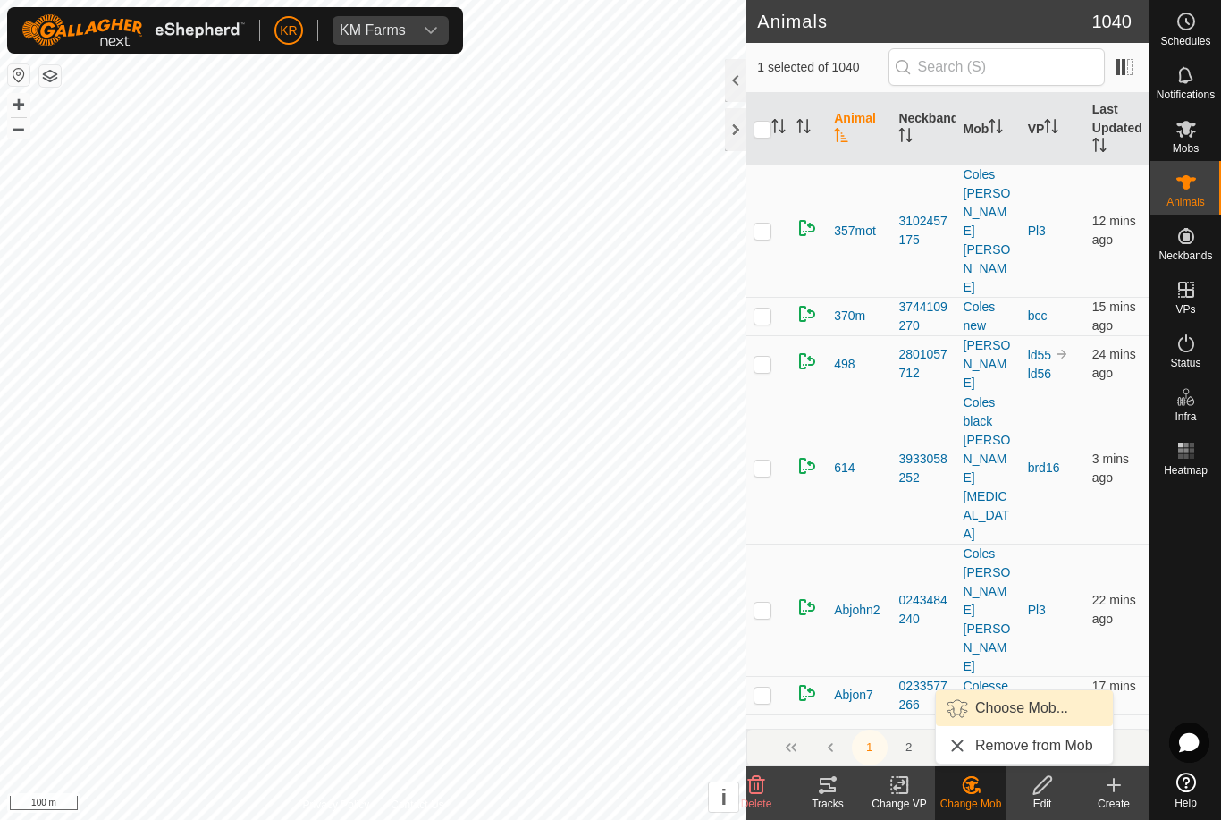
click at [1024, 707] on span "Choose Mob..." at bounding box center [1021, 707] width 93 height 21
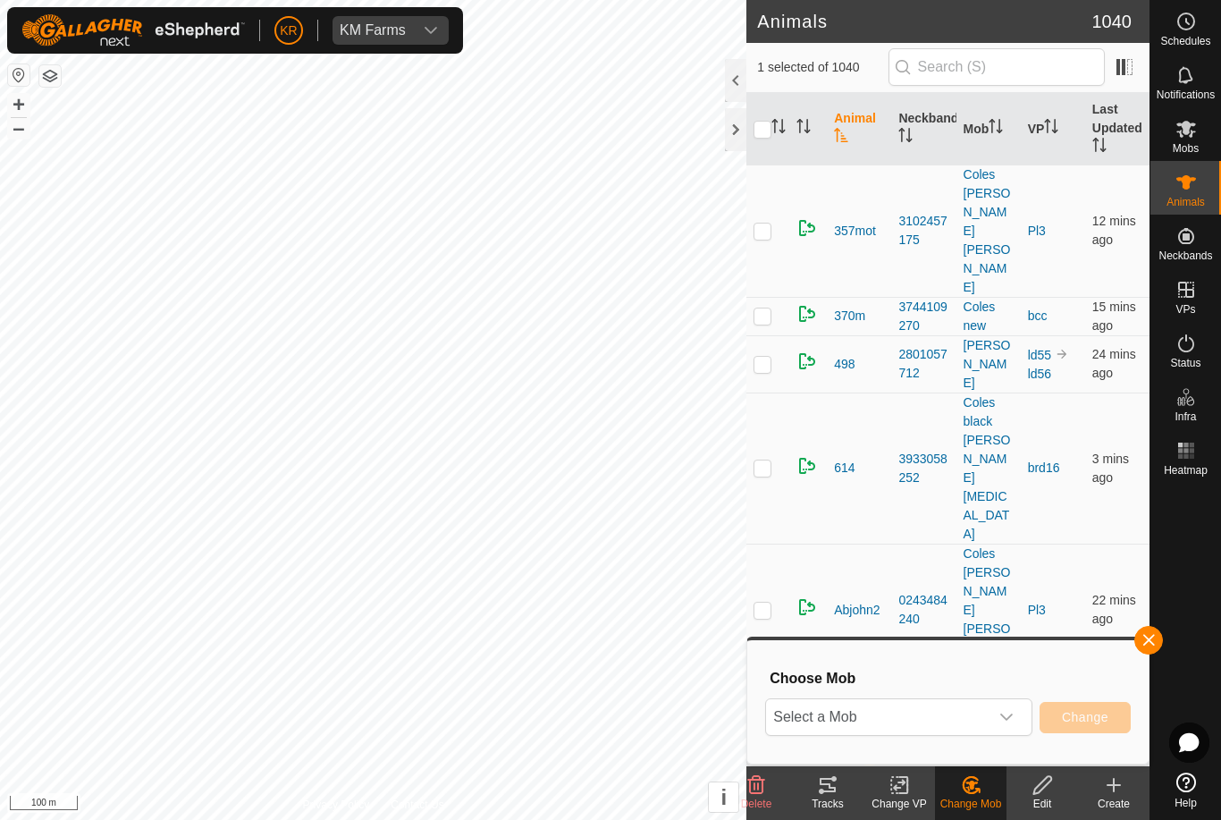
click at [999, 726] on div "dropdown trigger" at bounding box center [1007, 717] width 36 height 36
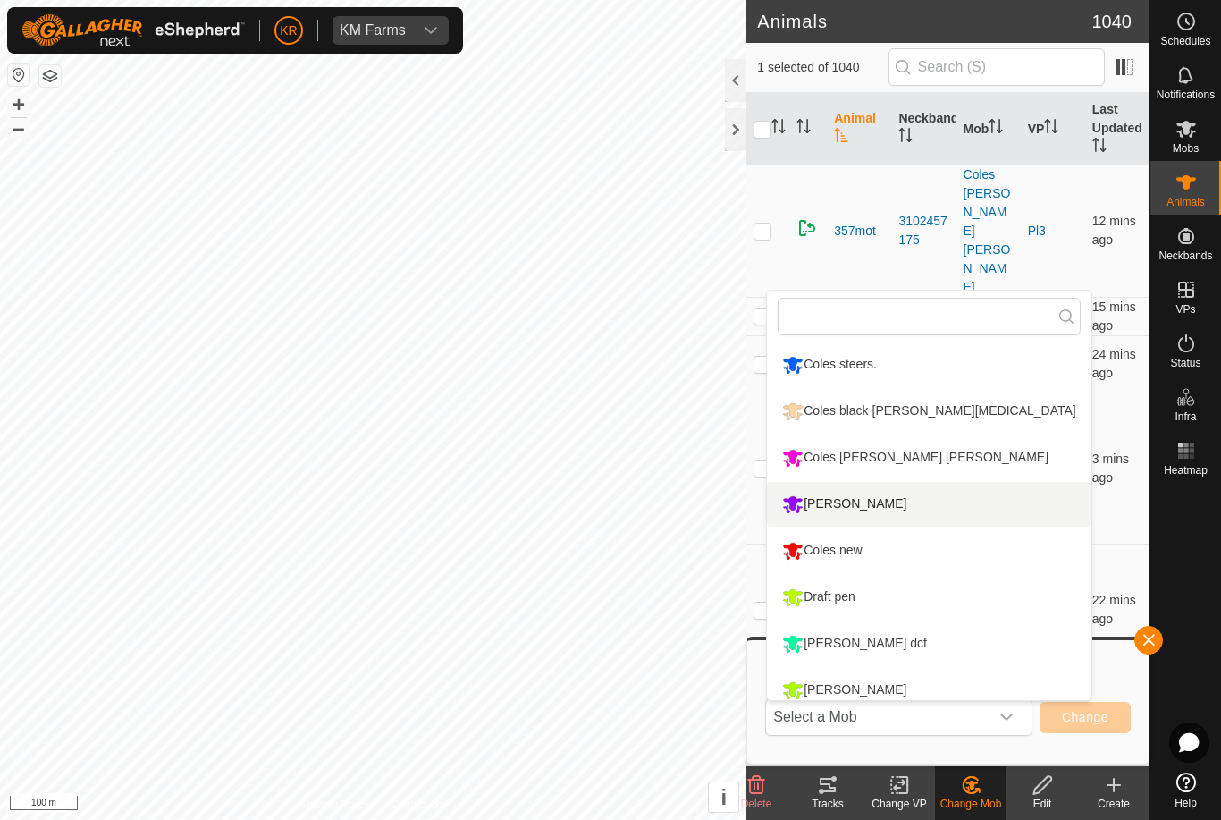
click at [958, 515] on li "Reid" at bounding box center [929, 504] width 324 height 45
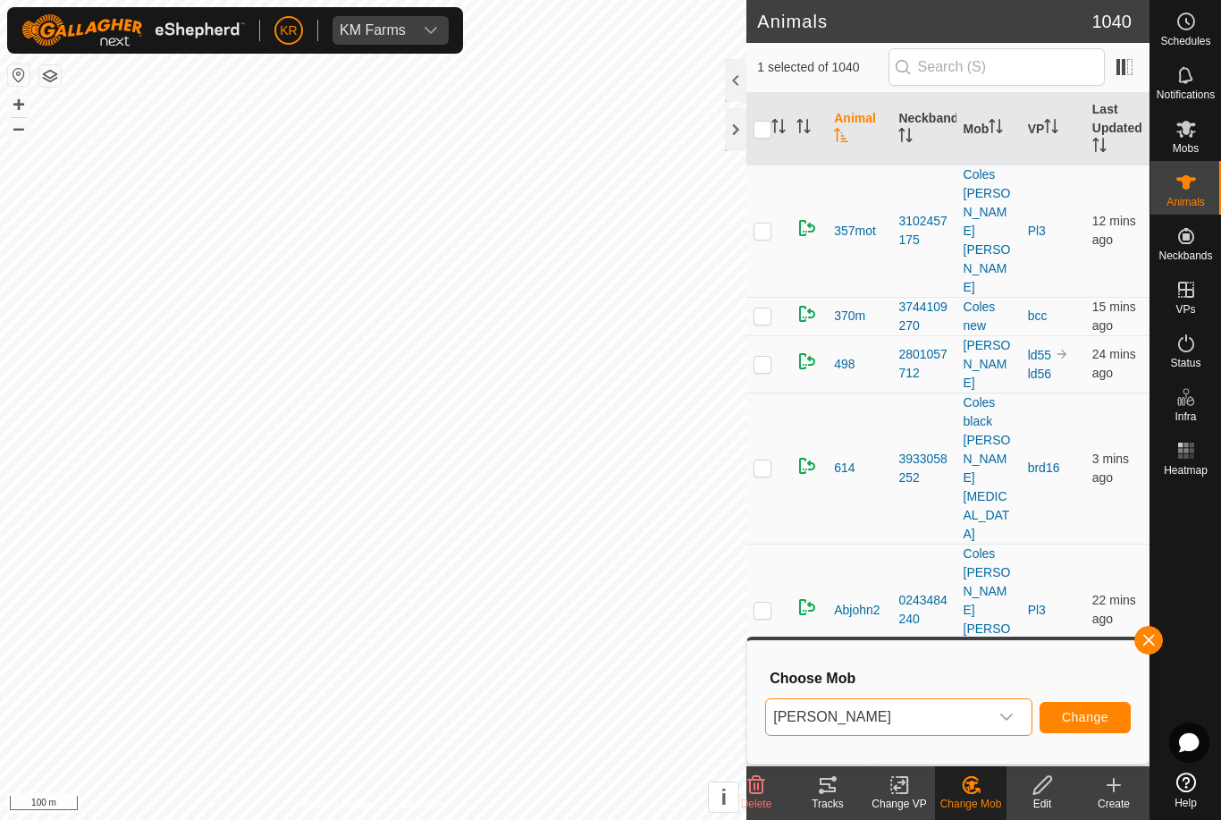
click at [1093, 720] on span "Change" at bounding box center [1085, 717] width 46 height 14
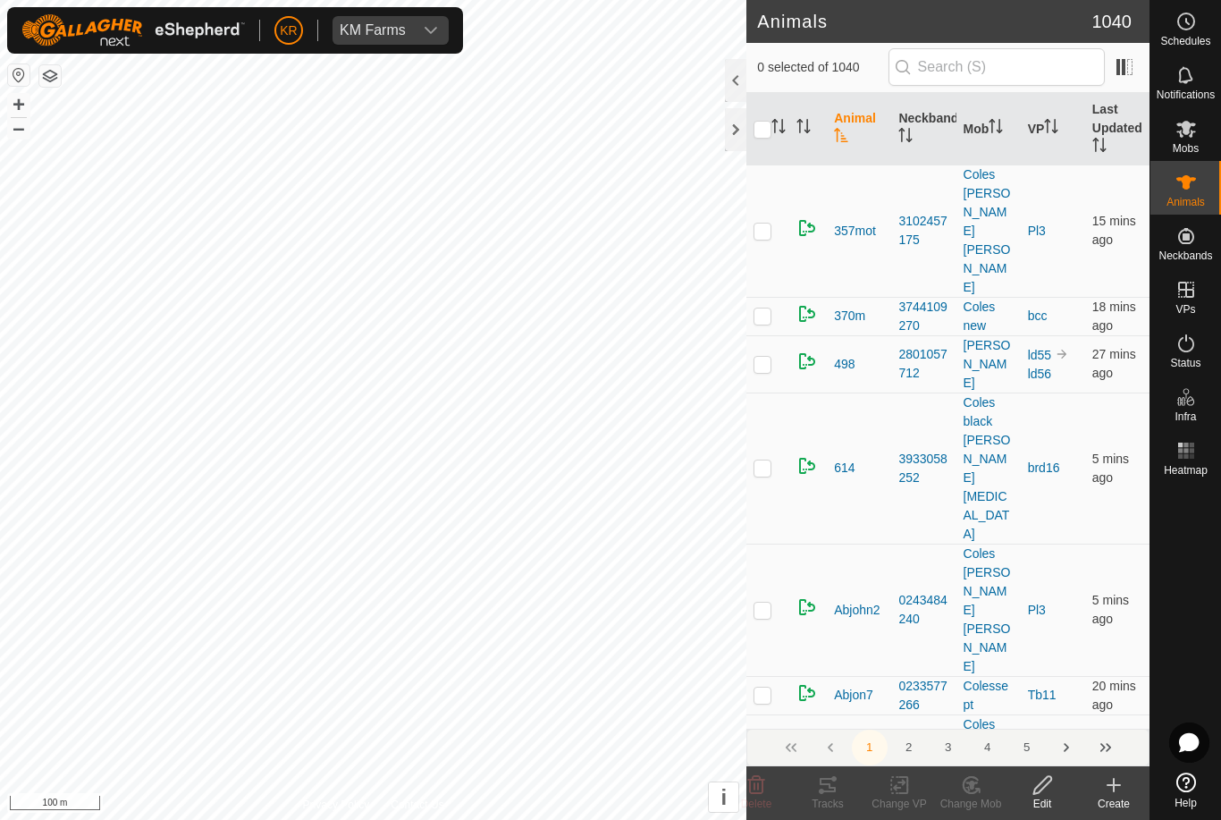
click at [381, 30] on div "KM Farms" at bounding box center [373, 30] width 66 height 14
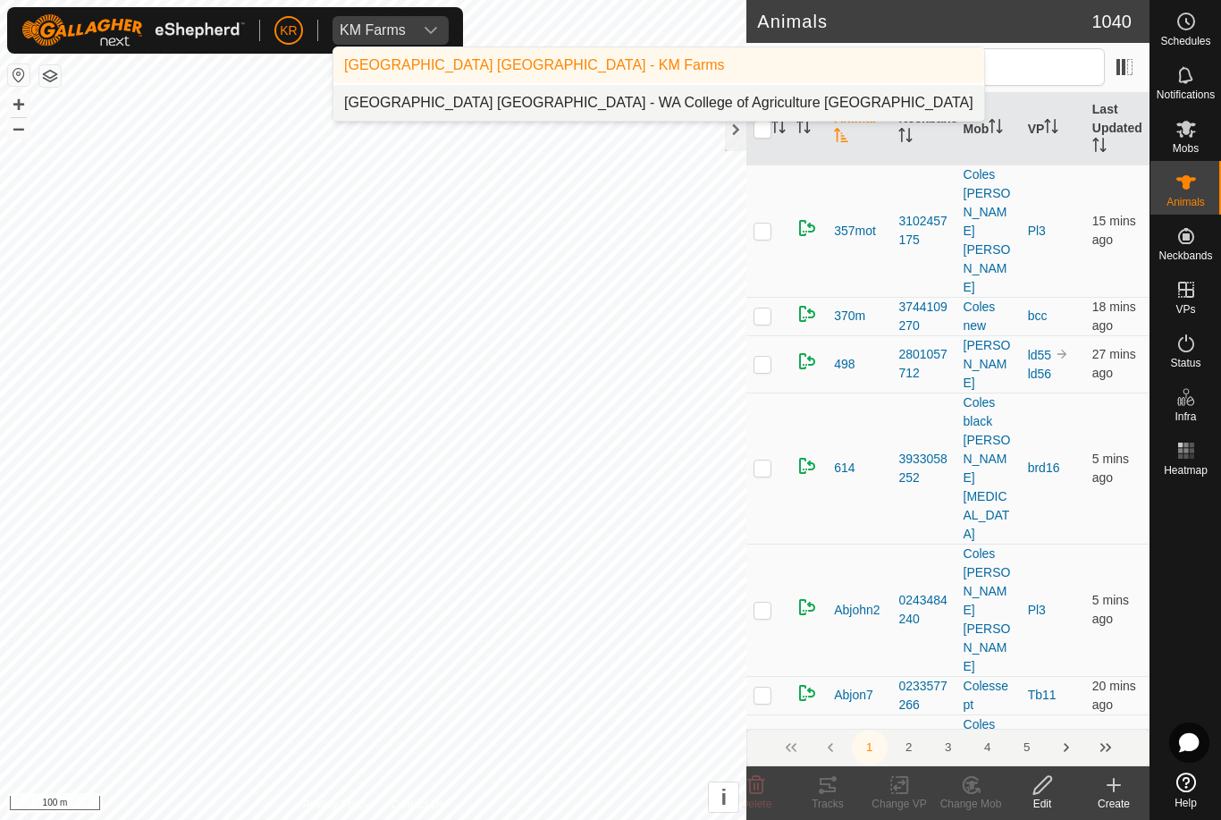
click at [554, 103] on div "Kent Rochester - WA College of Agriculture Denmark" at bounding box center [658, 102] width 629 height 21
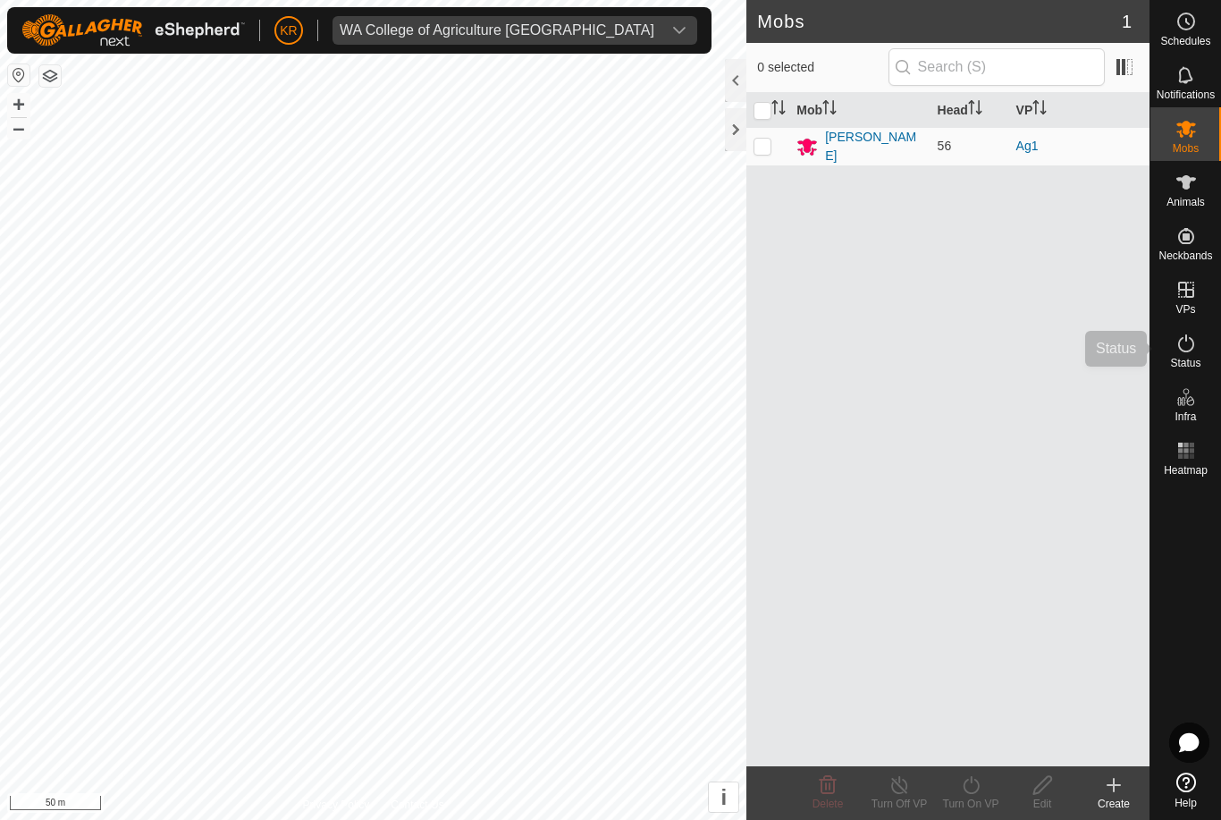
click at [1190, 350] on icon at bounding box center [1186, 343] width 16 height 18
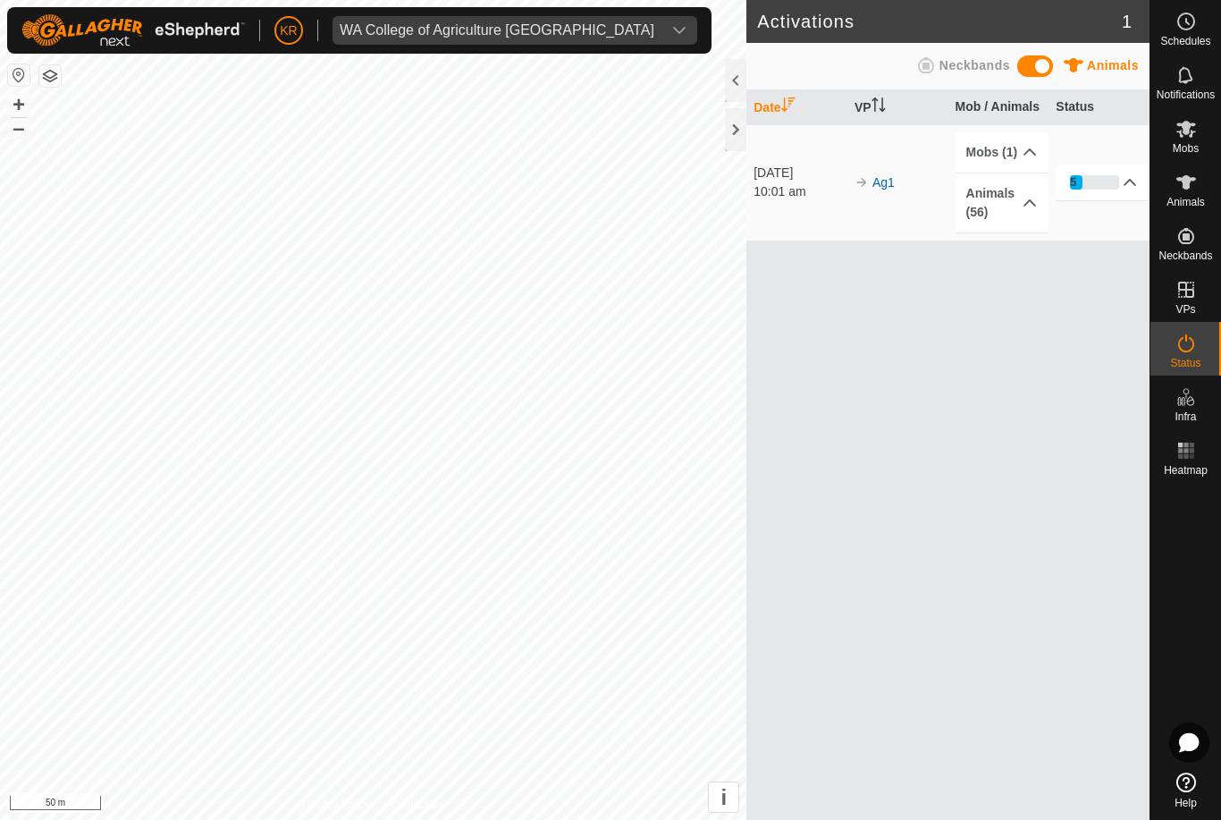
click at [1109, 175] on div "25%" at bounding box center [1094, 182] width 49 height 14
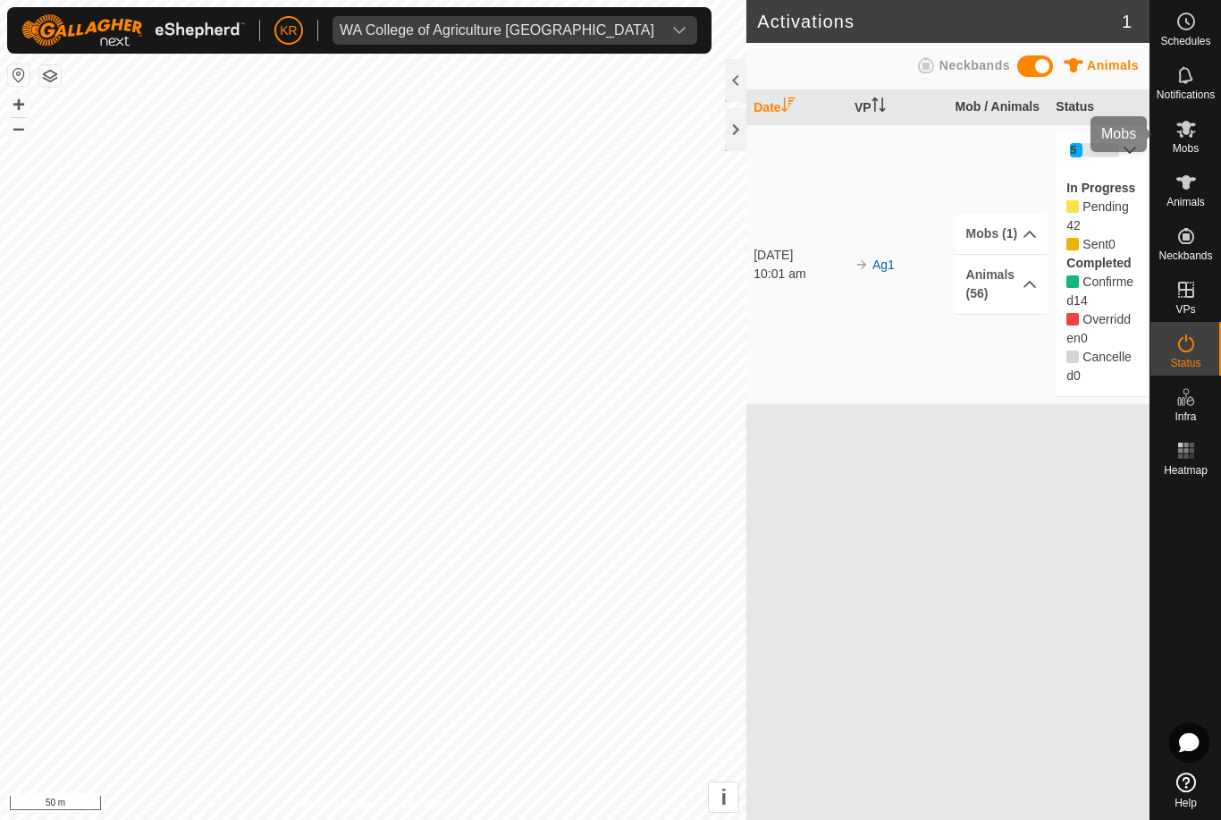
click at [1190, 145] on span "Mobs" at bounding box center [1186, 148] width 26 height 11
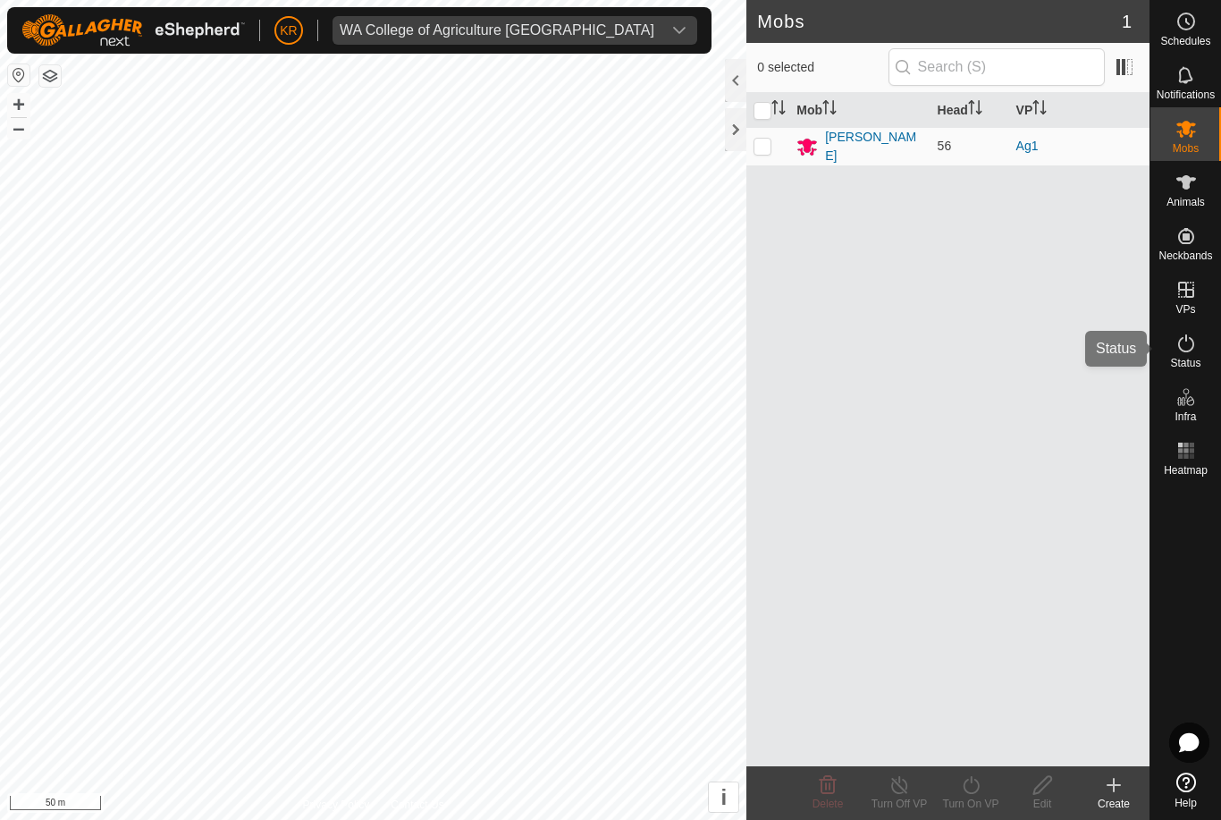
click at [1194, 340] on icon at bounding box center [1186, 343] width 21 height 21
